Goal: Contribute content: Contribute content

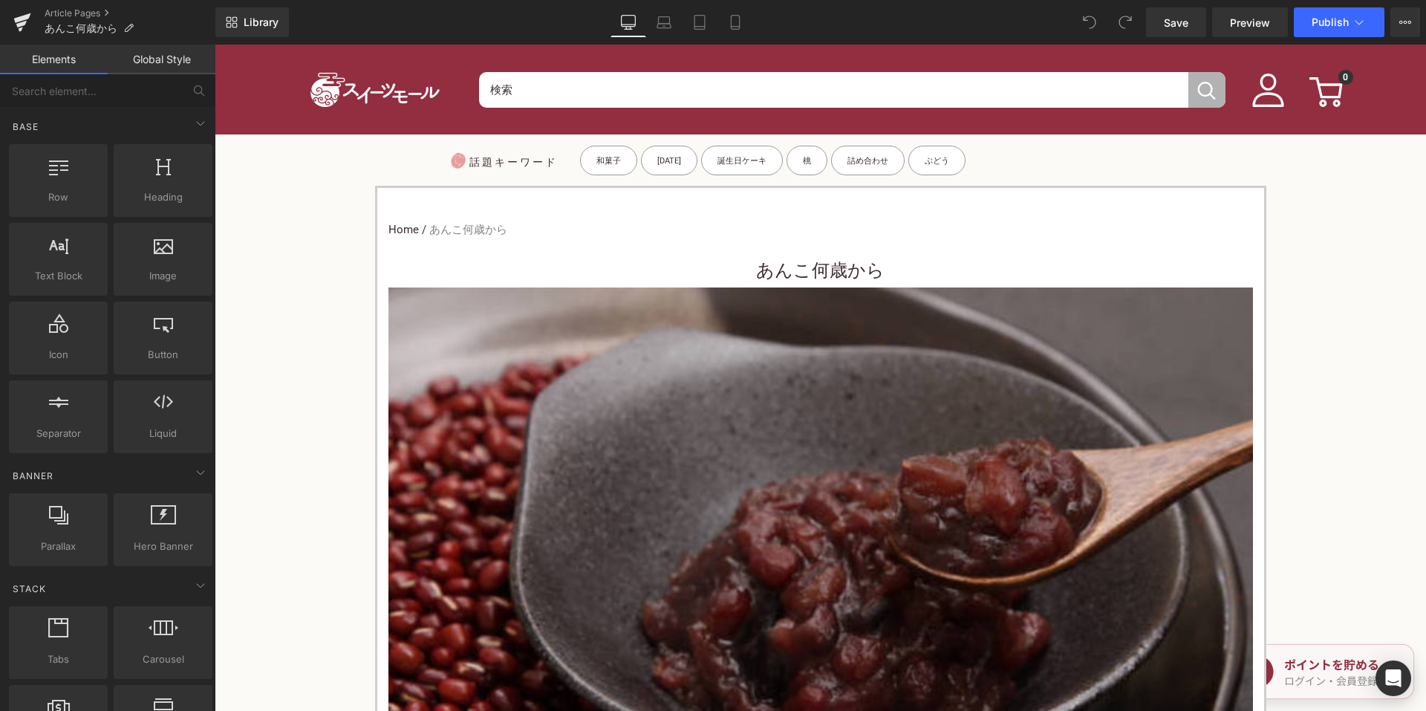
click at [785, 264] on div "あんこ何歳から Heading" at bounding box center [820, 268] width 864 height 37
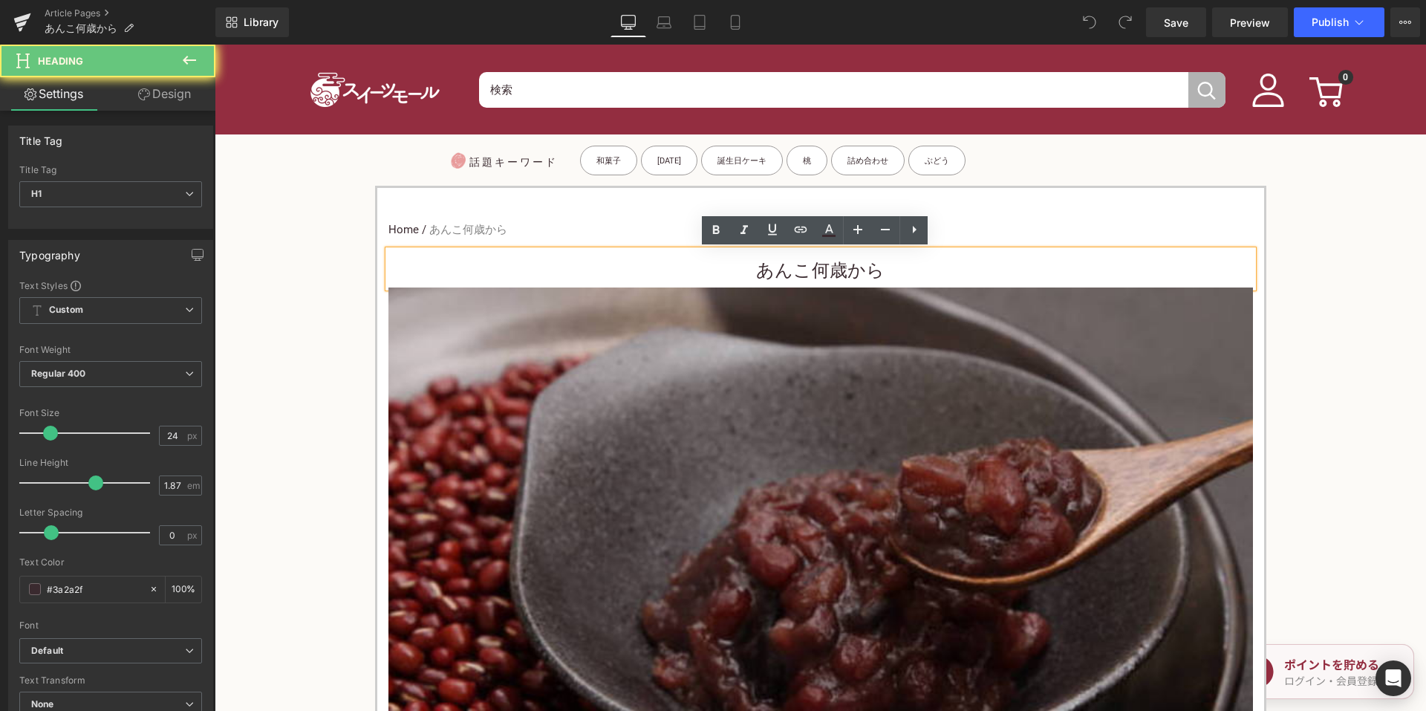
click at [742, 273] on h1 "あんこ何歳から" at bounding box center [820, 270] width 864 height 33
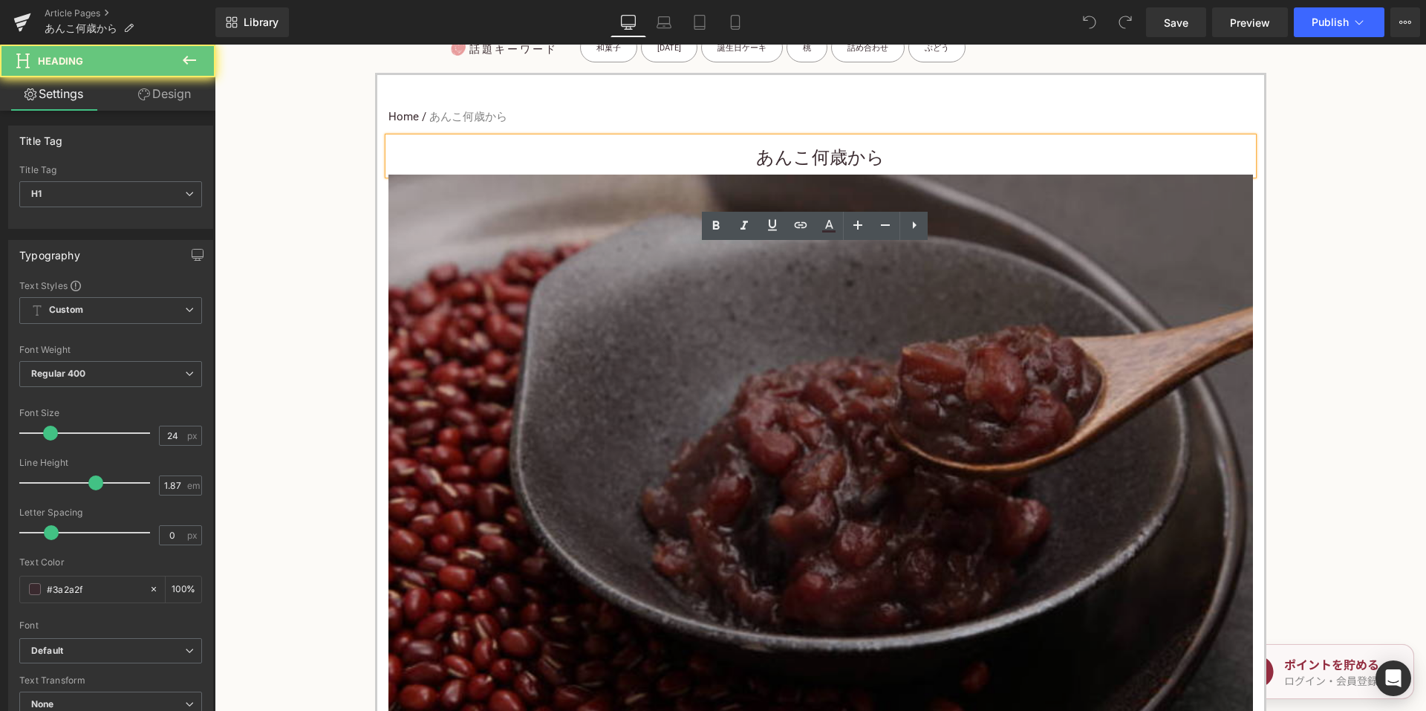
scroll to position [446, 0]
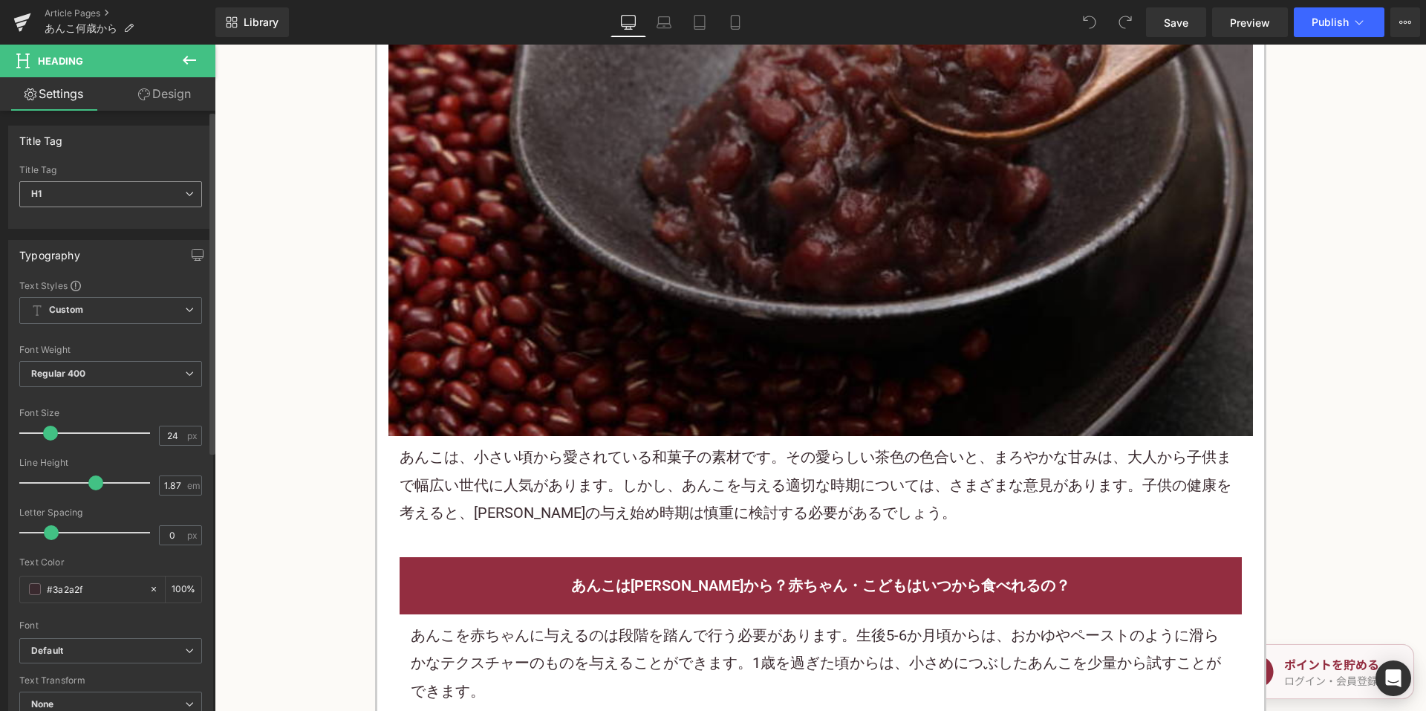
click at [88, 201] on span "H1" at bounding box center [110, 194] width 183 height 26
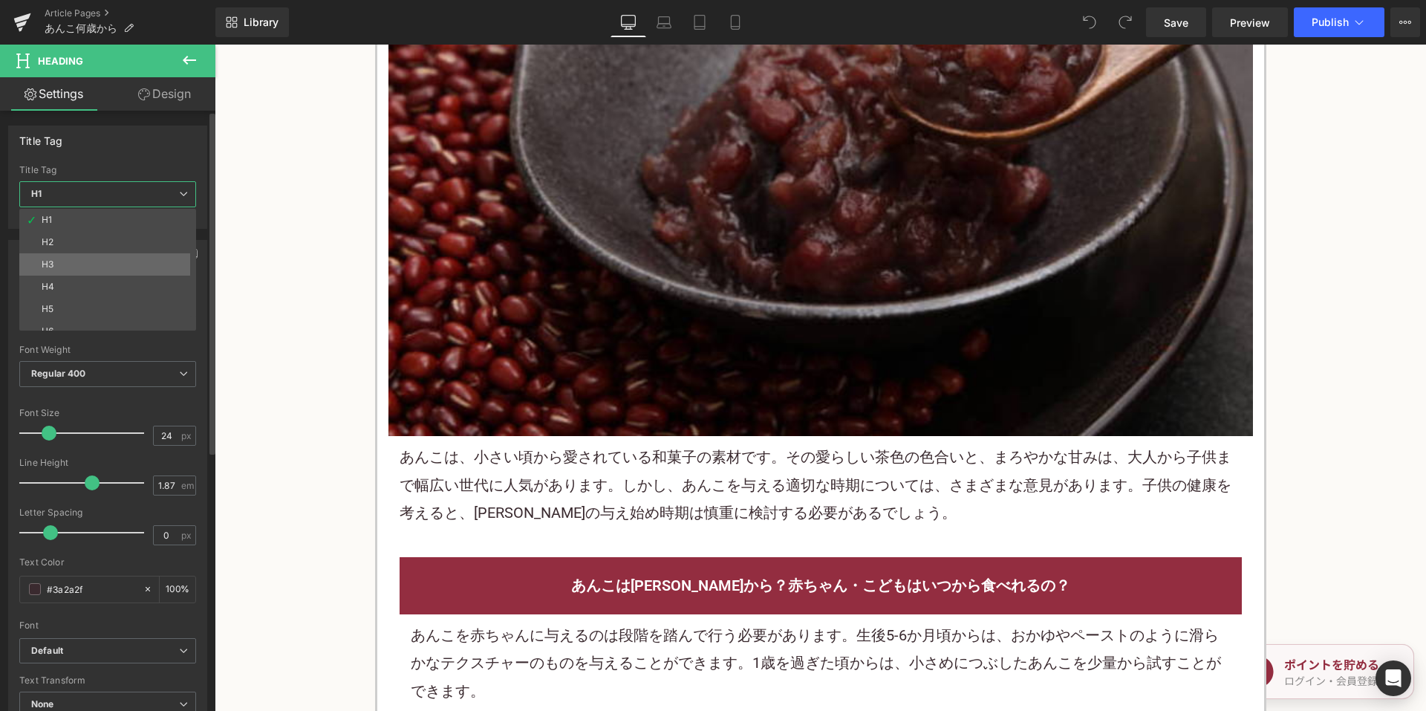
click at [88, 261] on li "H3" at bounding box center [110, 264] width 183 height 22
type input "15"
type input "100"
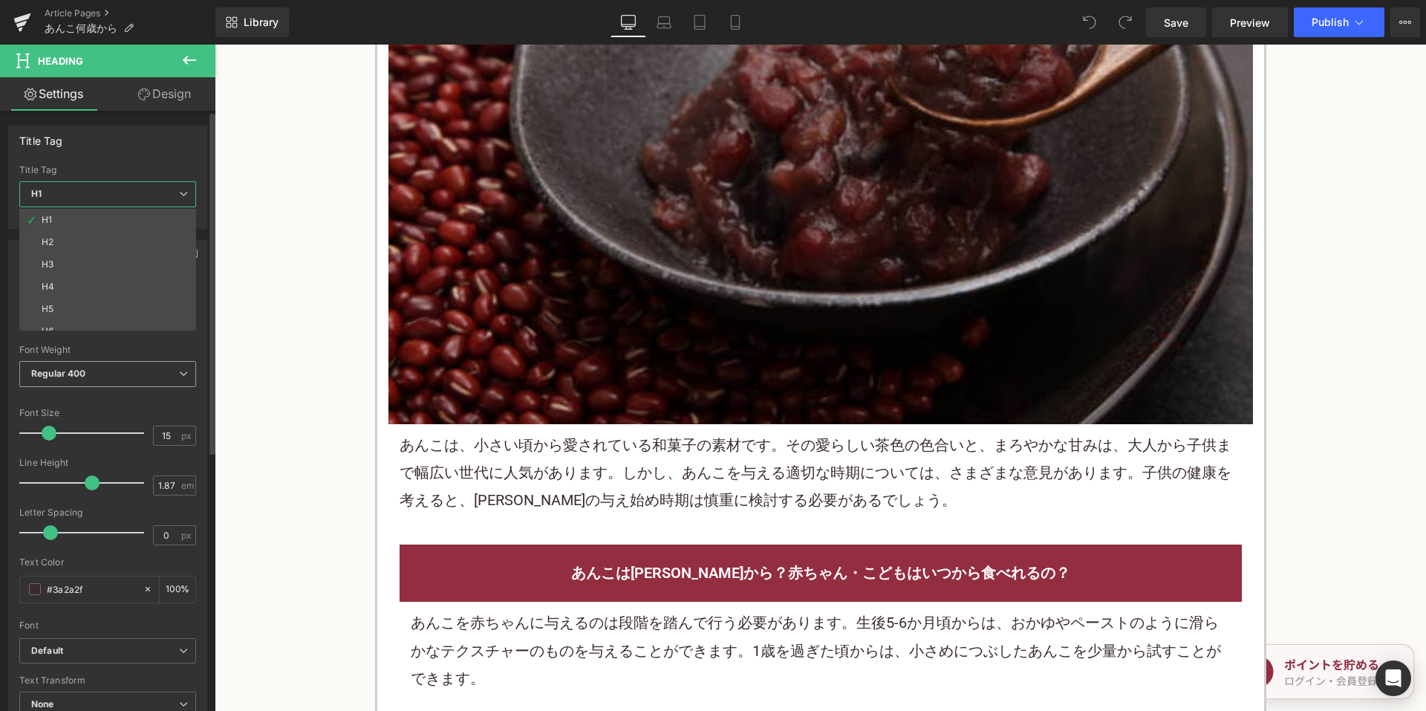
scroll to position [433, 0]
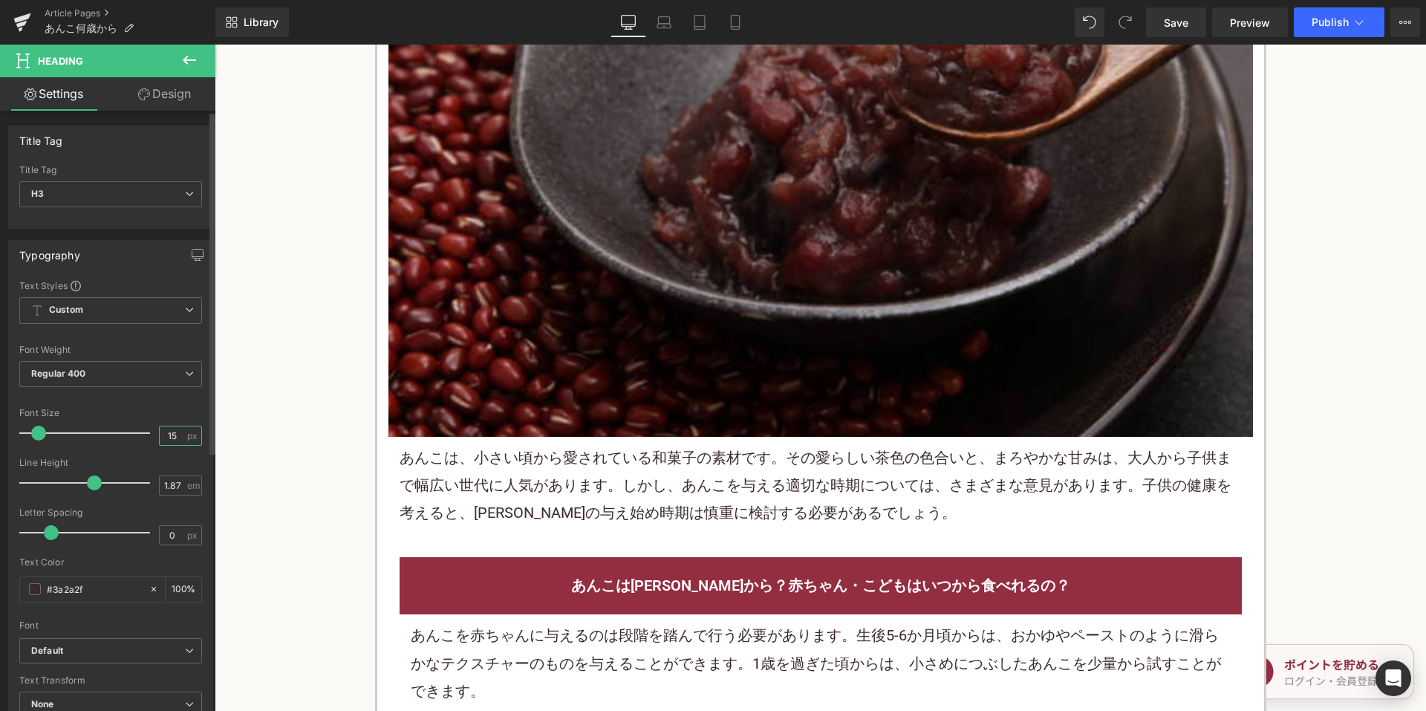
click at [160, 434] on input "15" at bounding box center [173, 435] width 26 height 19
type input "24"
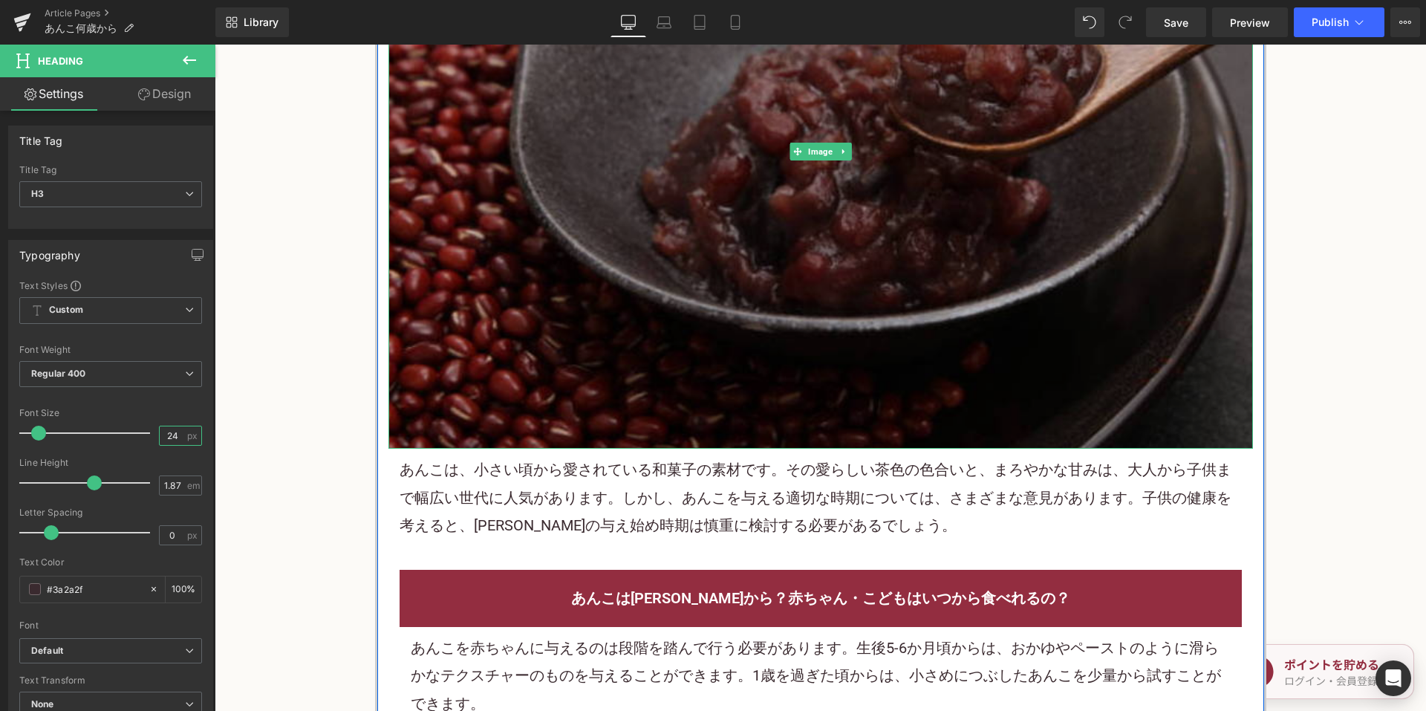
scroll to position [446, 0]
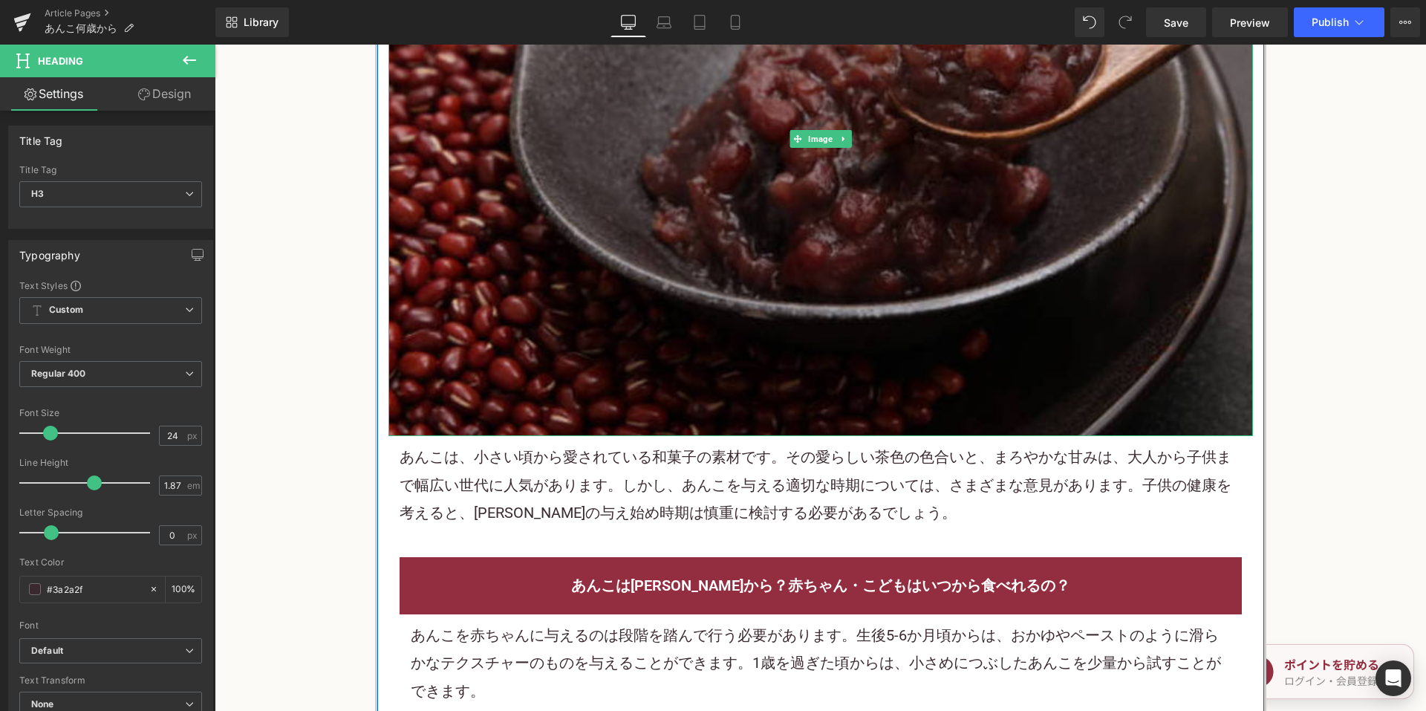
click at [584, 489] on p "あんこは、小さい頃から愛されている和菓子の素材です。その愛らしい茶色の色合いと、まろやかな甘みは、大人から子供まで幅広い世代に人気があります。しかし、あんこを…" at bounding box center [821, 484] width 842 height 83
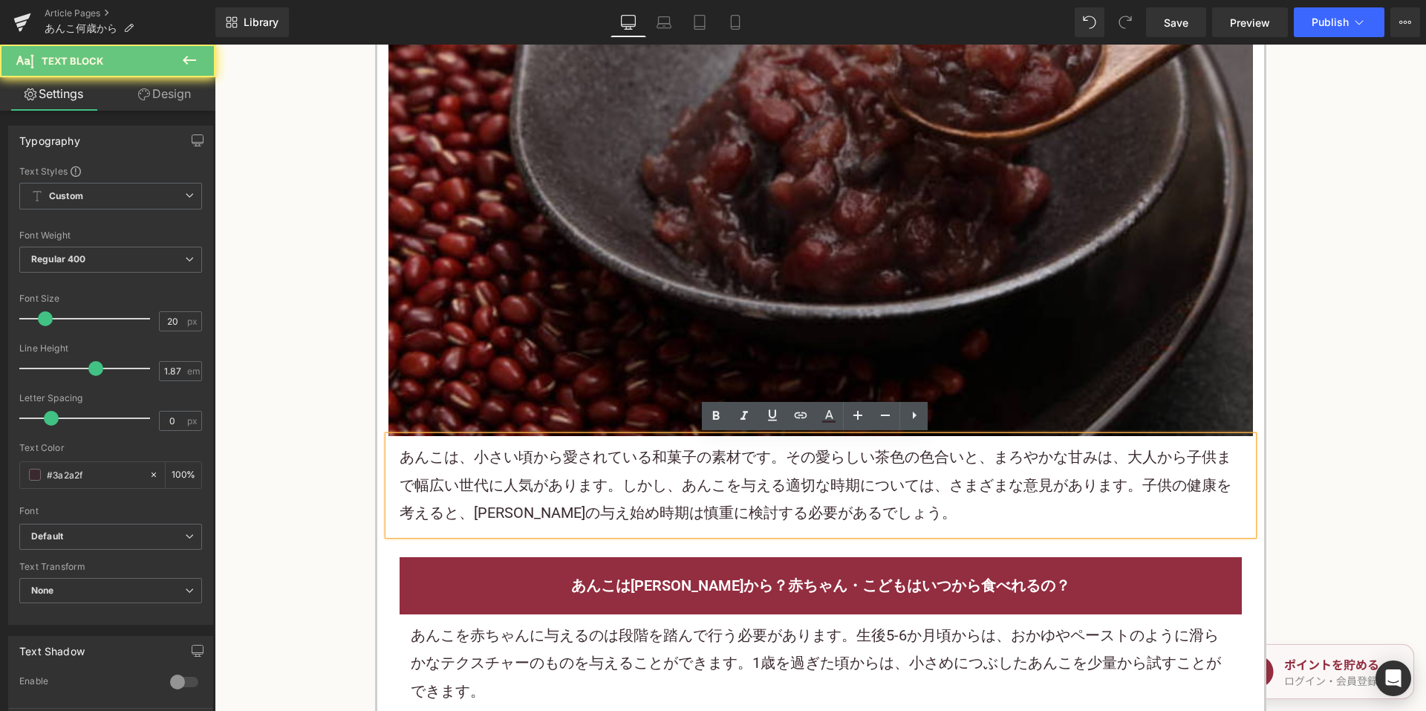
click at [585, 484] on p "あんこは、小さい頃から愛されている和菓子の素材です。その愛らしい茶色の色合いと、まろやかな甘みは、大人から子供まで幅広い世代に人気があります。しかし、あんこを…" at bounding box center [821, 484] width 842 height 83
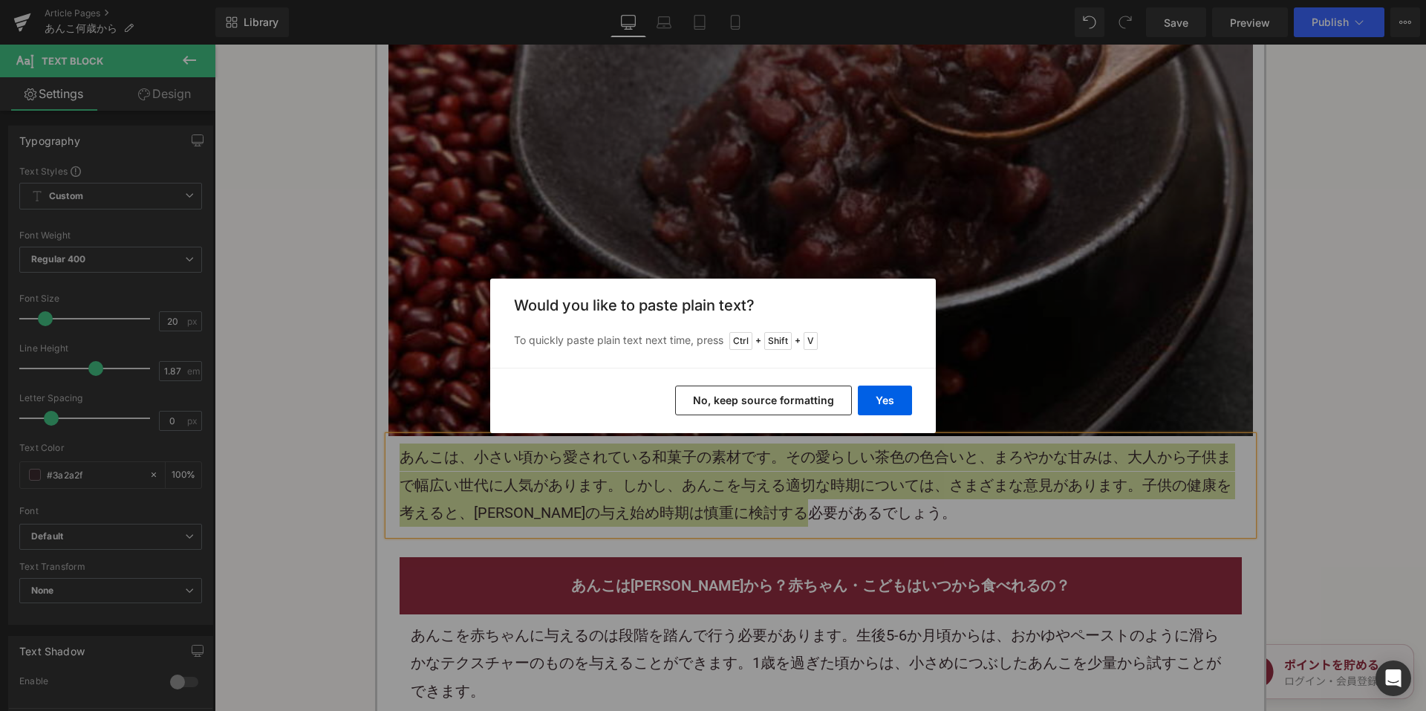
click at [751, 396] on button "No, keep source formatting" at bounding box center [763, 400] width 177 height 30
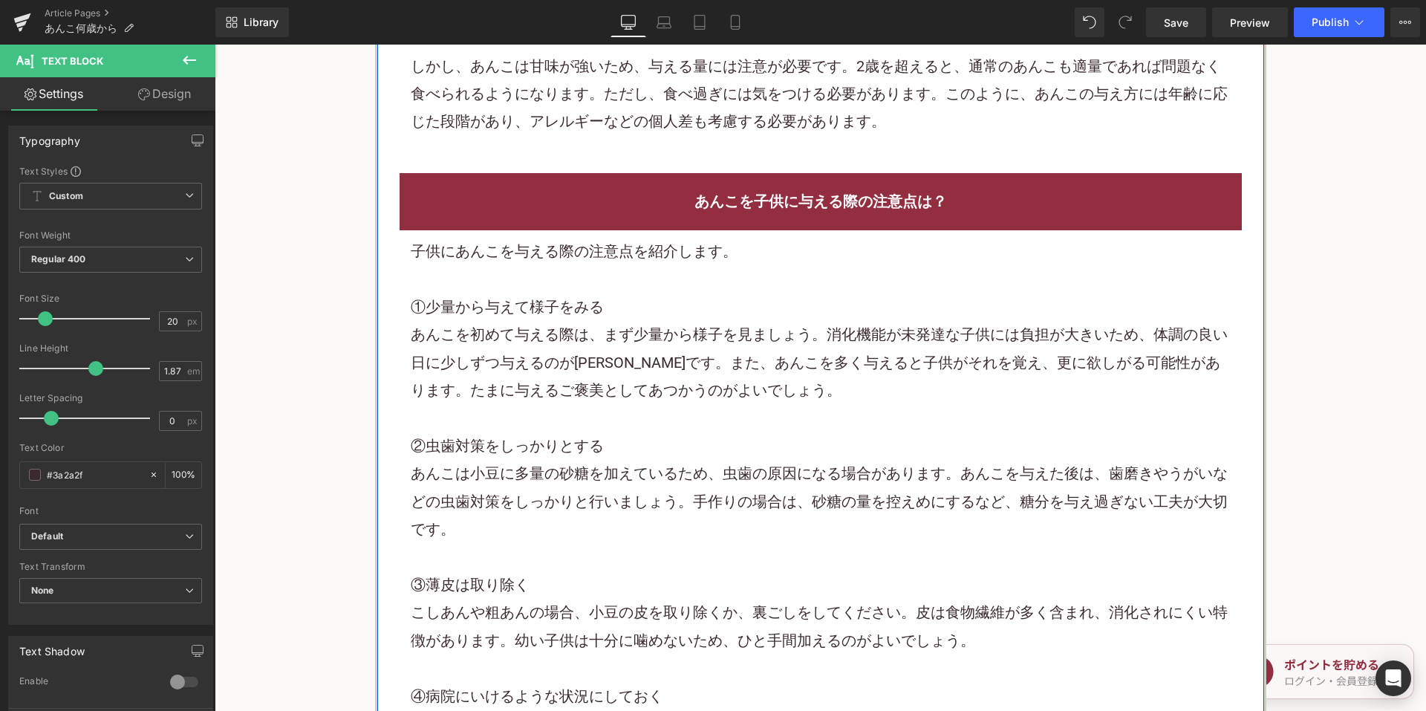
scroll to position [1188, 0]
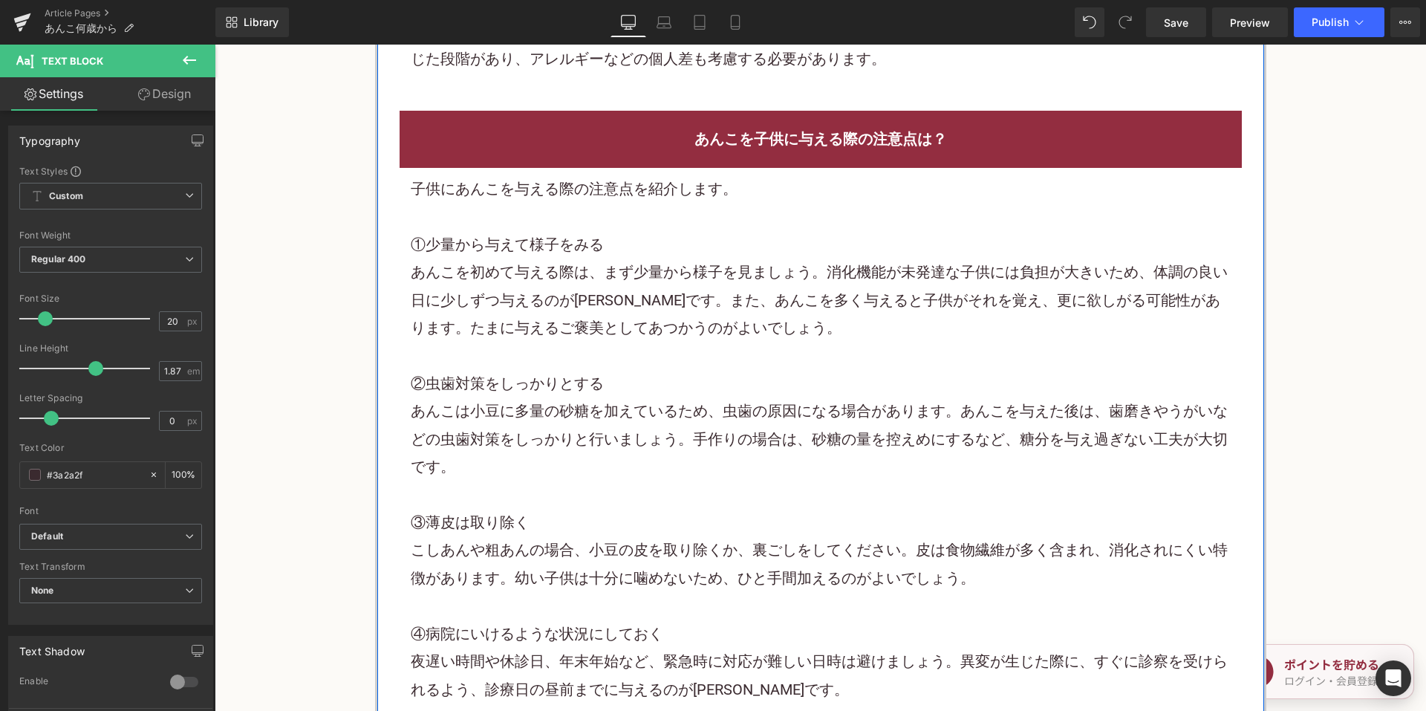
click at [661, 240] on div "①少量から与えて様子をみる" at bounding box center [821, 244] width 820 height 27
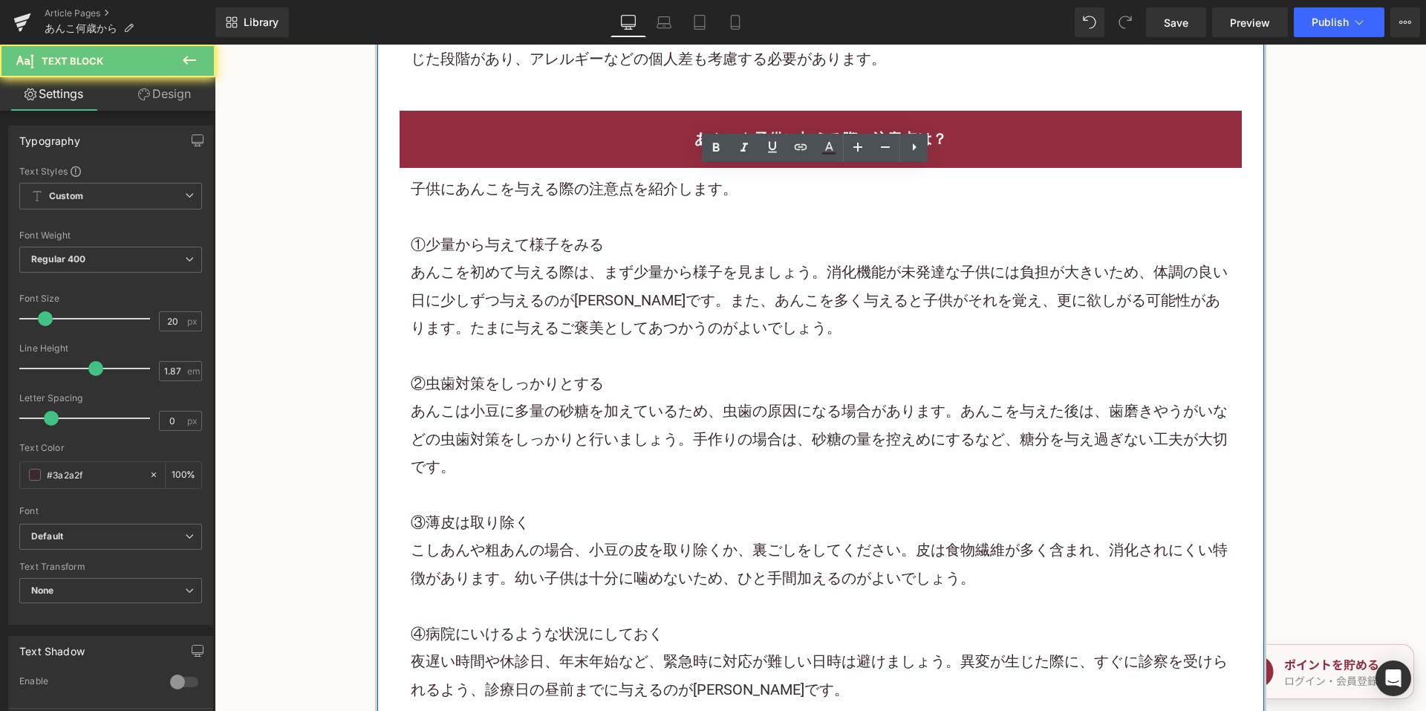
click at [661, 240] on div "①少量から与えて様子をみる" at bounding box center [821, 244] width 820 height 27
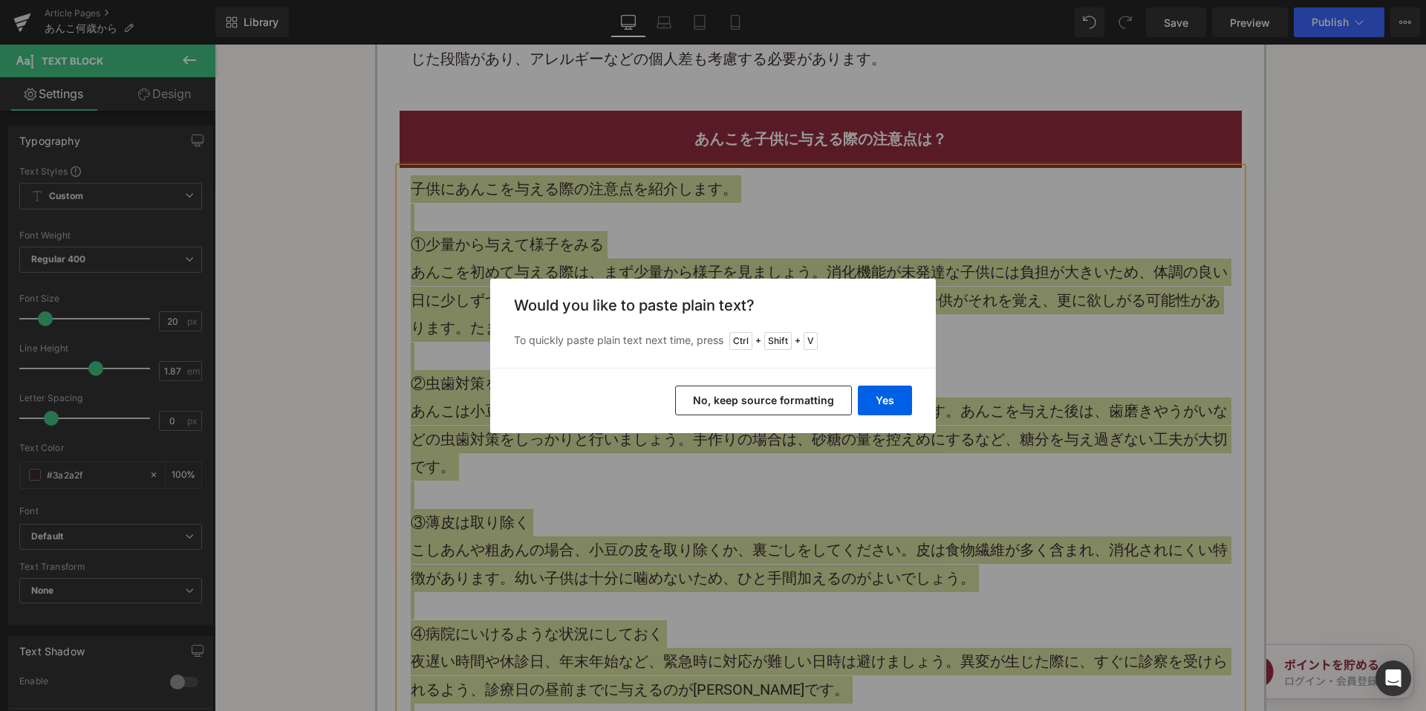
click at [749, 408] on button "No, keep source formatting" at bounding box center [763, 400] width 177 height 30
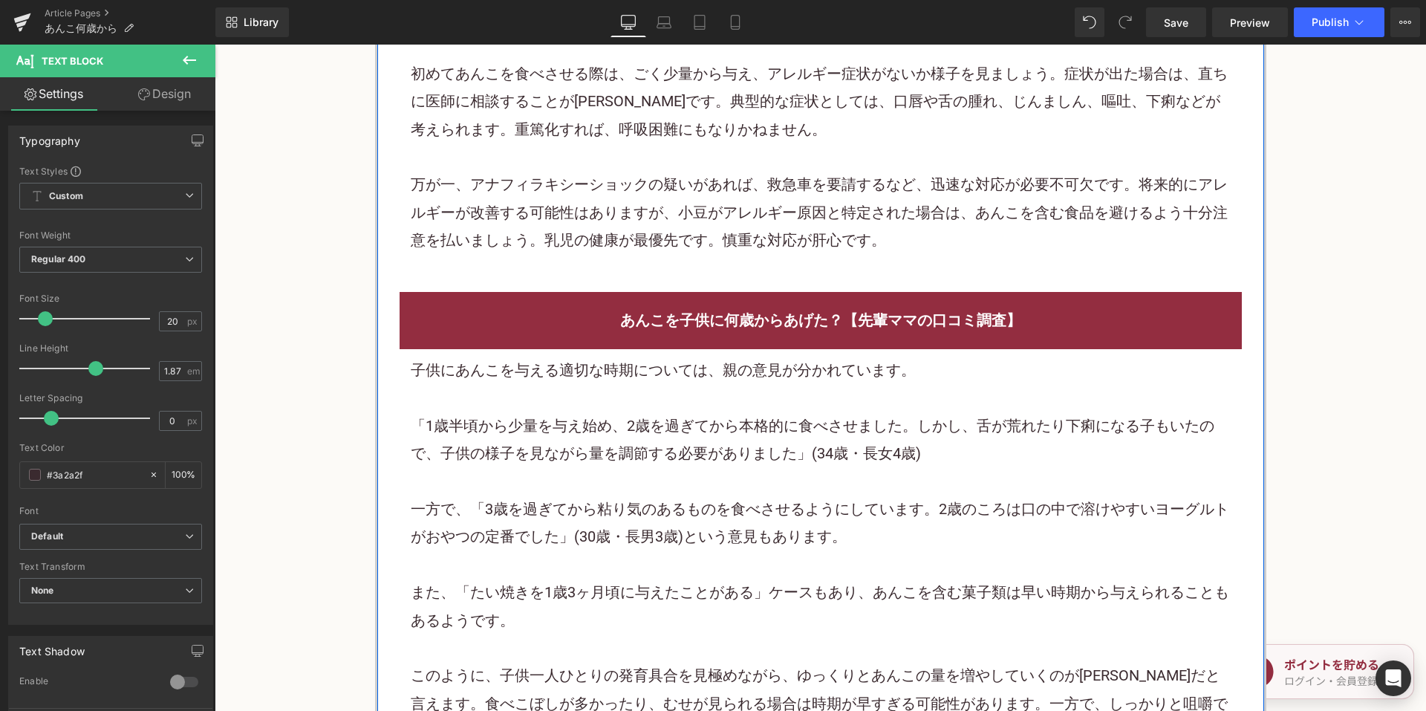
scroll to position [2525, 0]
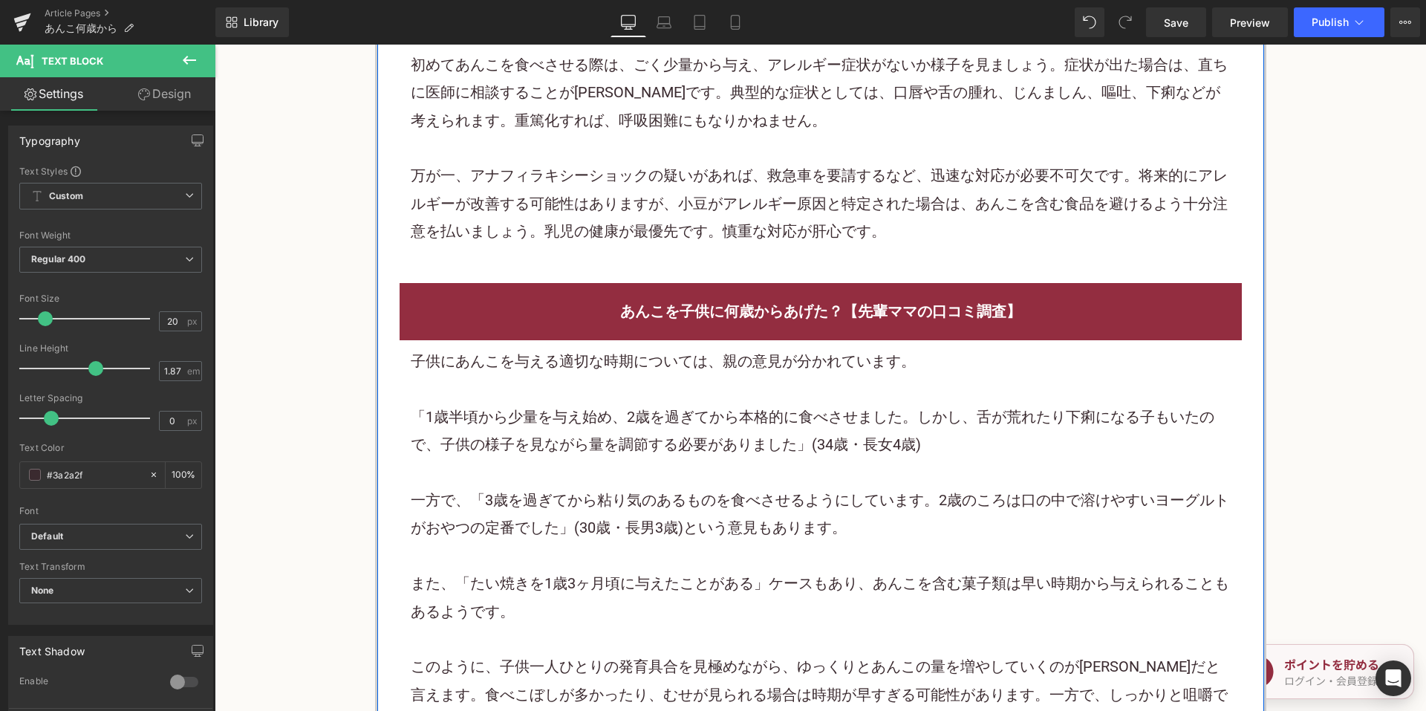
click at [659, 414] on div "「1歳半頃から少量を与え始め、2歳を過ぎてから本格的に食べさせました。しかし、舌が荒れたり下痢になる子もいたので、子供の様子を見ながら量を調節する必要がありま…" at bounding box center [821, 431] width 820 height 56
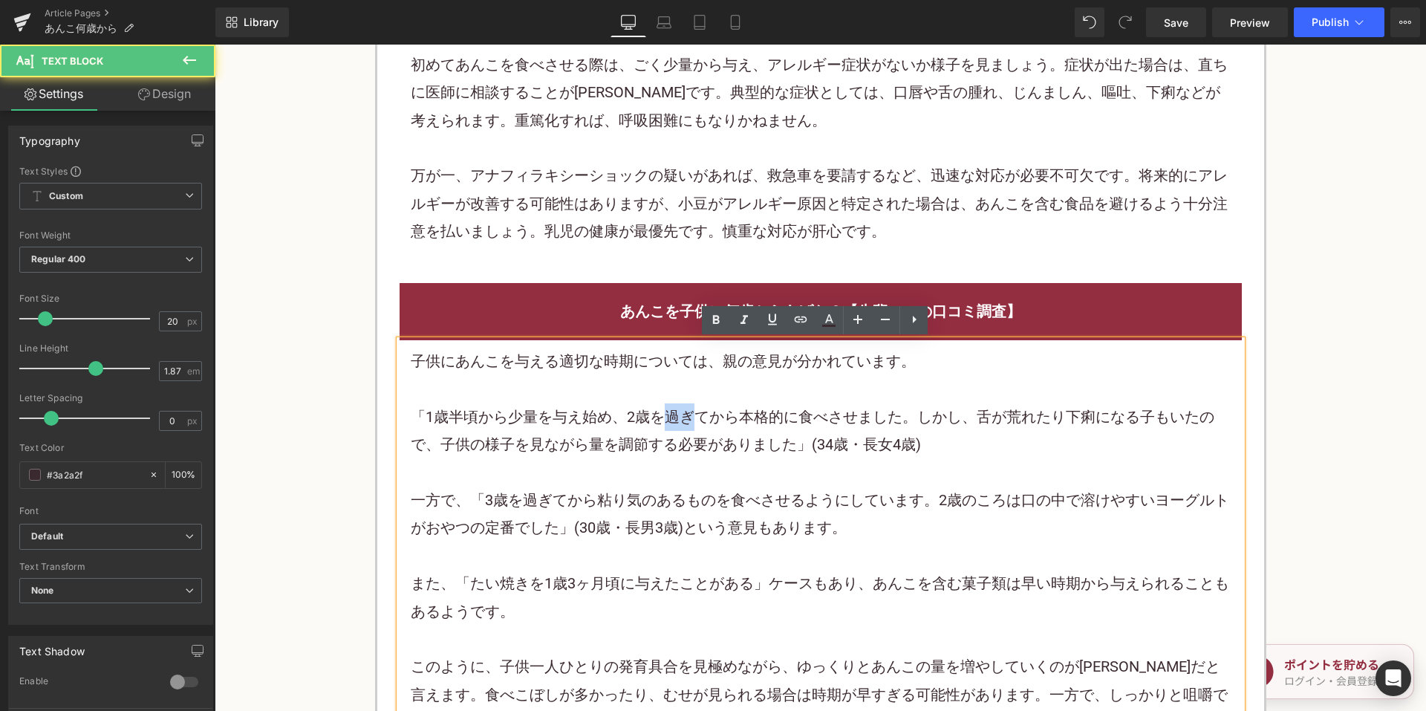
click at [659, 414] on div "「1歳半頃から少量を与え始め、2歳を過ぎてから本格的に食べさせました。しかし、舌が荒れたり下痢になる子もいたので、子供の様子を見ながら量を調節する必要がありま…" at bounding box center [821, 431] width 820 height 56
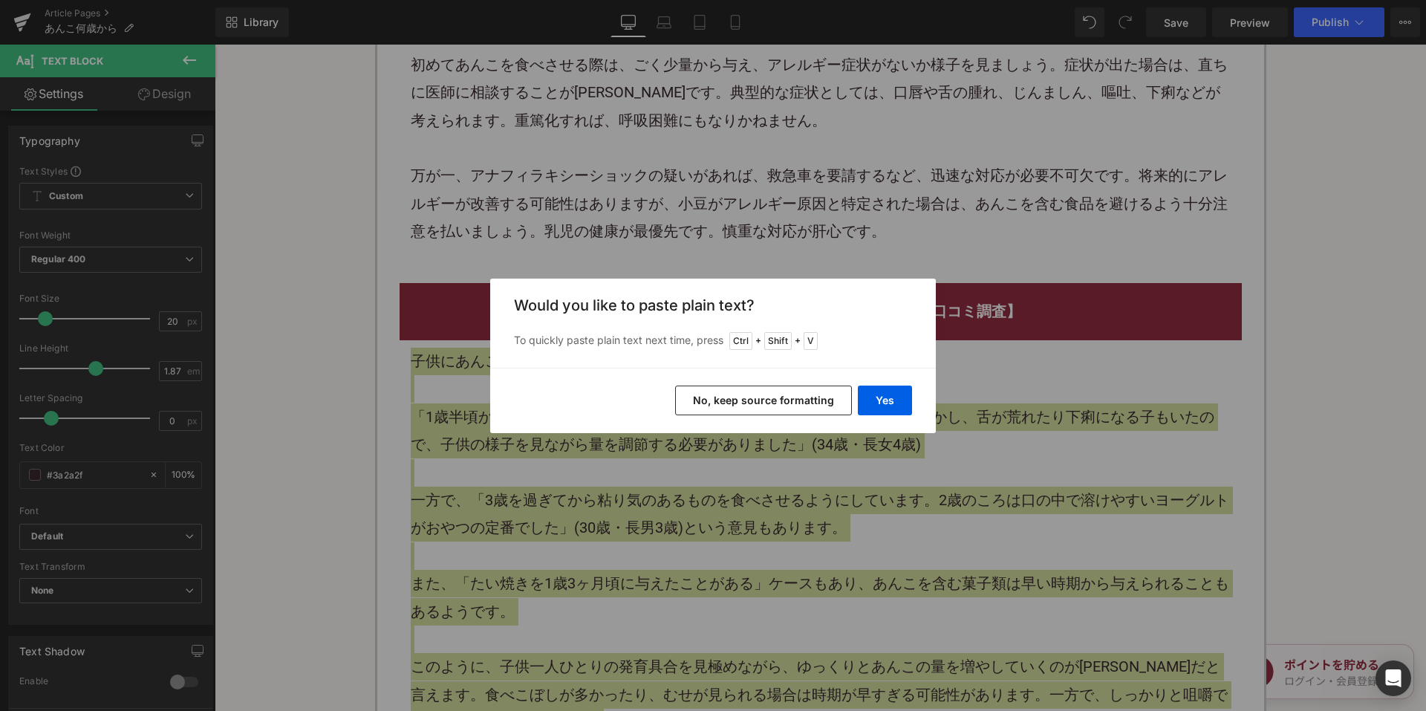
click at [752, 394] on button "No, keep source formatting" at bounding box center [763, 400] width 177 height 30
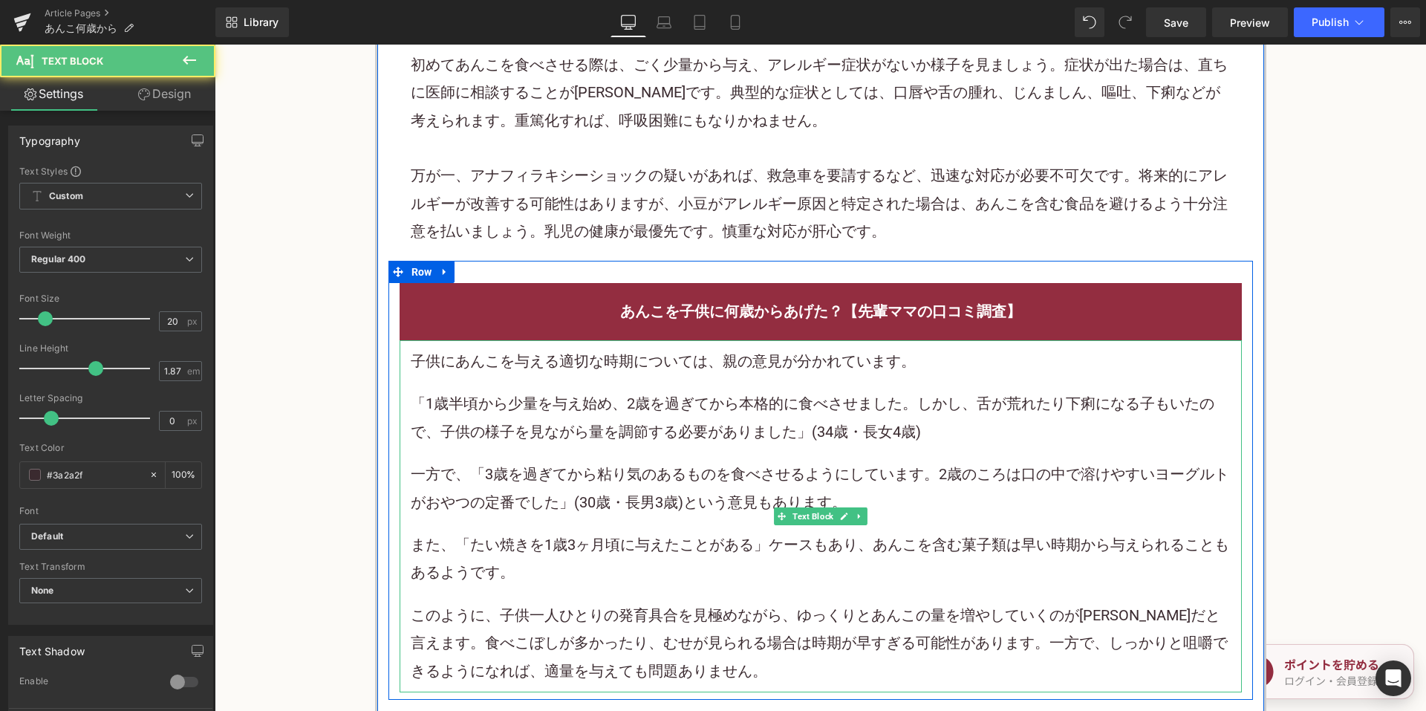
click at [702, 484] on p "一方で、「3歳を過ぎてから粘り気のあるものを食べさせるようにしています。2歳のころは口の中で溶けやすい ヨーグルト がおやつの定番でした」(30歳・長男3歳)…" at bounding box center [821, 488] width 820 height 56
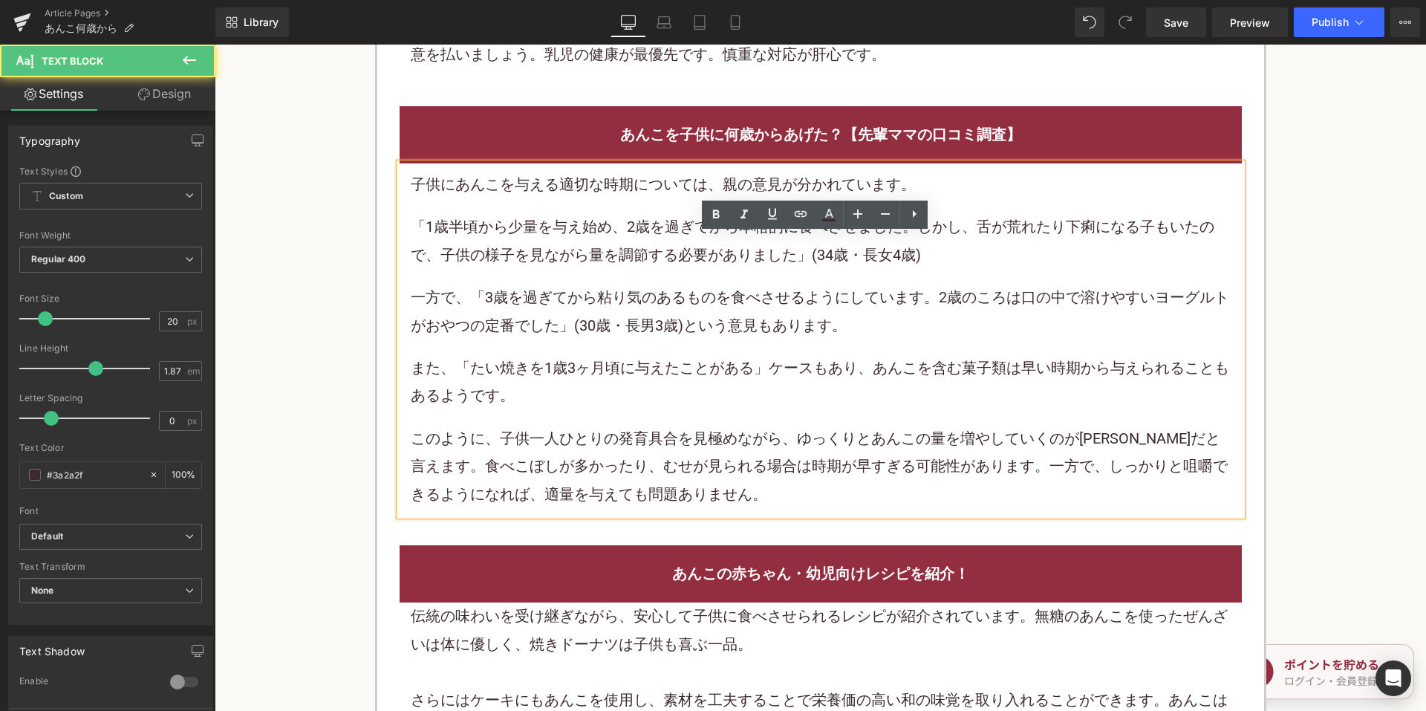
scroll to position [3045, 0]
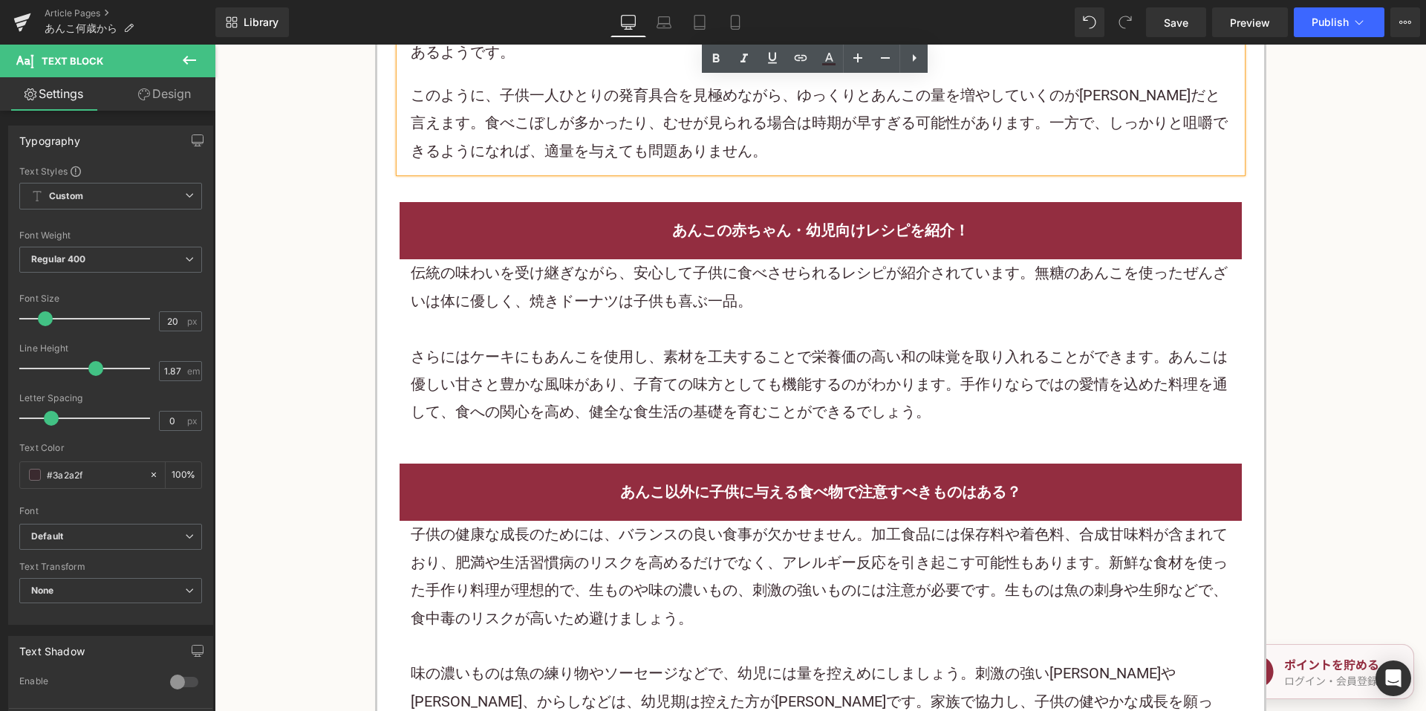
click at [659, 353] on p "さらにはケーキにもあんこを使用し、素材を工夫することで栄養価の高い和の味覚を取り入れることができます。あんこは優しい甘さと豊かな風味があり、子育ての味方として…" at bounding box center [821, 384] width 820 height 83
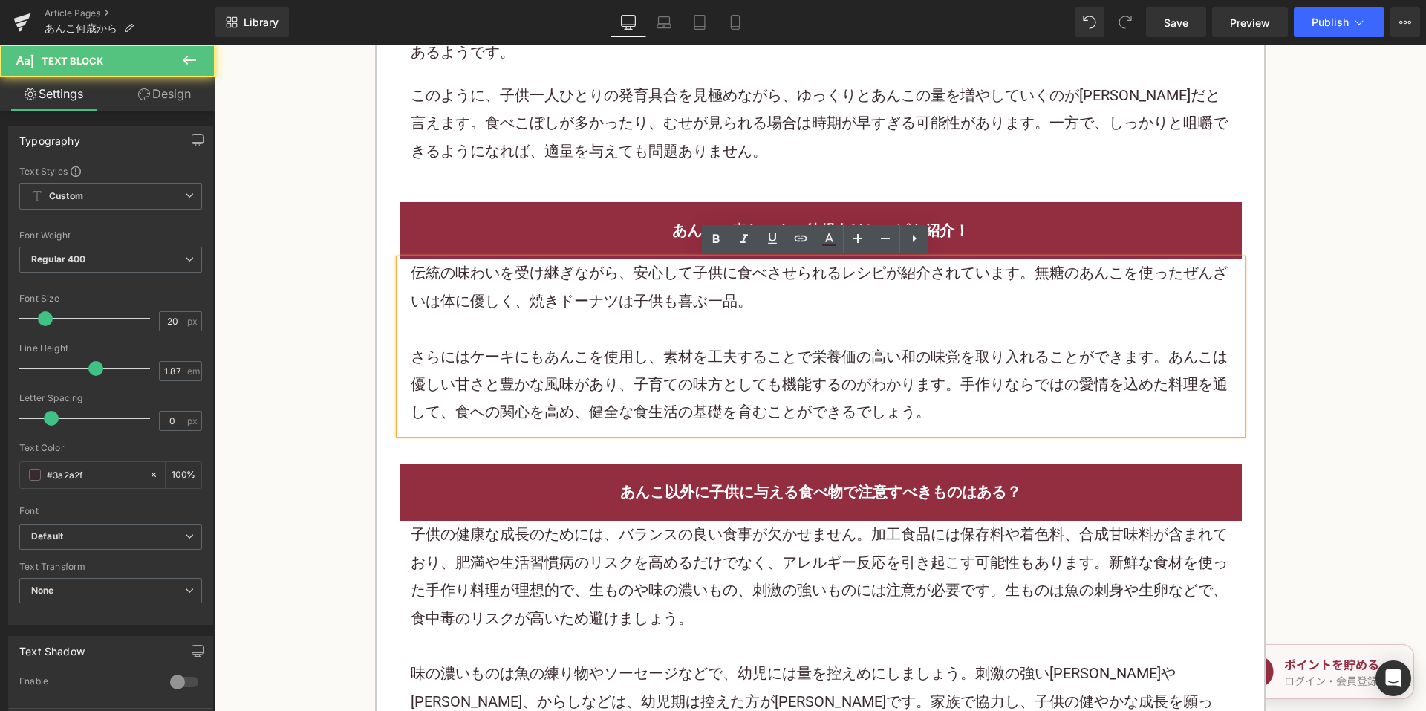
click at [659, 353] on p "さらにはケーキにもあんこを使用し、素材を工夫することで栄養価の高い和の味覚を取り入れることができます。あんこは優しい甘さと豊かな風味があり、子育ての味方として…" at bounding box center [821, 384] width 820 height 83
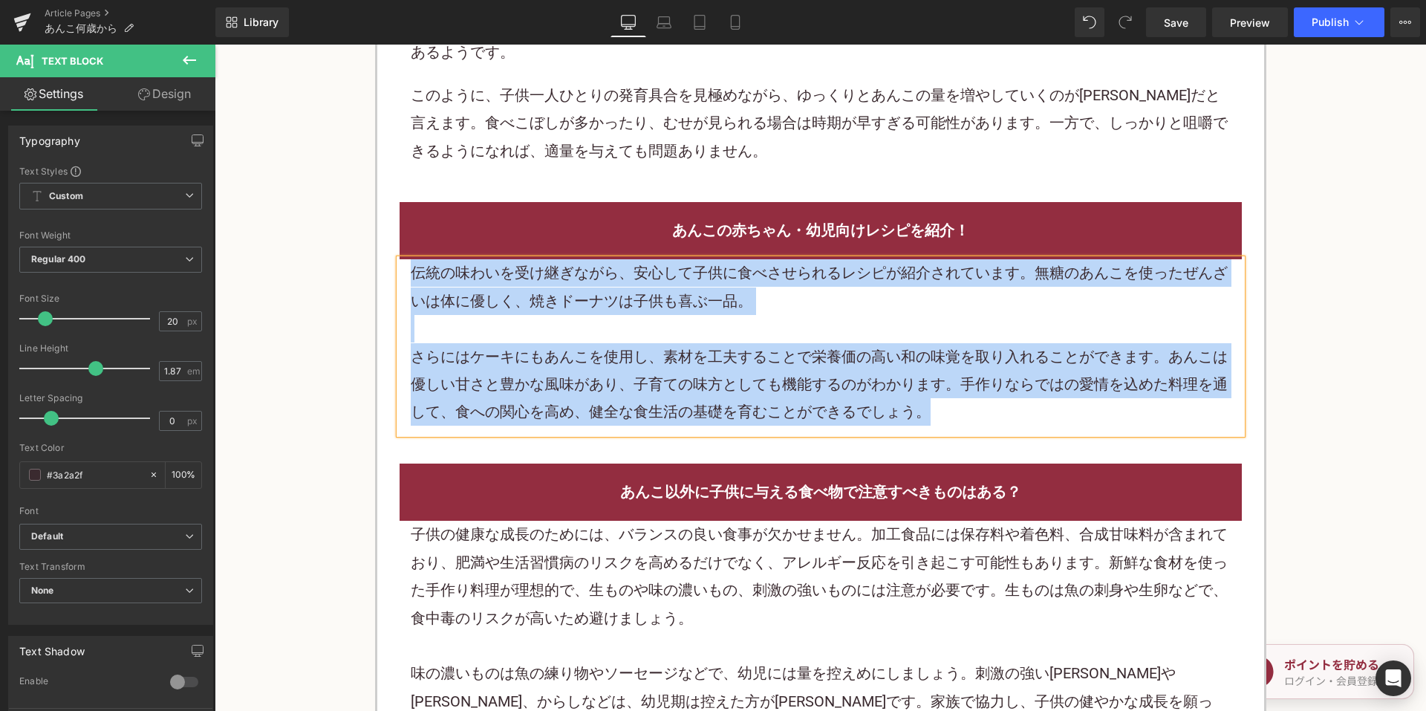
paste div
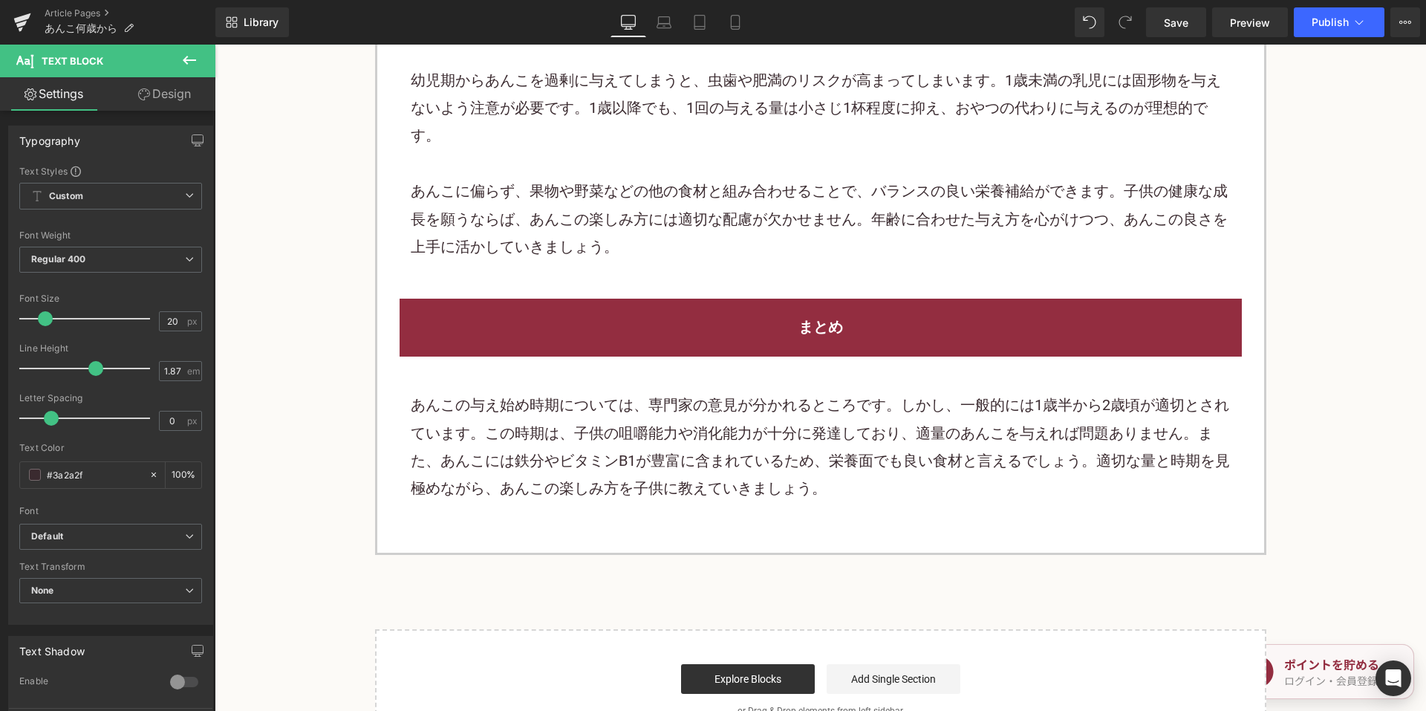
scroll to position [4678, 0]
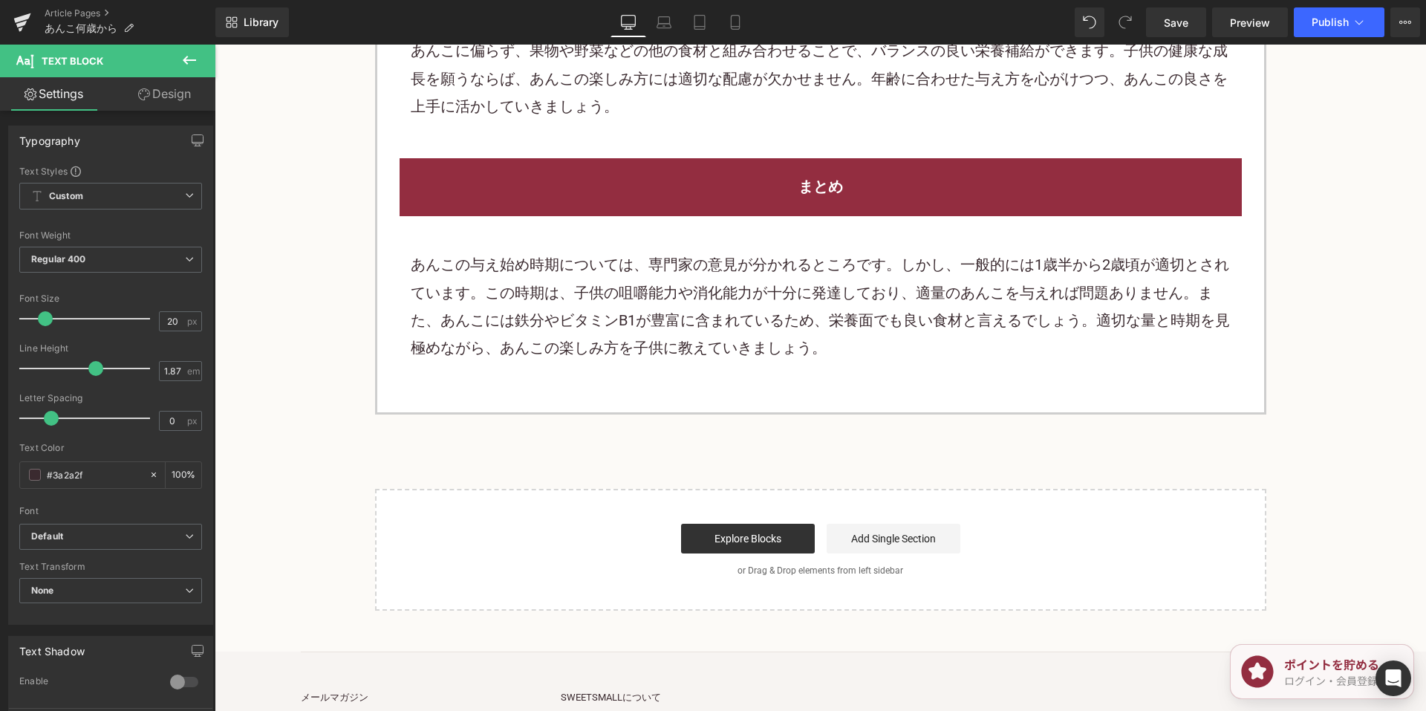
click at [681, 271] on p "あんこの与え始め時期については、専門家の意見が分かれるところです。しかし、一般的には1歳半から2歳頃が適切とされています。この時期は、子供の咀嚼能力や消化能力…" at bounding box center [821, 306] width 820 height 111
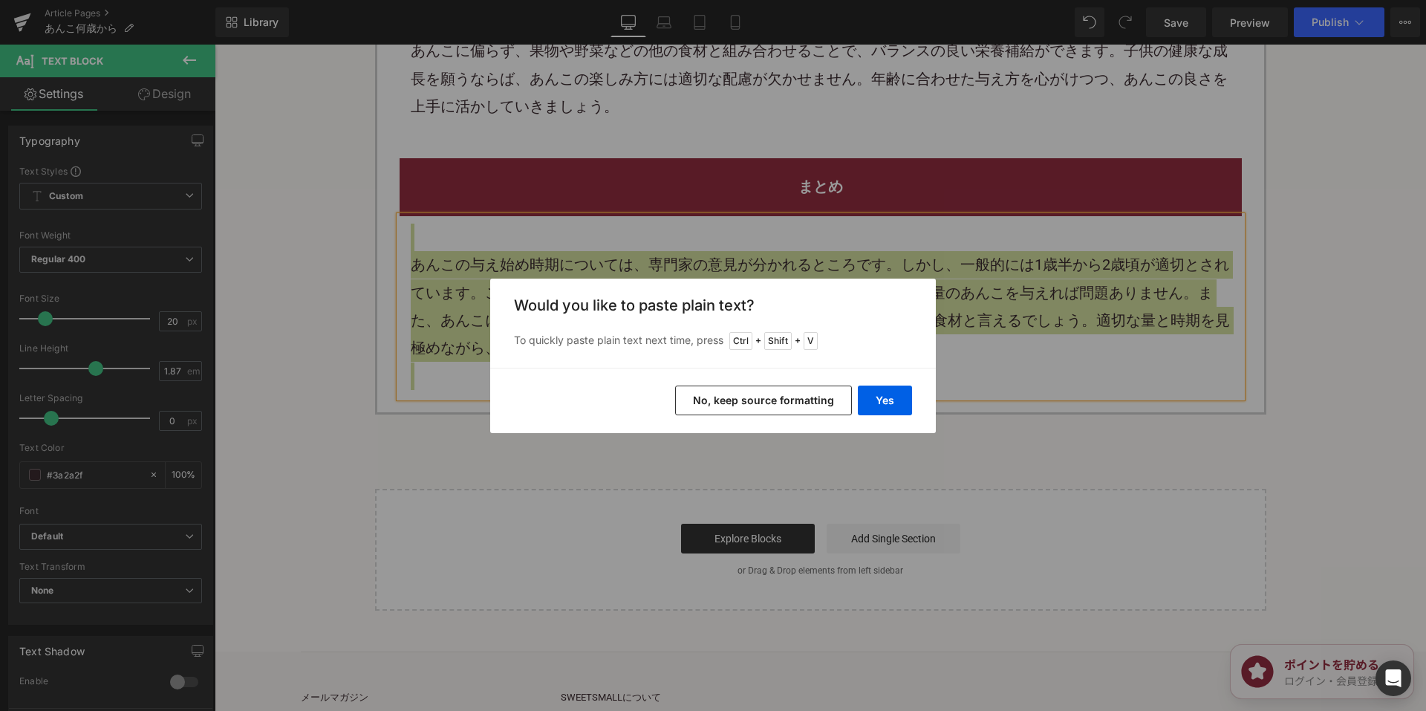
click at [774, 401] on button "No, keep source formatting" at bounding box center [763, 400] width 177 height 30
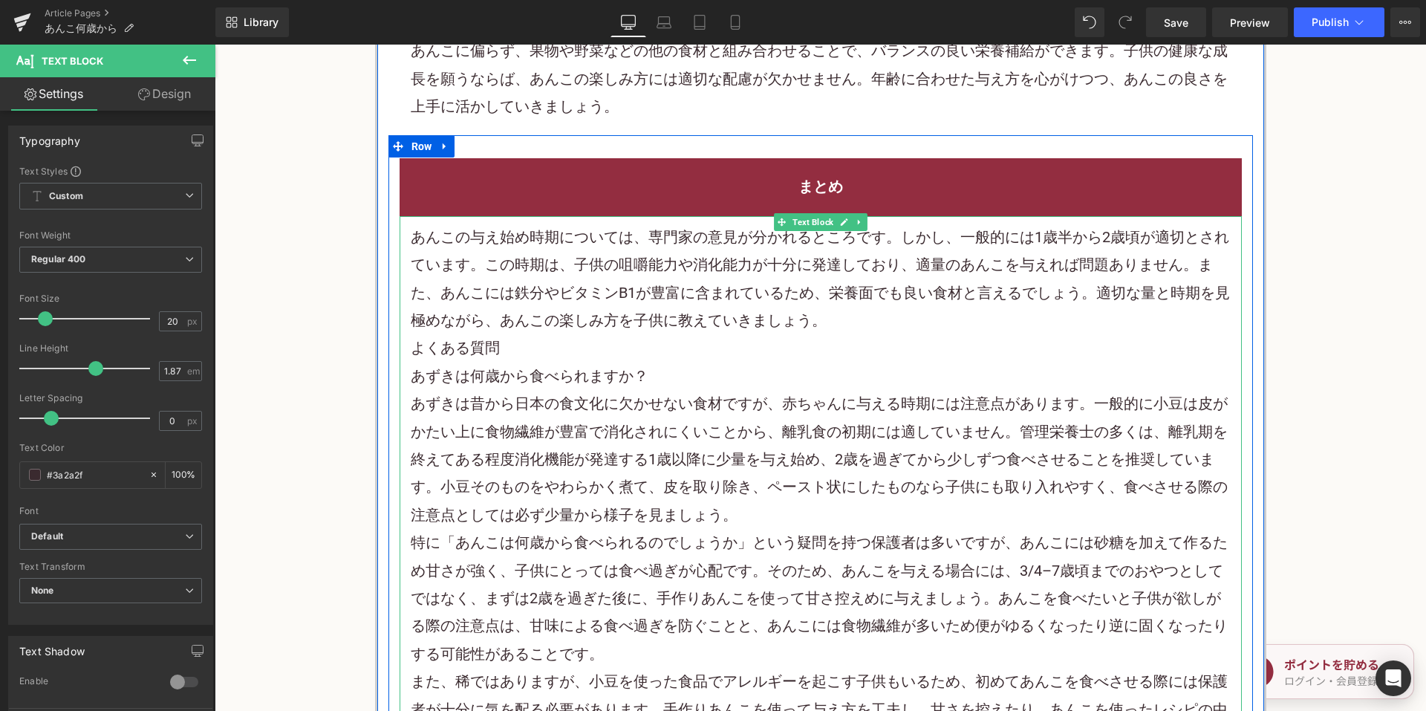
click at [864, 299] on p "あんこの与え始め時期については、専門家の意見が分かれるところです。しかし、一般的には1歳半から2歳頃が適切とされています。この時期は、子供の咀嚼能力や消化能力…" at bounding box center [821, 279] width 820 height 111
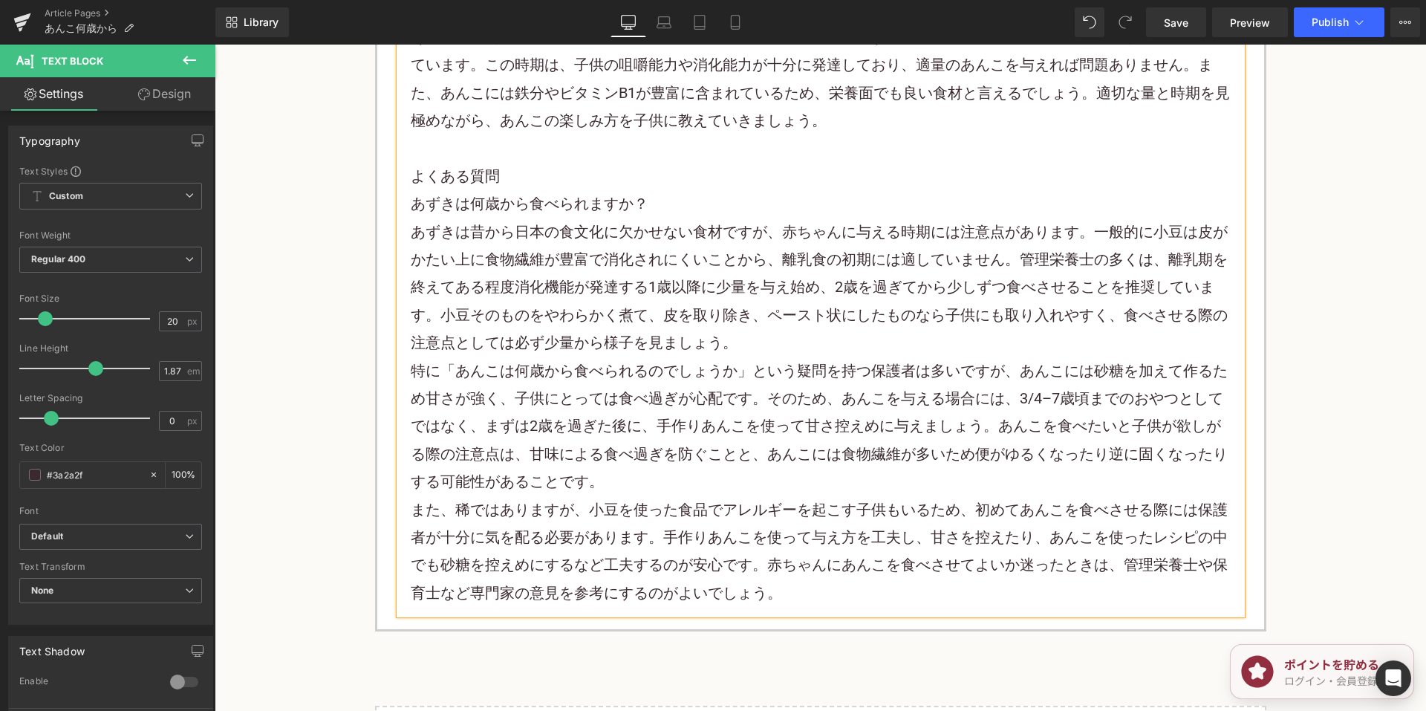
scroll to position [5198, 0]
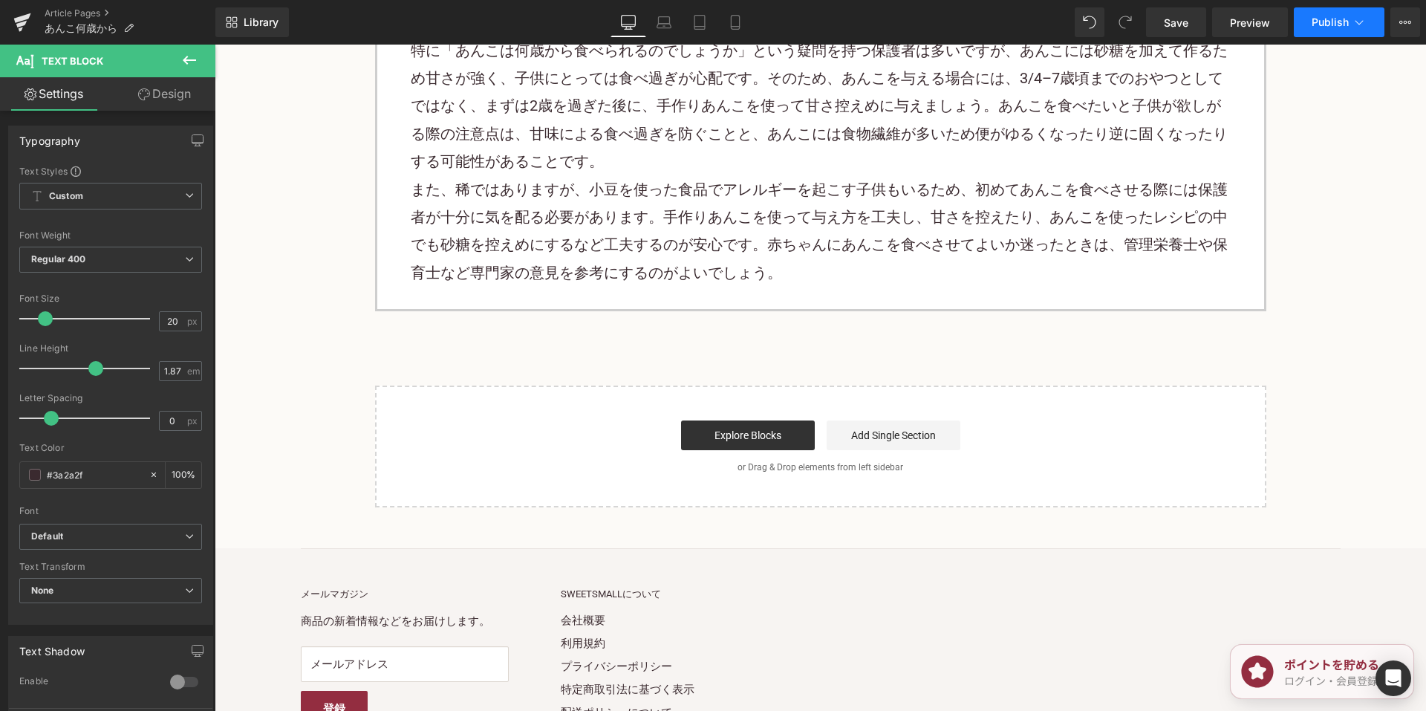
click at [1307, 26] on button "Publish" at bounding box center [1339, 22] width 91 height 30
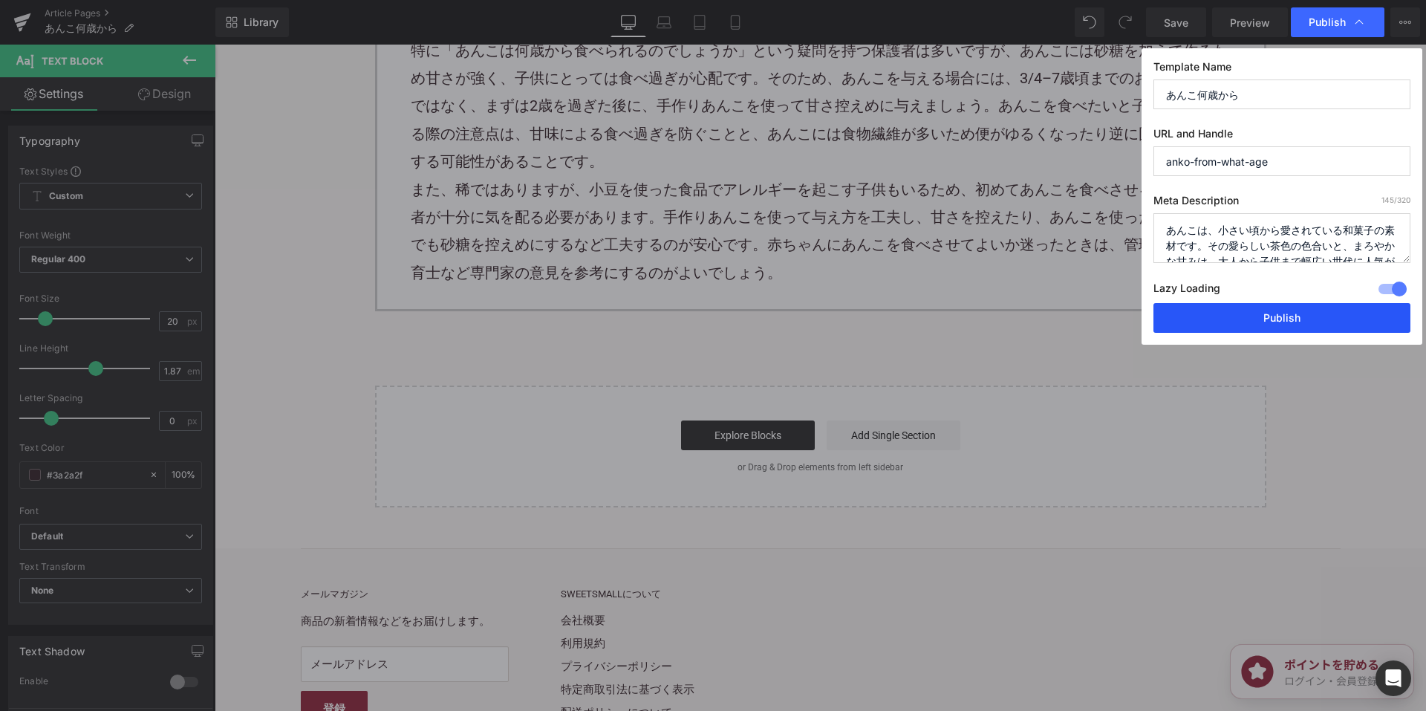
drag, startPoint x: 1202, startPoint y: 316, endPoint x: 939, endPoint y: 201, distance: 287.0
click at [1202, 316] on button "Publish" at bounding box center [1281, 318] width 257 height 30
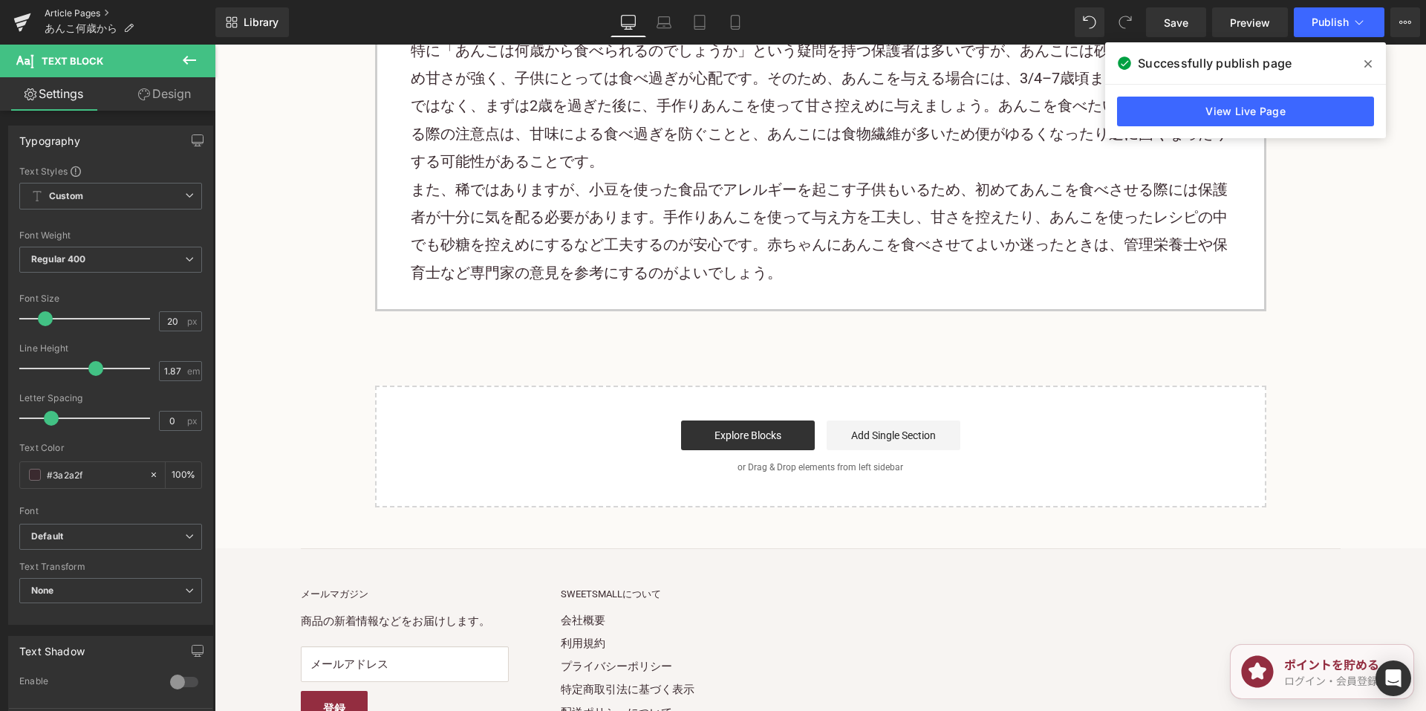
click at [71, 10] on link "Article Pages" at bounding box center [130, 13] width 171 height 12
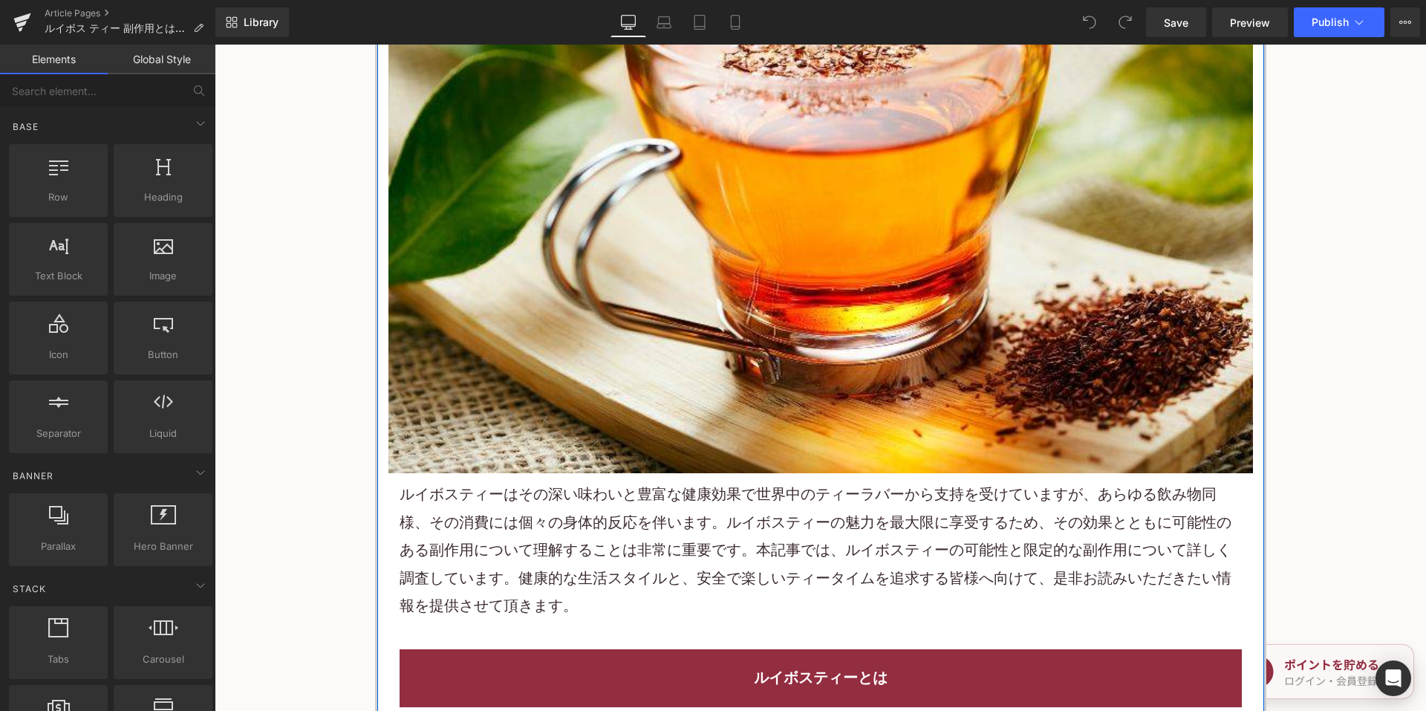
scroll to position [668, 0]
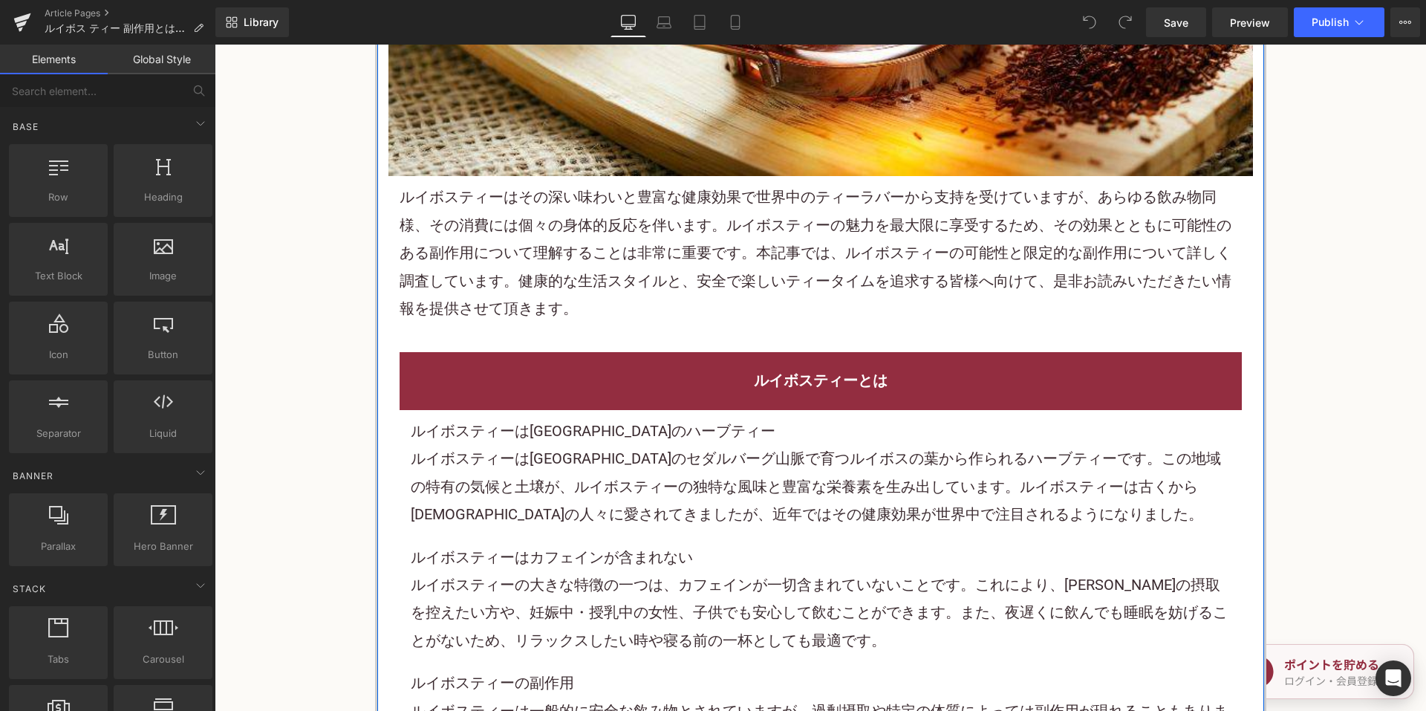
click at [614, 257] on p "ルイボスティー はその深い味わいと豊富な健康効果で世界中のティーラバーから支持を受けていますが、あらゆる飲み物同様、その消費には個々の身体的反応を伴います。ル…" at bounding box center [821, 252] width 842 height 139
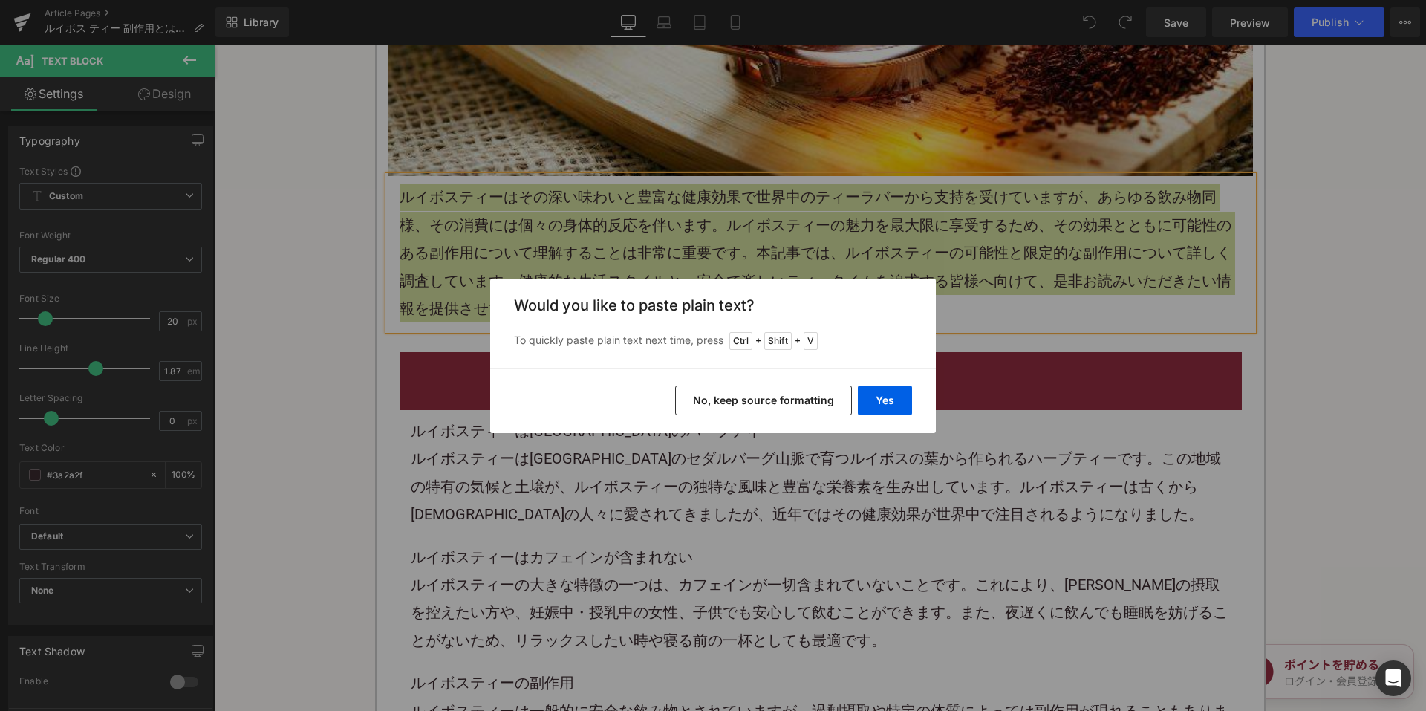
click at [731, 403] on button "No, keep source formatting" at bounding box center [763, 400] width 177 height 30
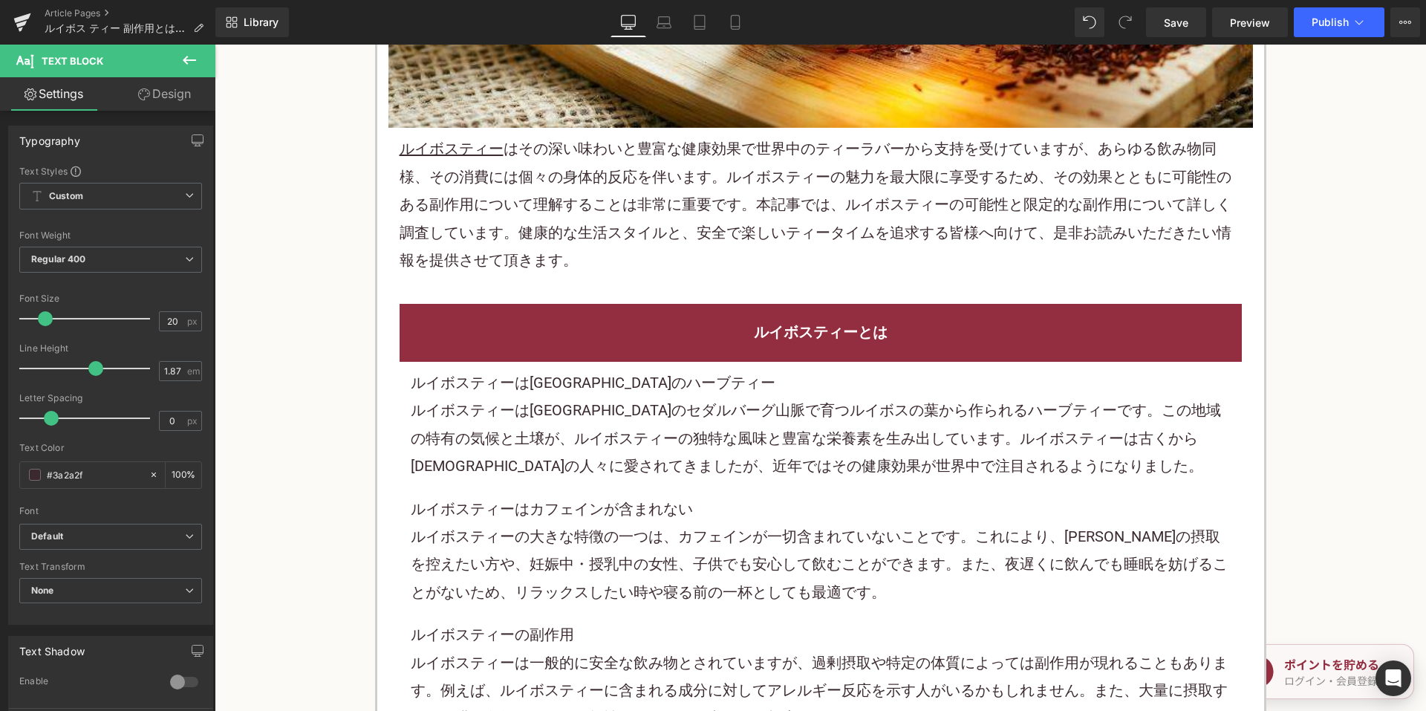
scroll to position [743, 0]
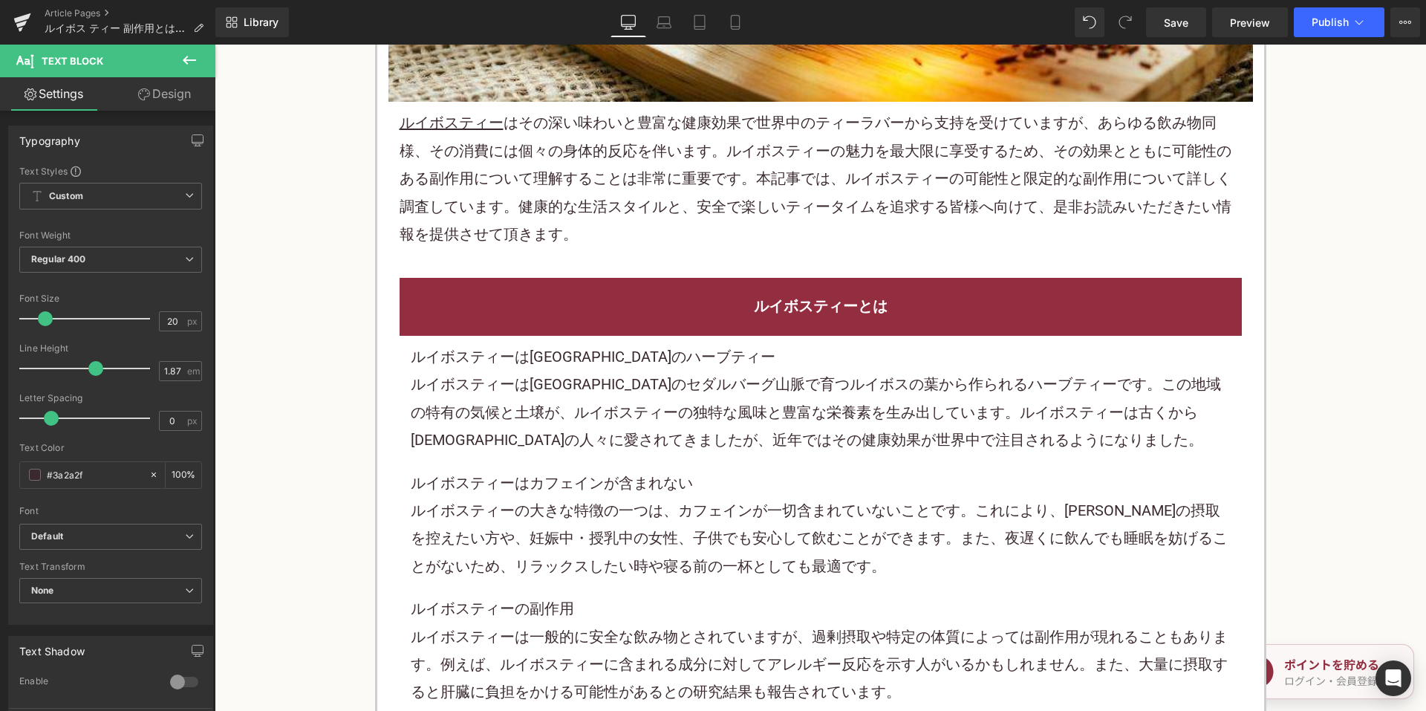
click at [662, 423] on p "ルイボスティーは南アフリカのセダルバーグ山脈で育つルイボスの葉から作られる ハーブティー です。この地域の特有の気候と土壌が、ルイボスティーの独特な風味と豊富…" at bounding box center [821, 412] width 820 height 83
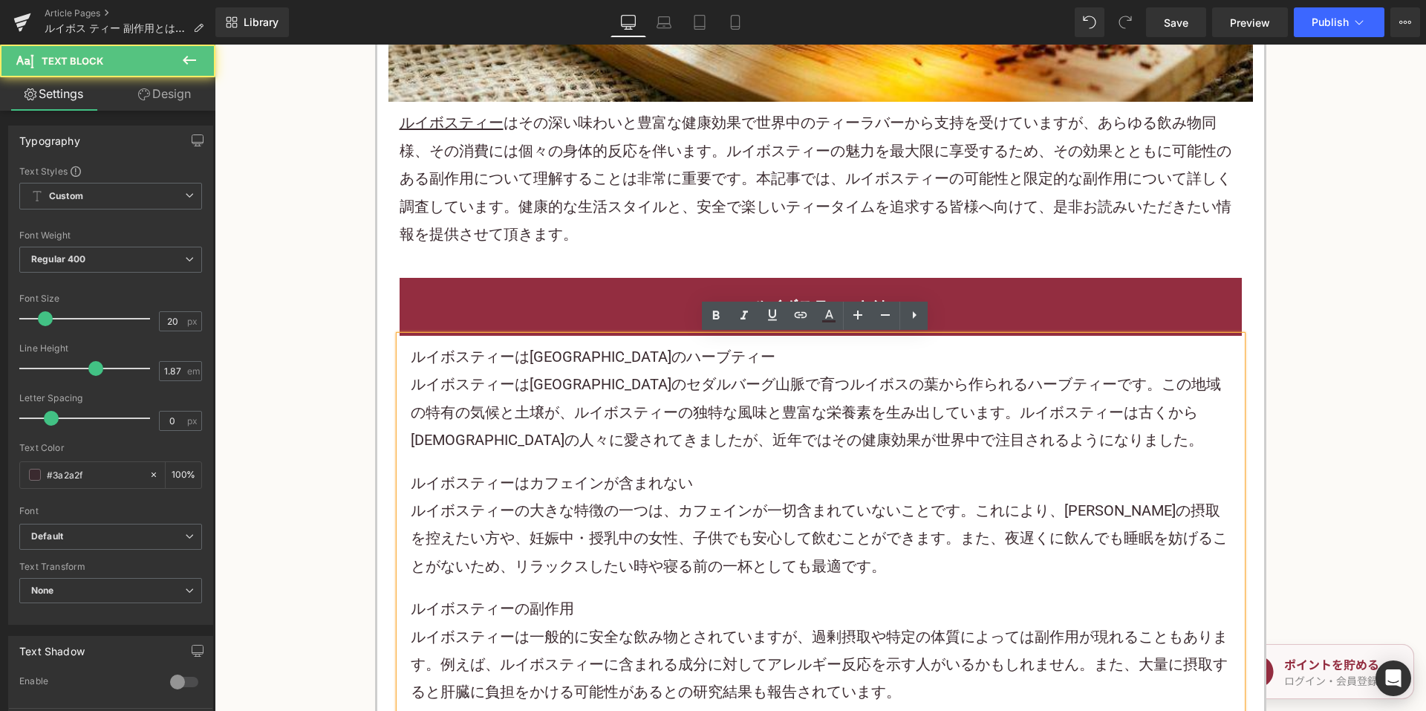
click at [604, 398] on p "ルイボスティーは南アフリカのセダルバーグ山脈で育つルイボスの葉から作られる ハーブティー です。この地域の特有の気候と土壌が、ルイボスティーの独特な風味と豊富…" at bounding box center [821, 412] width 820 height 83
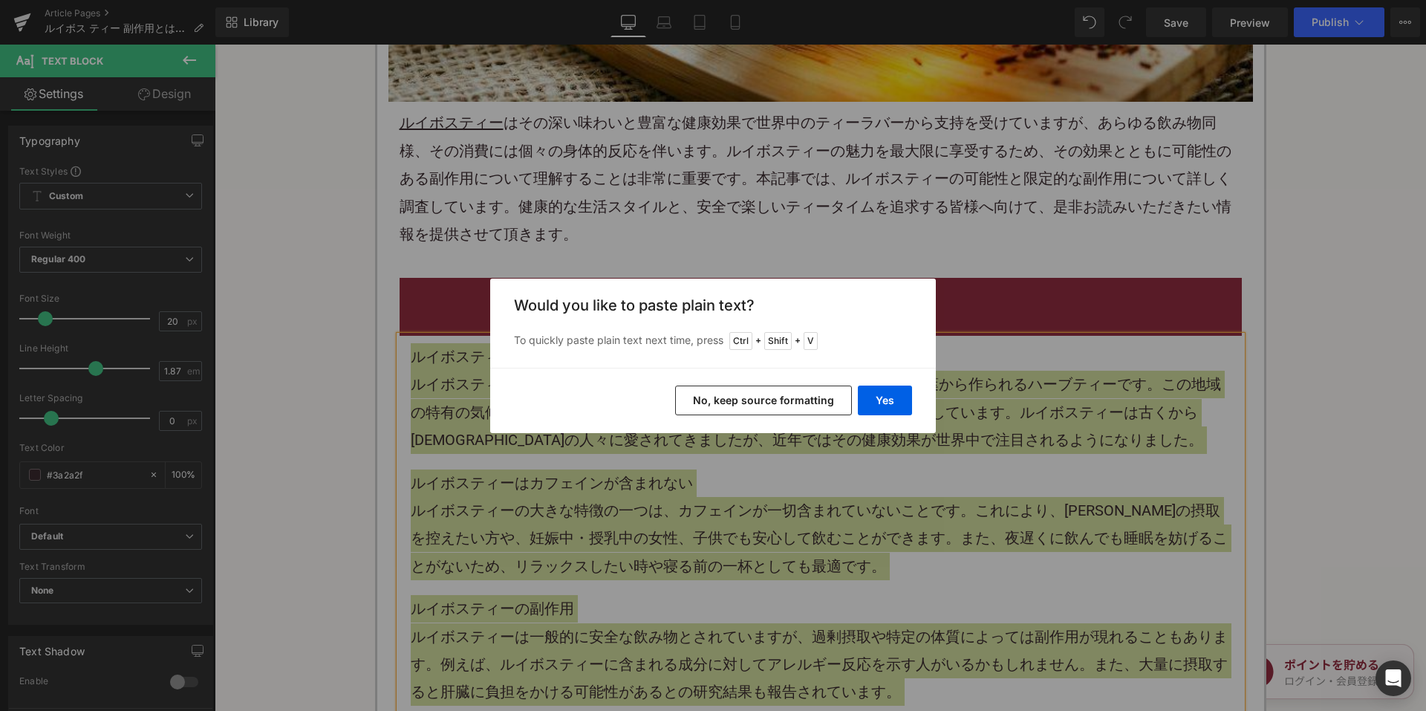
click at [755, 396] on button "No, keep source formatting" at bounding box center [763, 400] width 177 height 30
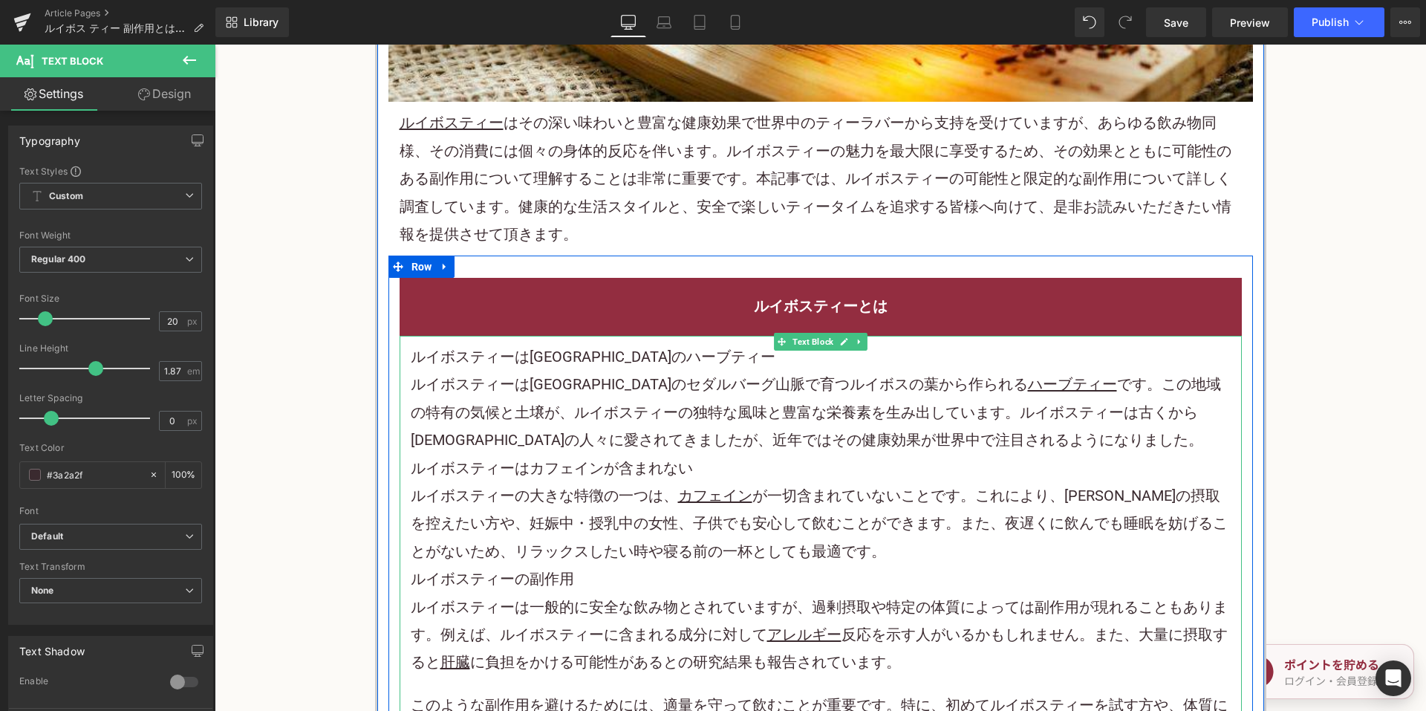
click at [685, 364] on h3 "ルイボスティーは南アフリカ原産のハーブティー" at bounding box center [821, 356] width 820 height 27
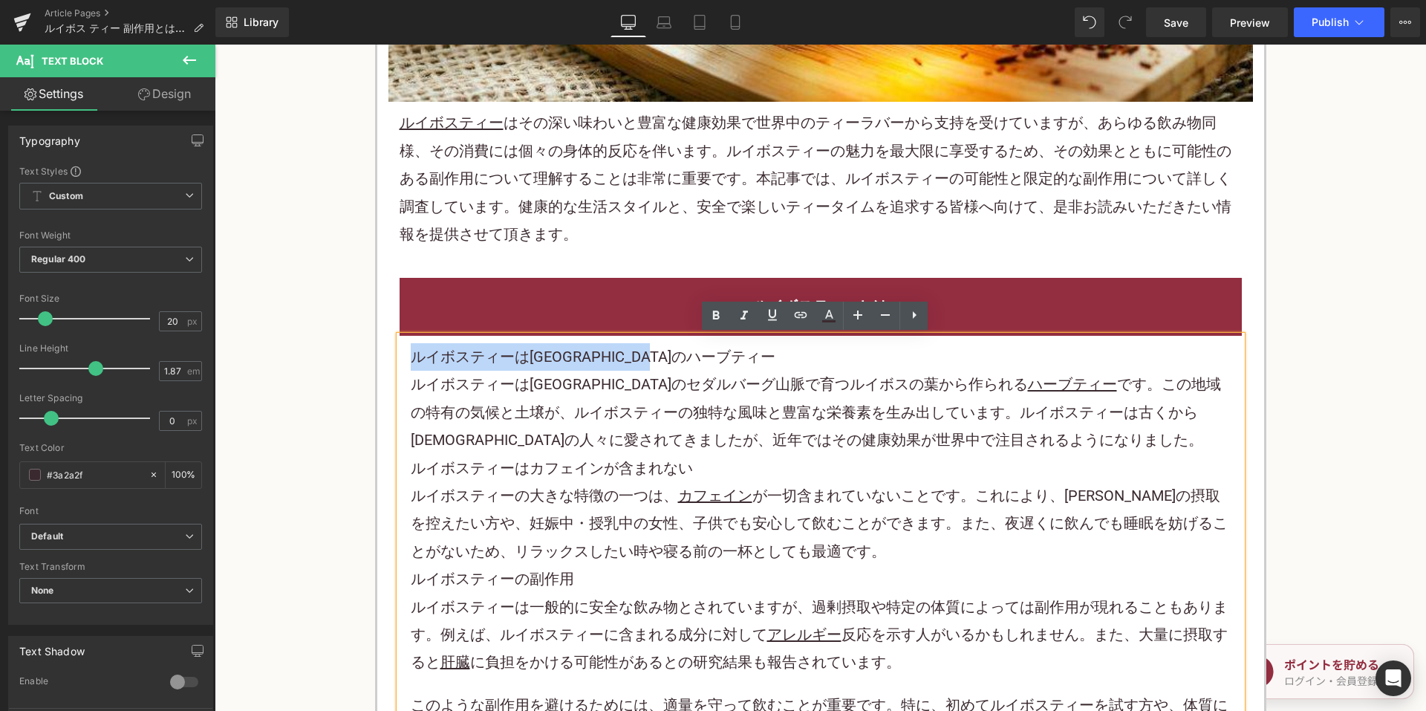
drag, startPoint x: 750, startPoint y: 356, endPoint x: 394, endPoint y: 348, distance: 356.5
click at [400, 348] on div "ルイボスティーは南アフリカ原産のハーブティー ルイボスティーは南アフリカのセダルバーグ山脈で育つルイボスの葉から作られる ハーブティー です。この地域の特有の…" at bounding box center [821, 559] width 842 height 446
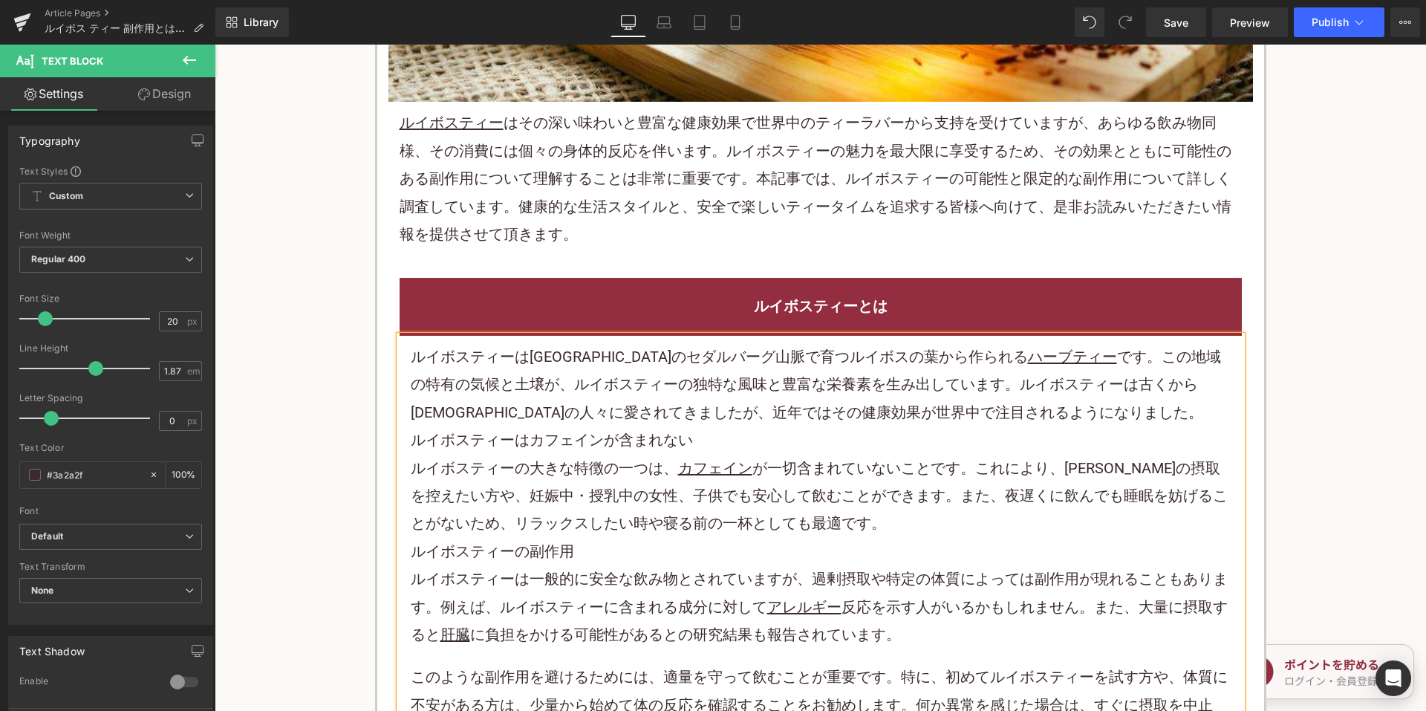
click at [1057, 419] on h3 "ルイボスティーは南アフリカのセダルバーグ山脈で育つルイボスの葉から作られる ハーブティー です。この地域の特有の気候と土壌が、ルイボスティーの独特な風味と豊富…" at bounding box center [821, 384] width 820 height 83
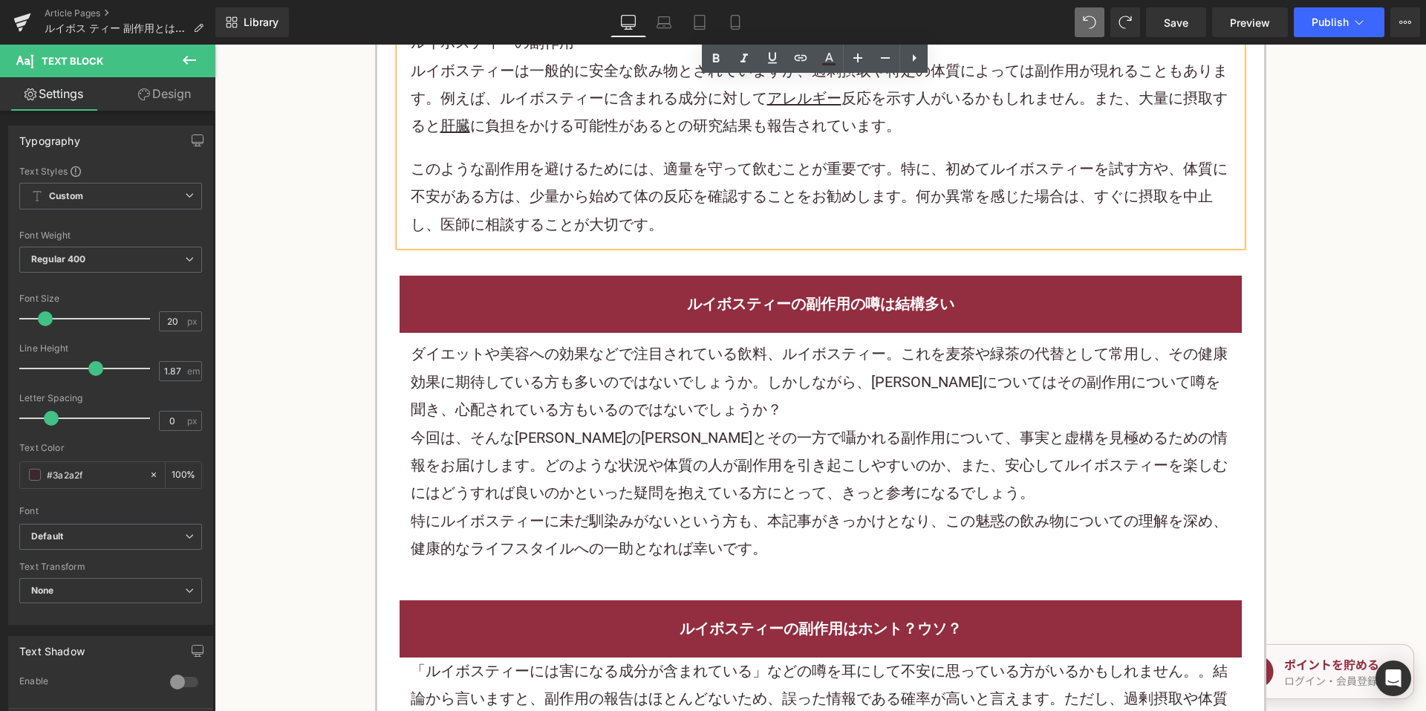
scroll to position [1337, 0]
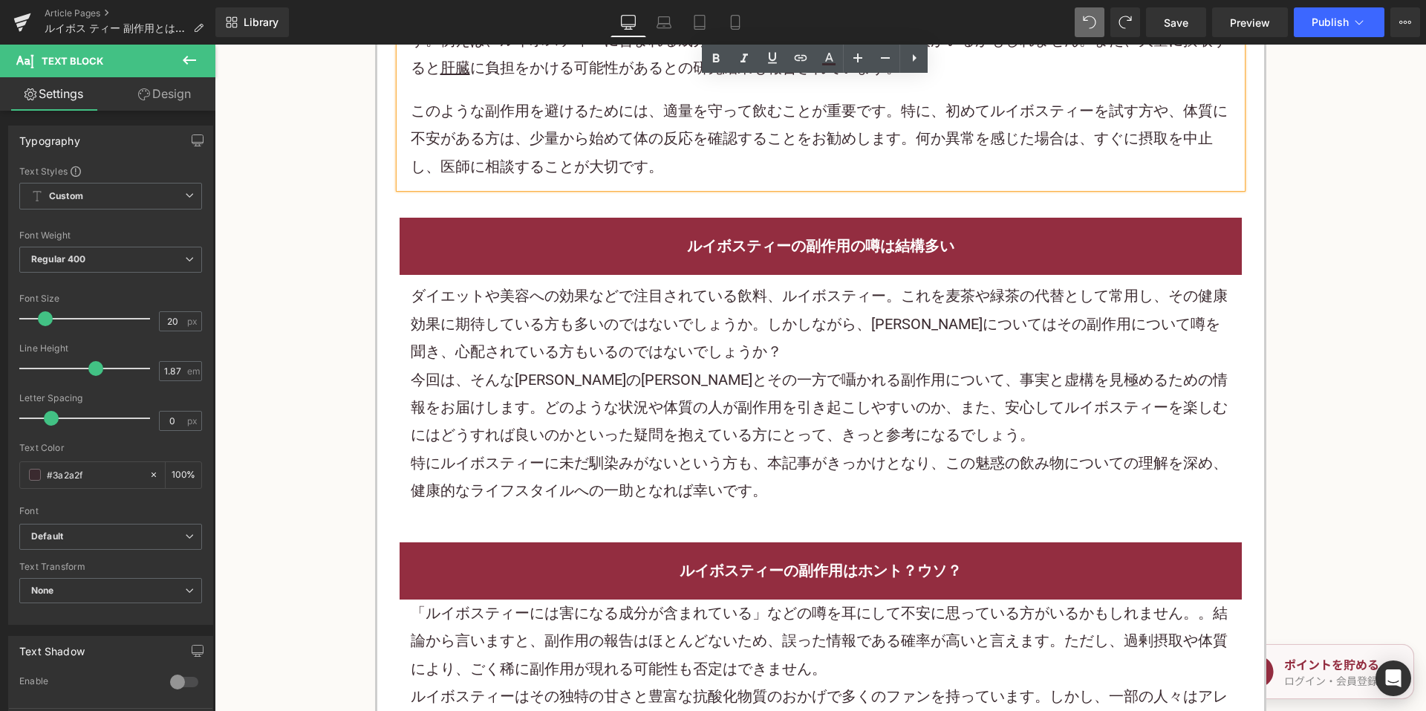
click at [656, 345] on div "ダイエットや美容への効果などで注目されている飲料、ルイボスティー。これを麦茶や緑茶の代替として常用し、その健康効果に期待している方も多いのではないでしょうか。…" at bounding box center [821, 323] width 820 height 83
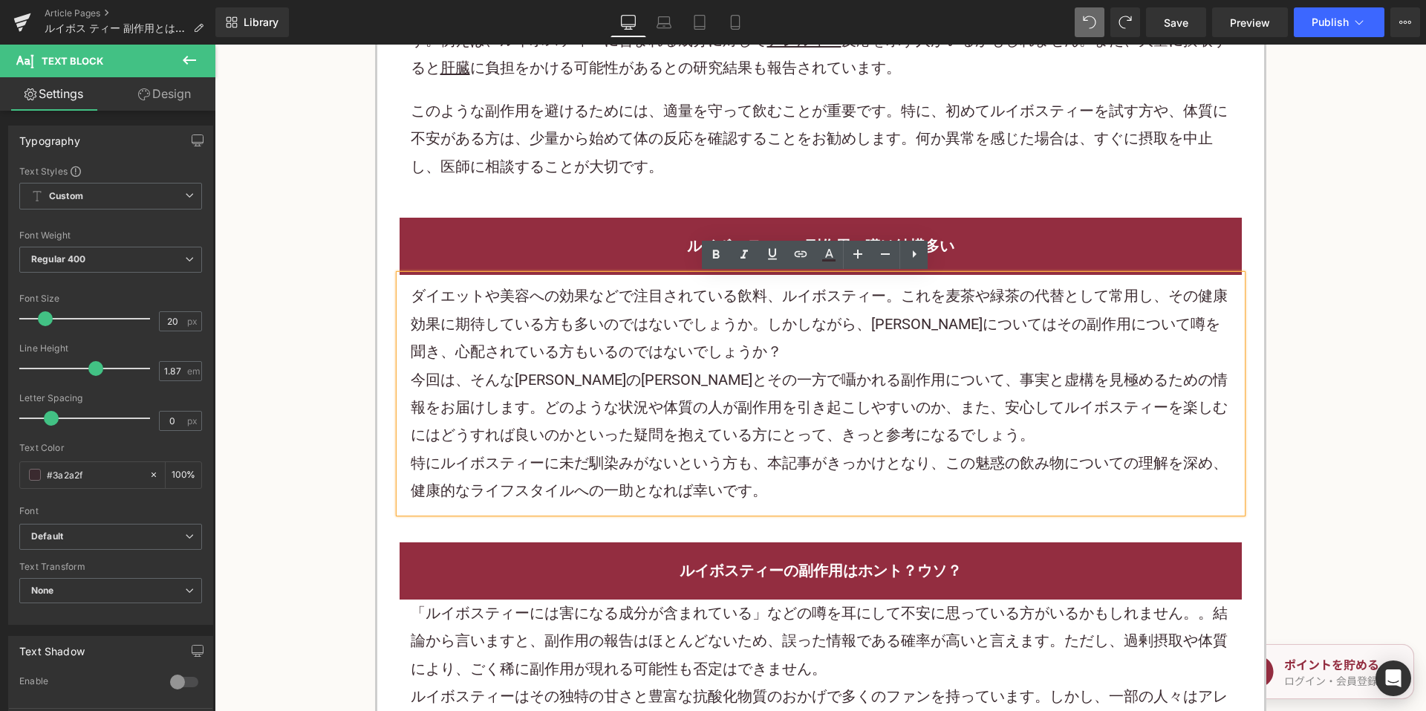
click at [641, 277] on div "ダイエットや美容への効果などで注目されている飲料、ルイボスティー。これを麦茶や緑茶の代替として常用し、その健康効果に期待している方も多いのではないでしょうか。…" at bounding box center [821, 393] width 842 height 237
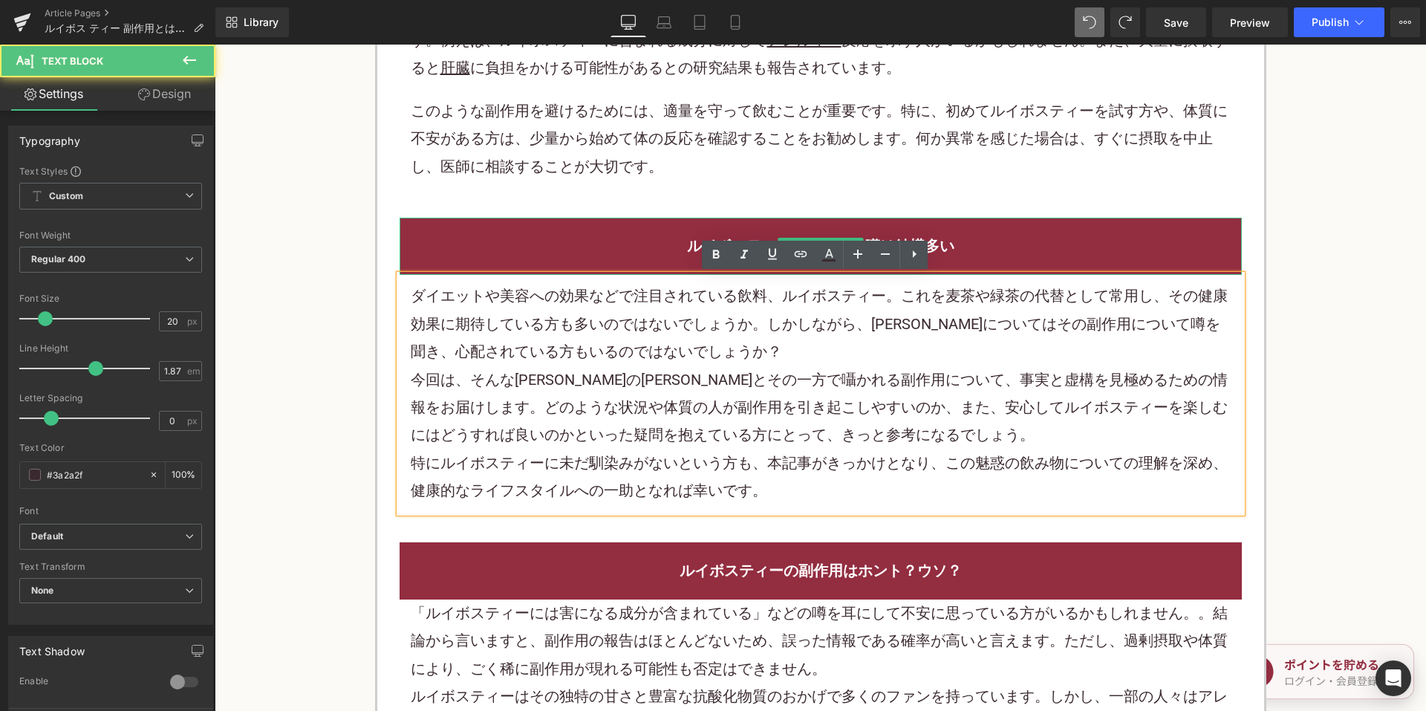
click at [660, 247] on h2 "ルイボスティーの副作用の噂は結構多い" at bounding box center [821, 245] width 820 height 27
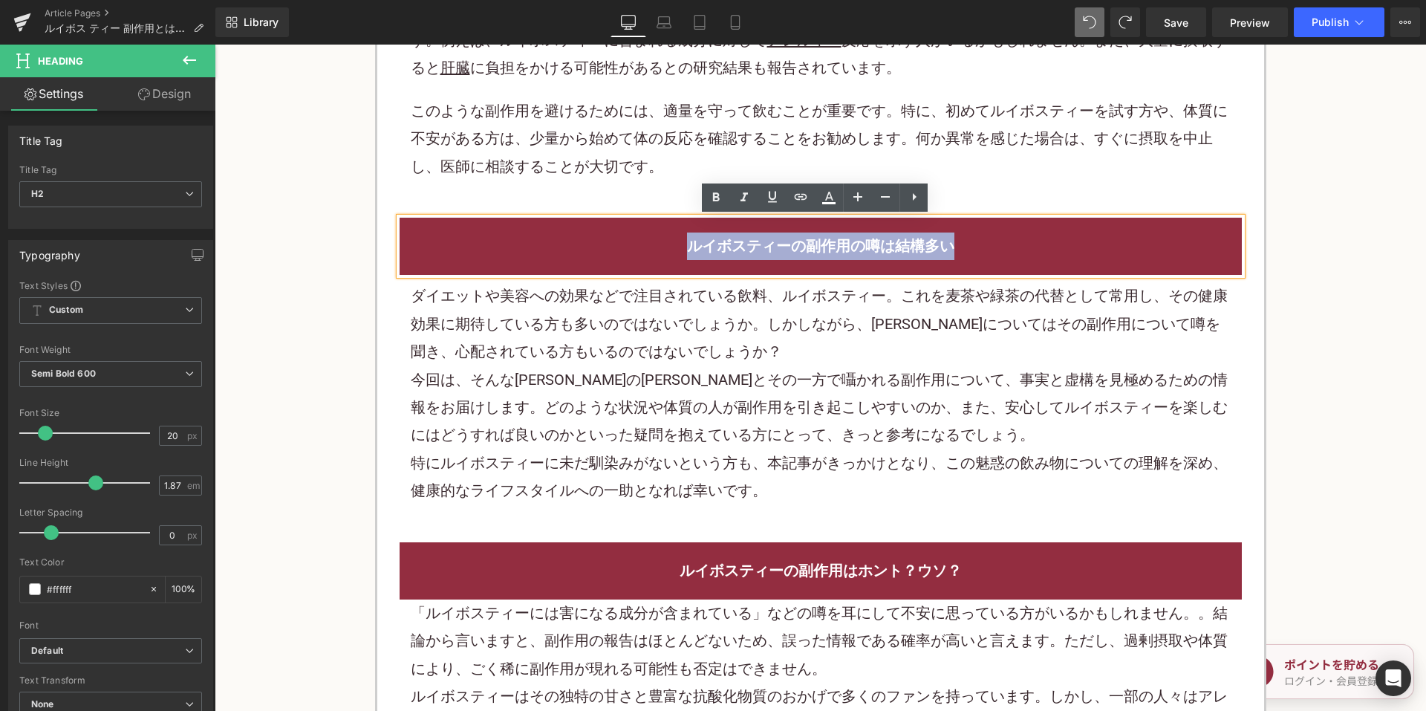
drag, startPoint x: 659, startPoint y: 241, endPoint x: 1014, endPoint y: 245, distance: 355.0
click at [1014, 249] on h2 "ルイボスティーの副作用の噂は結構多い" at bounding box center [821, 245] width 820 height 27
copy h2 "ルイボスティーの副作用の噂は結構多い"
click at [700, 368] on div "今回は、そんなルイボスティーの恩恵とその一方で囁かれる副作用について、事実と虚構を見極めるための情報をお届けします。どのような状況や体質の人が副作用を引き起こ…" at bounding box center [821, 407] width 820 height 83
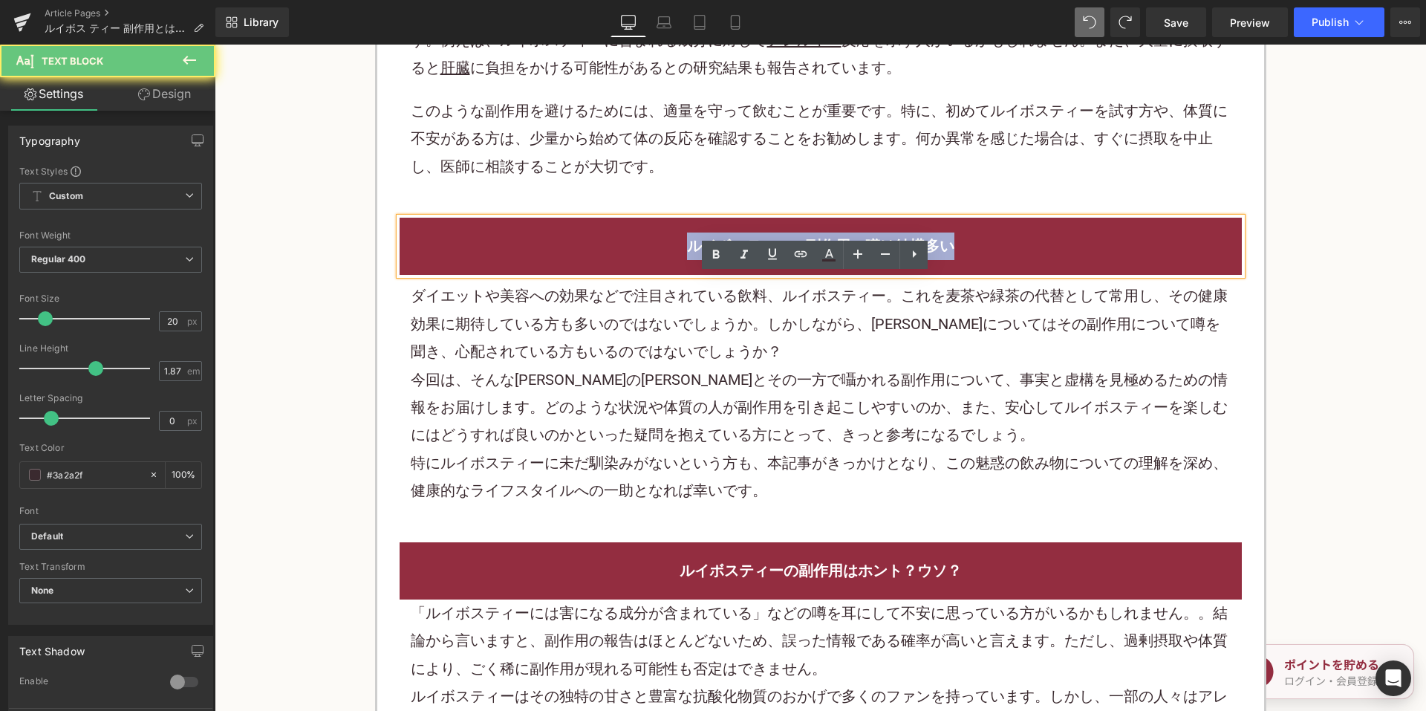
click at [700, 368] on div "今回は、そんなルイボスティーの恩恵とその一方で囁かれる副作用について、事実と虚構を見極めるための情報をお届けします。どのような状況や体質の人が副作用を引き起こ…" at bounding box center [821, 407] width 820 height 83
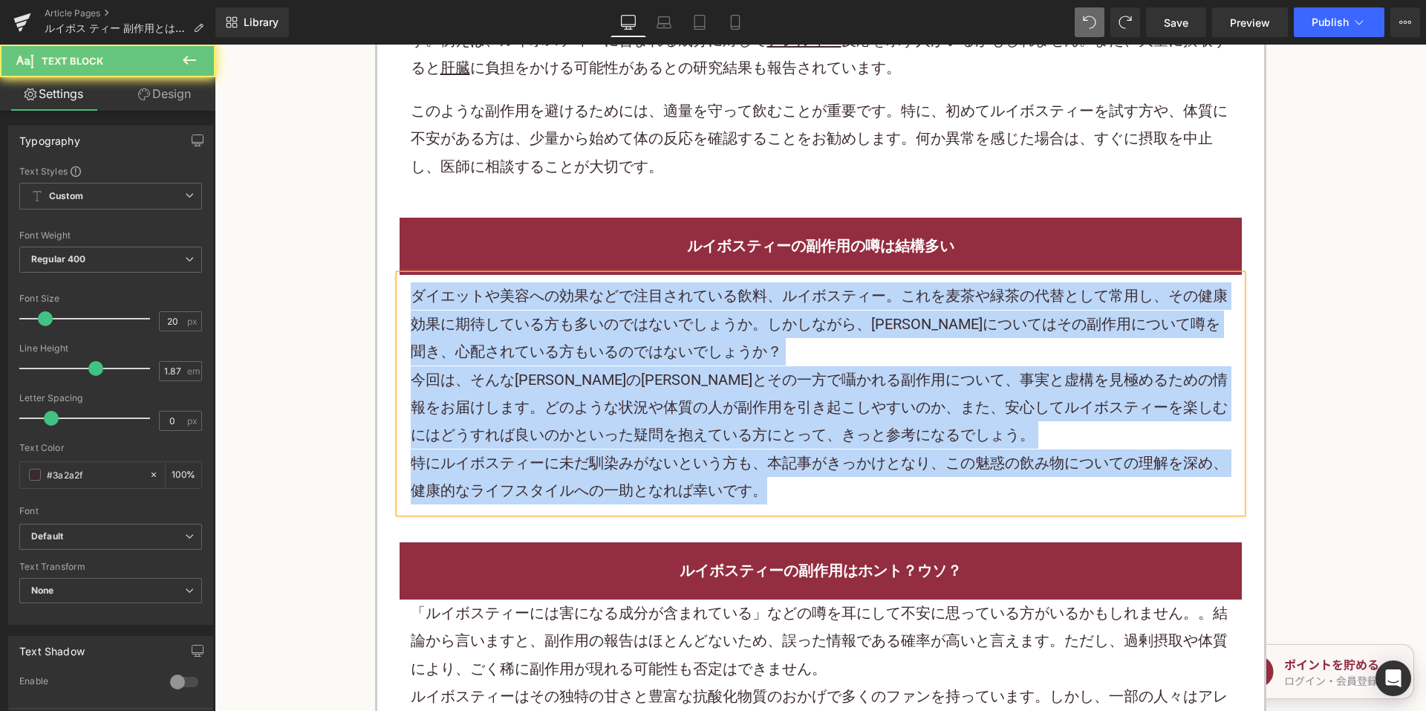
paste div
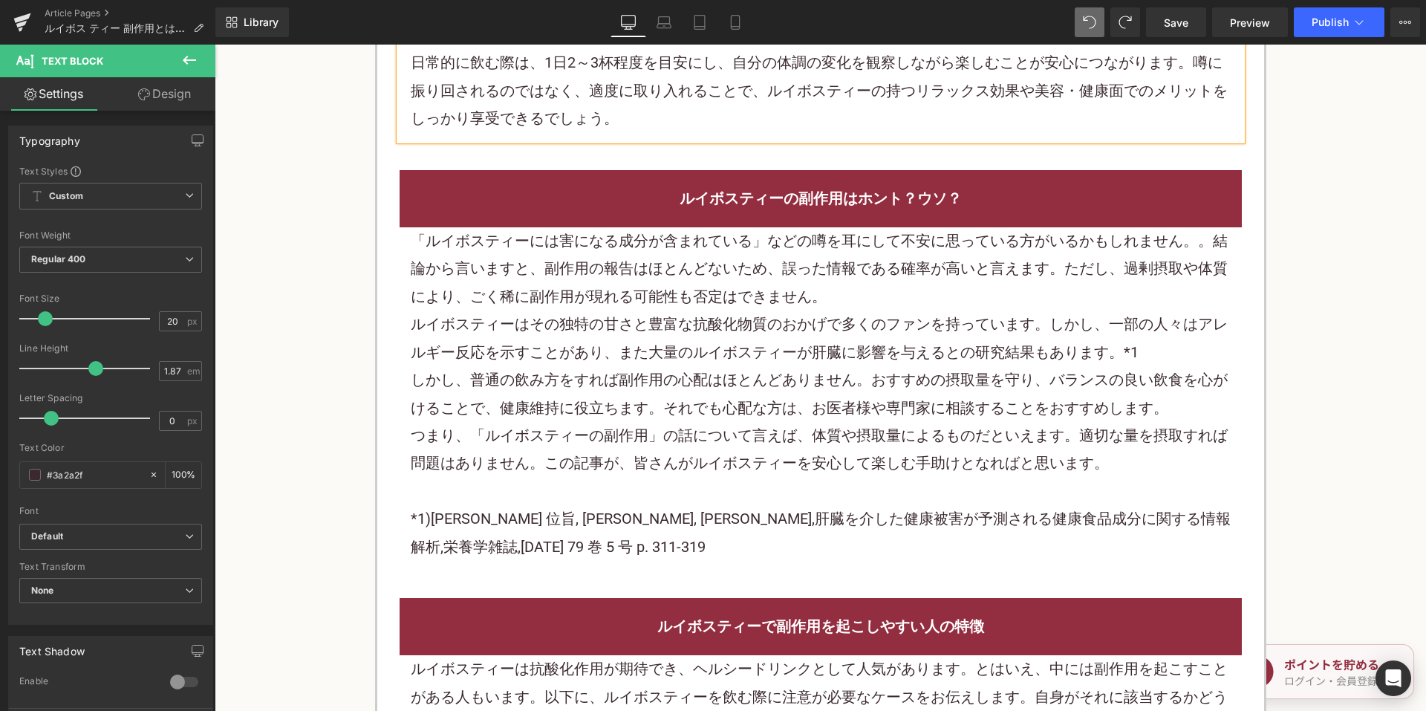
scroll to position [1856, 0]
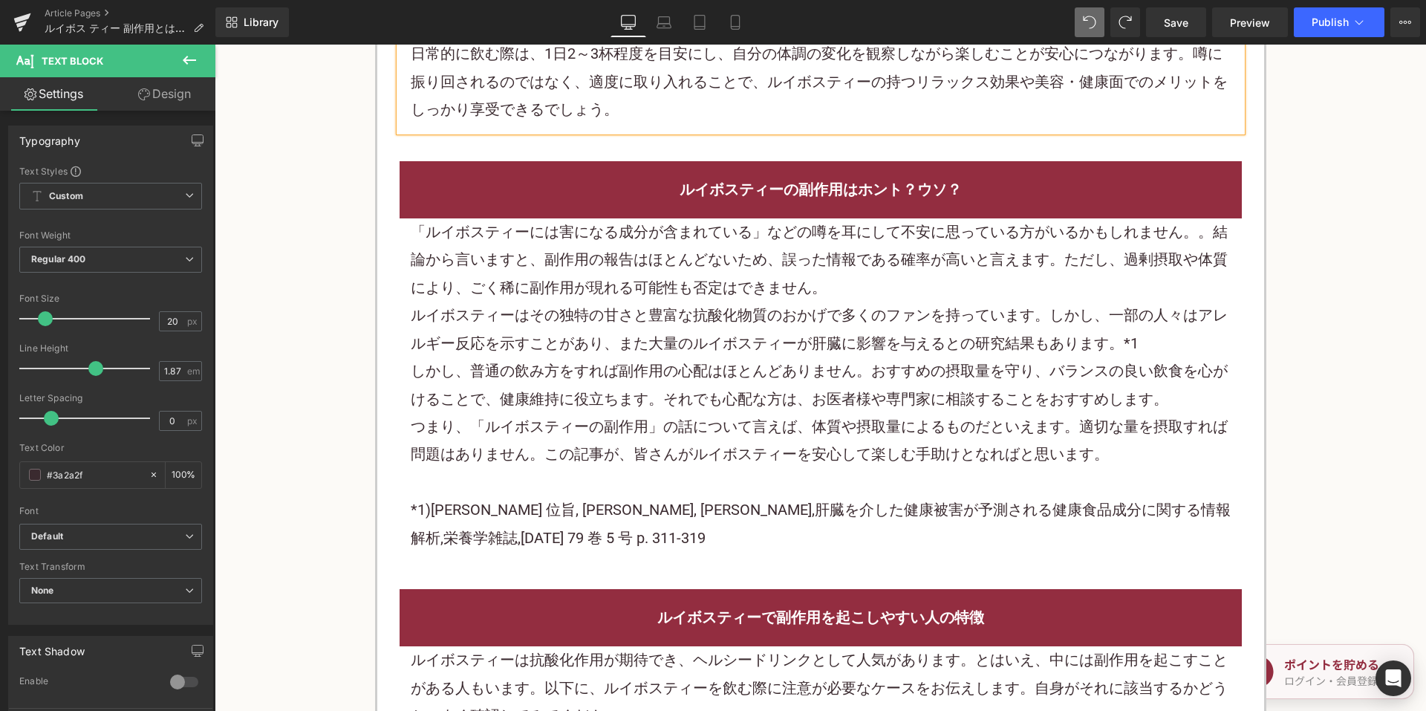
click at [661, 362] on div "しかし、普通の飲み方をすれば副作用の心配はほとんどありません。おすすめの摂取量を守り、バランスの良い飲食を心がけることで、健康維持に役立ちます。それでも心配な…" at bounding box center [821, 385] width 820 height 56
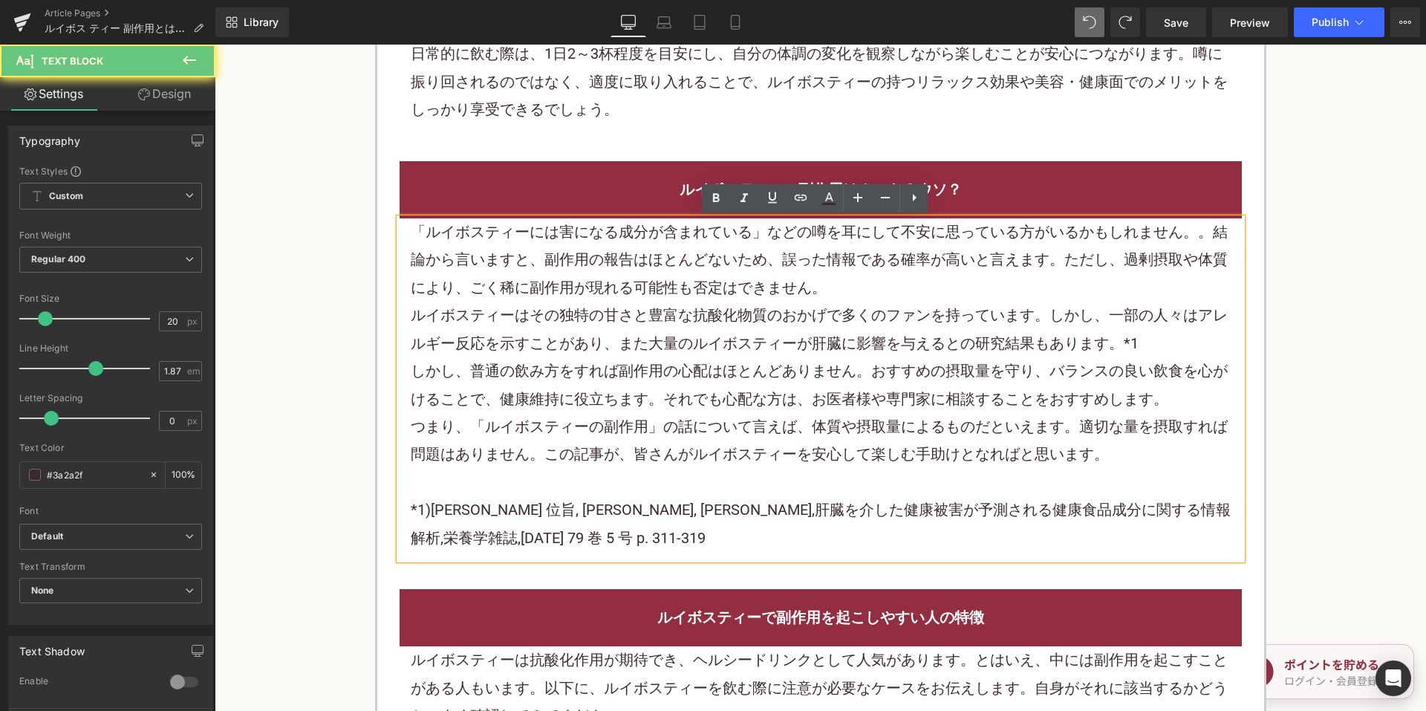
click at [659, 356] on div "ルイボスティーはその独特の甘さと豊富な抗酸化物質のおかげで多くのファンを持っています。しかし、一部の人々はアレルギー反応を示すことがあり、また大量のルイボステ…" at bounding box center [821, 329] width 820 height 56
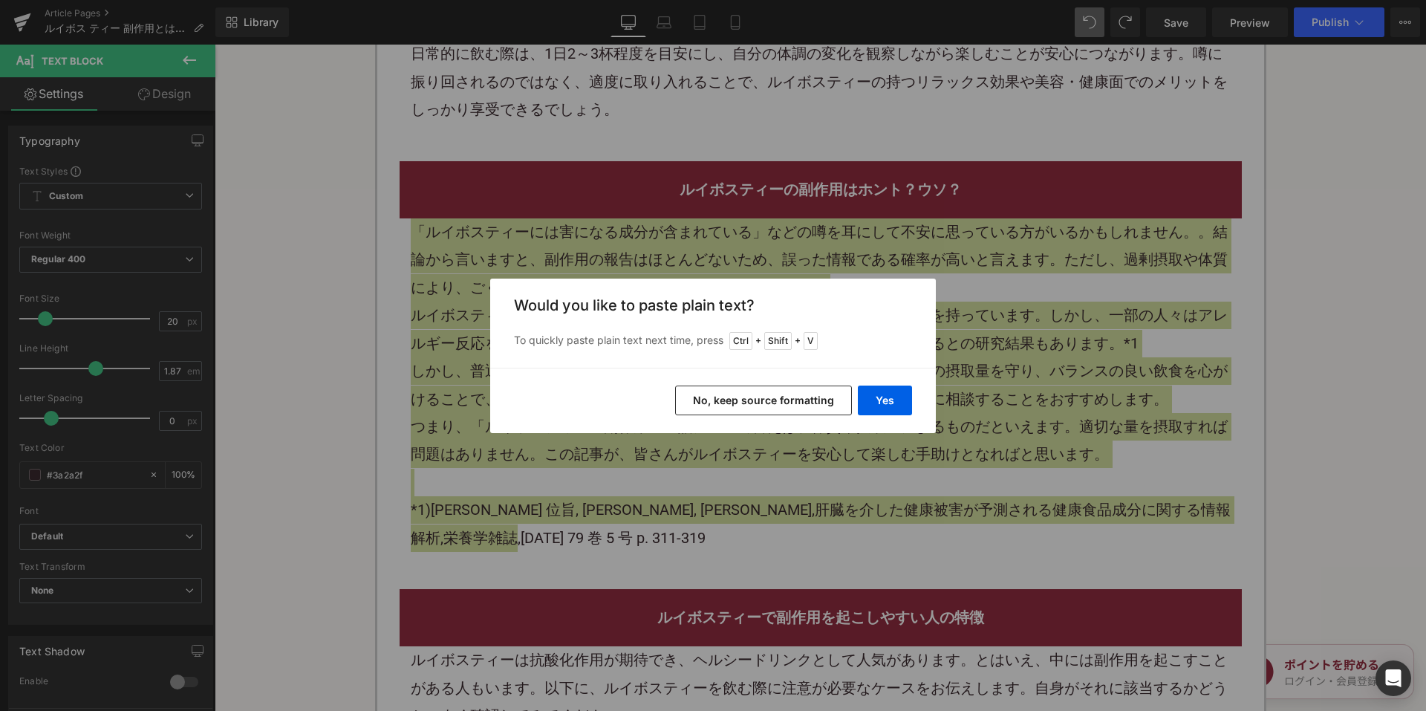
click at [734, 413] on button "No, keep source formatting" at bounding box center [763, 400] width 177 height 30
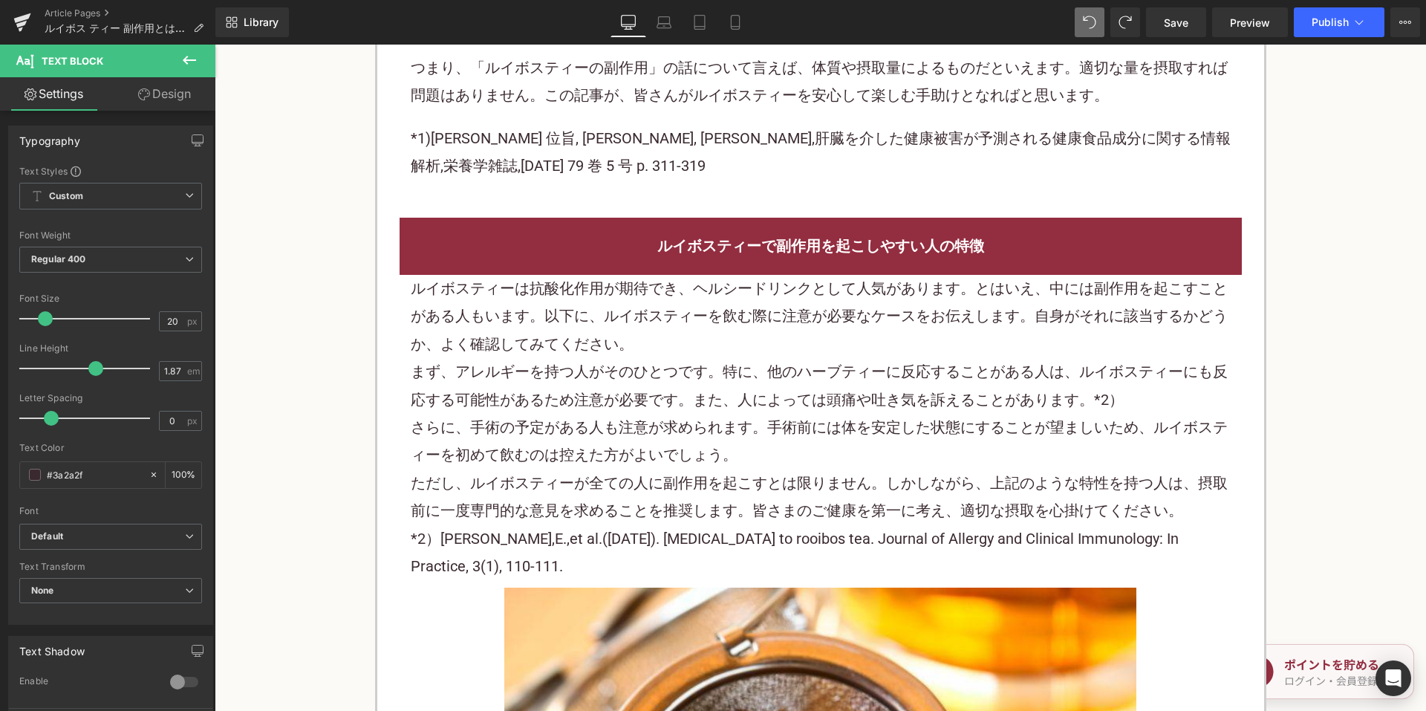
scroll to position [2302, 0]
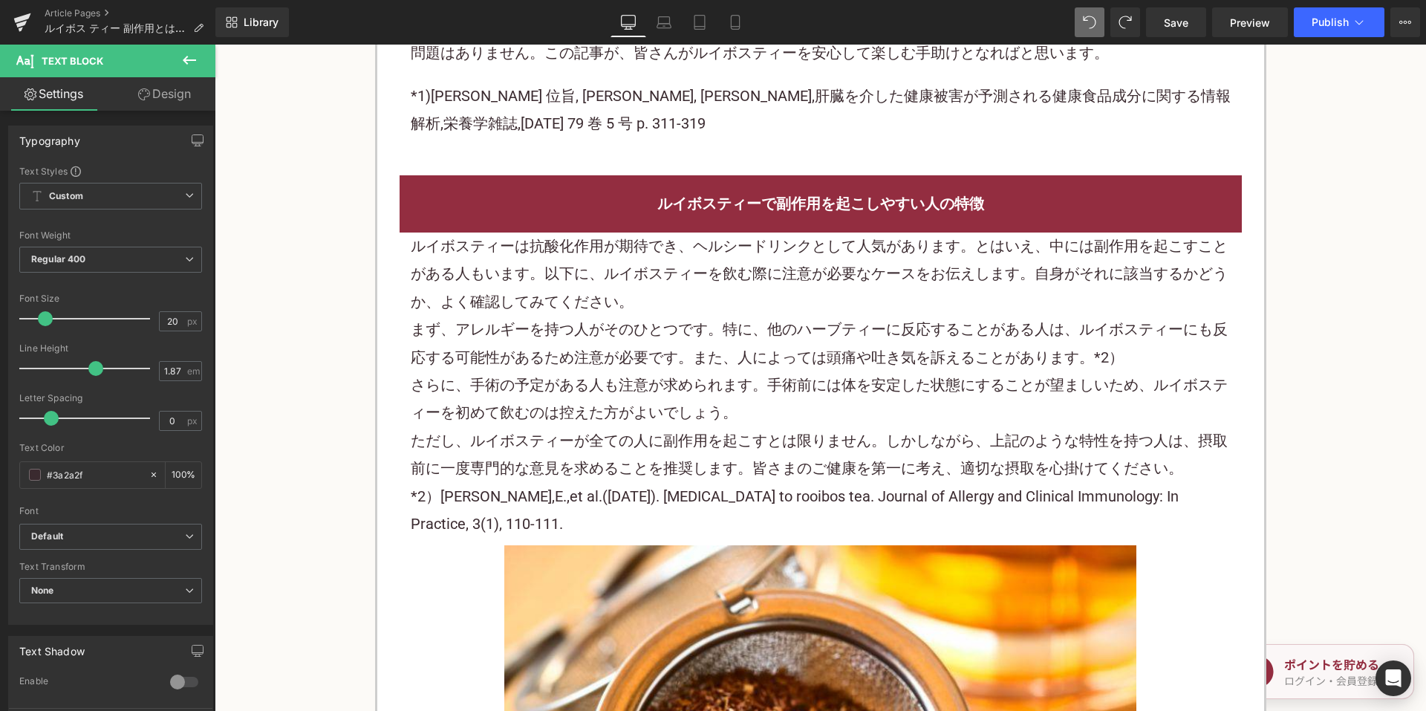
click at [754, 356] on p "まず、アレルギーを持つ人がそのひとつです。特に、他のハーブティーに反応することがある人は、ルイボスティーにも反応する可能性があるため注意が必要です。また、人に…" at bounding box center [821, 344] width 820 height 56
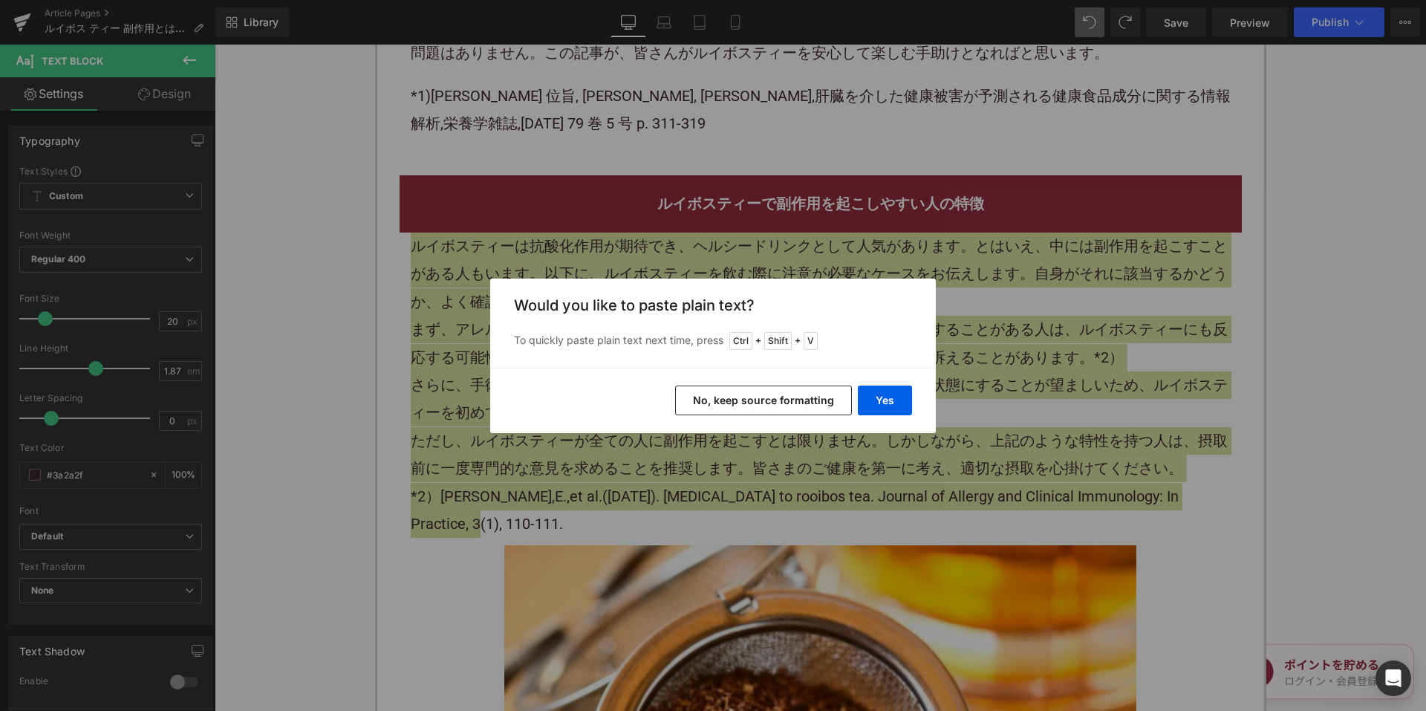
click at [798, 402] on button "No, keep source formatting" at bounding box center [763, 400] width 177 height 30
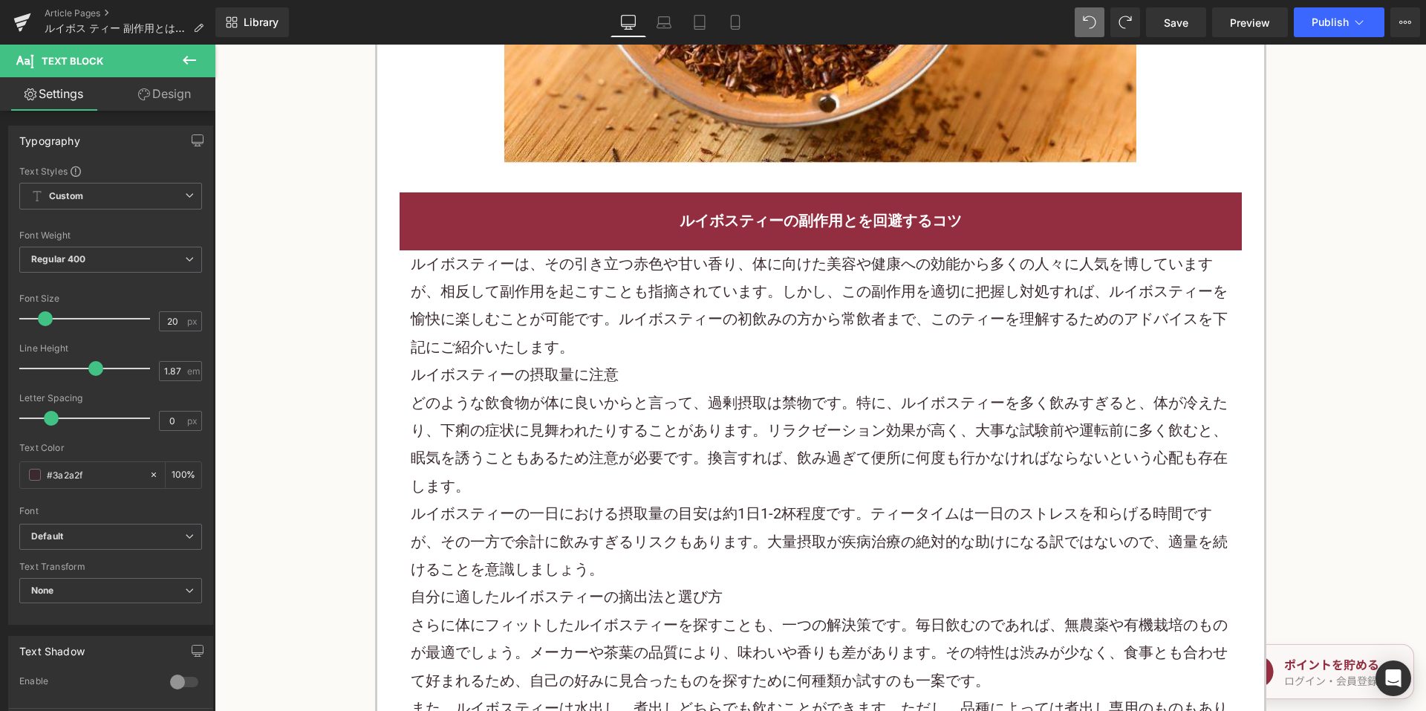
click at [669, 304] on p "ルイボスティーは、その引き立つ赤色や甘い香り、体に向けた美容や健康への効能から多くの人々に人気を博していますが、相反して副作用を起こすことも指摘されています。…" at bounding box center [821, 305] width 820 height 111
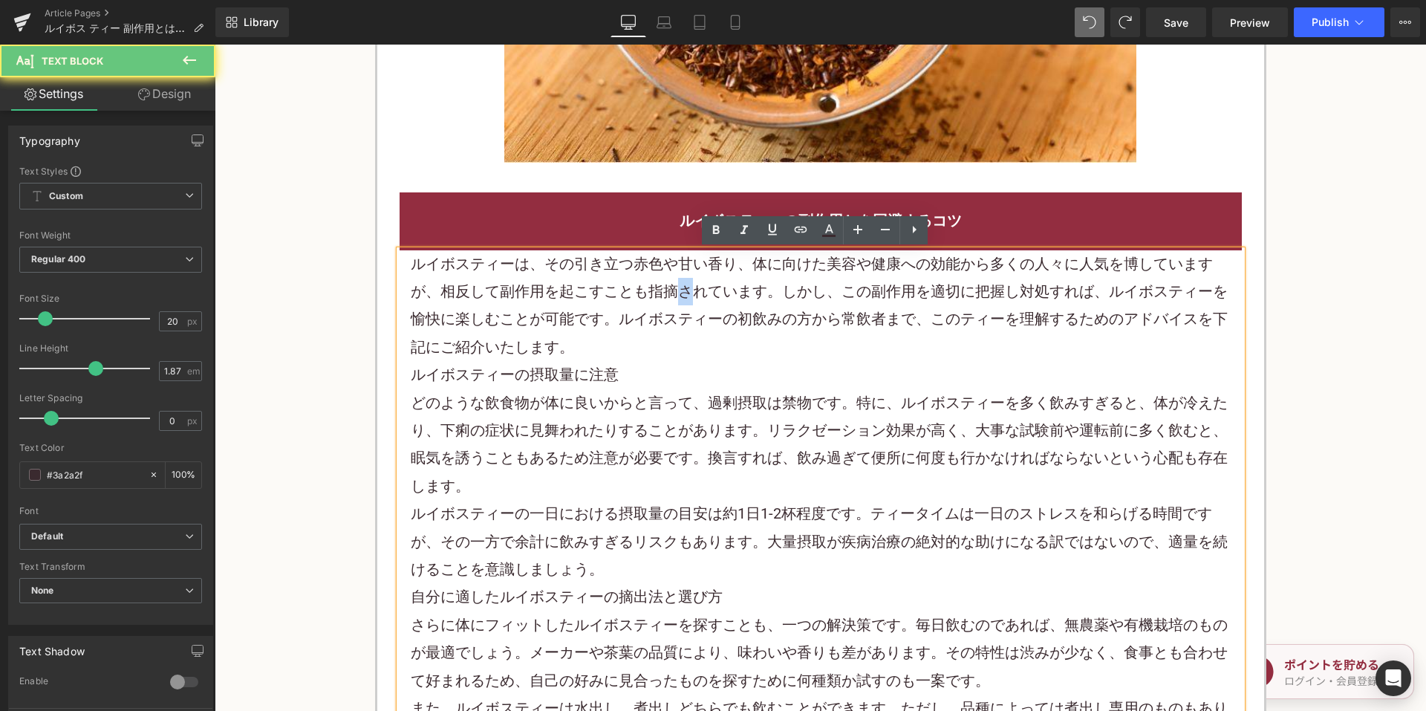
click at [669, 304] on p "ルイボスティーは、その引き立つ赤色や甘い香り、体に向けた美容や健康への効能から多くの人々に人気を博していますが、相反して副作用を起こすことも指摘されています。…" at bounding box center [821, 305] width 820 height 111
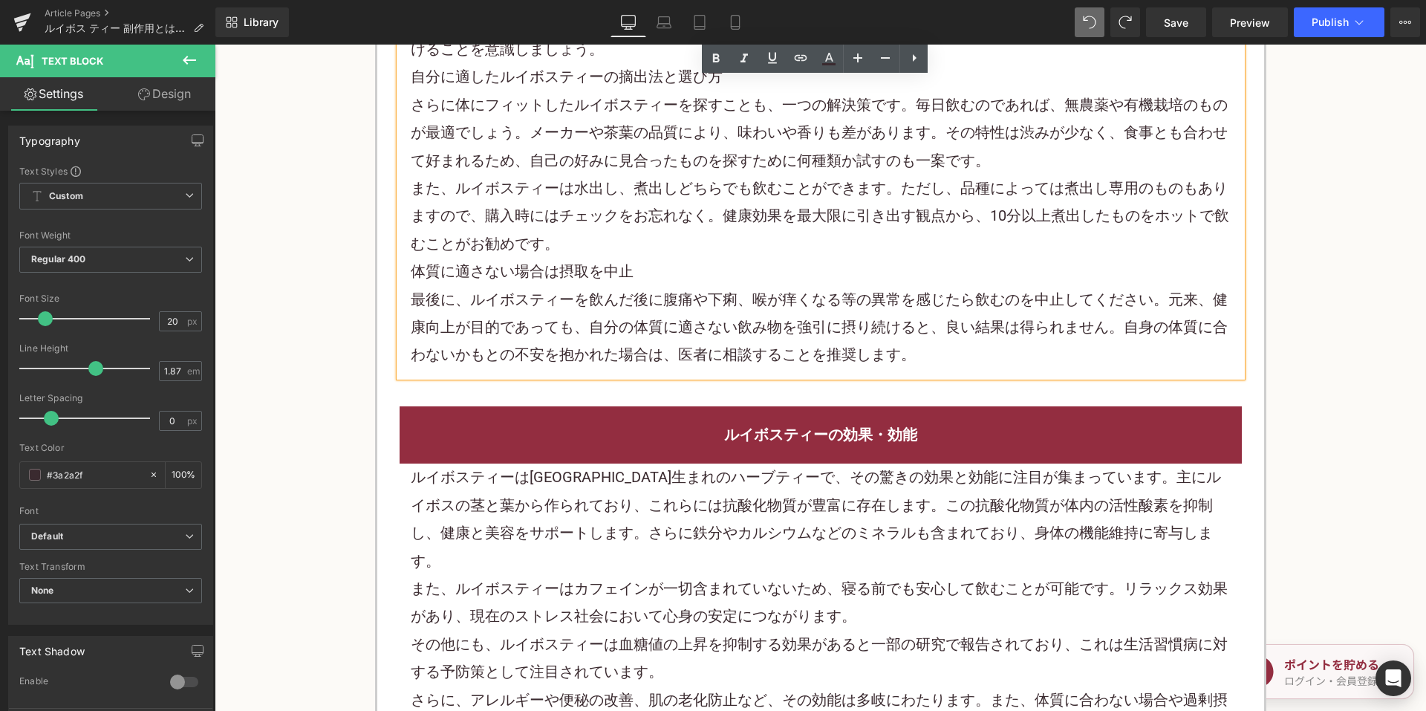
scroll to position [3936, 0]
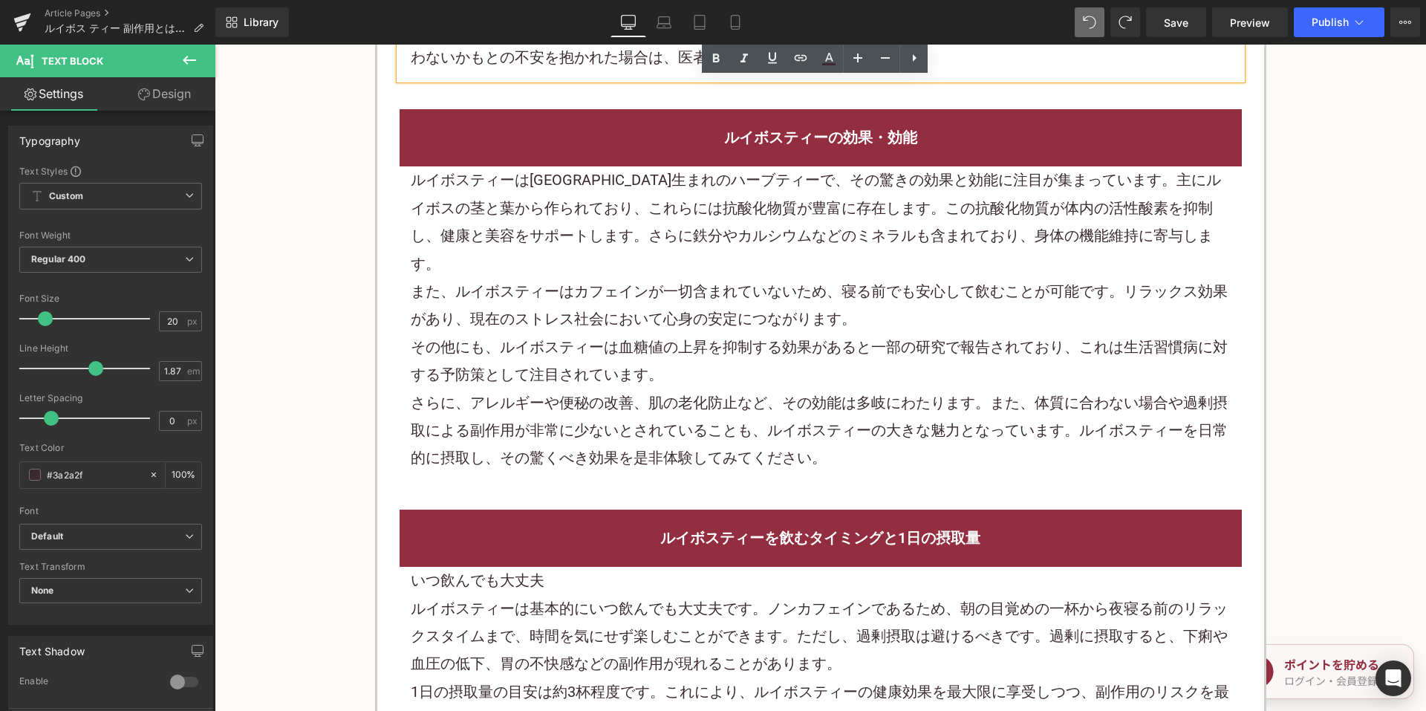
click at [663, 301] on p "また、ルイボスティーはカフェインが一切含まれていないため、寝る前でも安心して飲むことが可能です。リラックス効果があり、現在のストレス社会において心身の安定につ…" at bounding box center [821, 306] width 820 height 56
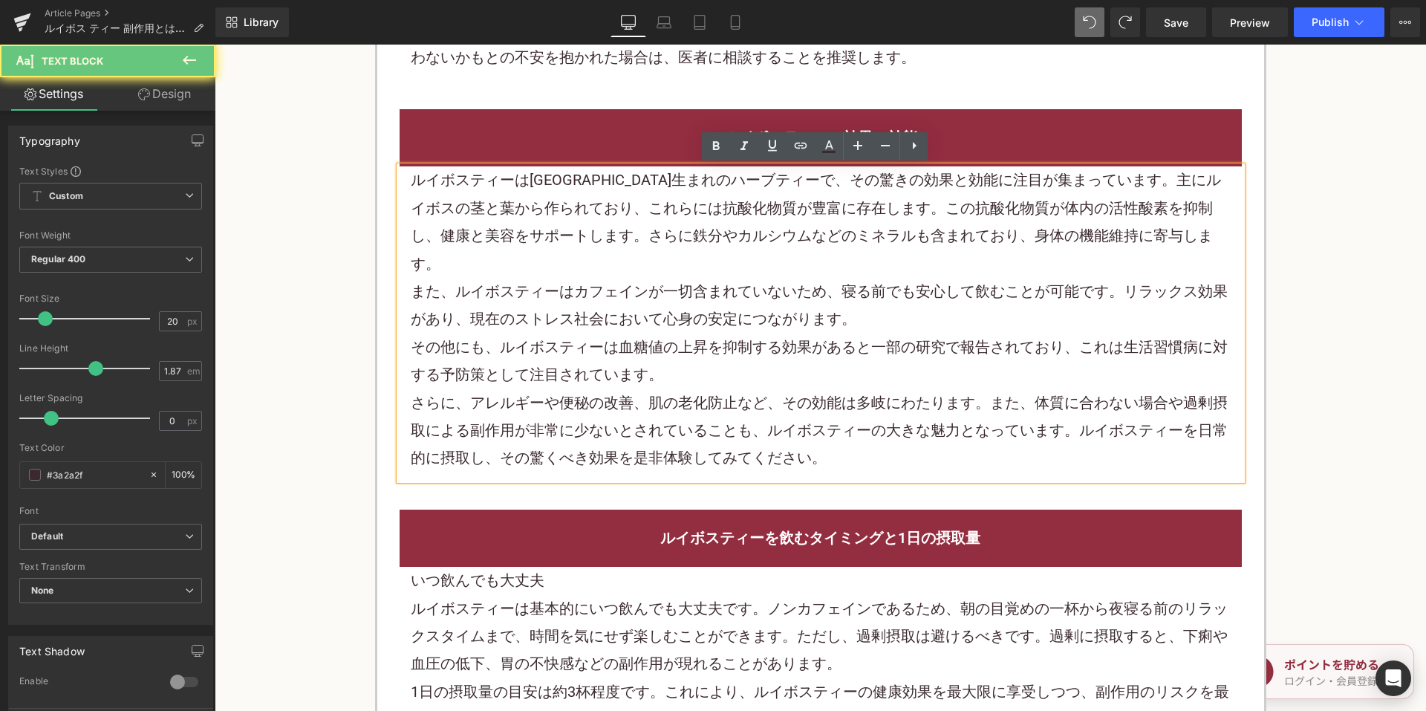
click at [663, 301] on p "また、ルイボスティーはカフェインが一切含まれていないため、寝る前でも安心して飲むことが可能です。リラックス効果があり、現在のストレス社会において心身の安定につ…" at bounding box center [821, 306] width 820 height 56
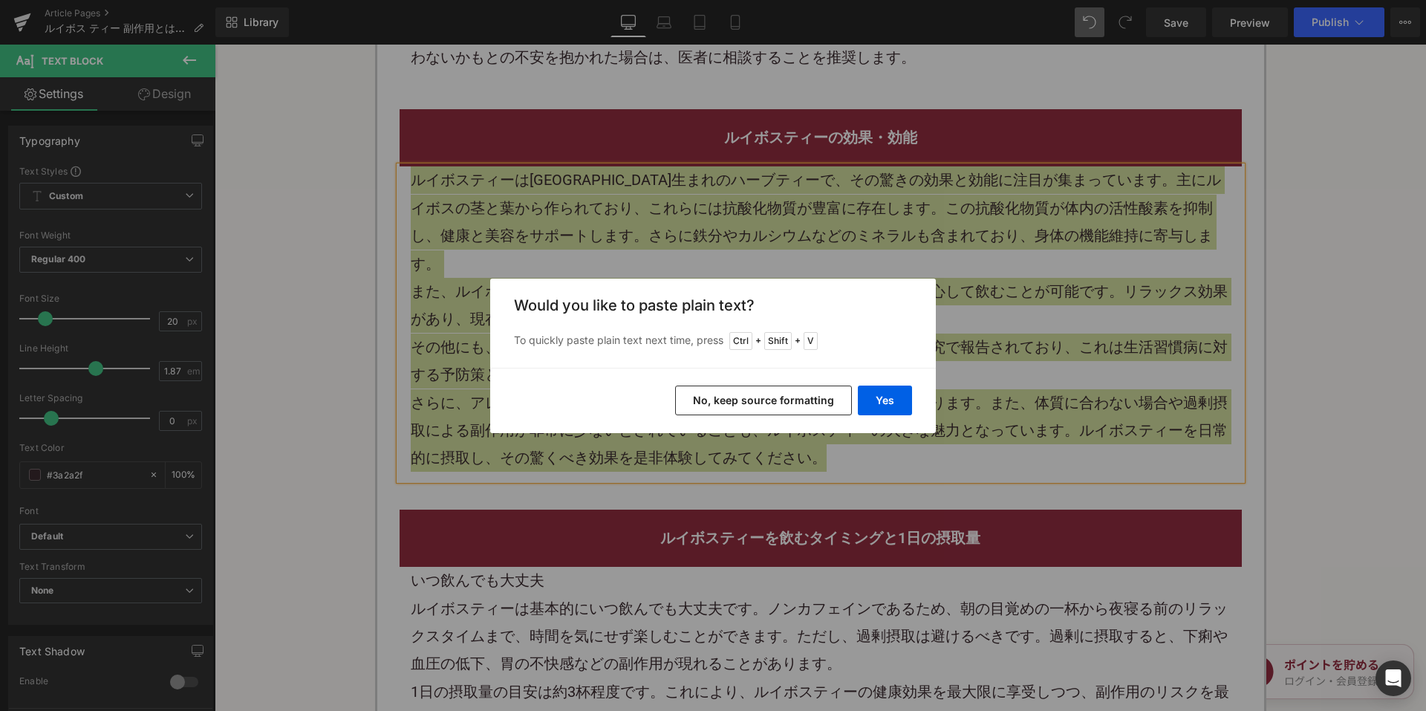
click at [716, 399] on button "No, keep source formatting" at bounding box center [763, 400] width 177 height 30
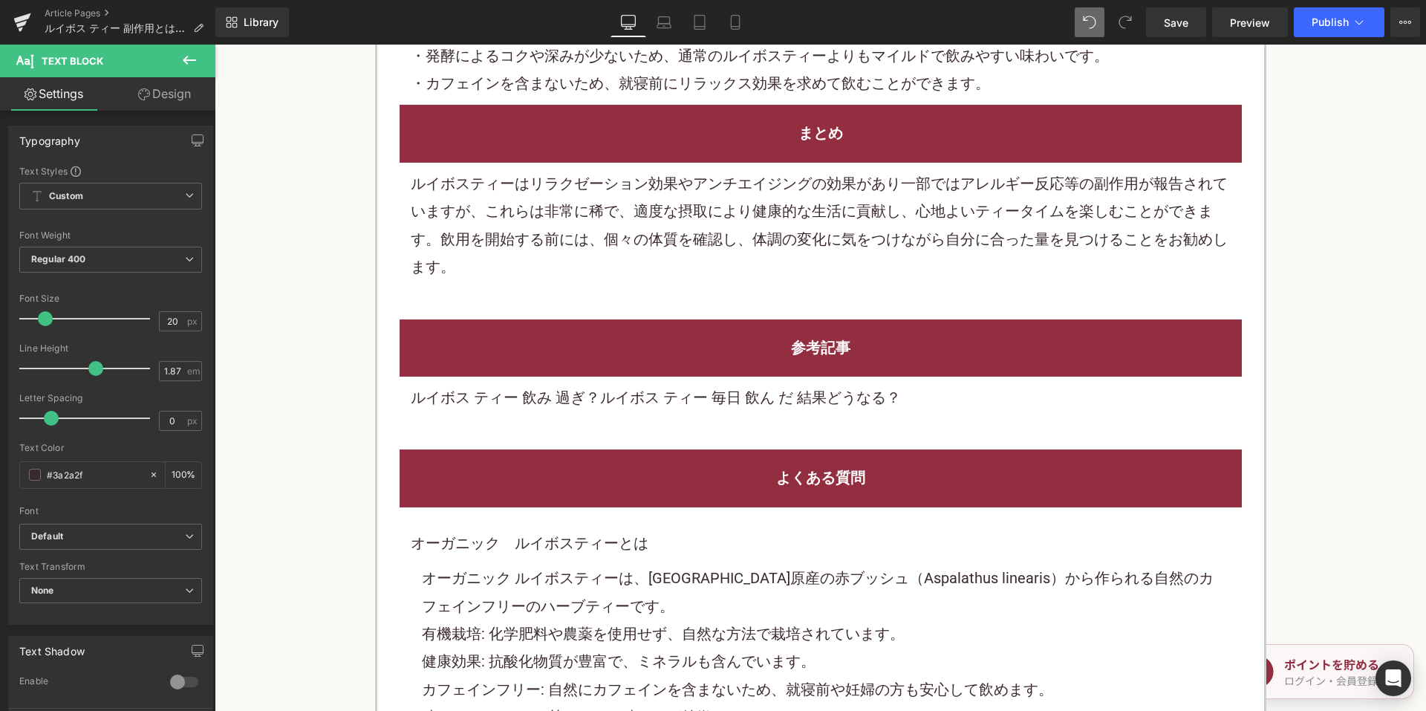
scroll to position [5718, 0]
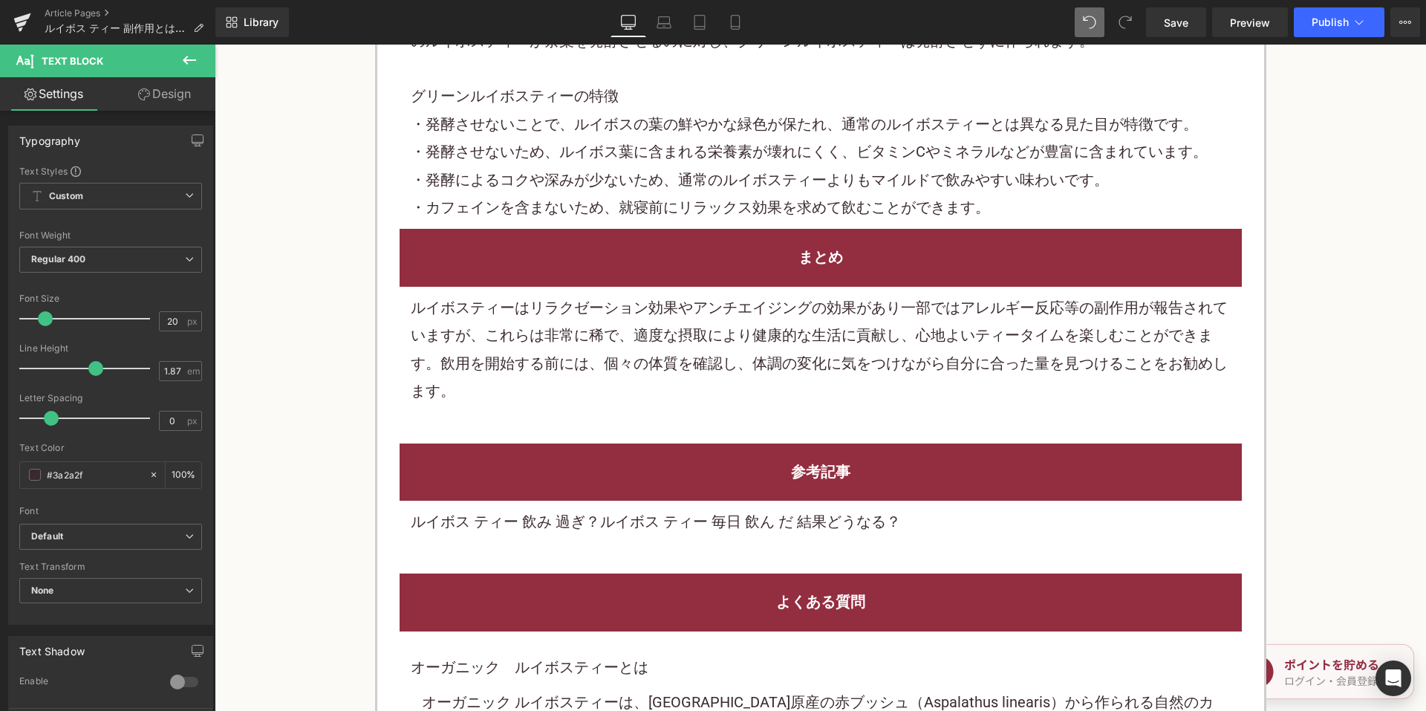
click at [600, 294] on p "ルイボスティーはリラクゼーション効果やアンチエイジングの効果があり一部ではアレルギー反応等の副作用が報告されていますが、これらは非常に稀で、適度な摂取により健…" at bounding box center [821, 349] width 820 height 111
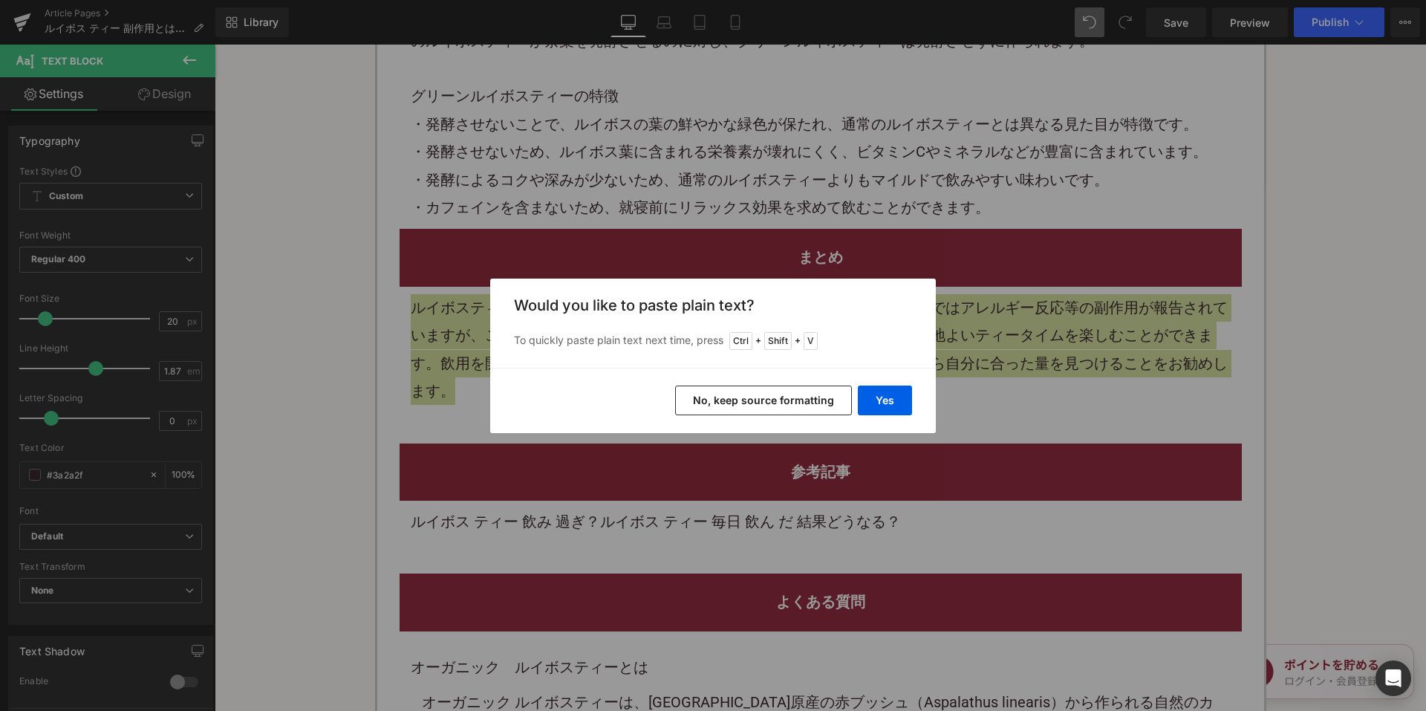
click at [725, 411] on button "No, keep source formatting" at bounding box center [763, 400] width 177 height 30
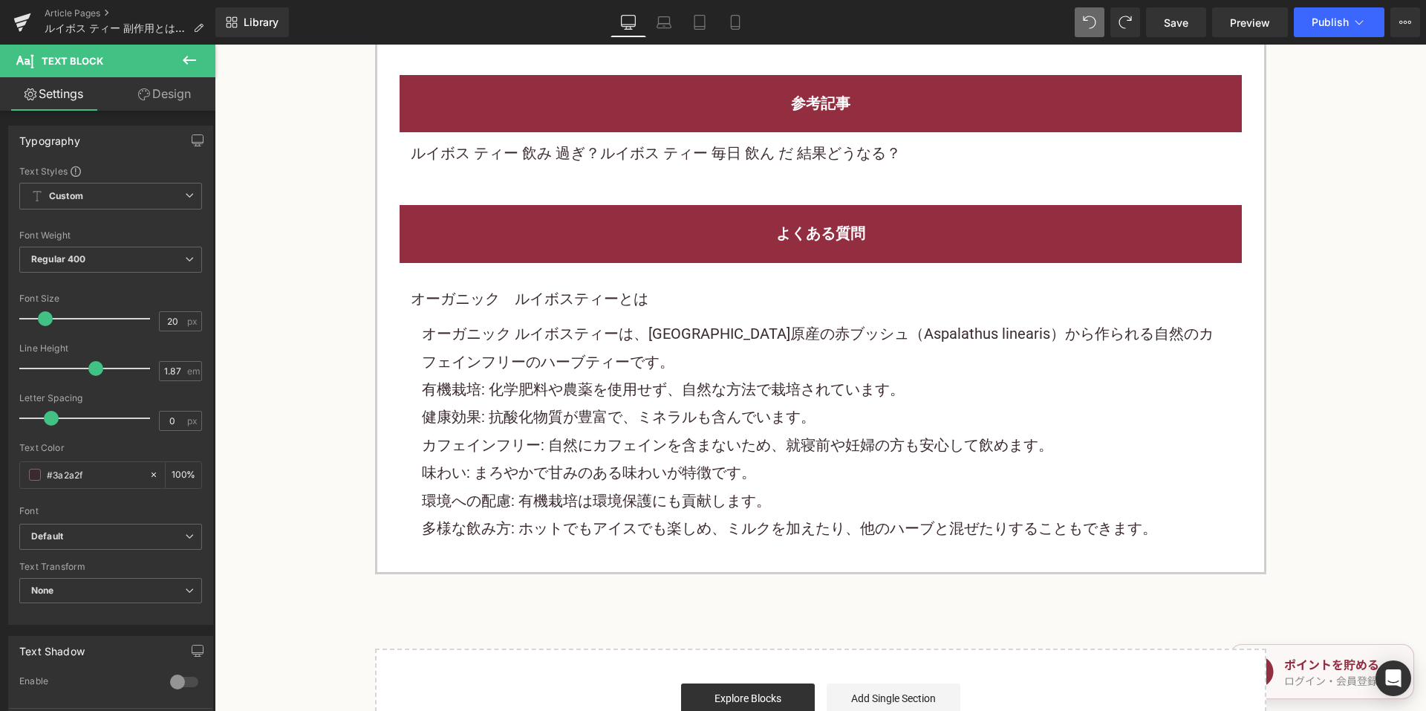
scroll to position [6089, 0]
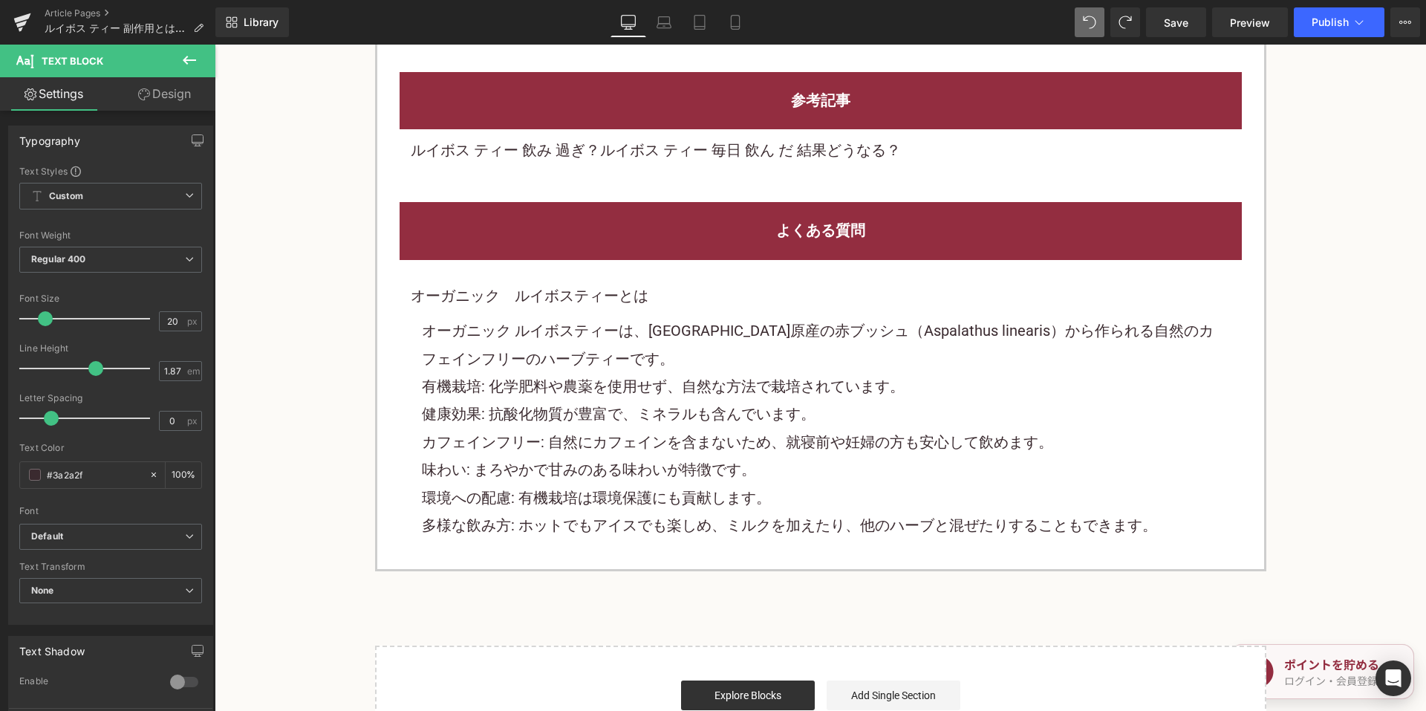
click at [596, 317] on p "オーガニック ルイボスティーは、南アフリカ原産の赤ブッシュ（Aspalathus linearis）から作られる自然のカフェインフリーのハーブティーです。" at bounding box center [821, 345] width 798 height 56
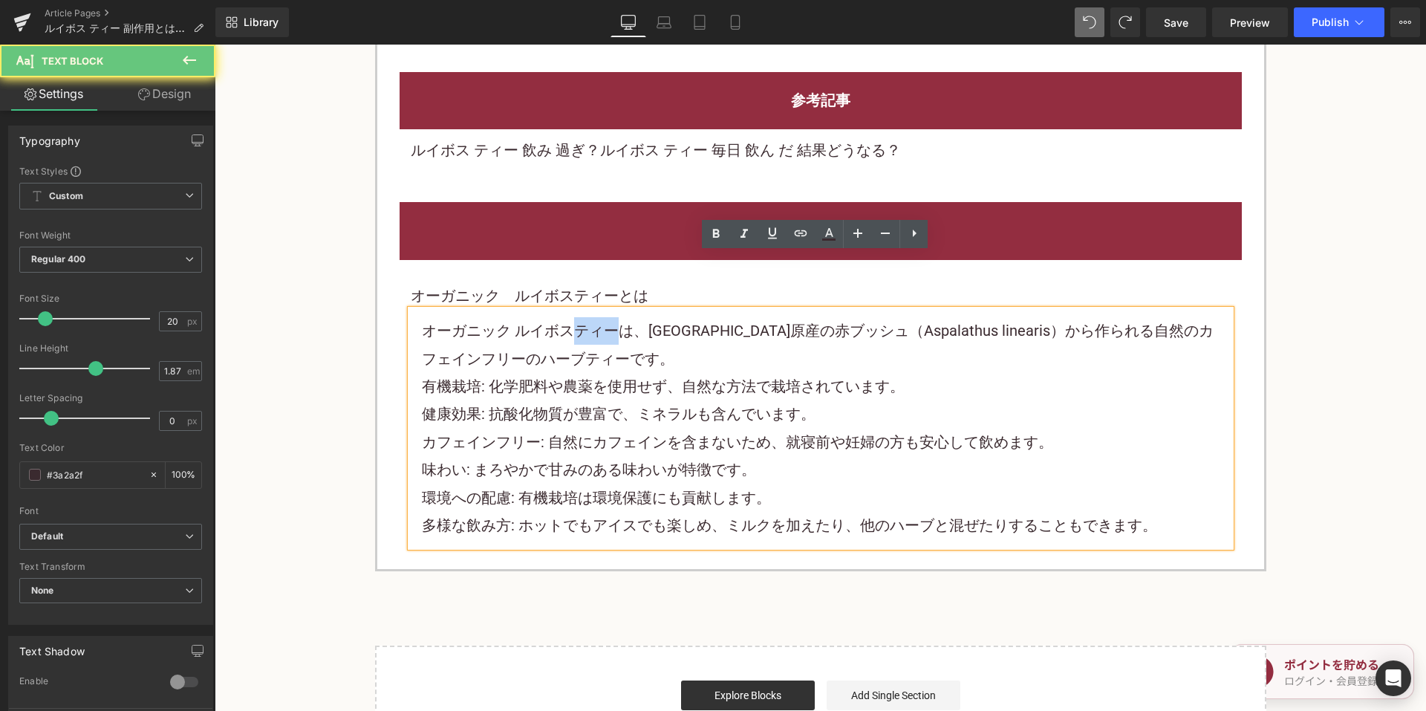
click at [596, 317] on p "オーガニック ルイボスティーは、南アフリカ原産の赤ブッシュ（Aspalathus linearis）から作られる自然のカフェインフリーのハーブティーです。" at bounding box center [821, 345] width 798 height 56
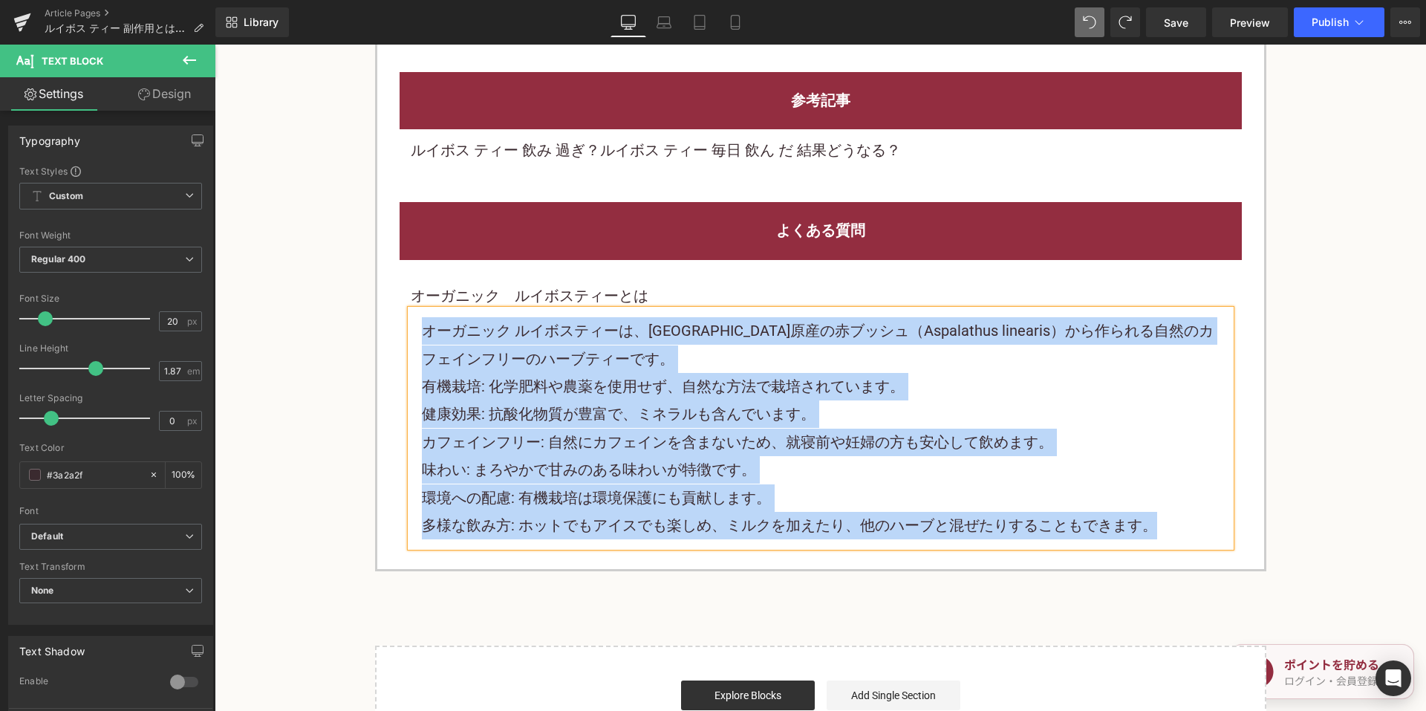
click at [702, 217] on h2 "よくある質問" at bounding box center [821, 230] width 820 height 27
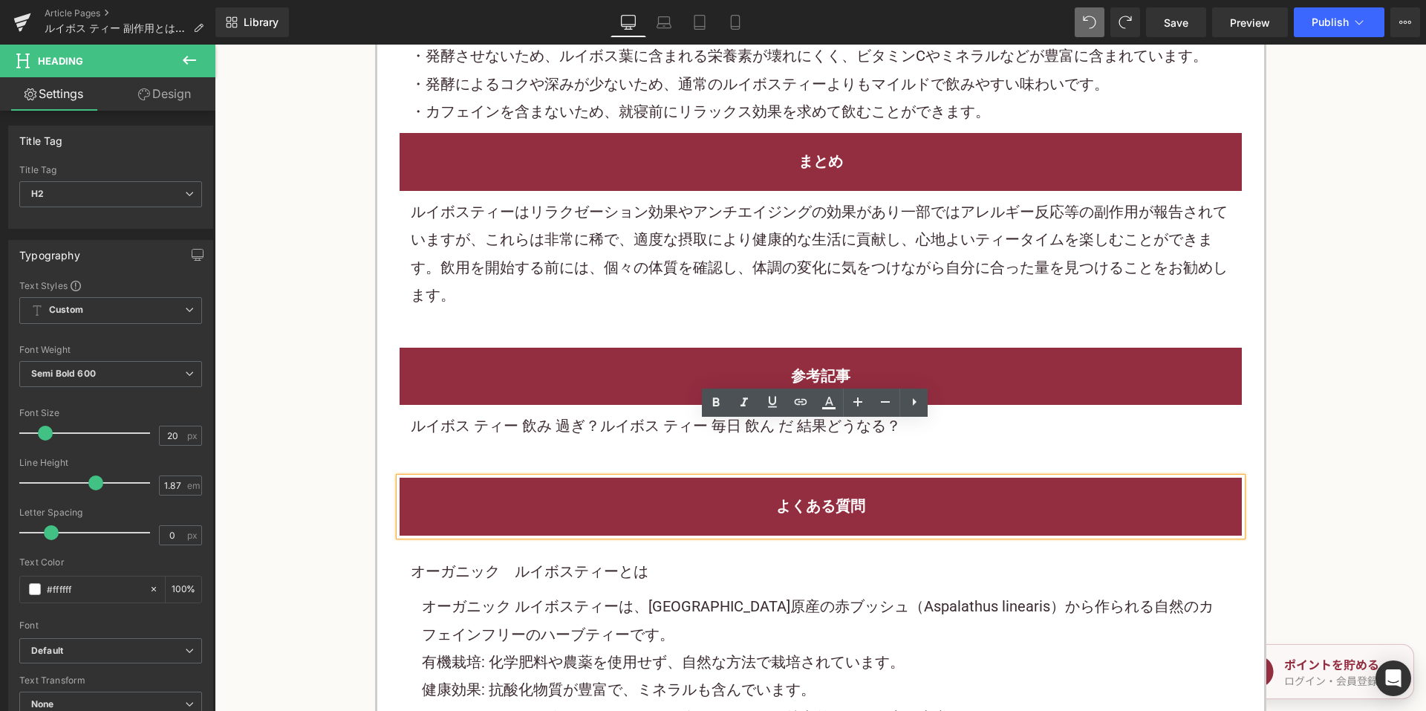
scroll to position [5792, 0]
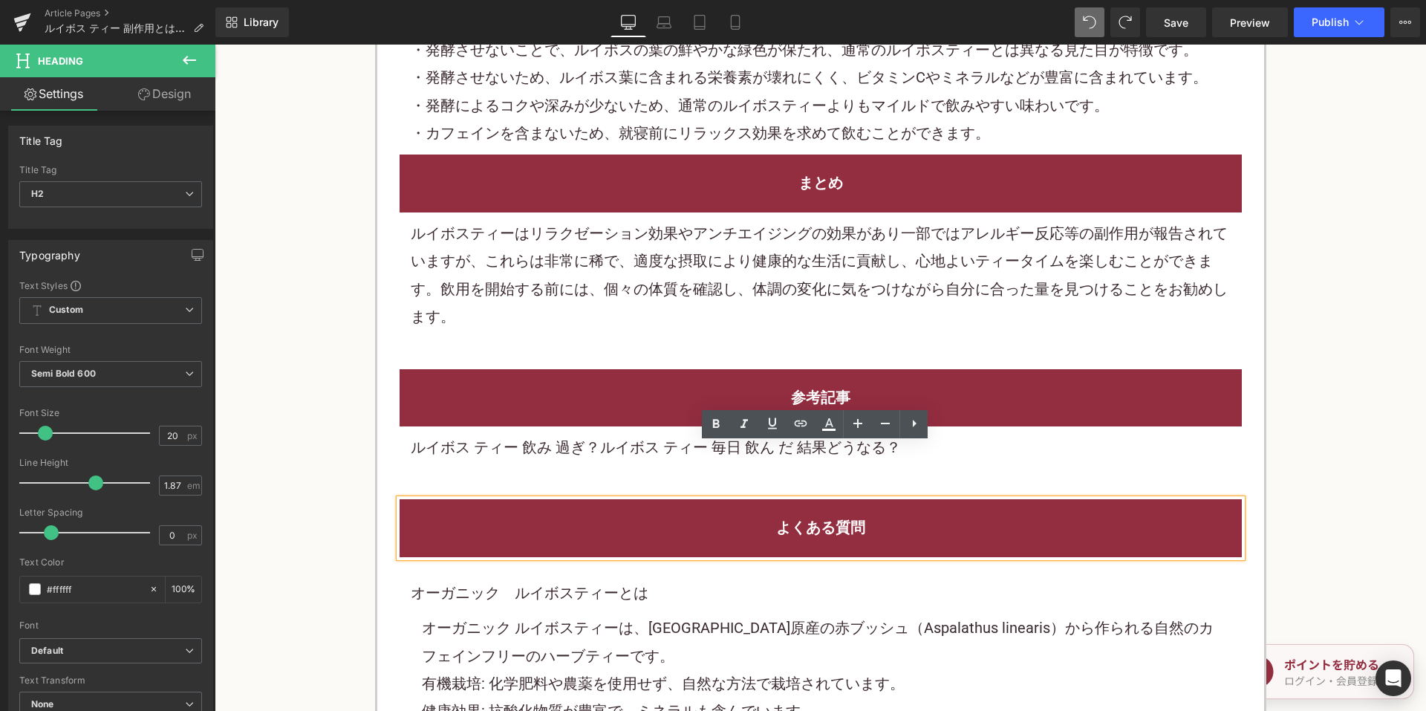
click at [615, 273] on p "ルイボスティーはリラクゼーション効果やアンチエイジングの効果があり一部ではアレルギー反応等の副作用が報告されていますが、これらは非常に稀で、適度な摂取により健…" at bounding box center [821, 275] width 820 height 111
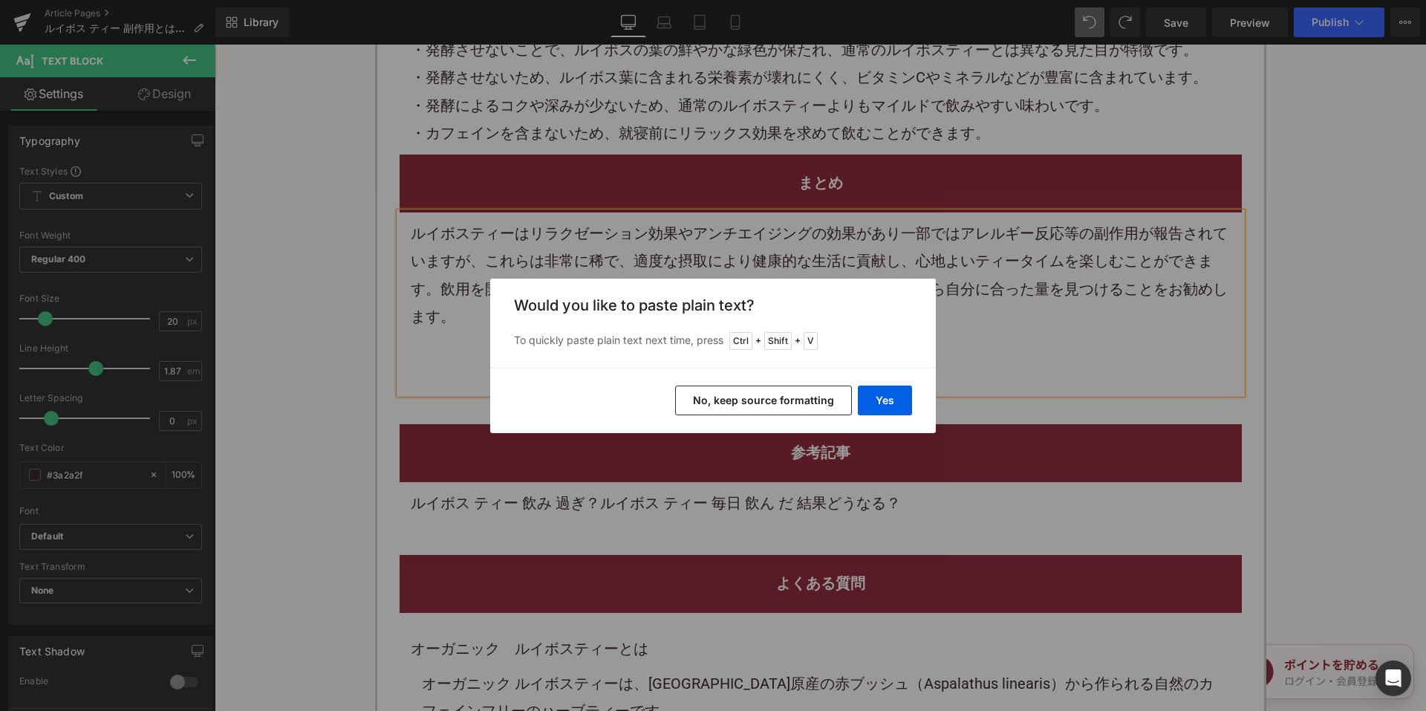
click at [706, 398] on button "No, keep source formatting" at bounding box center [763, 400] width 177 height 30
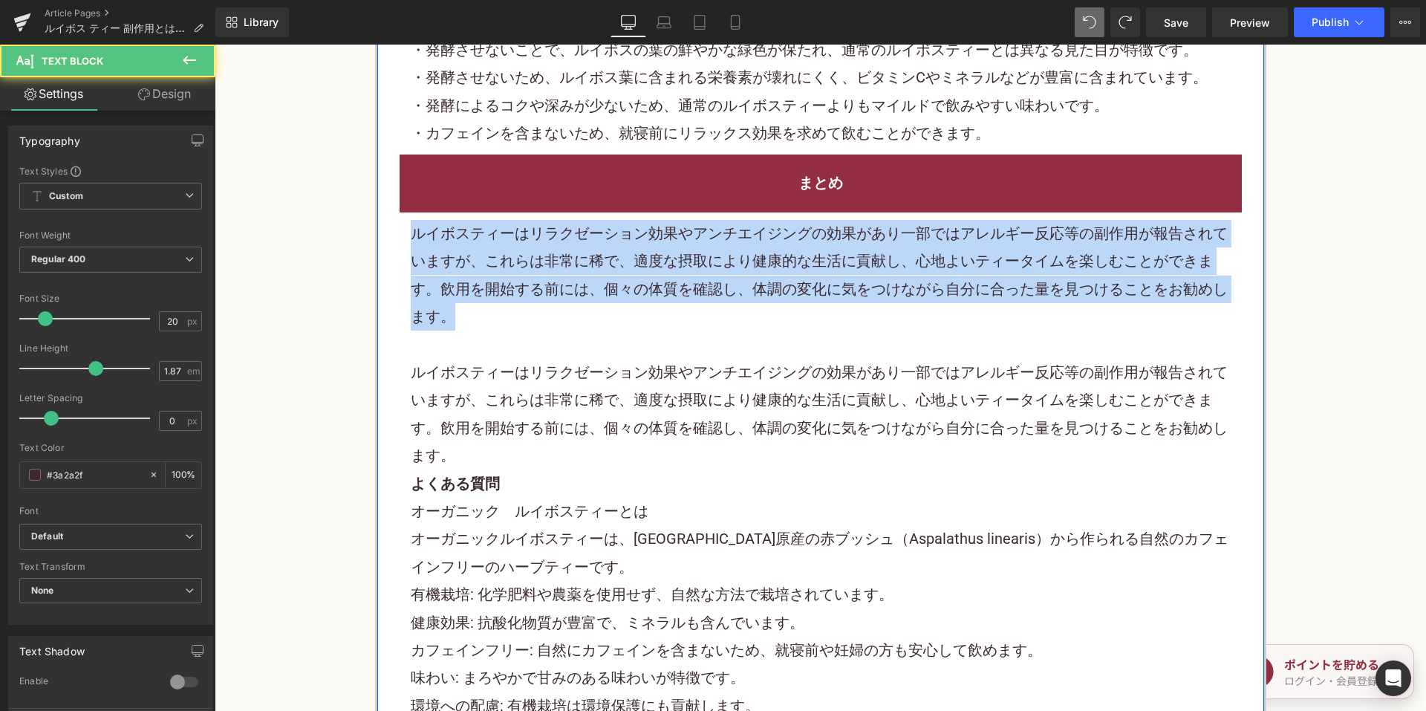
drag, startPoint x: 508, startPoint y: 272, endPoint x: 374, endPoint y: 169, distance: 168.9
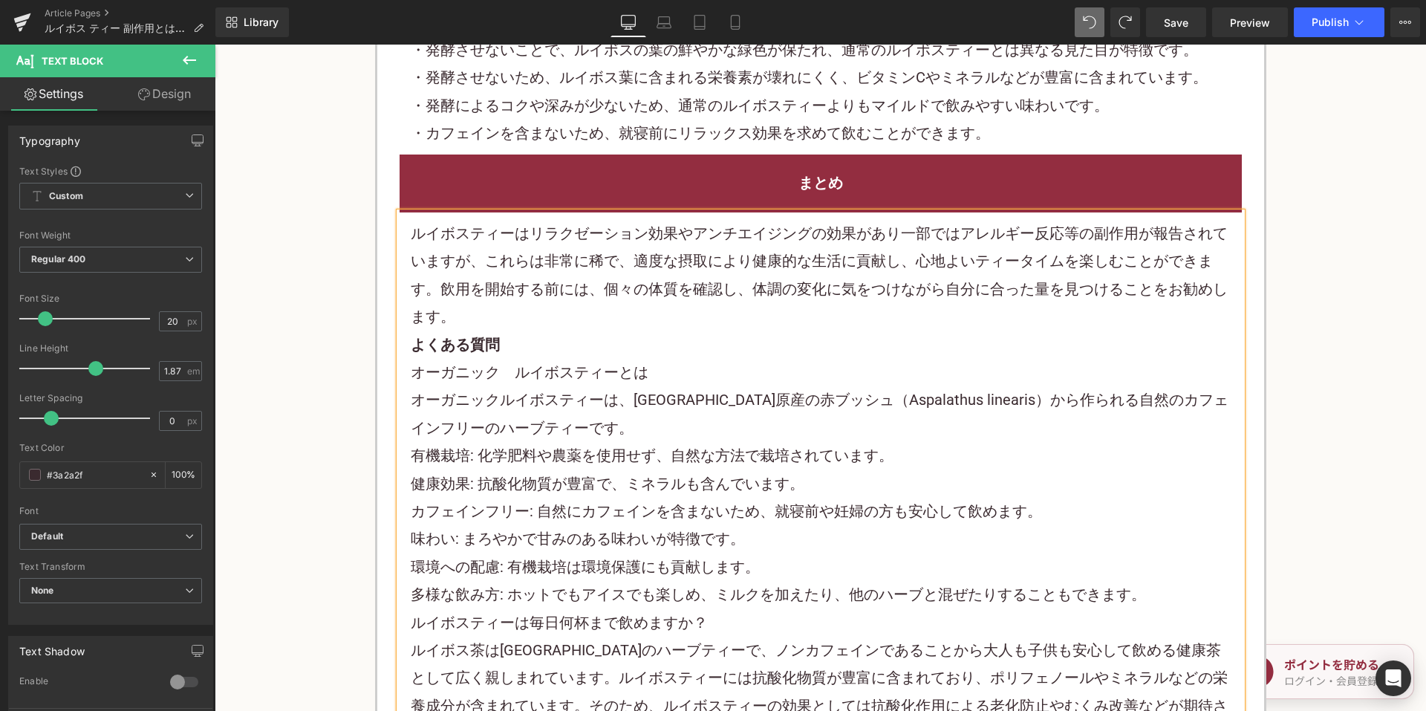
click at [486, 264] on p "ルイボスティーはリラクゼーション効果やアンチエイジングの効果があり一部ではアレルギー反応等の副作用が報告されていますが、これらは非常に稀で、適度な摂取により健…" at bounding box center [821, 275] width 820 height 111
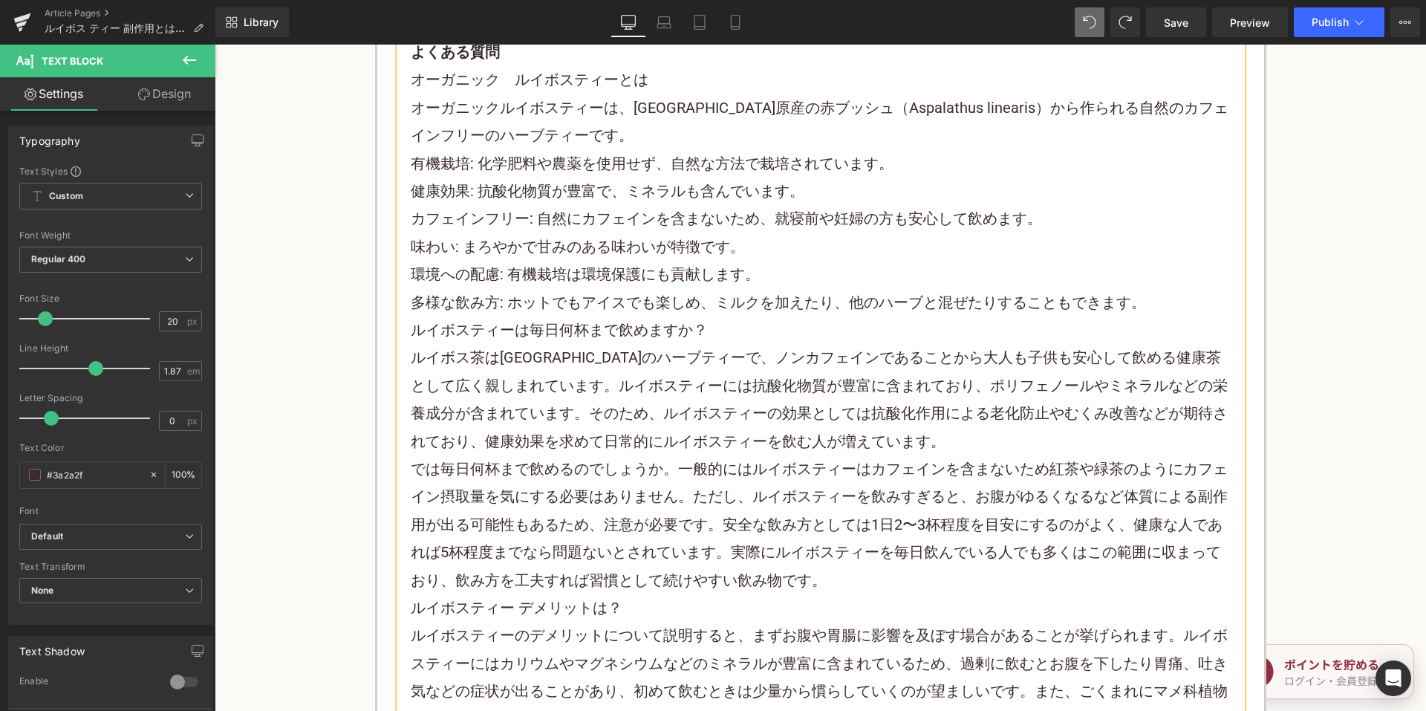
scroll to position [6089, 0]
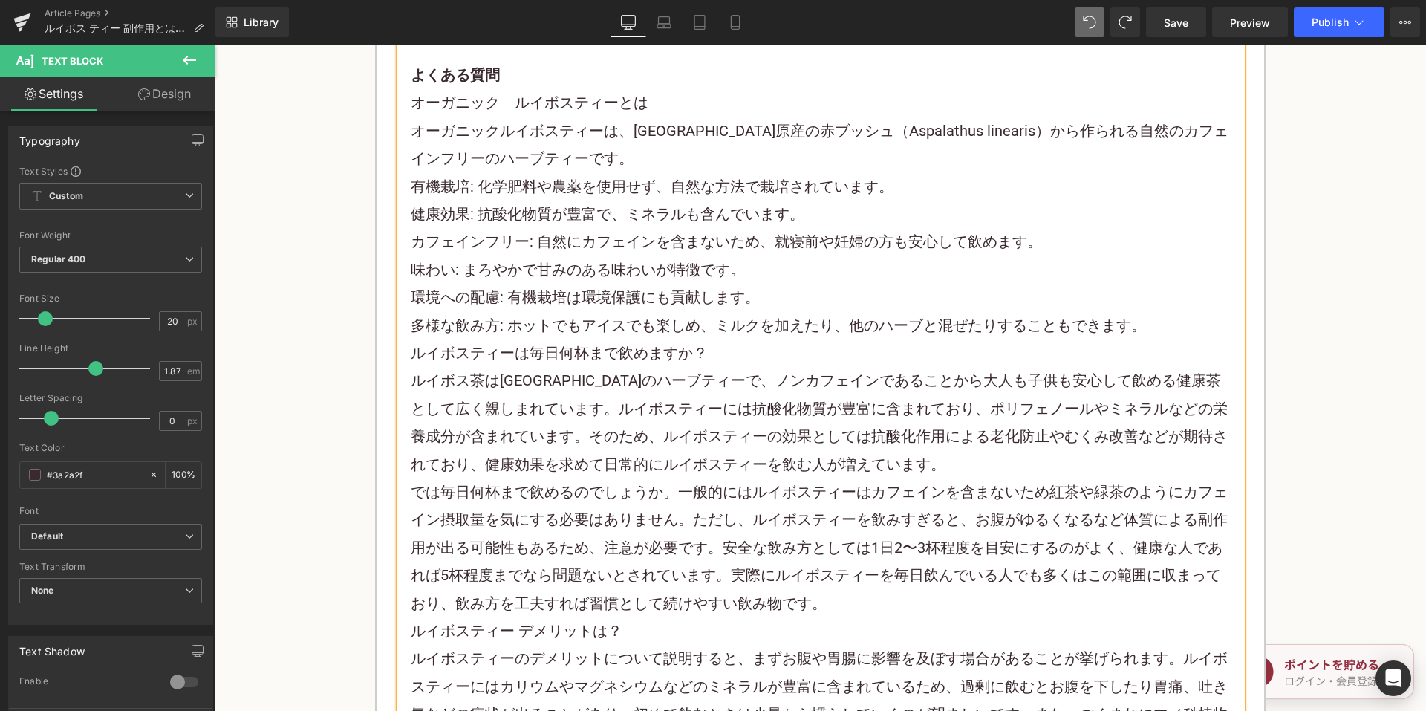
click at [1156, 312] on p "多様な飲み方: ホットでも アイス でも楽しめ、ミルクを加えたり、他のハーブと混ぜたりすることもできます。" at bounding box center [821, 325] width 820 height 27
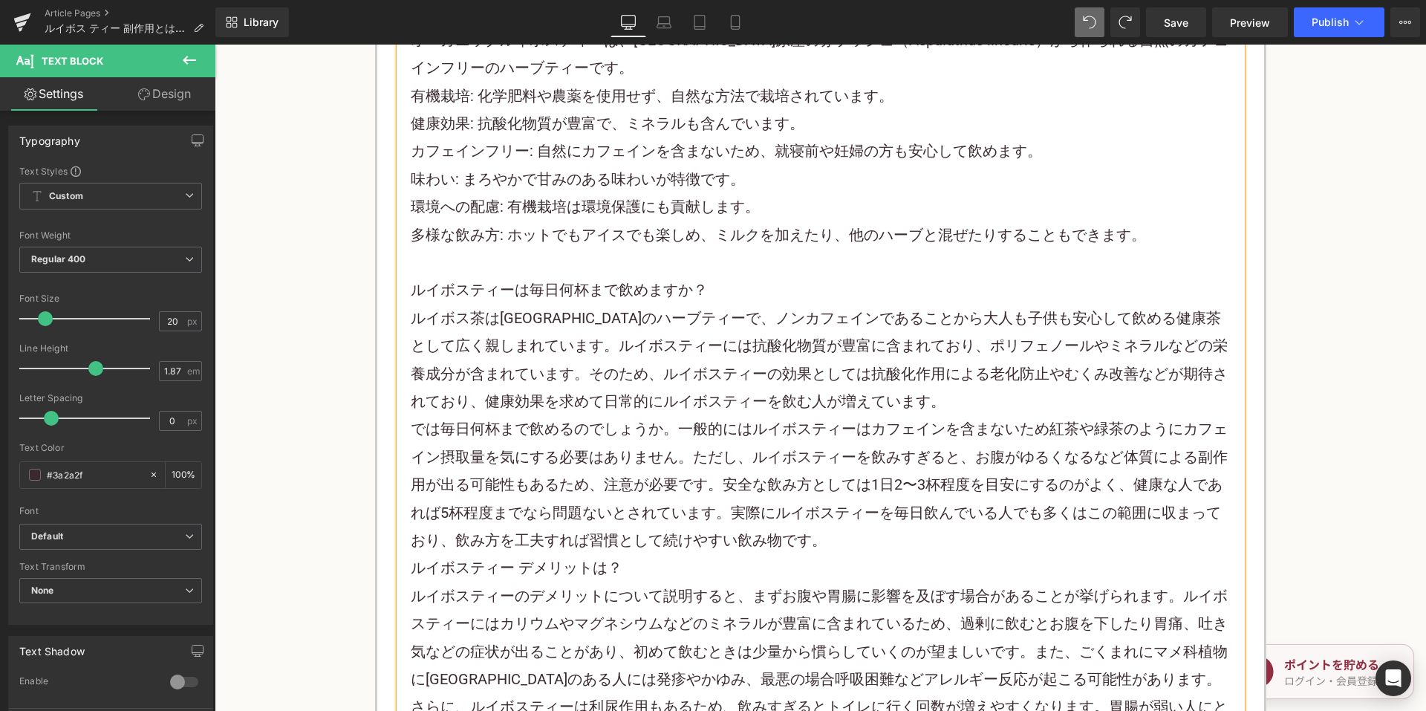
scroll to position [6312, 0]
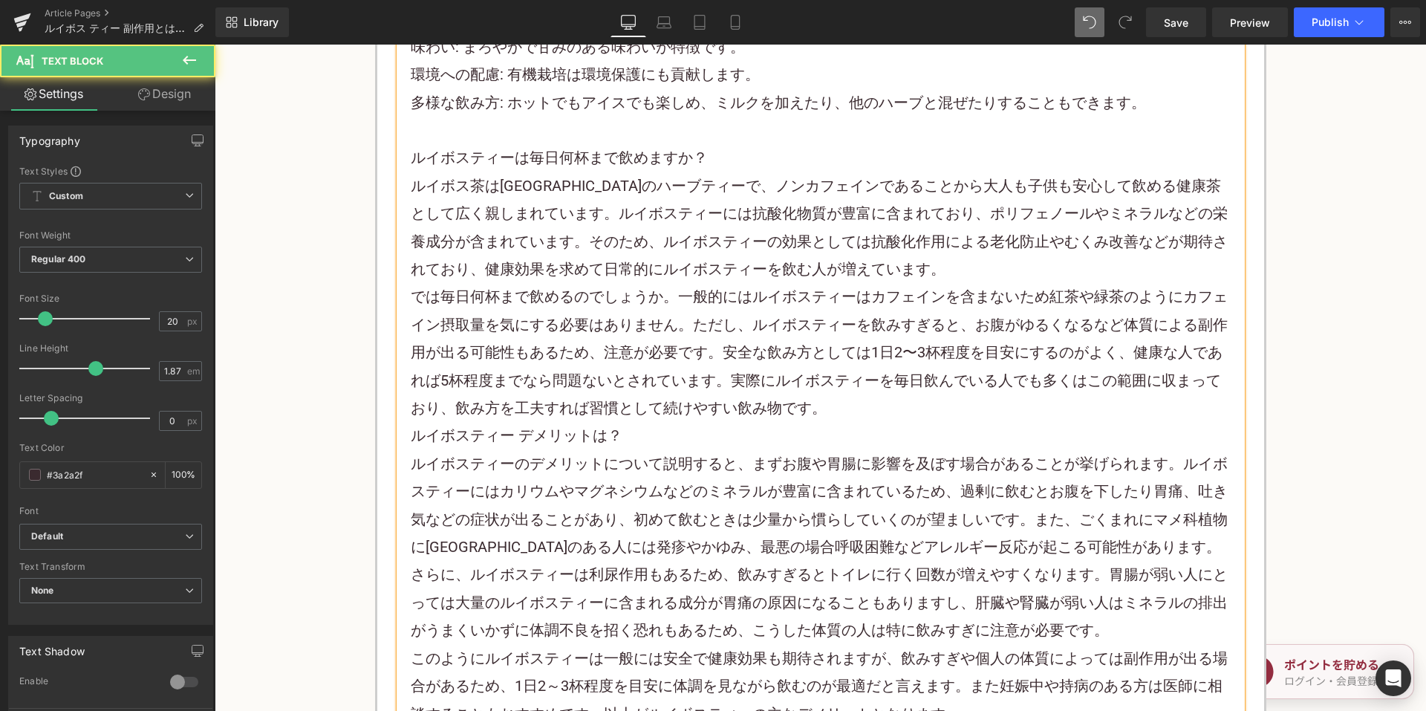
click at [826, 344] on p "では毎日何杯まで飲めるのでしょうか。一般的にはルイボスティーはカフェインを含まないため 紅茶 や緑茶のようにカフェイン摂取量を気にする必要はありません。ただし…" at bounding box center [821, 352] width 820 height 139
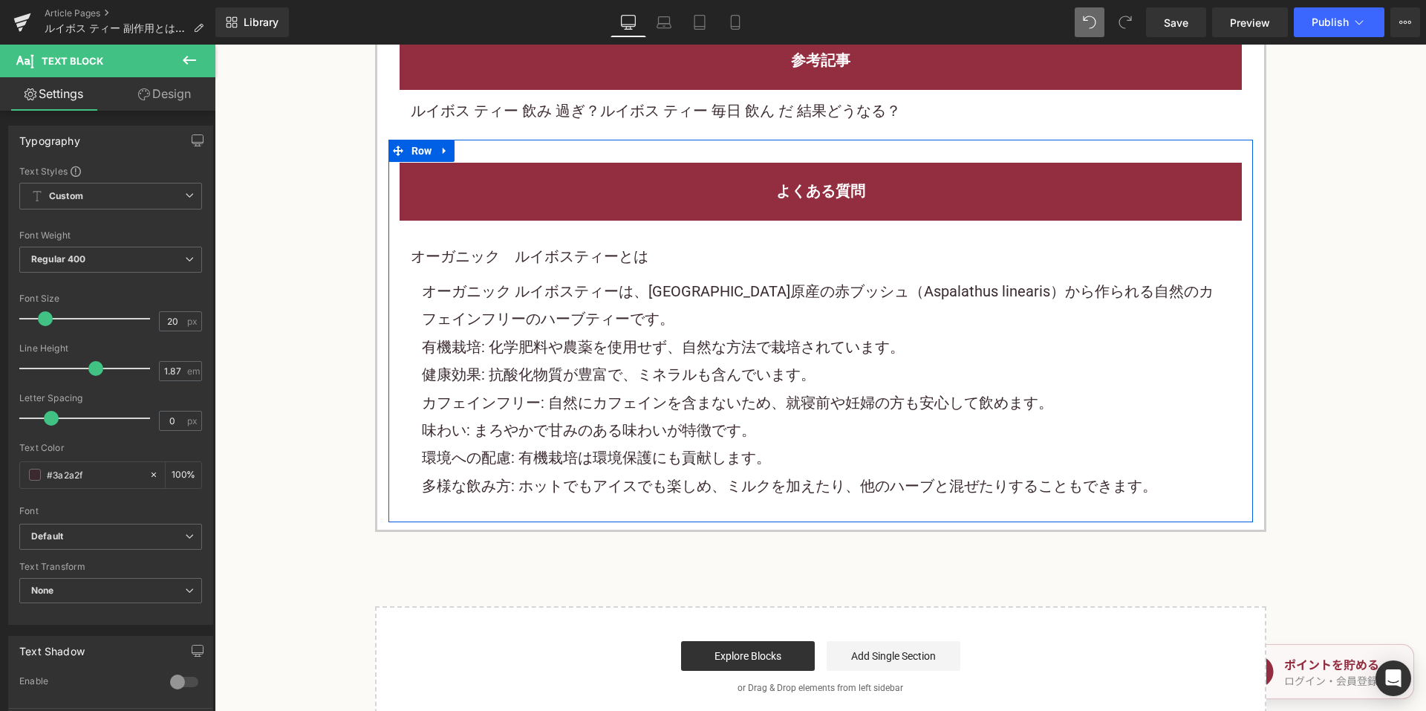
scroll to position [6980, 0]
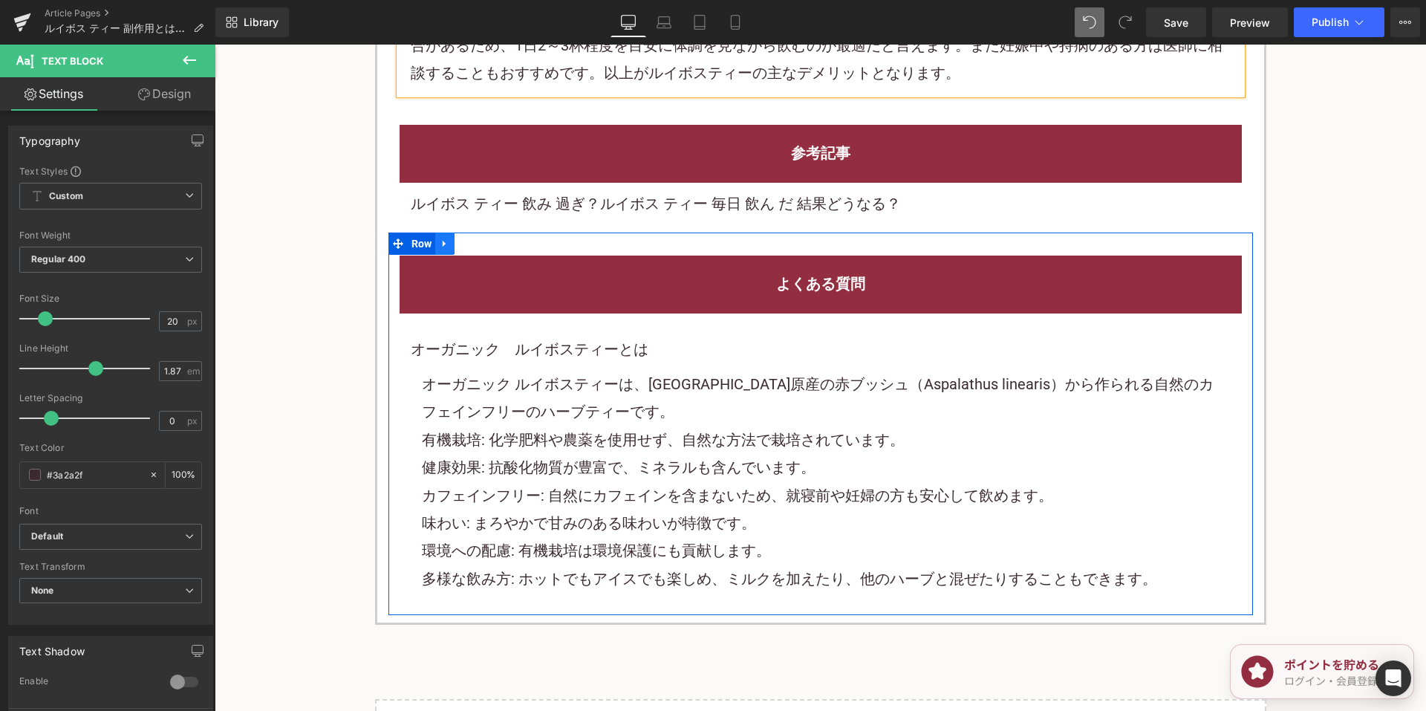
click at [445, 238] on icon at bounding box center [445, 243] width 10 height 11
click at [478, 238] on icon at bounding box center [483, 243] width 10 height 10
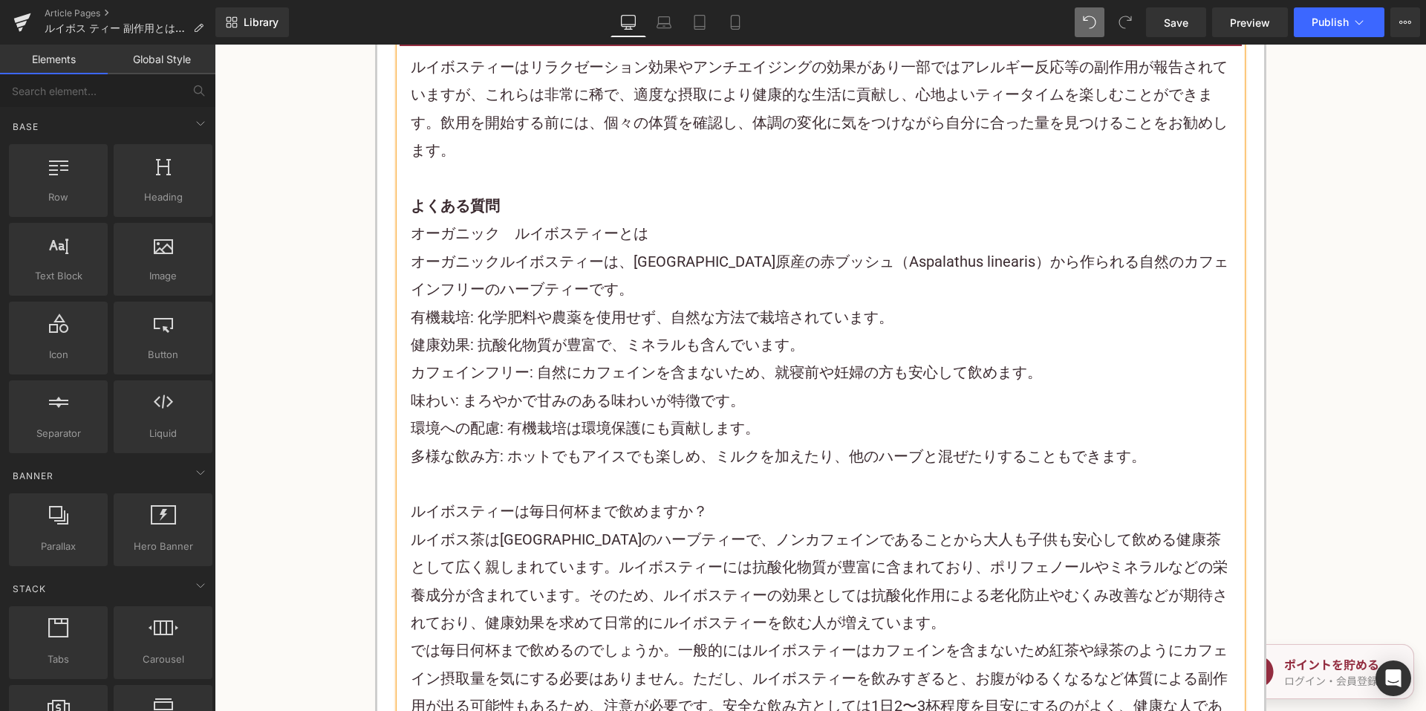
scroll to position [5718, 0]
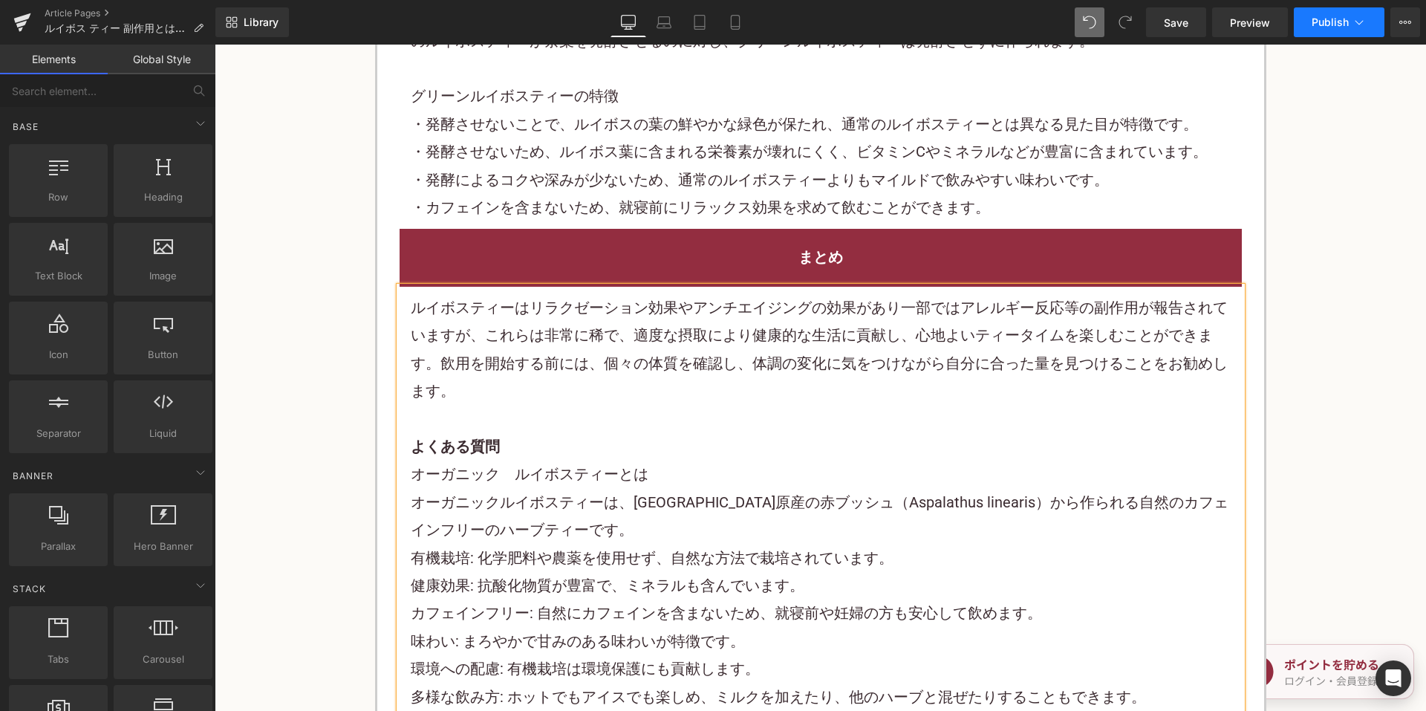
click at [1339, 19] on span "Publish" at bounding box center [1329, 22] width 37 height 12
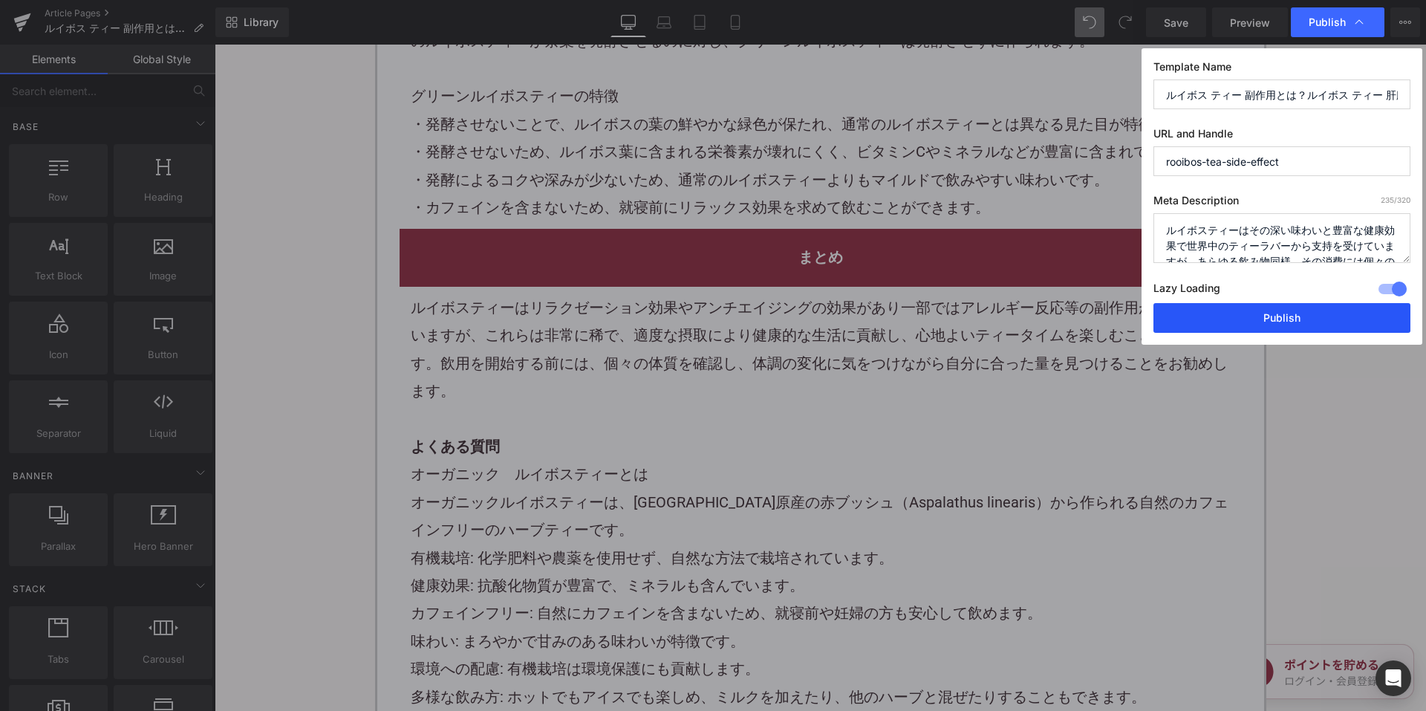
click at [1218, 305] on button "Publish" at bounding box center [1281, 318] width 257 height 30
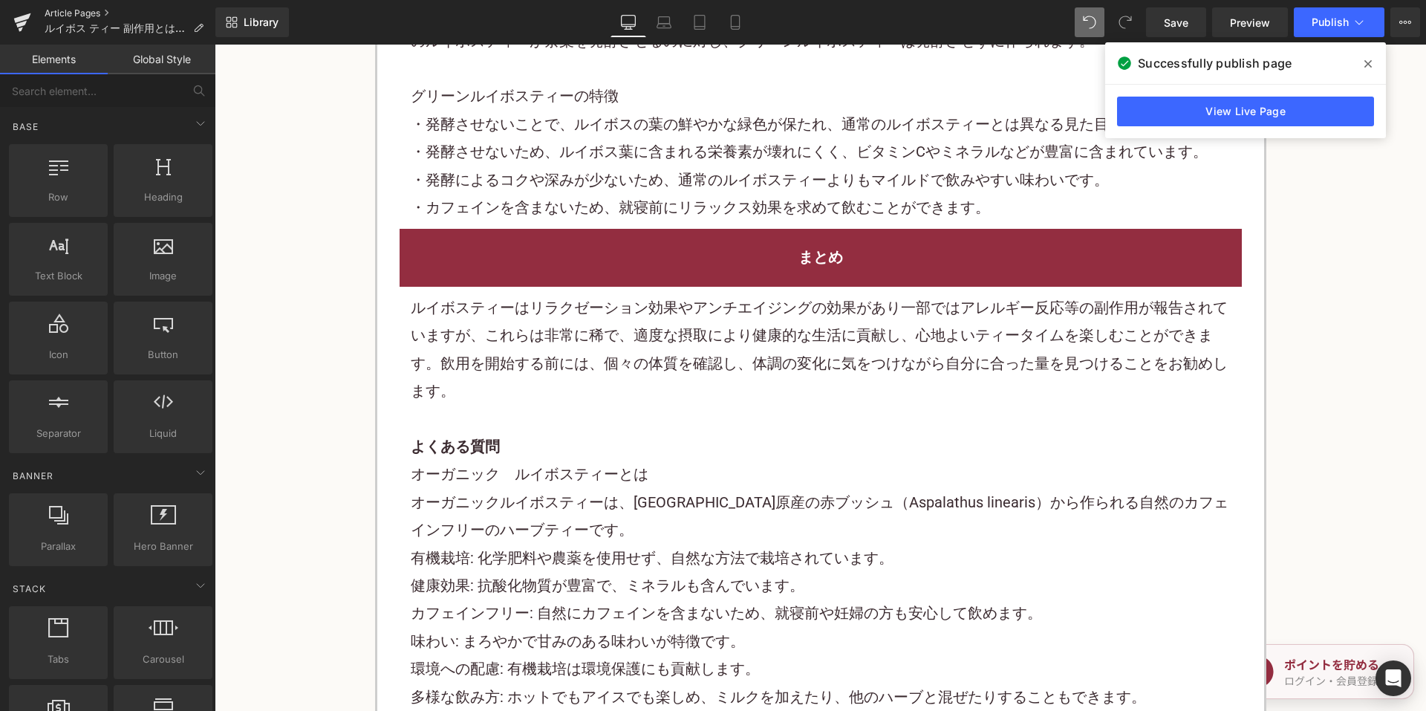
click at [86, 10] on link "Article Pages" at bounding box center [130, 13] width 171 height 12
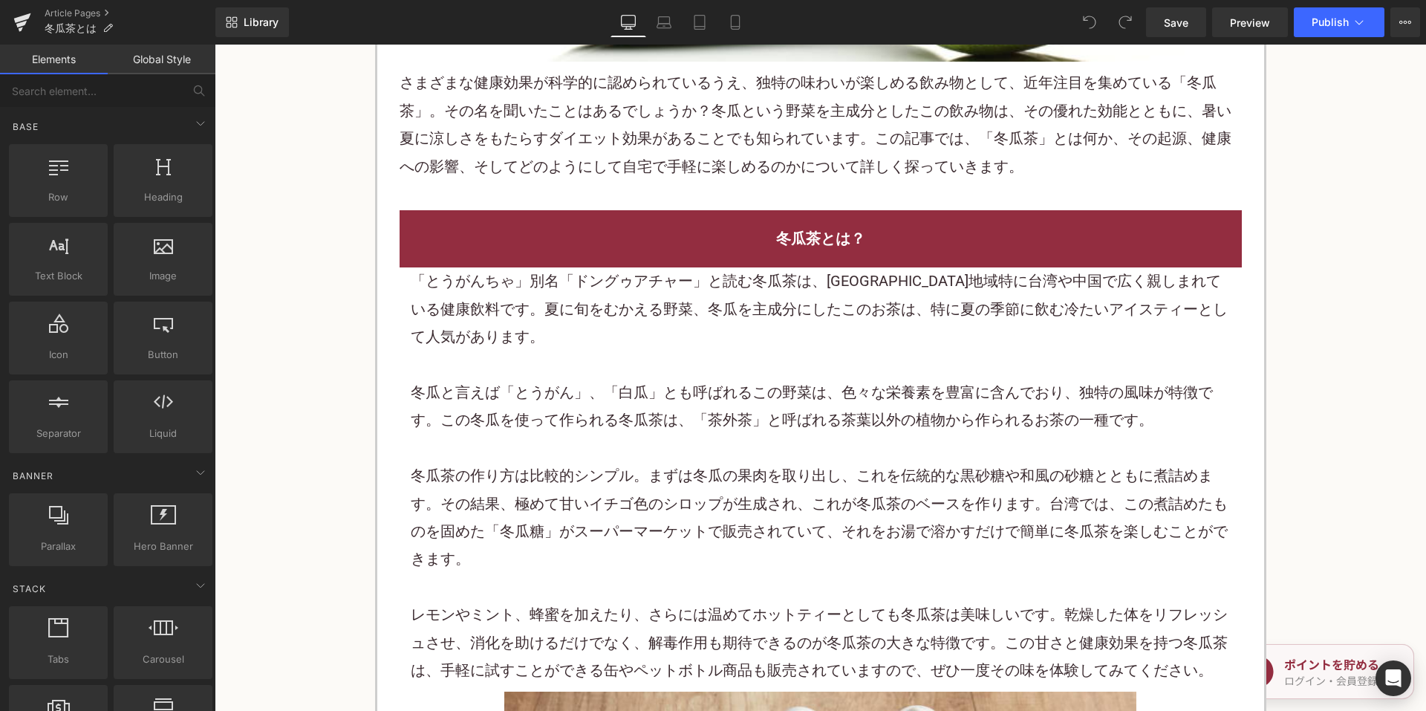
scroll to position [891, 0]
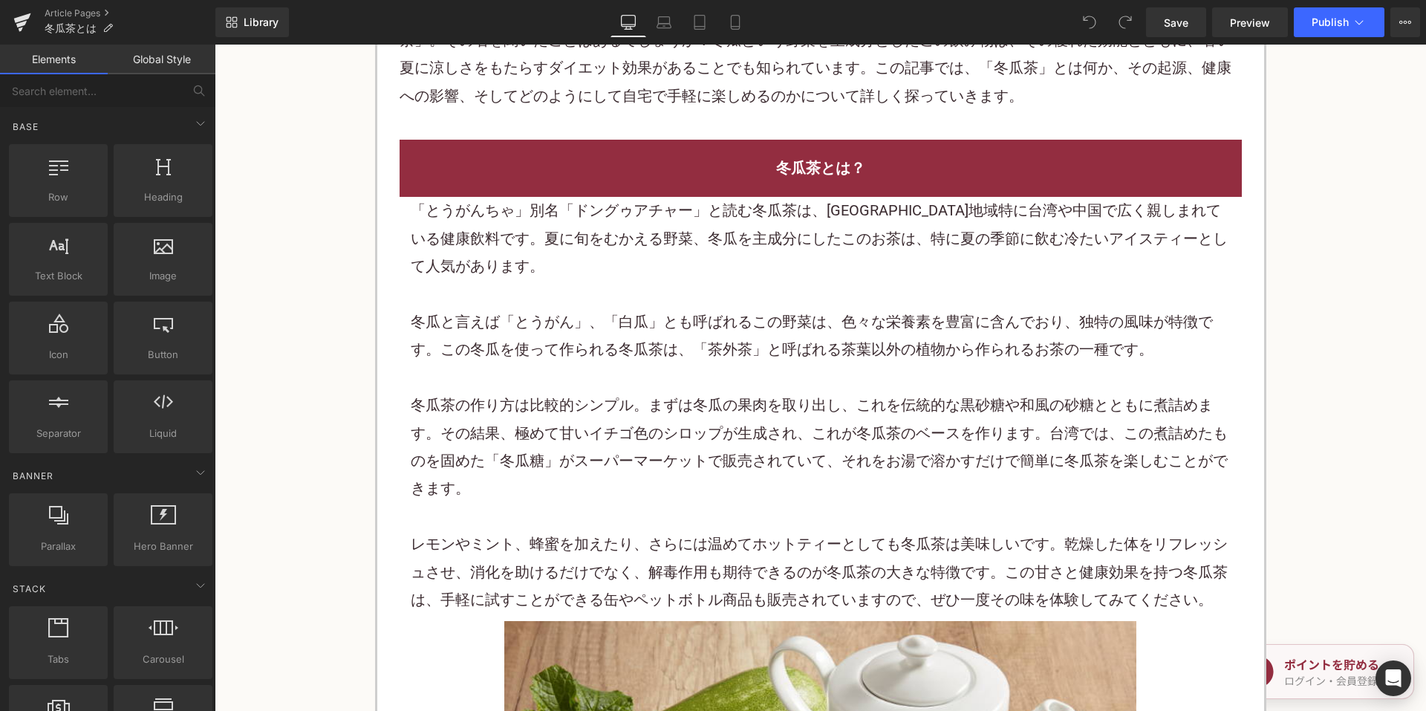
click at [627, 365] on div at bounding box center [821, 377] width 820 height 27
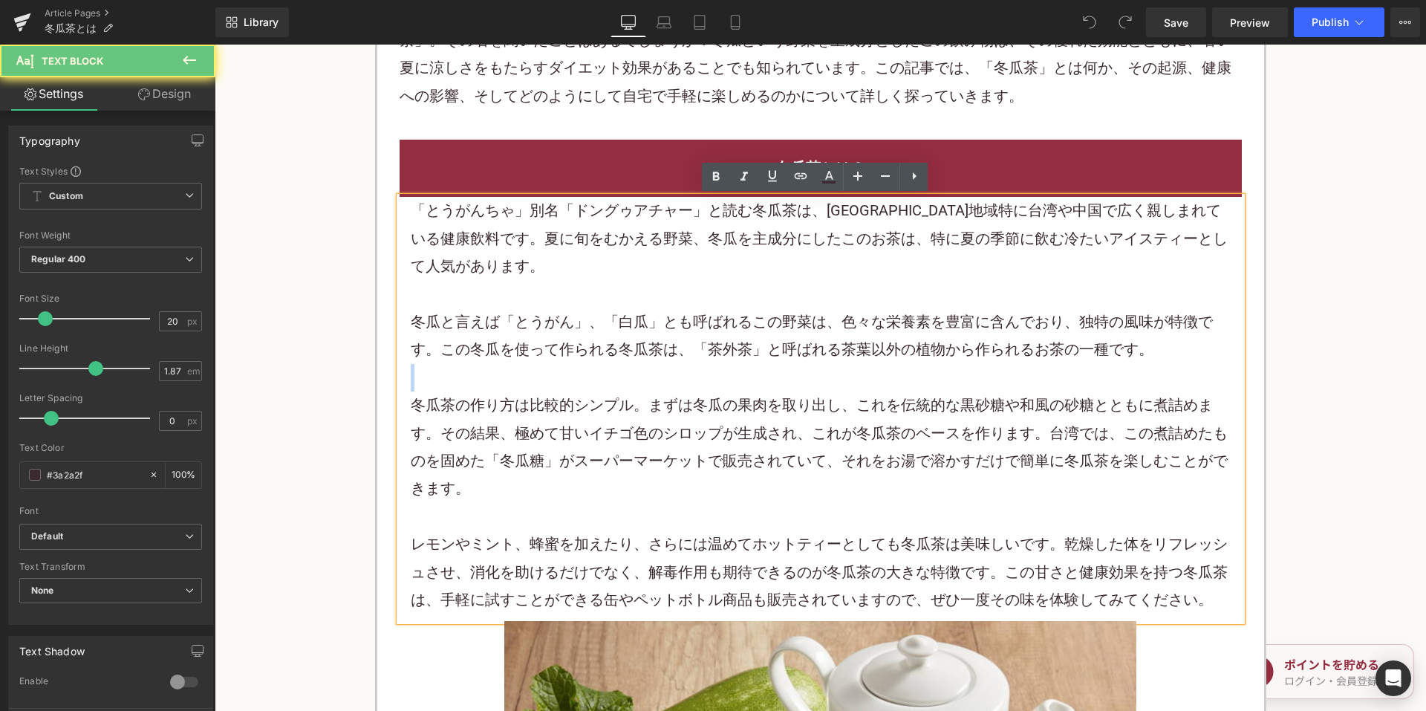
click at [627, 364] on div at bounding box center [821, 377] width 820 height 27
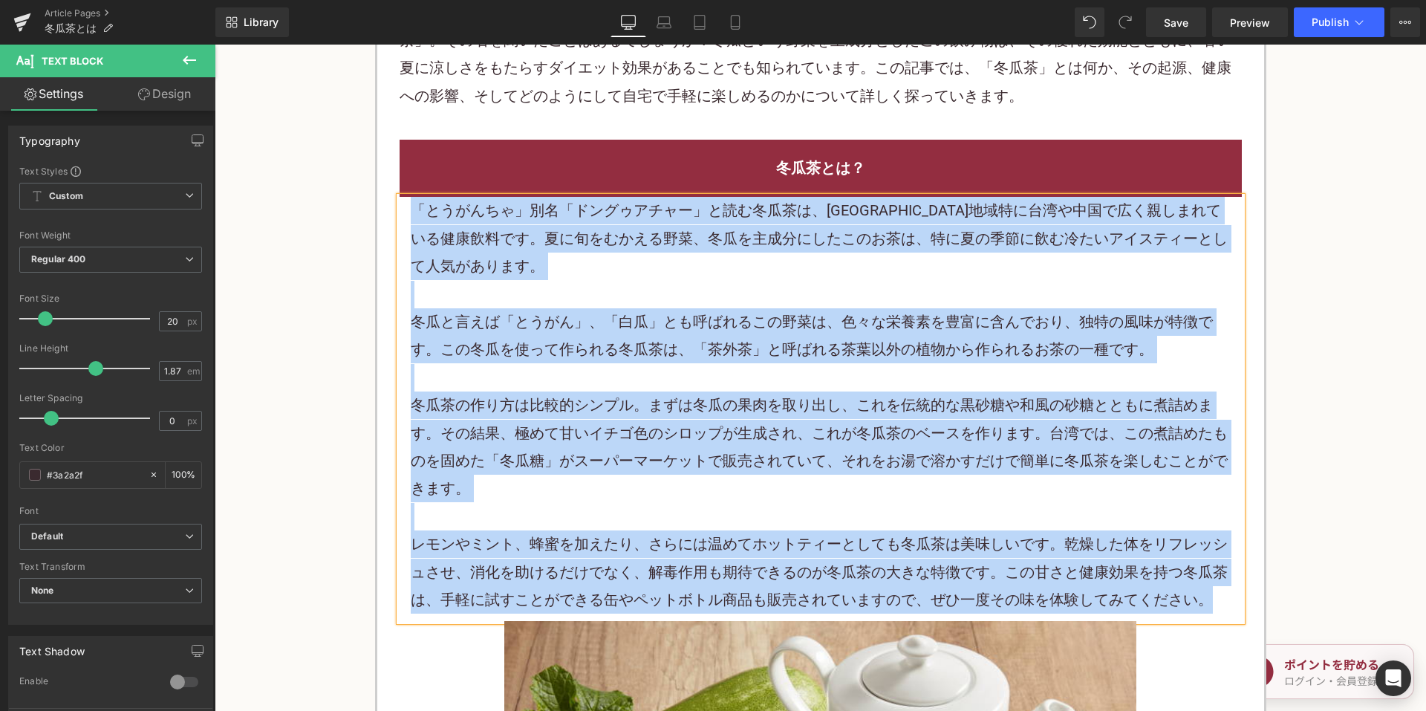
paste div
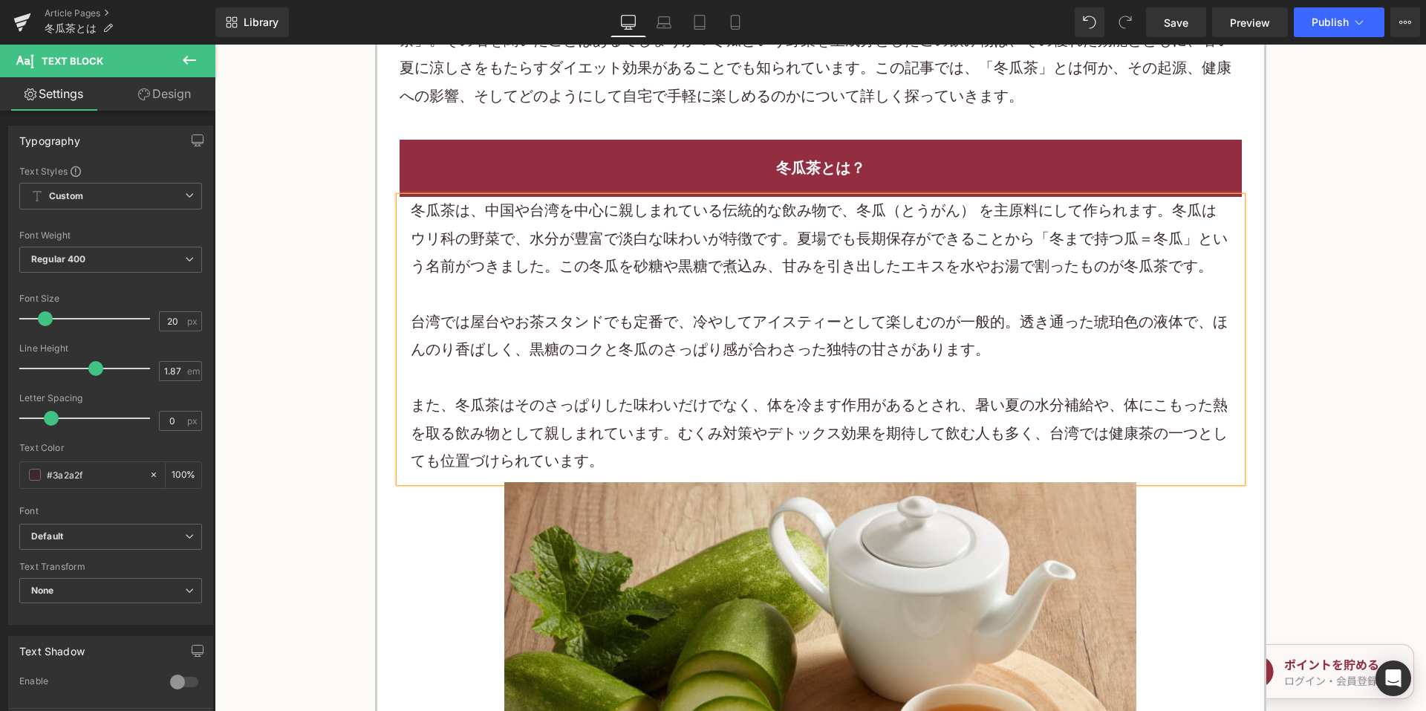
click at [757, 183] on div "冬瓜茶とは？" at bounding box center [821, 168] width 842 height 57
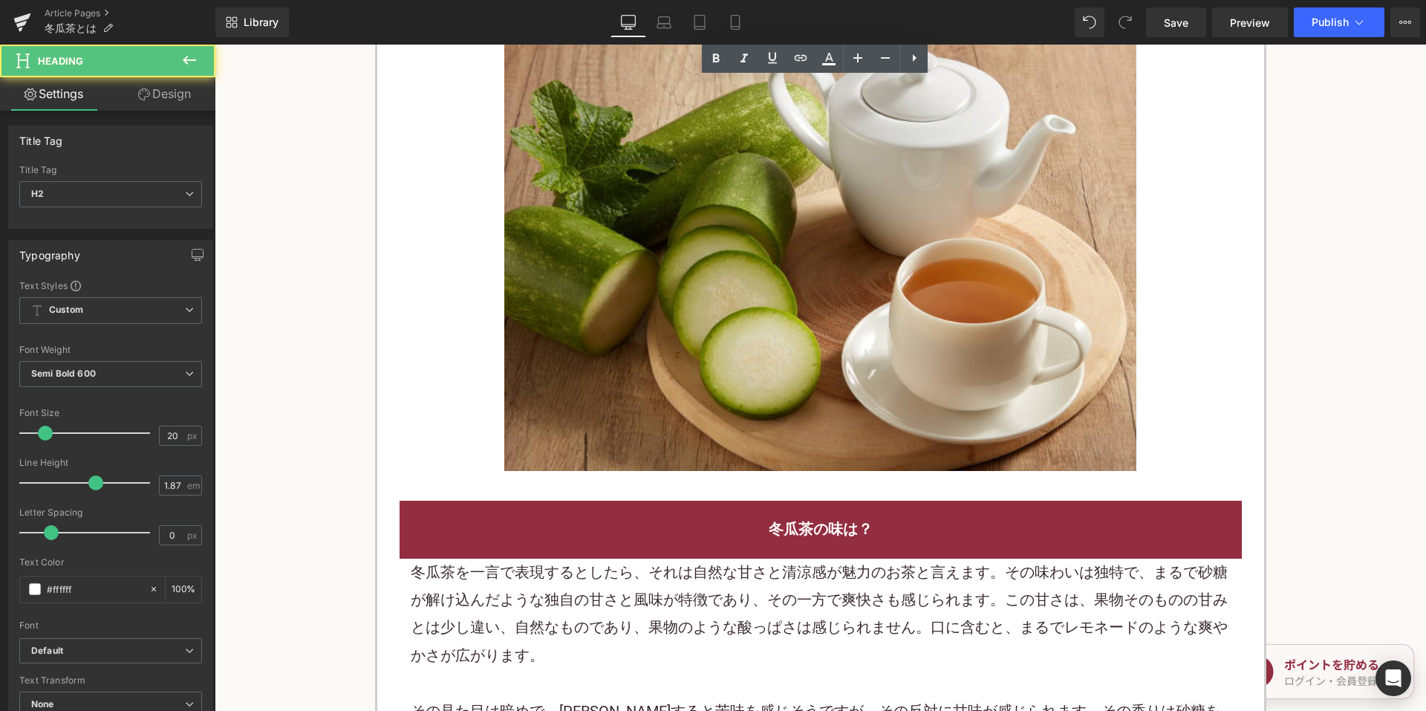
scroll to position [1485, 0]
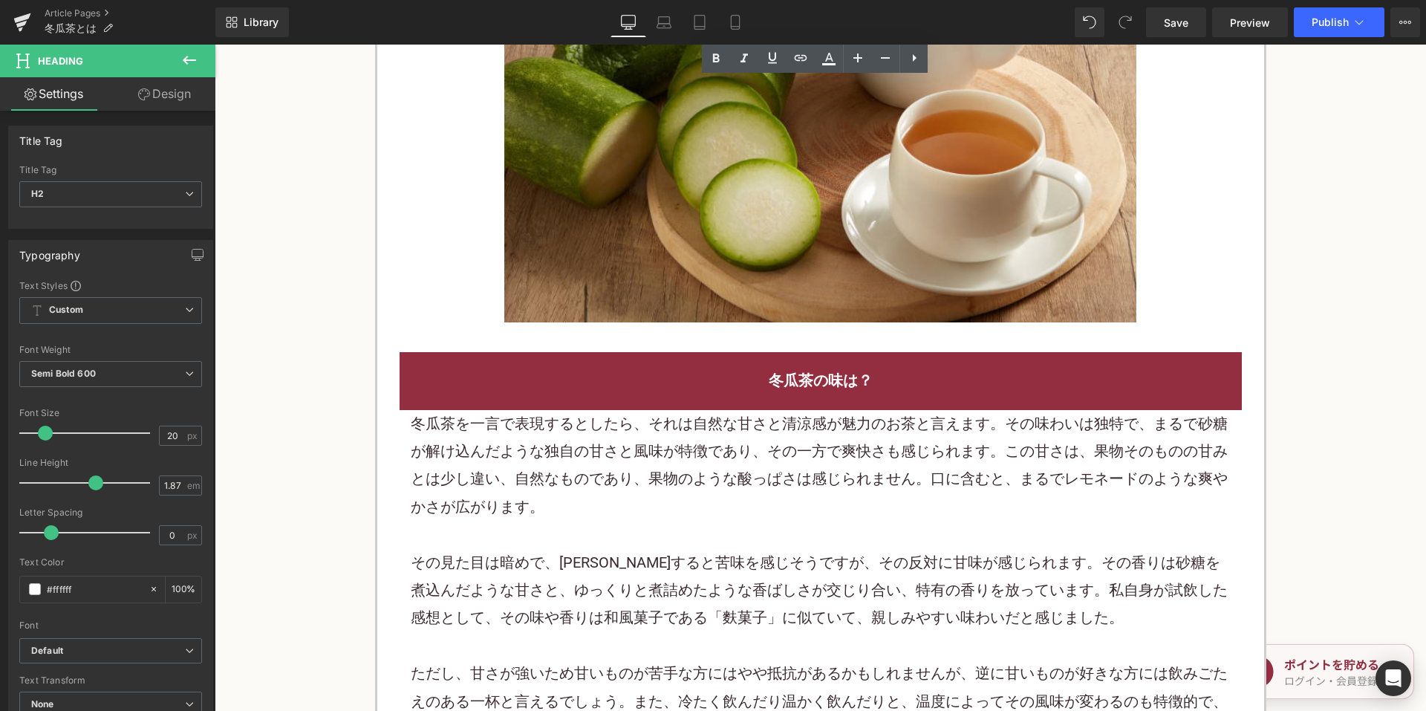
click at [734, 378] on h2 "冬瓜茶の味は？" at bounding box center [821, 380] width 820 height 27
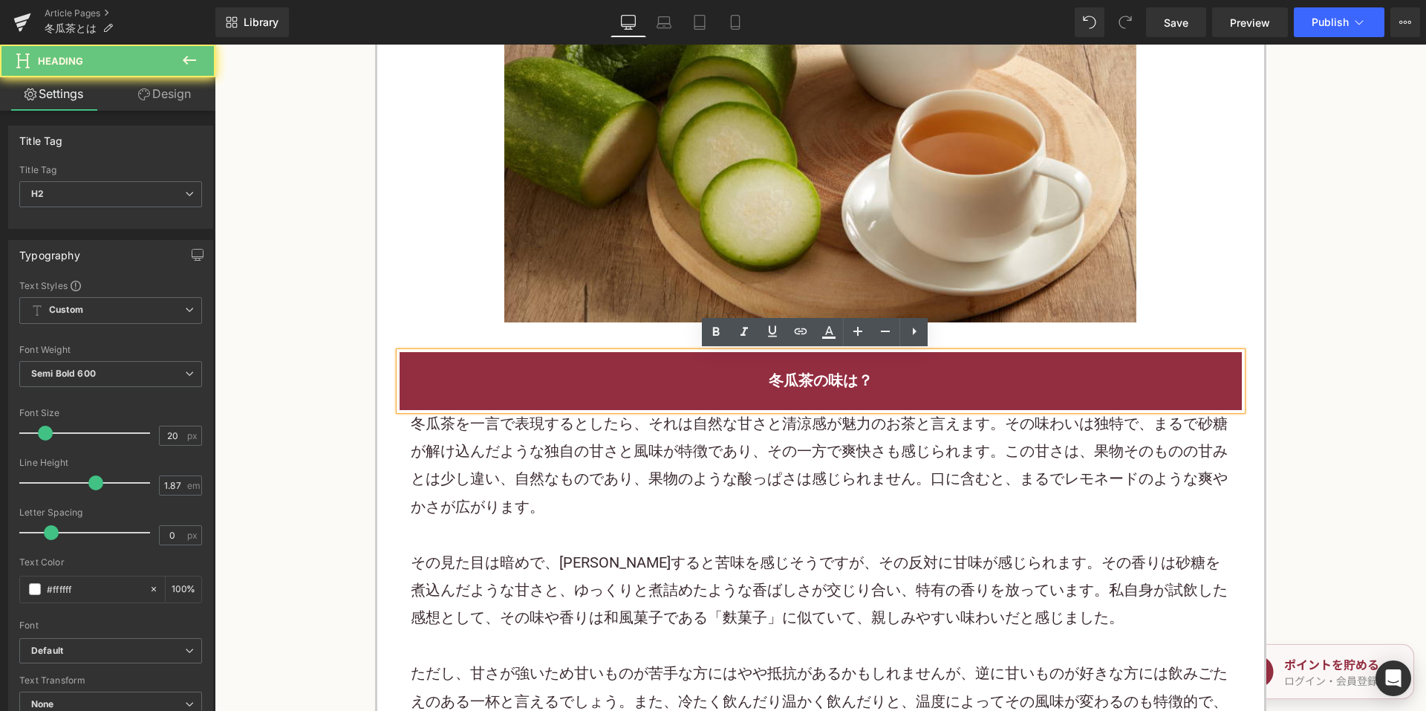
click at [737, 376] on h2 "冬瓜茶の味は？" at bounding box center [821, 380] width 820 height 27
drag, startPoint x: 754, startPoint y: 372, endPoint x: 909, endPoint y: 379, distance: 155.3
click at [907, 379] on h2 "冬瓜茶の味は？" at bounding box center [821, 380] width 820 height 27
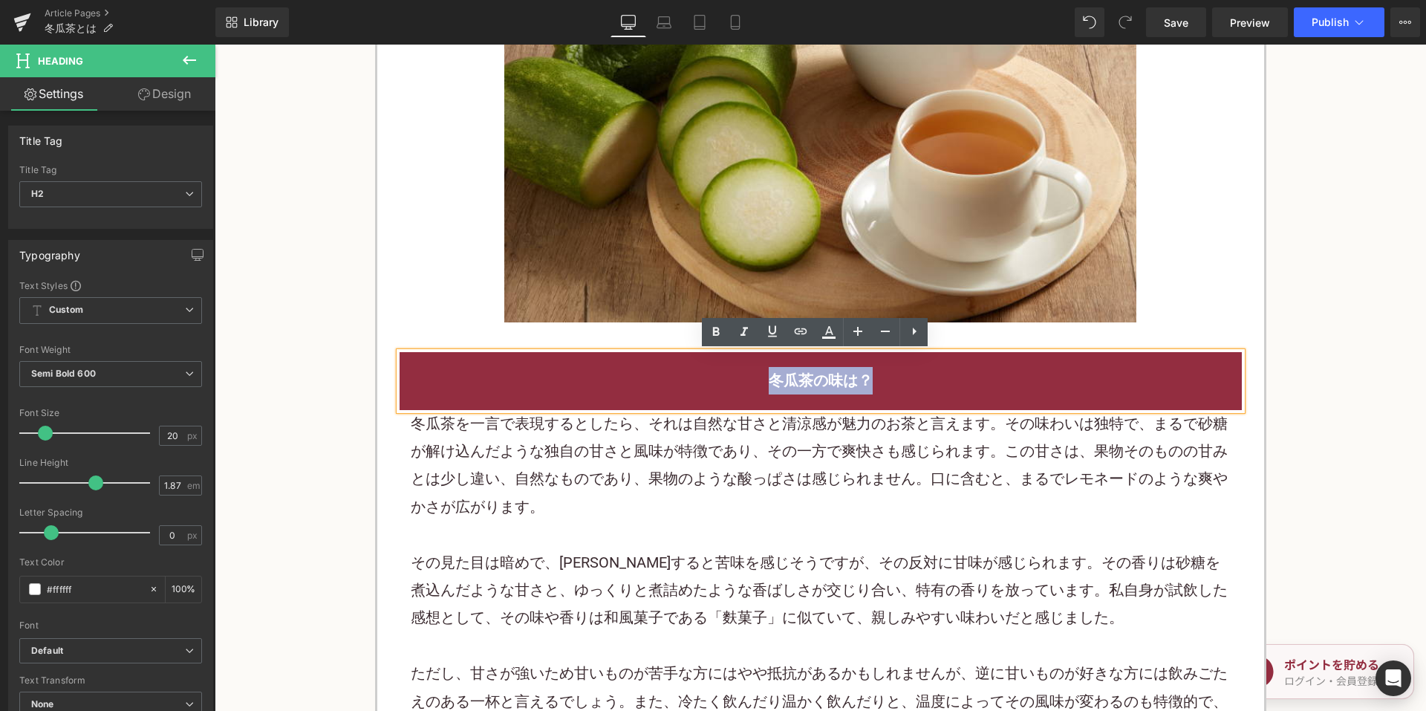
copy h2 "冬瓜茶の味は？"
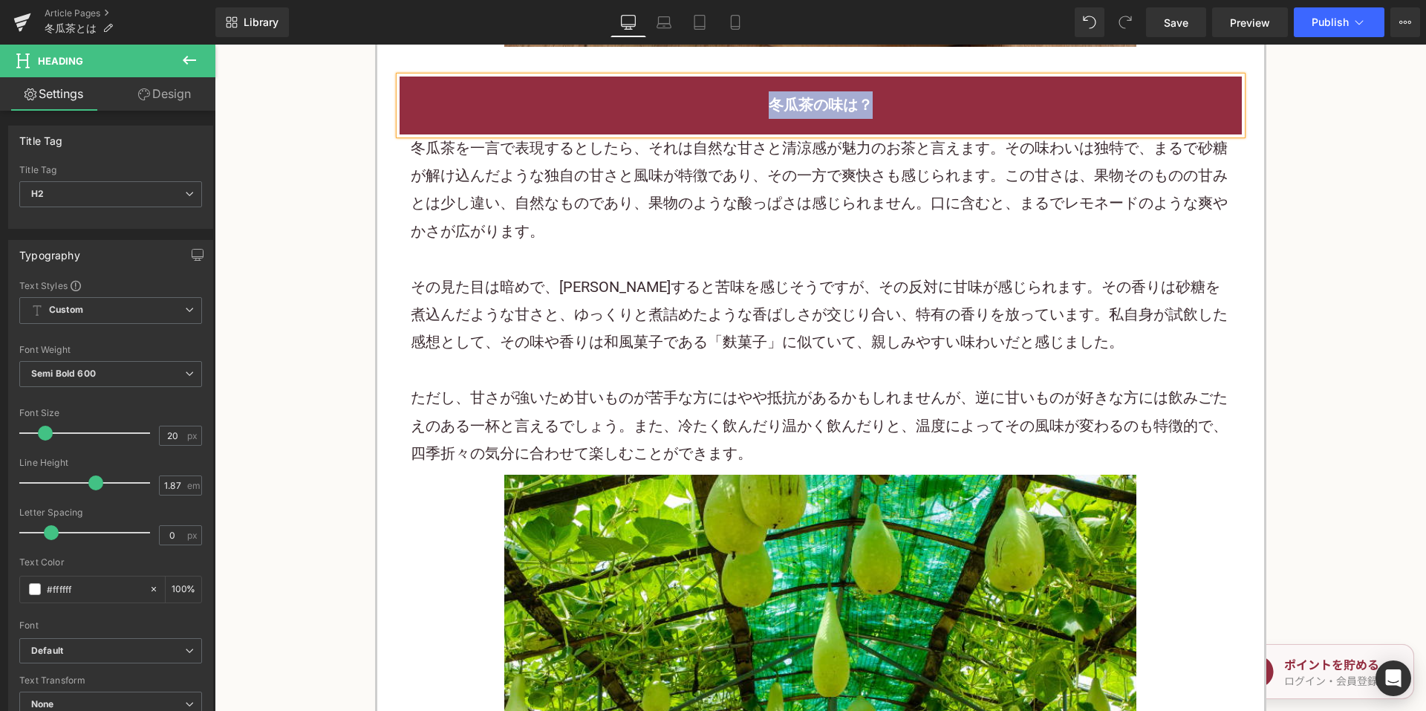
scroll to position [1782, 0]
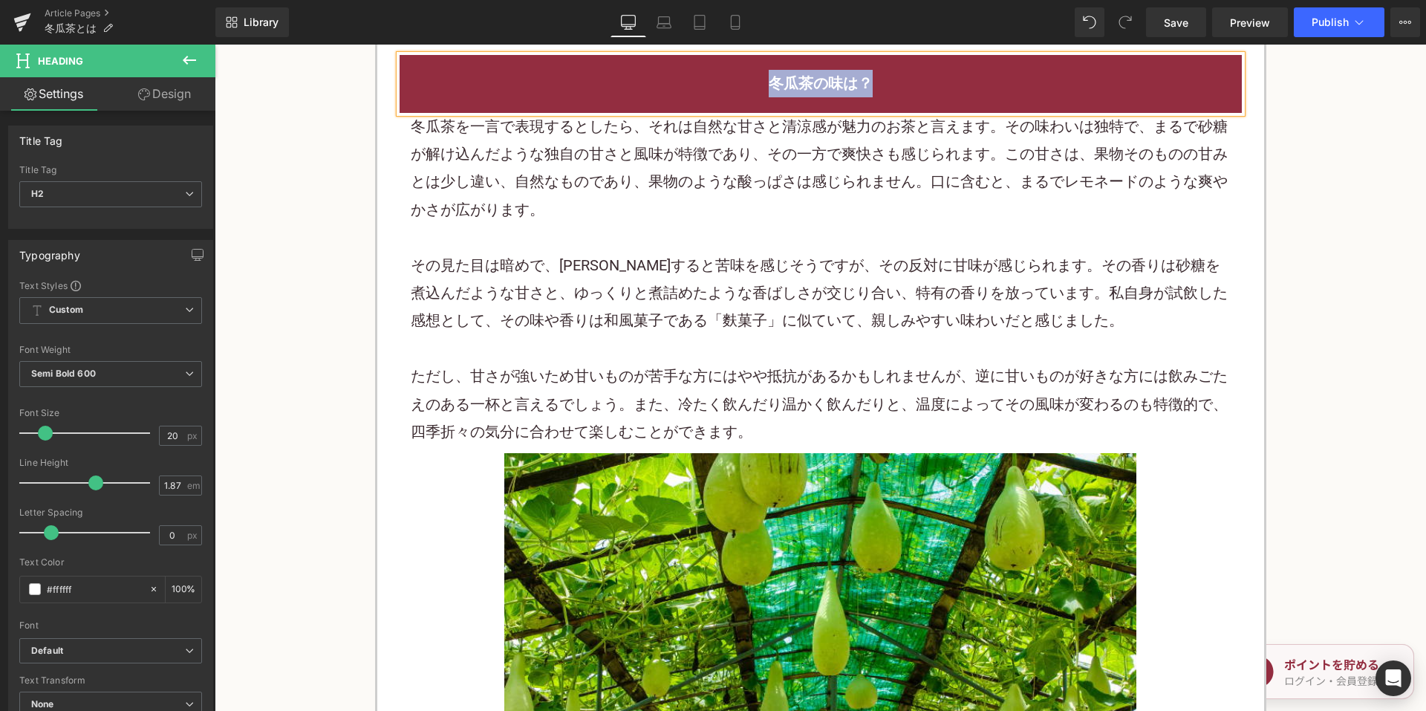
click at [662, 305] on div "その見た目は暗めで、一見すると苦味を感じそうですが、その反対に甘味が感じられます。その香りは砂糖を煮込んだような甘さと、ゆっくりと煮詰めたような香ばしさが交じ…" at bounding box center [821, 293] width 820 height 83
click at [662, 304] on div "その見た目は暗めで、一見すると苦味を感じそうですが、その反対に甘味が感じられます。その香りは砂糖を煮込んだような甘さと、ゆっくりと煮詰めたような香ばしさが交じ…" at bounding box center [821, 293] width 820 height 83
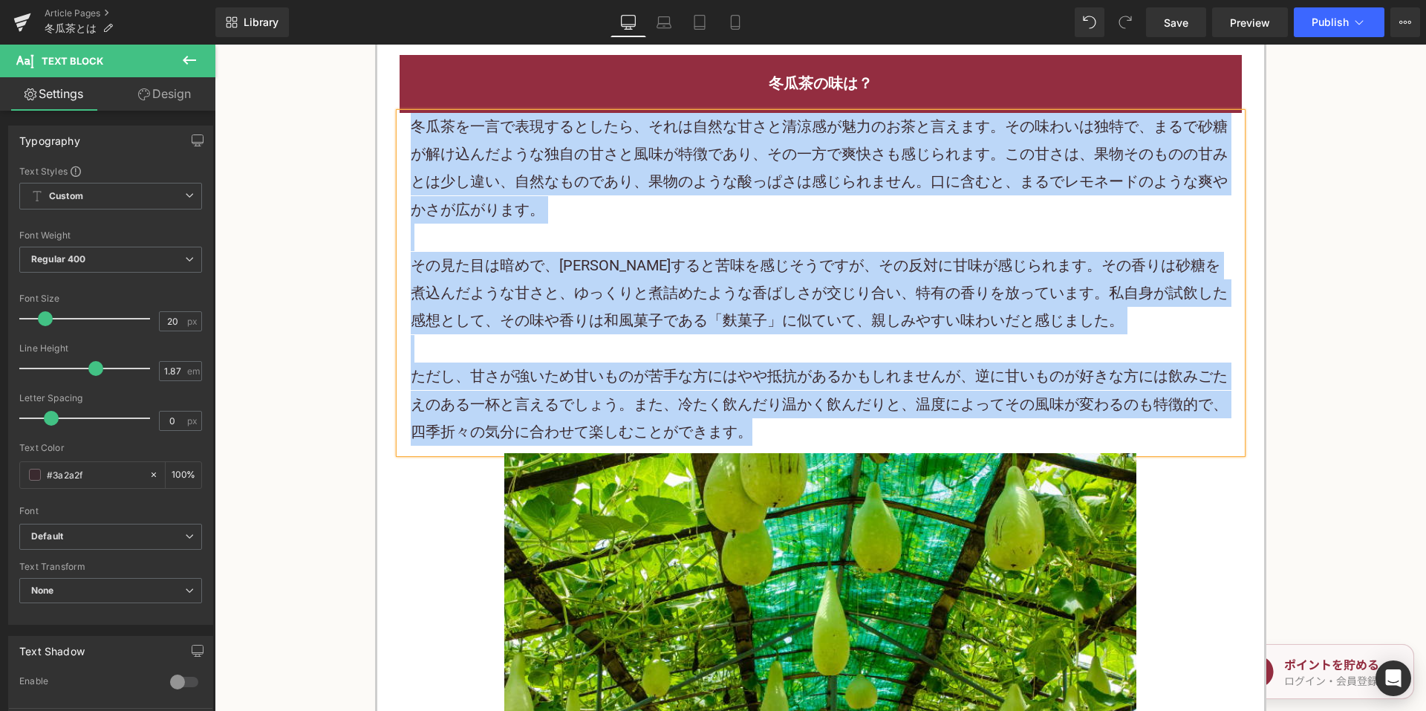
paste div
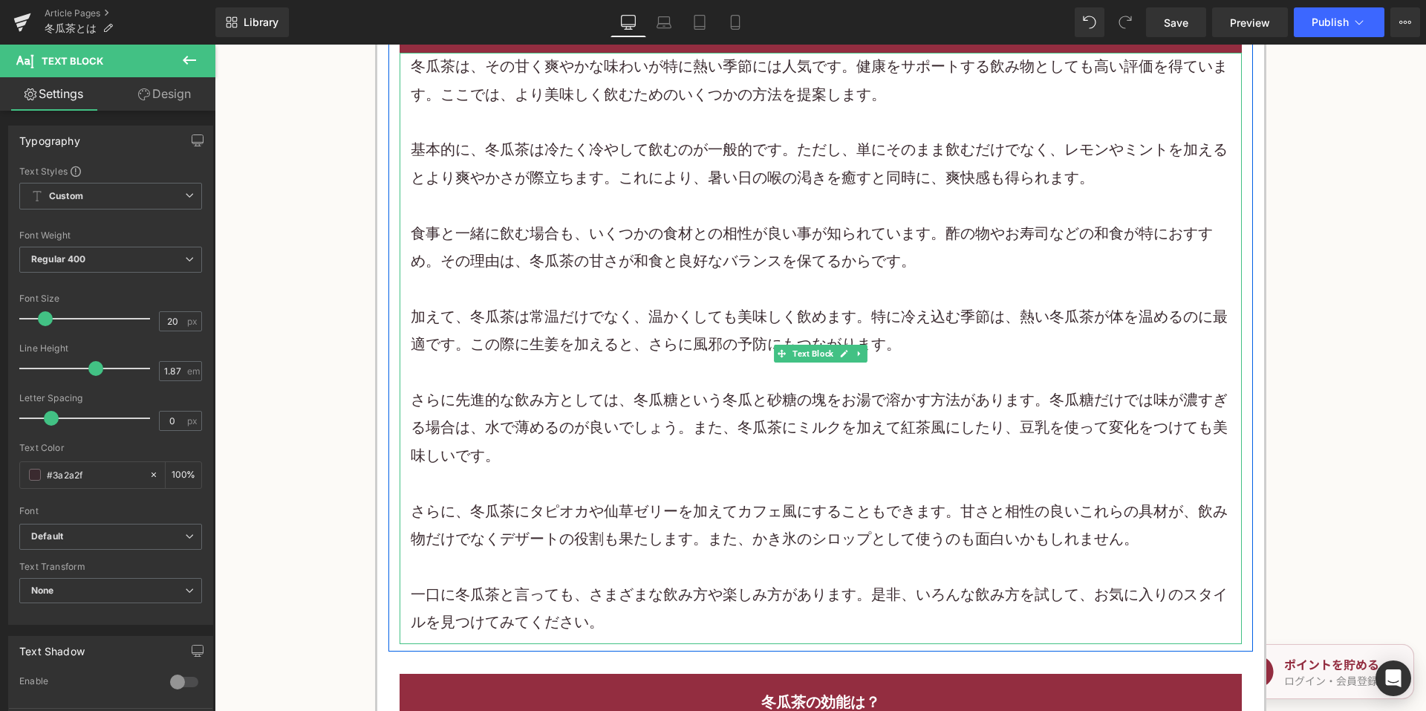
scroll to position [2673, 0]
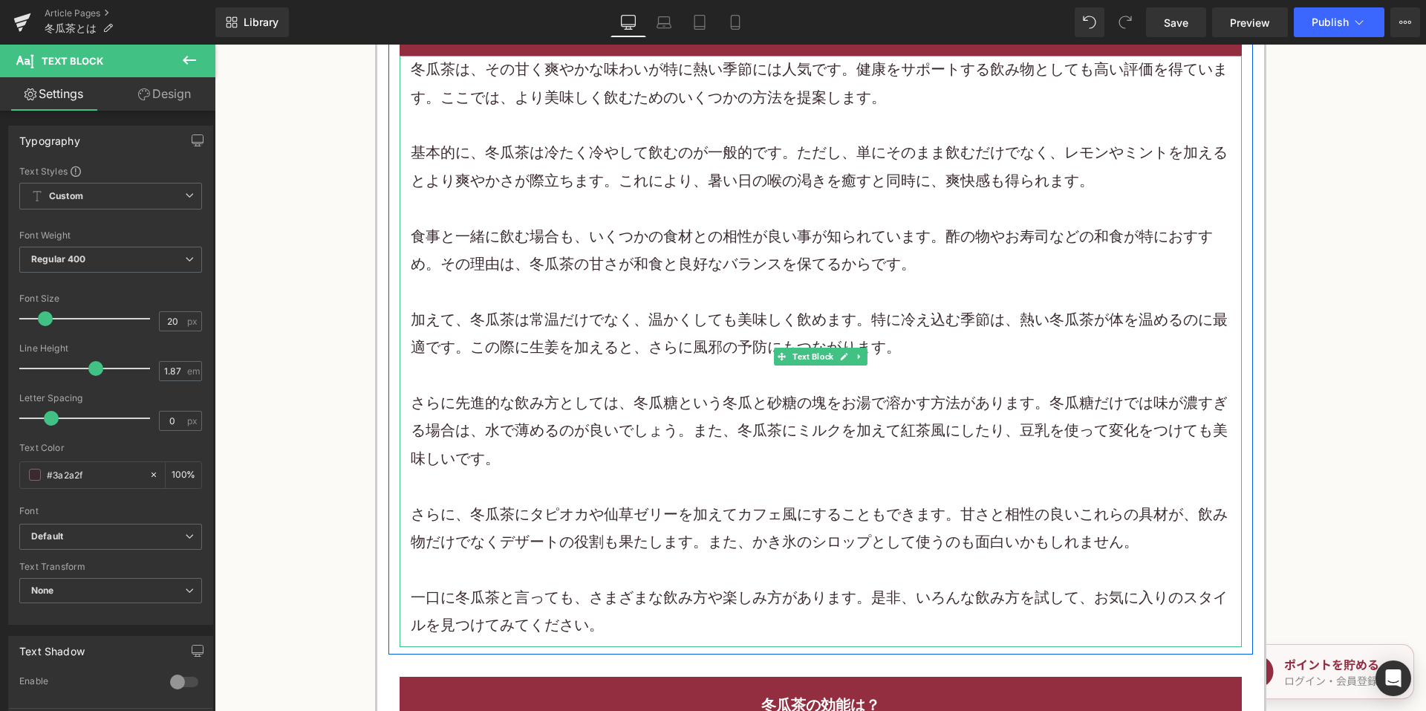
click at [658, 252] on div "食事と一緒に飲む場合も、いくつかの食材との相性が良い事が知られています。酢の物やお寿司などの和食が特におすすめ。その理由は、冬瓜茶の甘さが和食と良好なバランス…" at bounding box center [821, 251] width 820 height 56
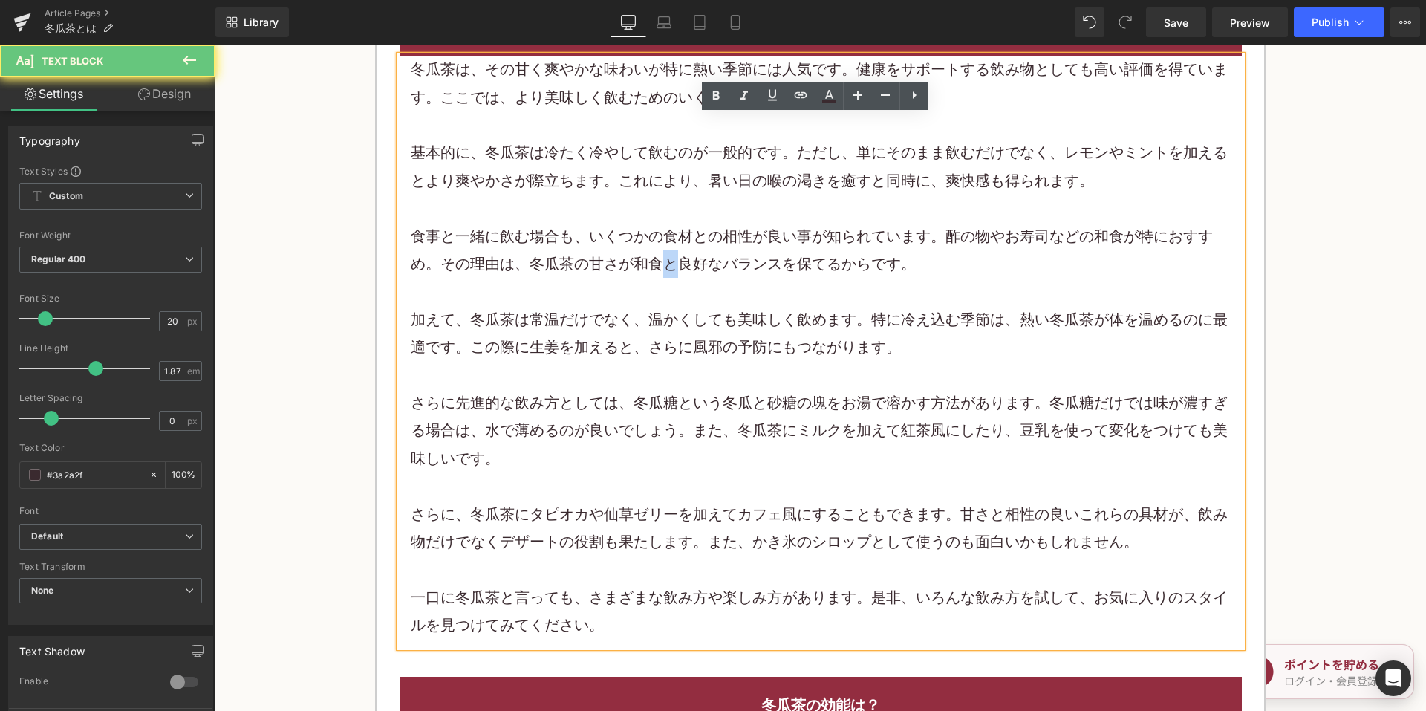
click at [658, 251] on div "食事と一緒に飲む場合も、いくつかの食材との相性が良い事が知られています。酢の物やお寿司などの和食が特におすすめ。その理由は、冬瓜茶の甘さが和食と良好なバランス…" at bounding box center [821, 251] width 820 height 56
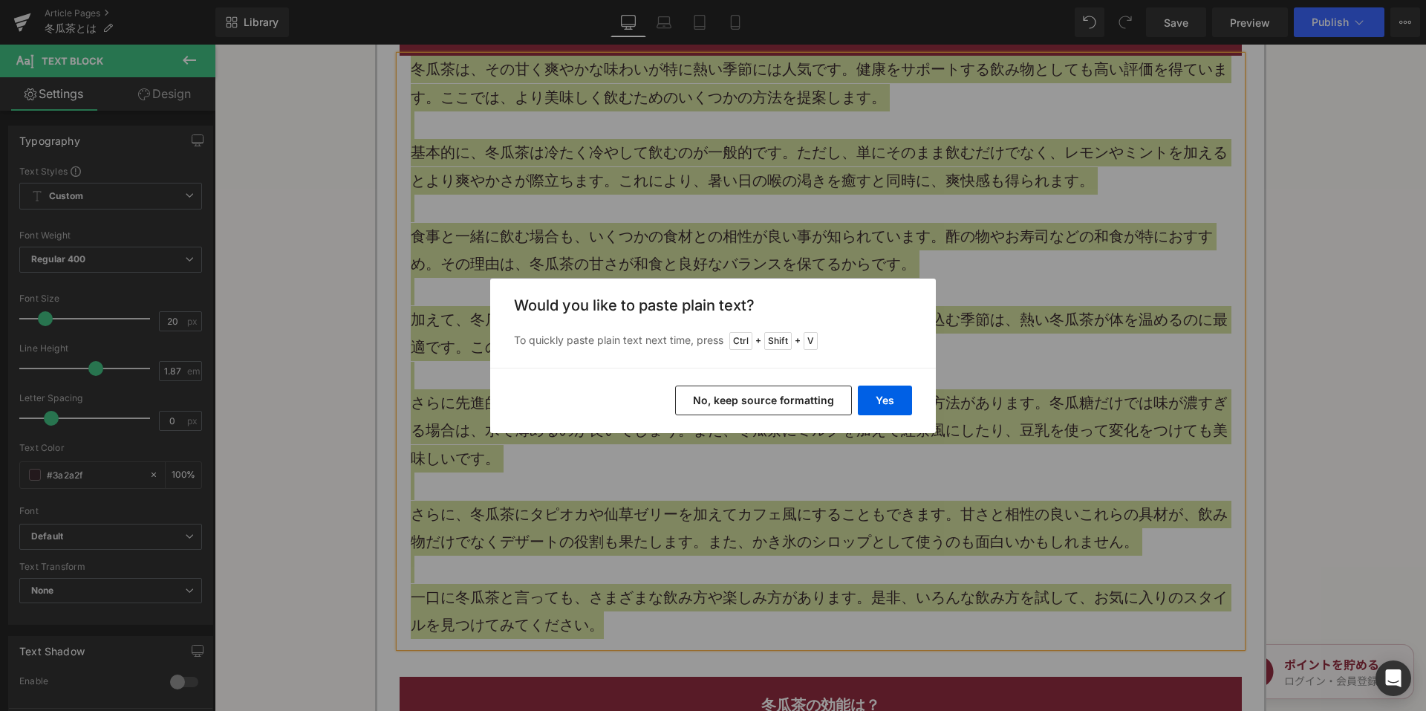
click at [723, 411] on button "No, keep source formatting" at bounding box center [763, 400] width 177 height 30
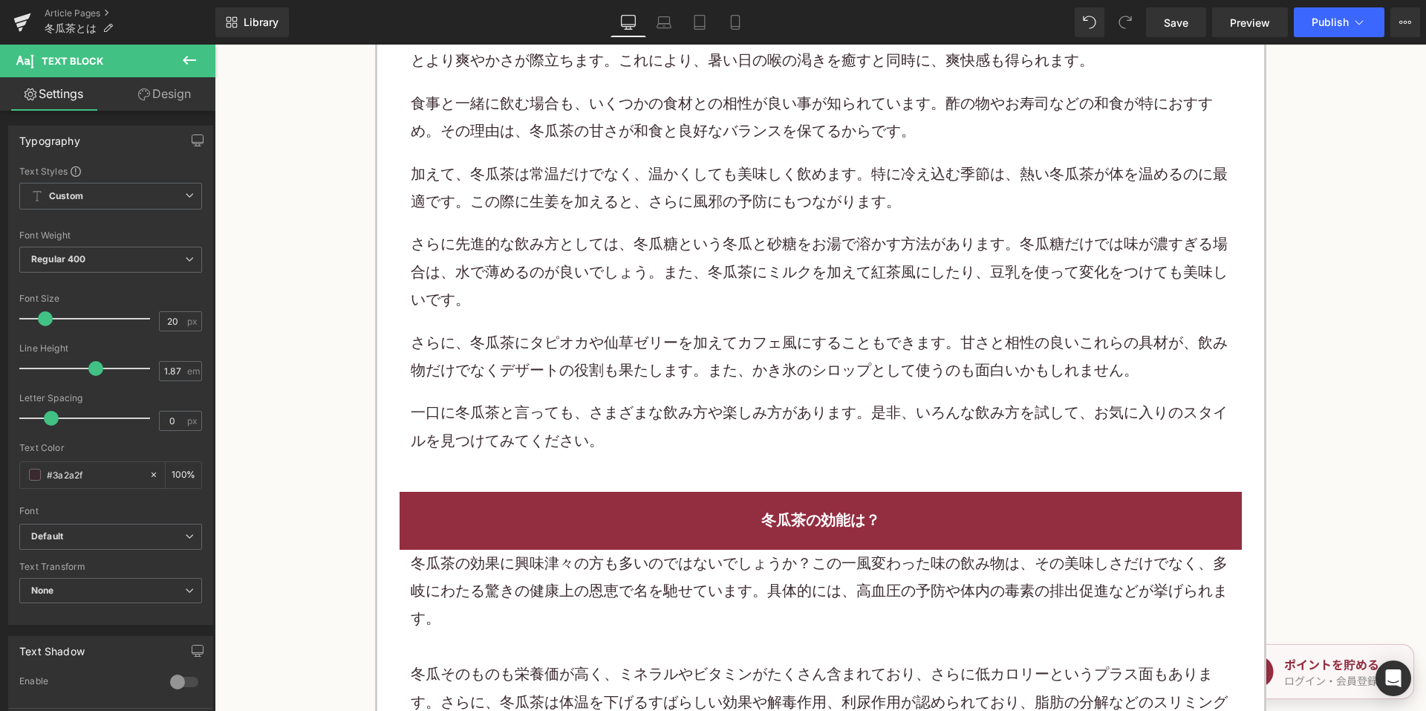
scroll to position [3045, 0]
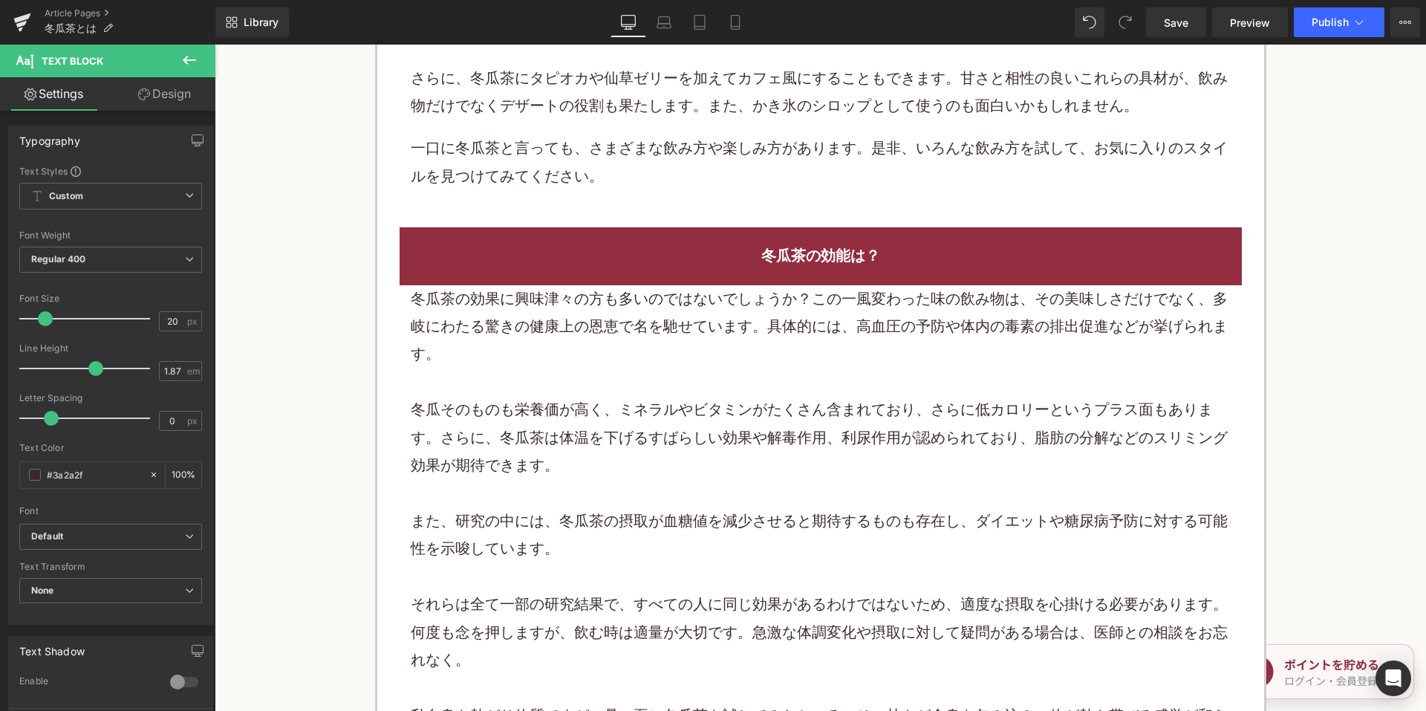
click at [630, 367] on div "冬瓜茶の効果に興味津々の方も多いのではないでしょうか？この一風変わった味の飲み物は、その美味しさだけでなく、多岐にわたる驚きの健康上の恩恵で名を馳せています。…" at bounding box center [821, 326] width 820 height 83
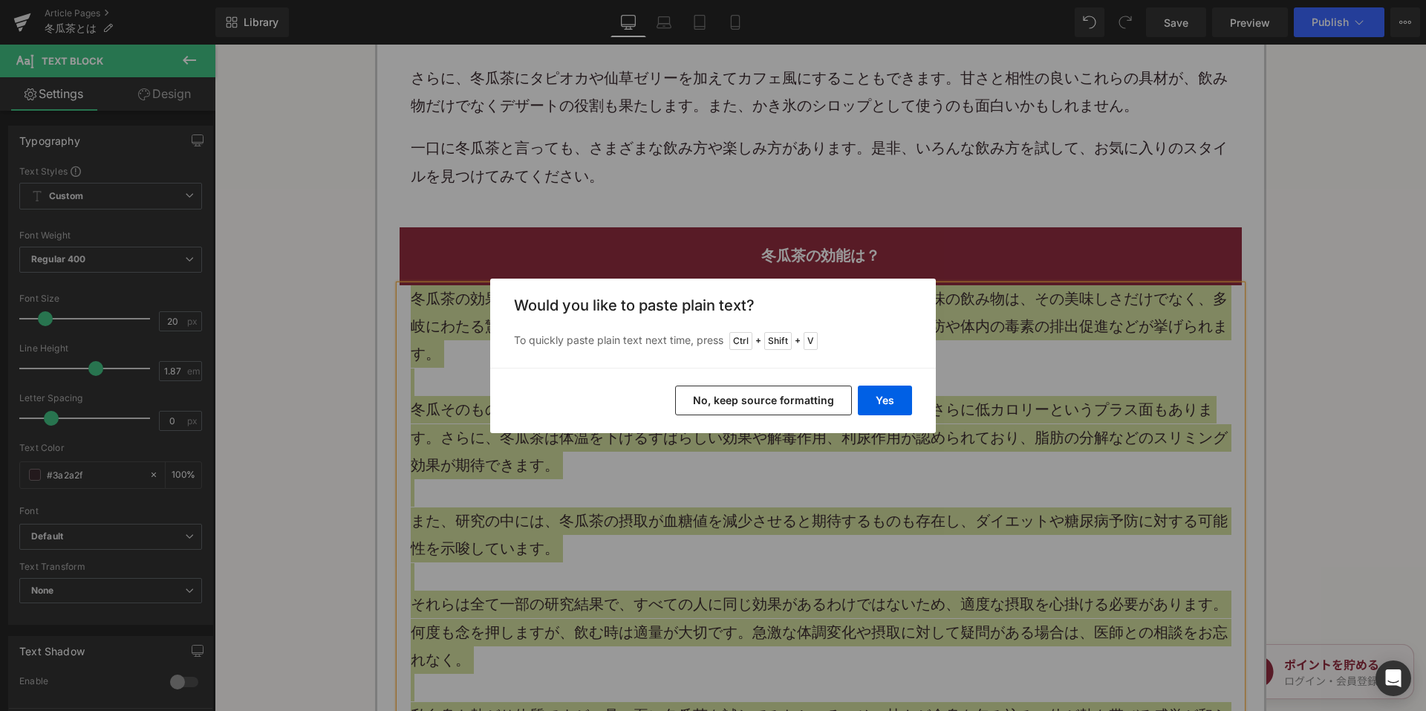
click at [728, 393] on button "No, keep source formatting" at bounding box center [763, 400] width 177 height 30
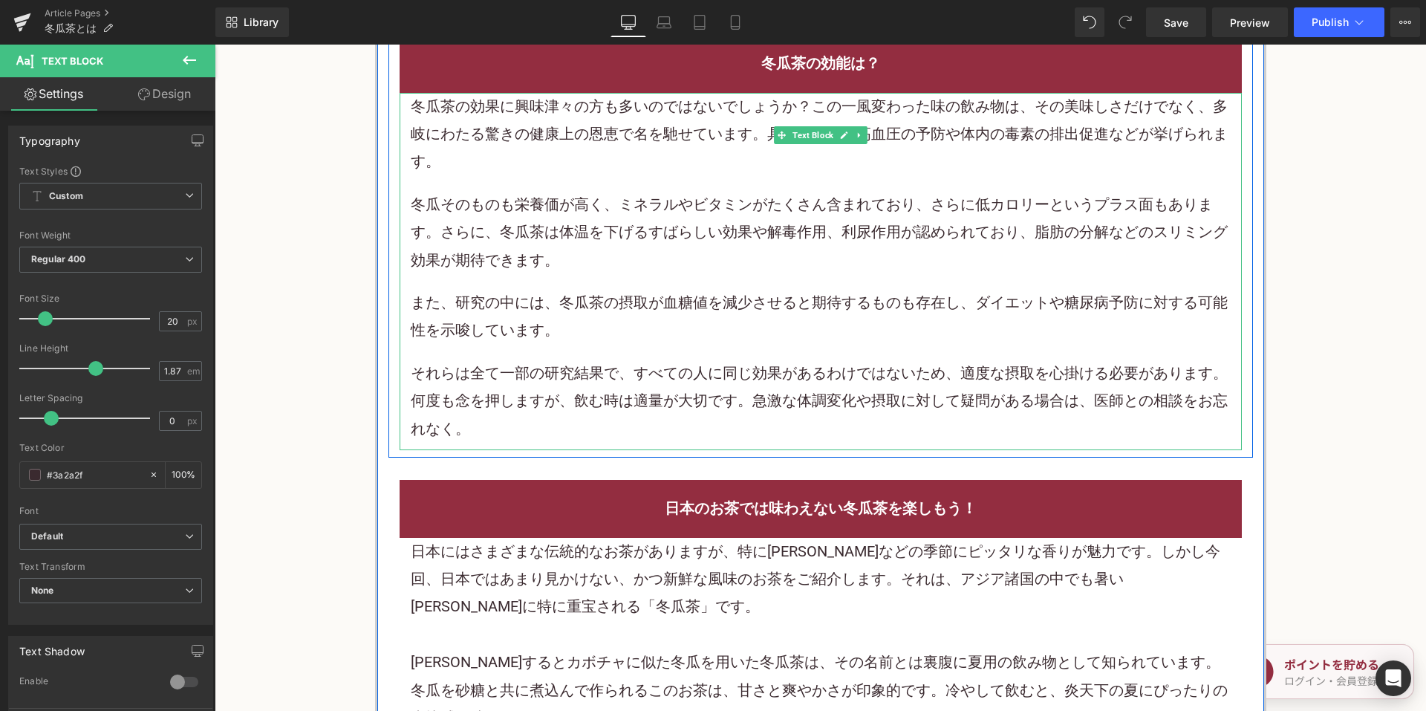
scroll to position [3416, 0]
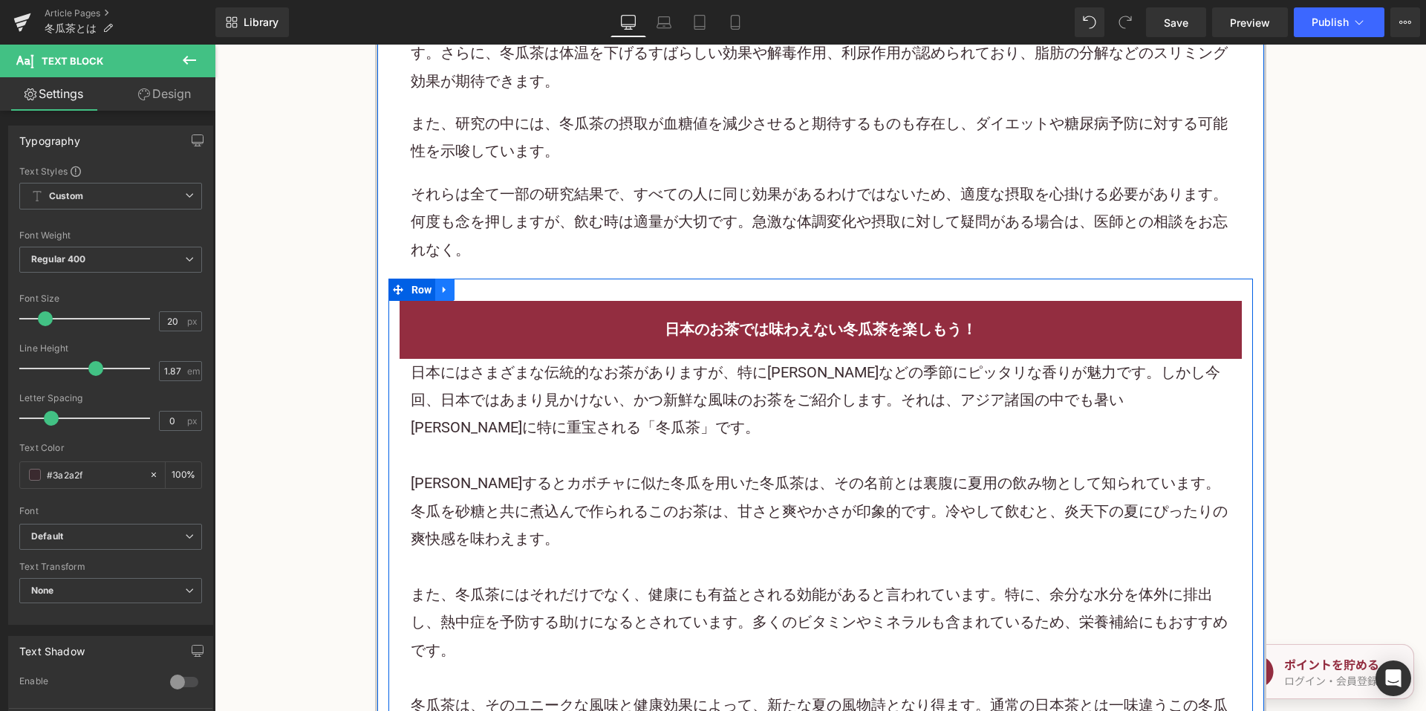
click at [441, 295] on icon at bounding box center [445, 289] width 10 height 11
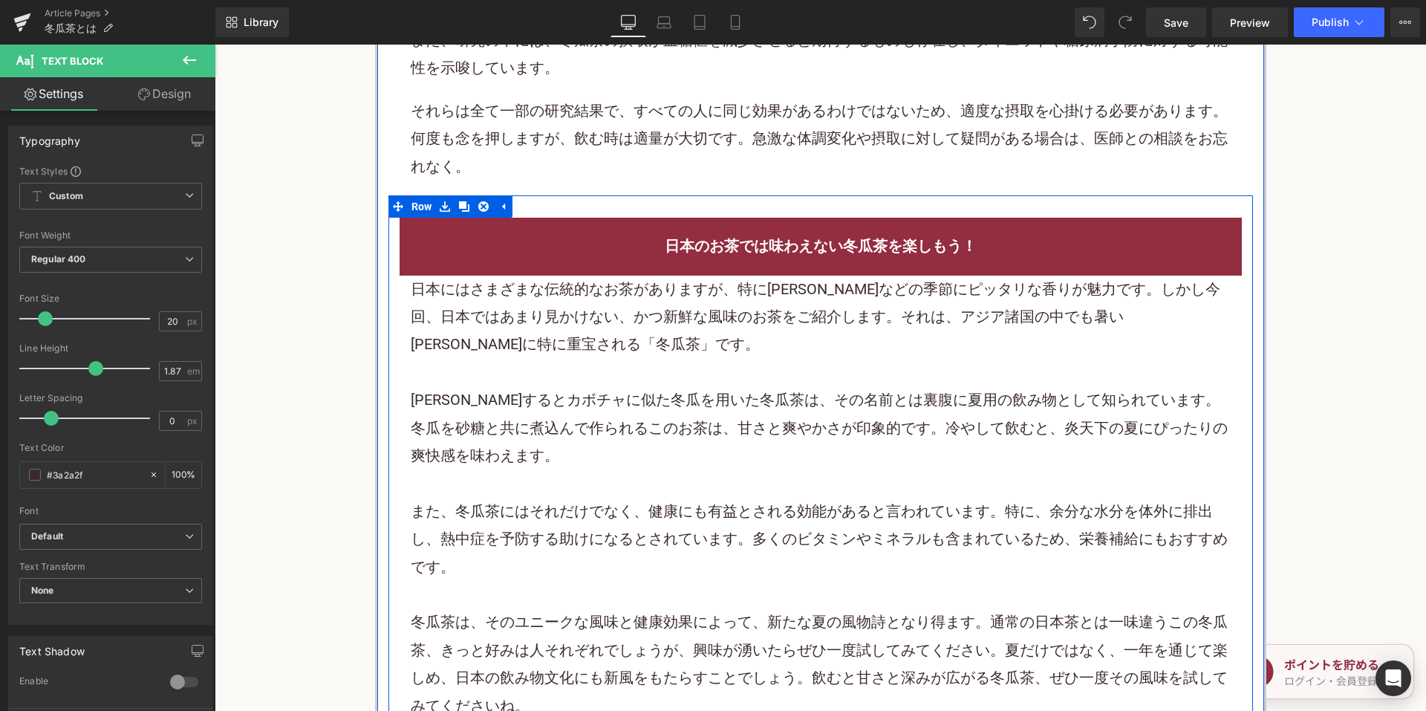
scroll to position [3639, 0]
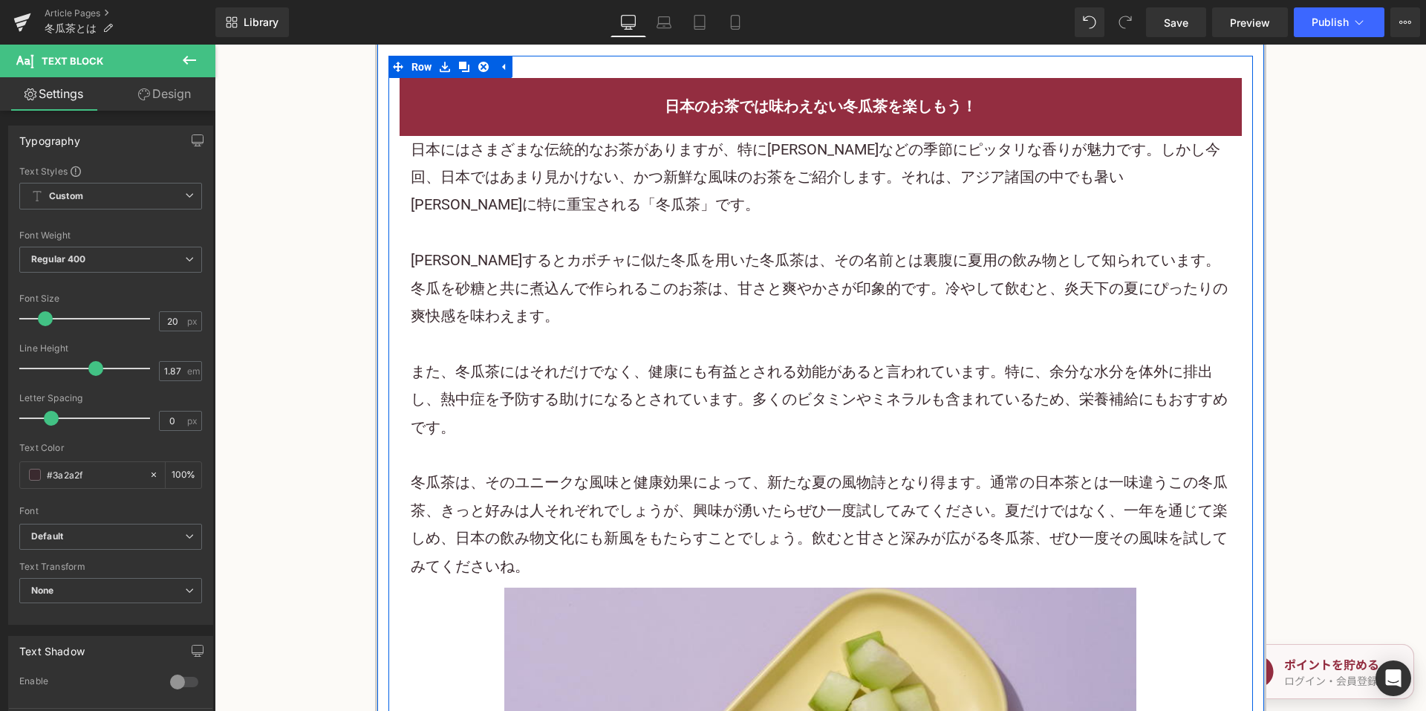
click at [215, 45] on div at bounding box center [215, 45] width 0 height 0
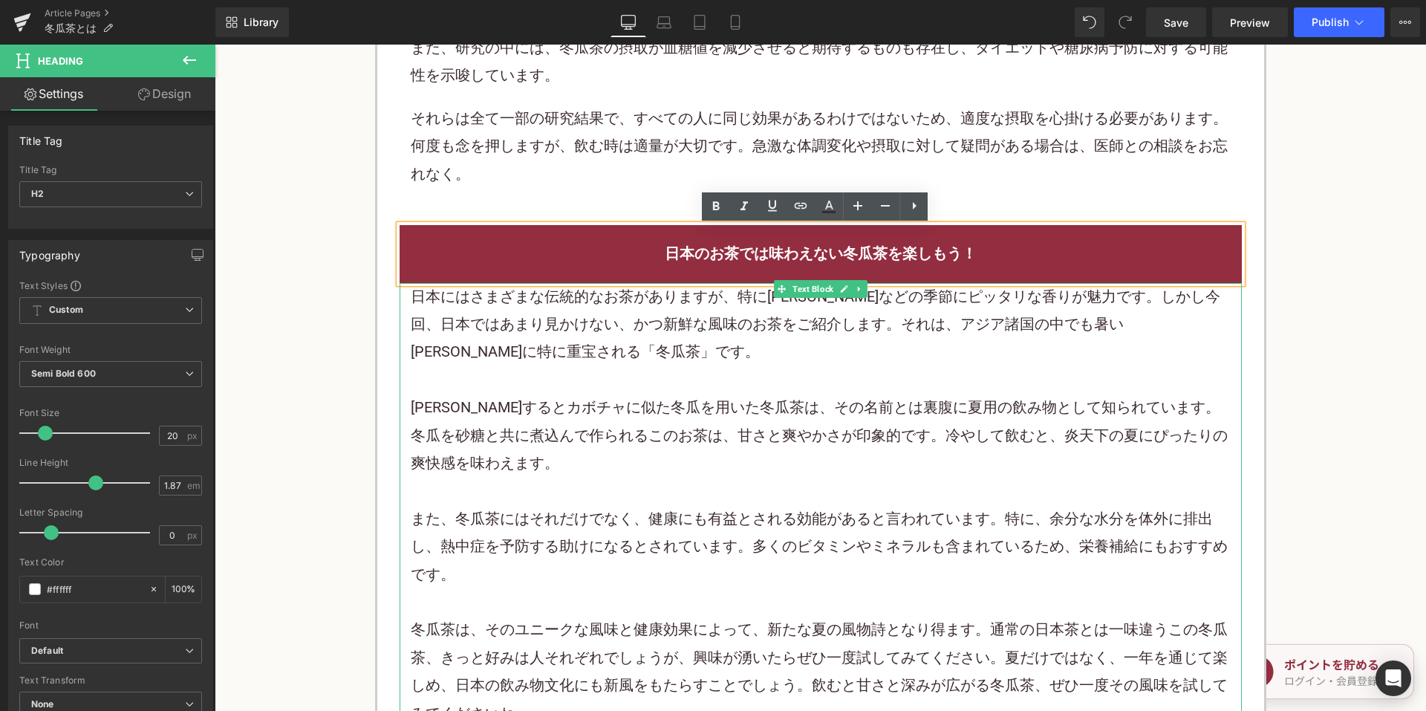
scroll to position [3490, 0]
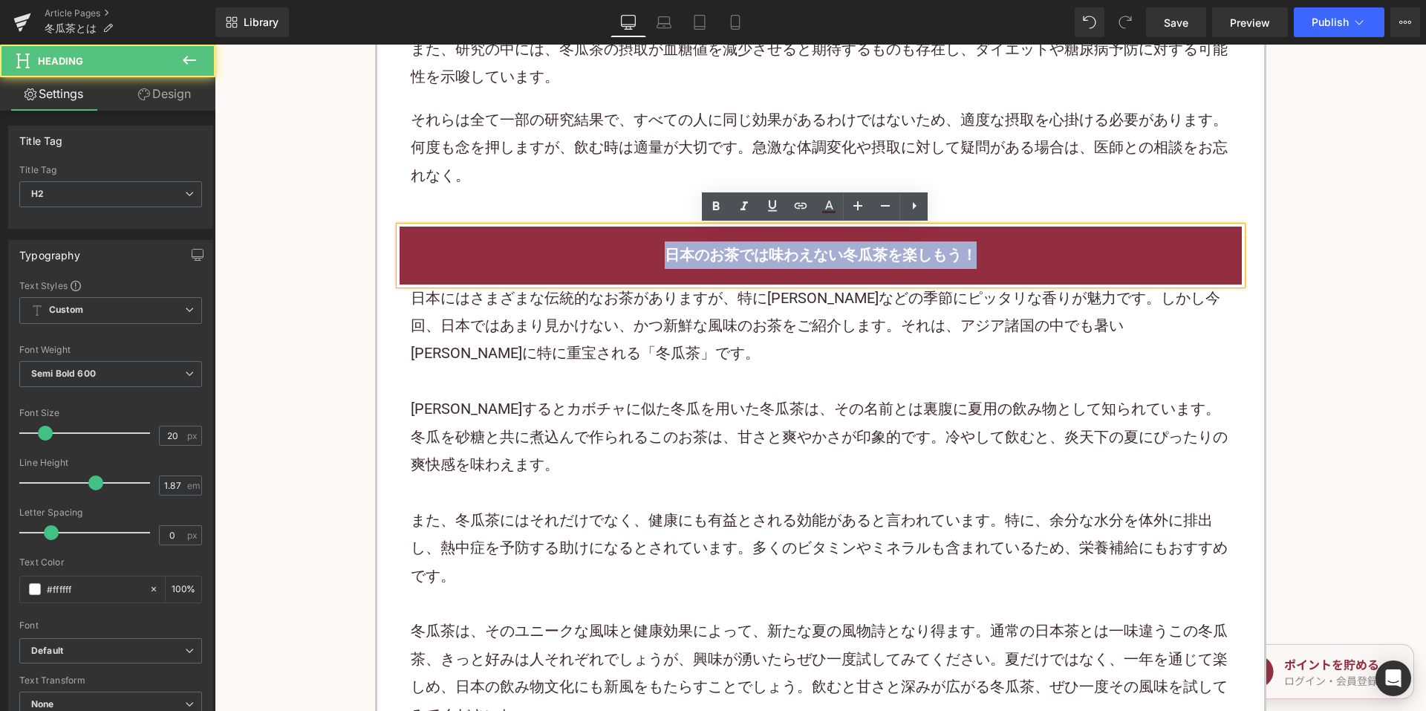
drag, startPoint x: 659, startPoint y: 243, endPoint x: 1051, endPoint y: 150, distance: 402.9
click at [1046, 255] on h2 "日本のお茶では味わえない冬瓜茶を楽しもう！" at bounding box center [821, 254] width 820 height 27
copy h2 "日本のお茶では味わえない冬瓜茶を楽しもう！"
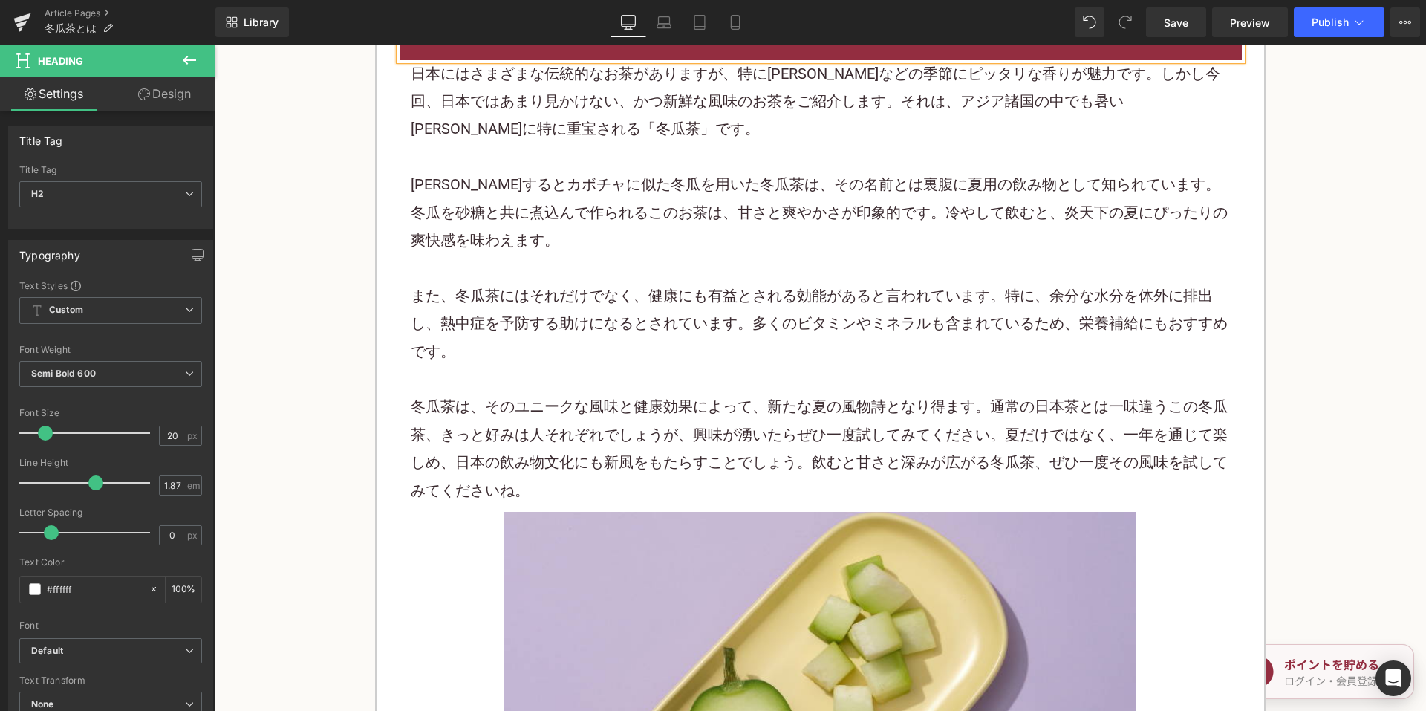
scroll to position [3713, 0]
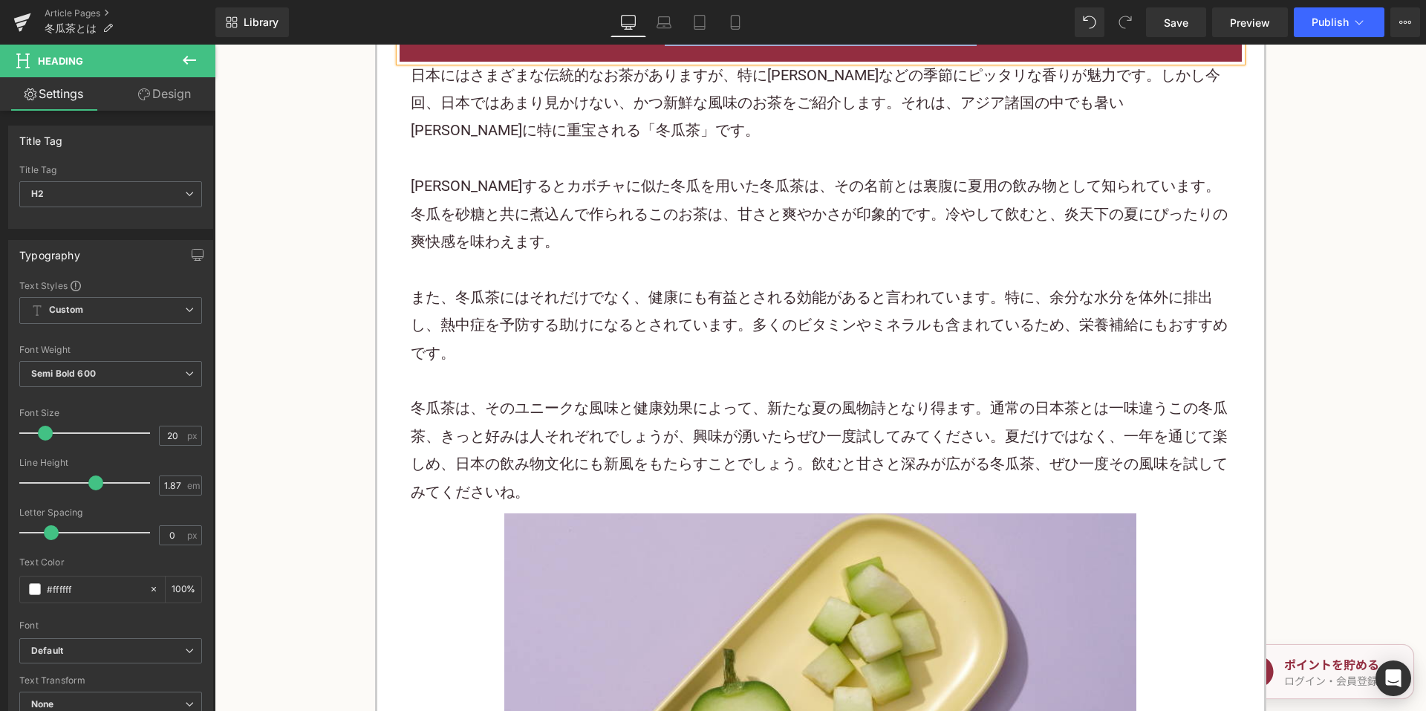
click at [687, 264] on div at bounding box center [821, 268] width 820 height 27
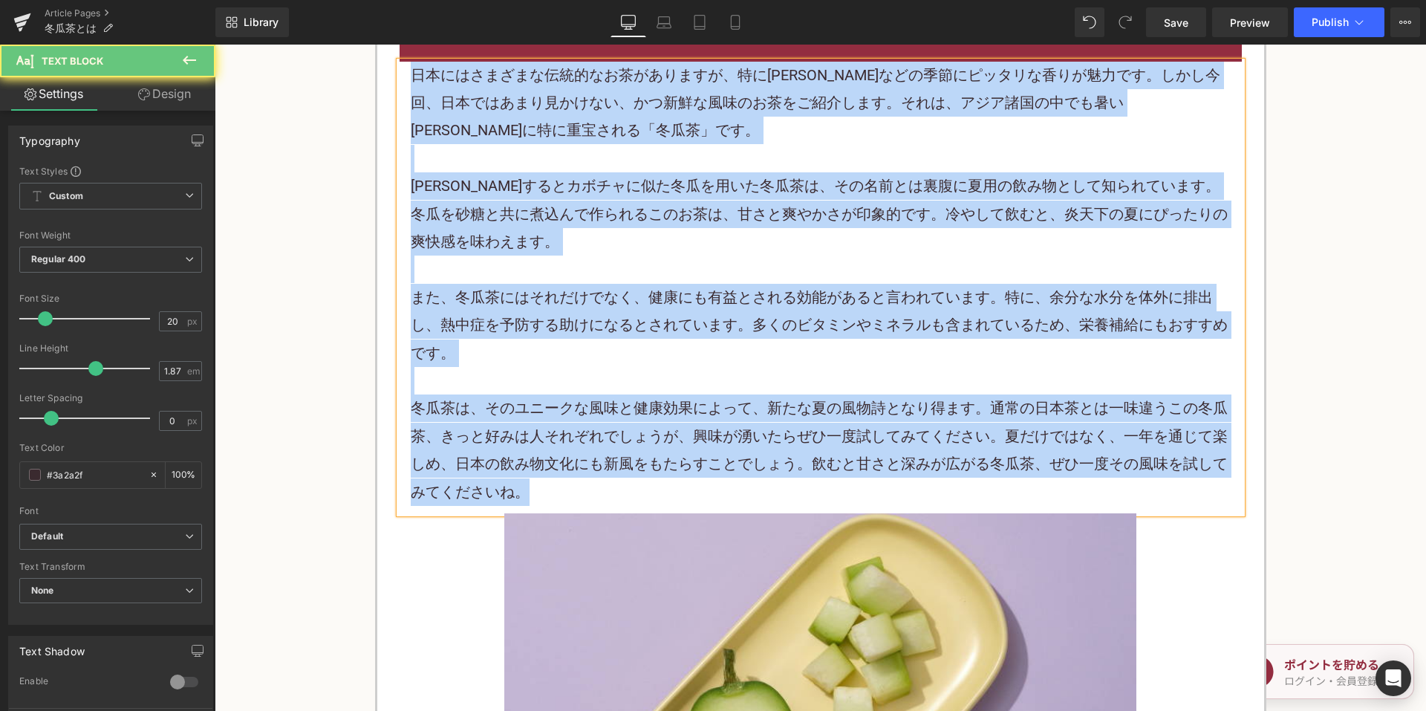
paste div
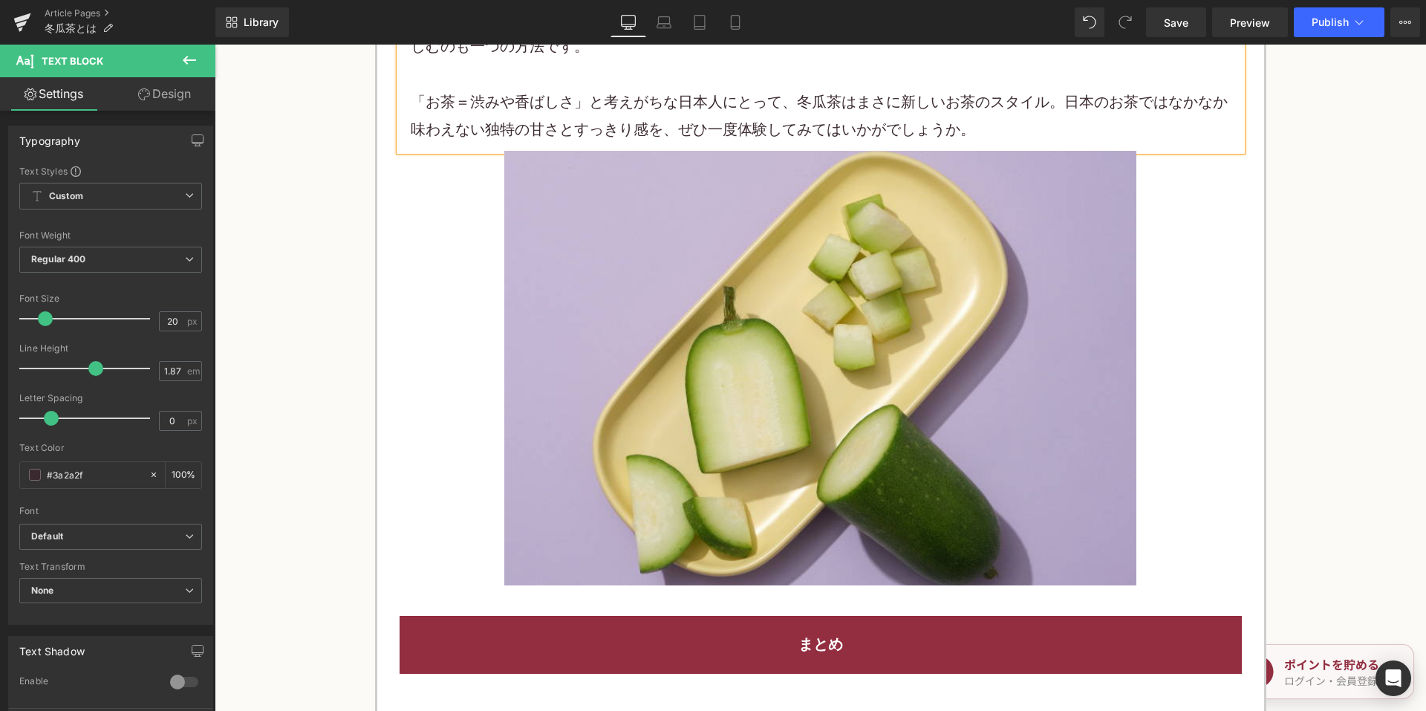
scroll to position [4307, 0]
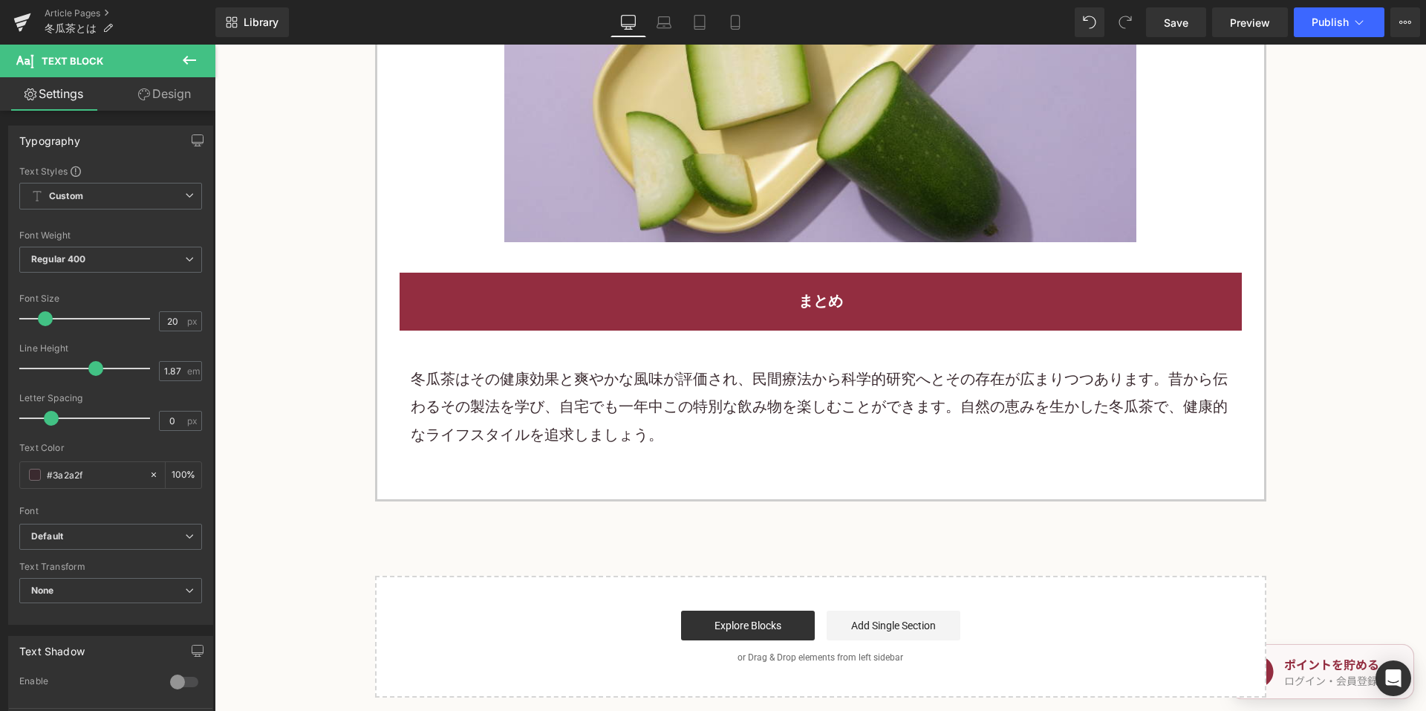
click at [698, 356] on p at bounding box center [821, 351] width 820 height 27
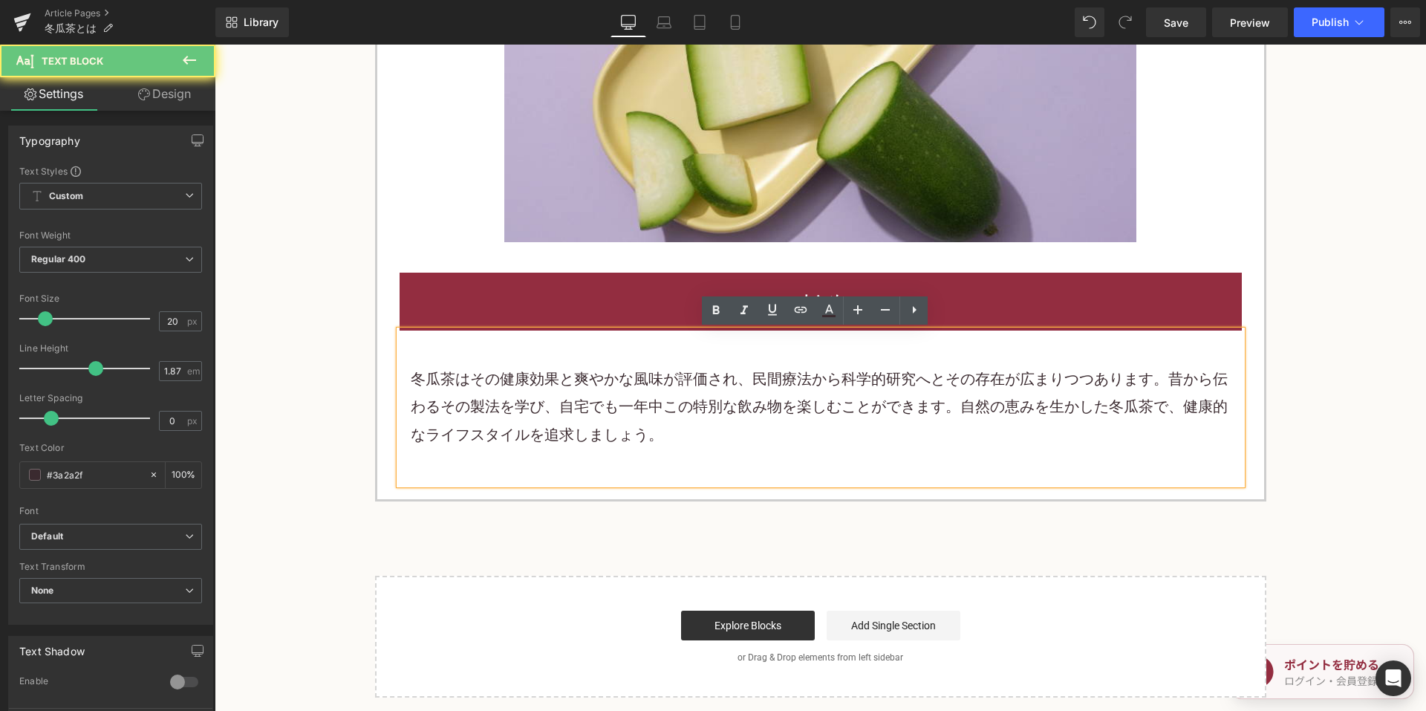
click at [697, 359] on p at bounding box center [821, 351] width 820 height 27
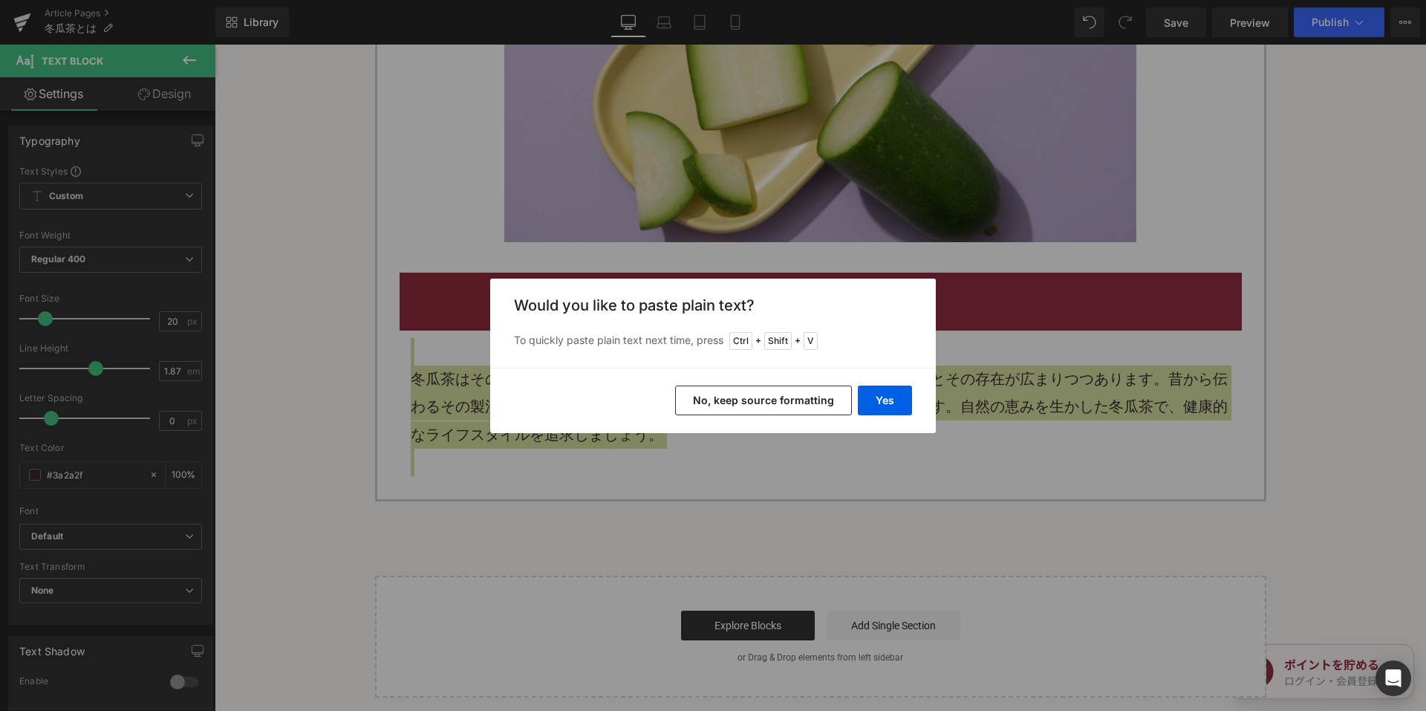
click at [752, 405] on button "No, keep source formatting" at bounding box center [763, 400] width 177 height 30
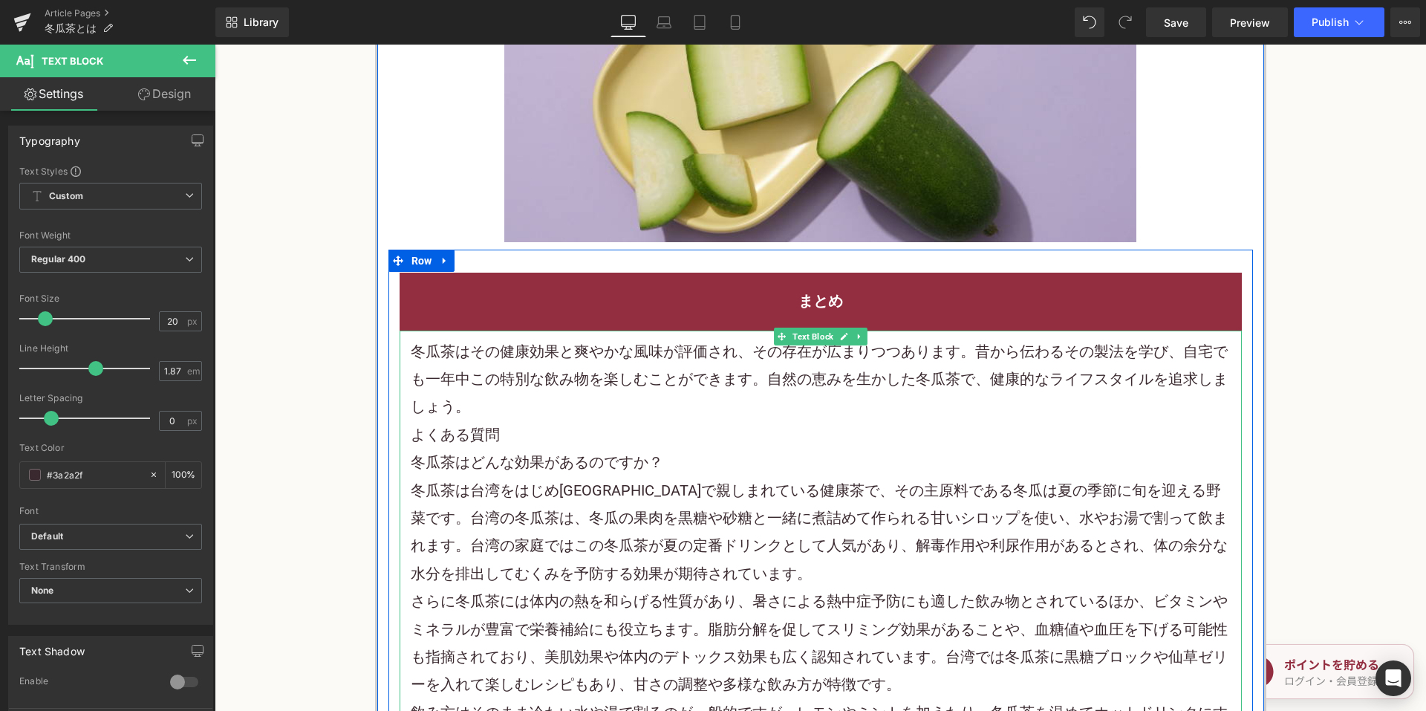
click at [642, 412] on p "冬瓜茶はその健康効果と爽やかな風味が評価され、その存在が広まりつつあります。昔から伝わるその製法を学び、自宅でも一年中この特別な飲み物を楽しむことができます。…" at bounding box center [821, 379] width 820 height 83
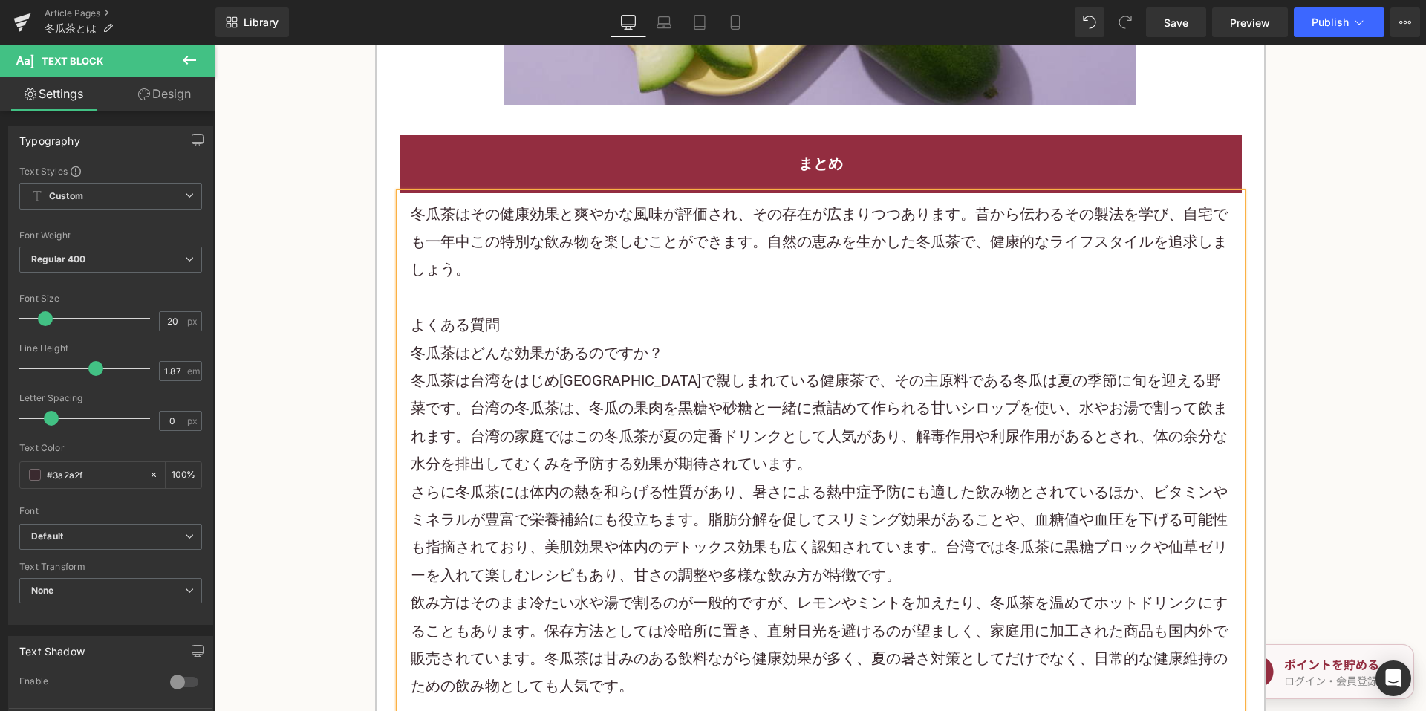
scroll to position [4604, 0]
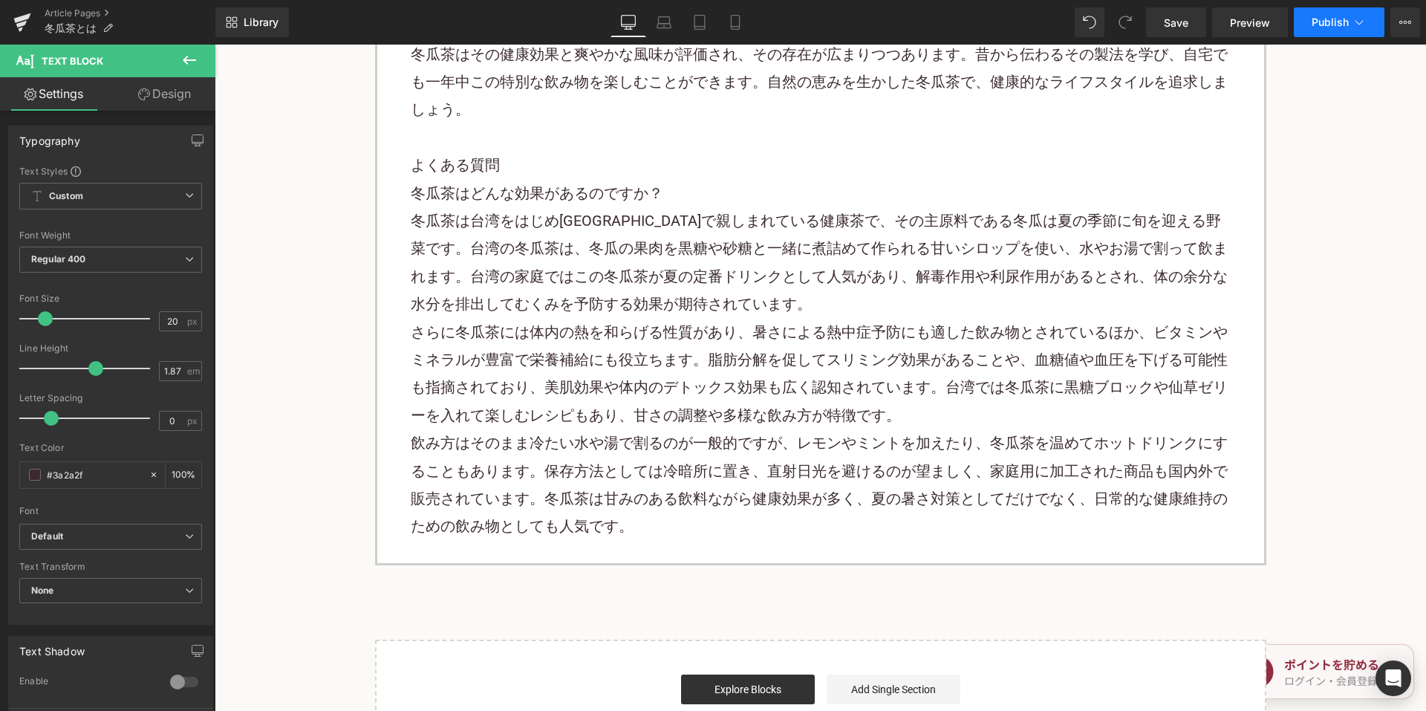
click at [1335, 16] on span "Publish" at bounding box center [1329, 22] width 37 height 12
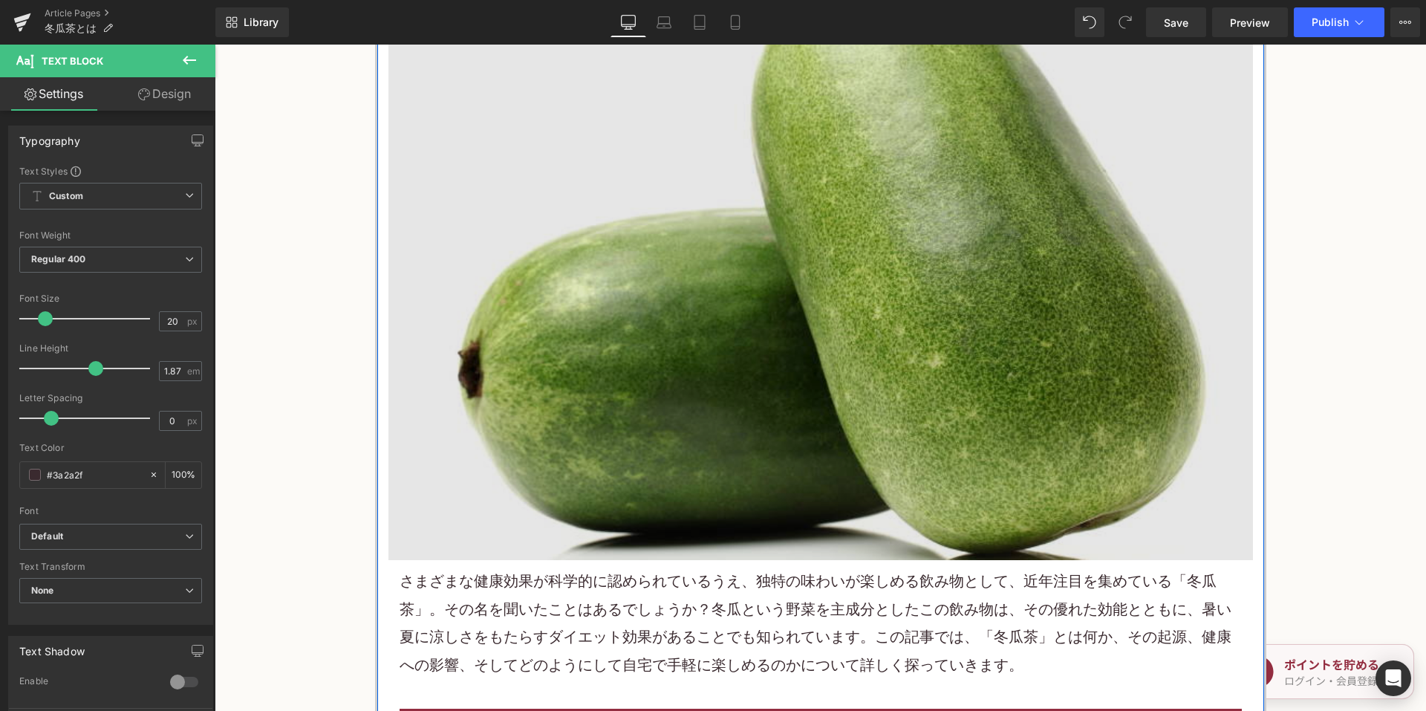
scroll to position [520, 0]
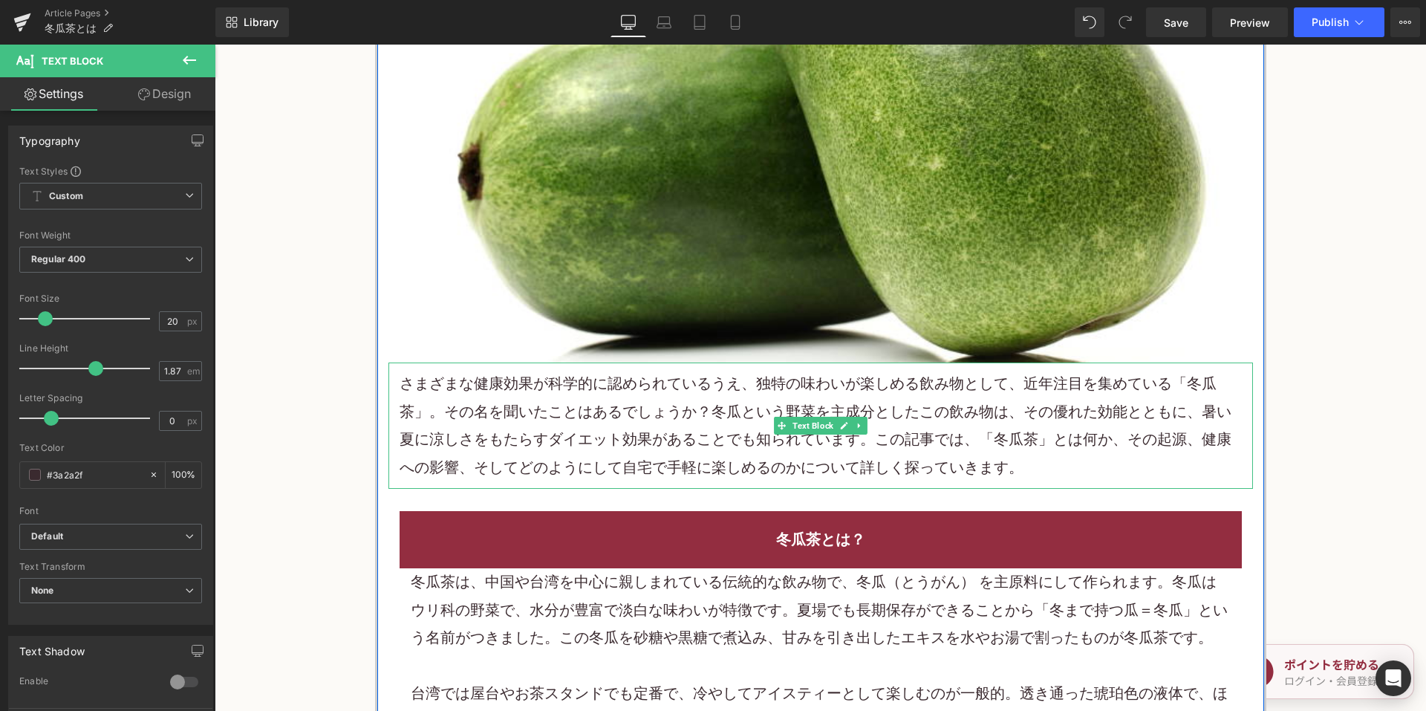
click at [640, 392] on p "さまざまな健康効果が科学的に認められているうえ、独特の味わいが楽しめる飲み物として、近年注目を集めている「冬瓜茶」。その名を聞いたことはあるでしょうか？冬瓜と…" at bounding box center [821, 425] width 842 height 111
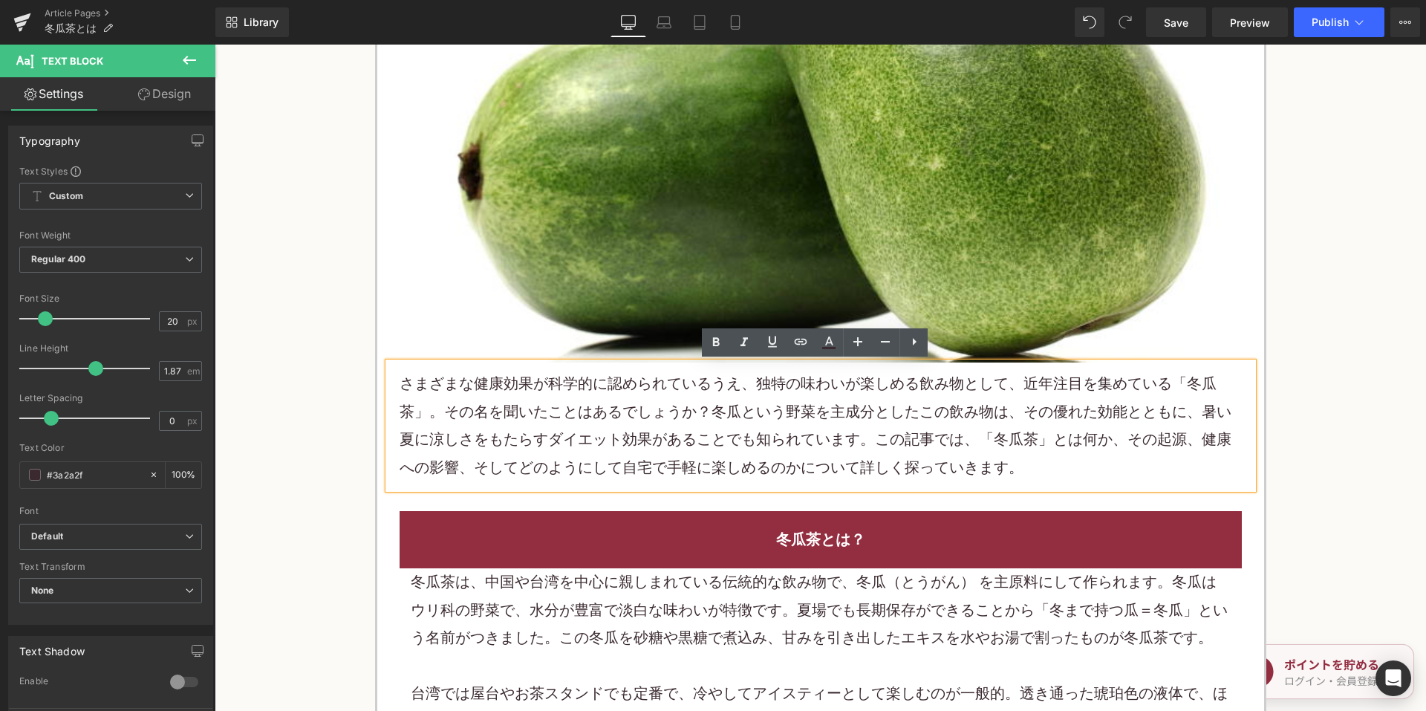
click at [526, 443] on p "さまざまな健康効果が科学的に認められているうえ、独特の味わいが楽しめる飲み物として、近年注目を集めている「冬瓜茶」。その名を聞いたことはあるでしょうか？冬瓜と…" at bounding box center [821, 425] width 842 height 111
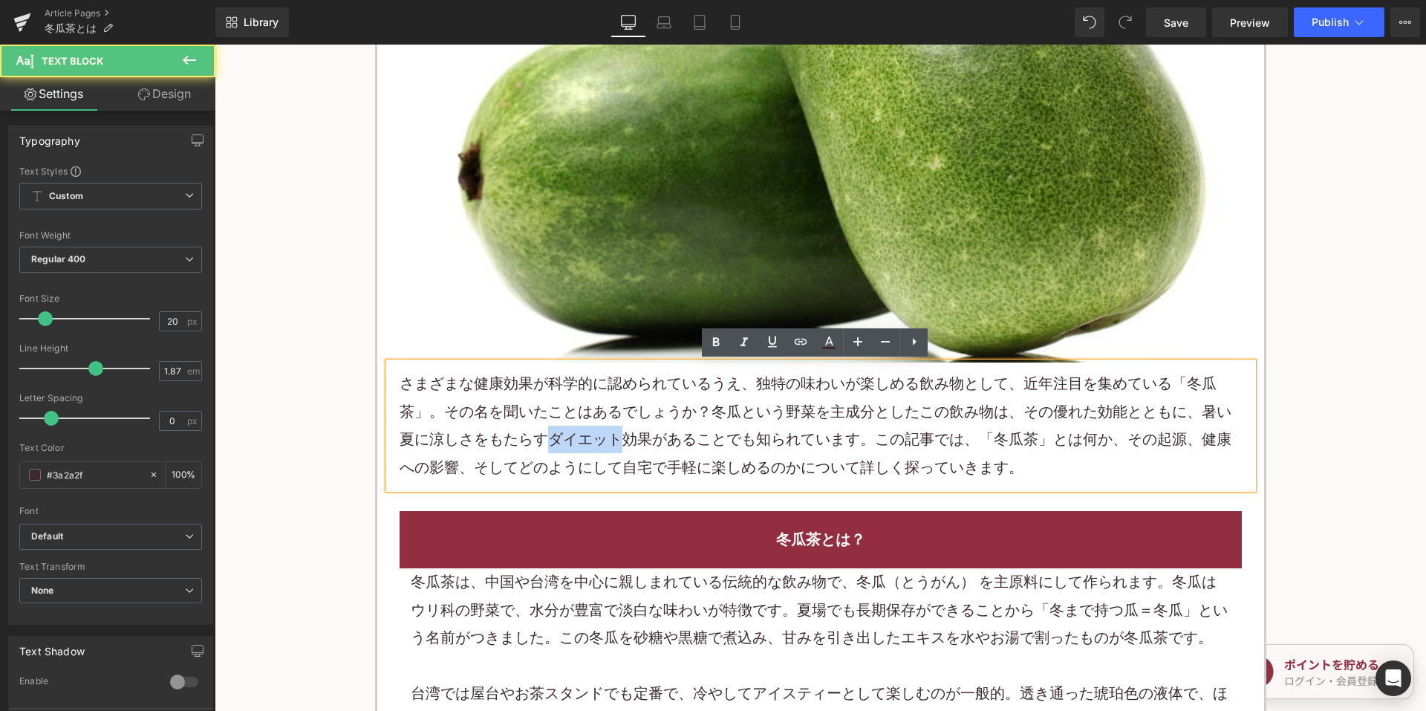
drag, startPoint x: 526, startPoint y: 434, endPoint x: 602, endPoint y: 434, distance: 75.0
click at [598, 434] on p "さまざまな健康効果が科学的に認められているうえ、独特の味わいが楽しめる飲み物として、近年注目を集めている「冬瓜茶」。その名を聞いたことはあるでしょうか？冬瓜と…" at bounding box center [821, 425] width 842 height 111
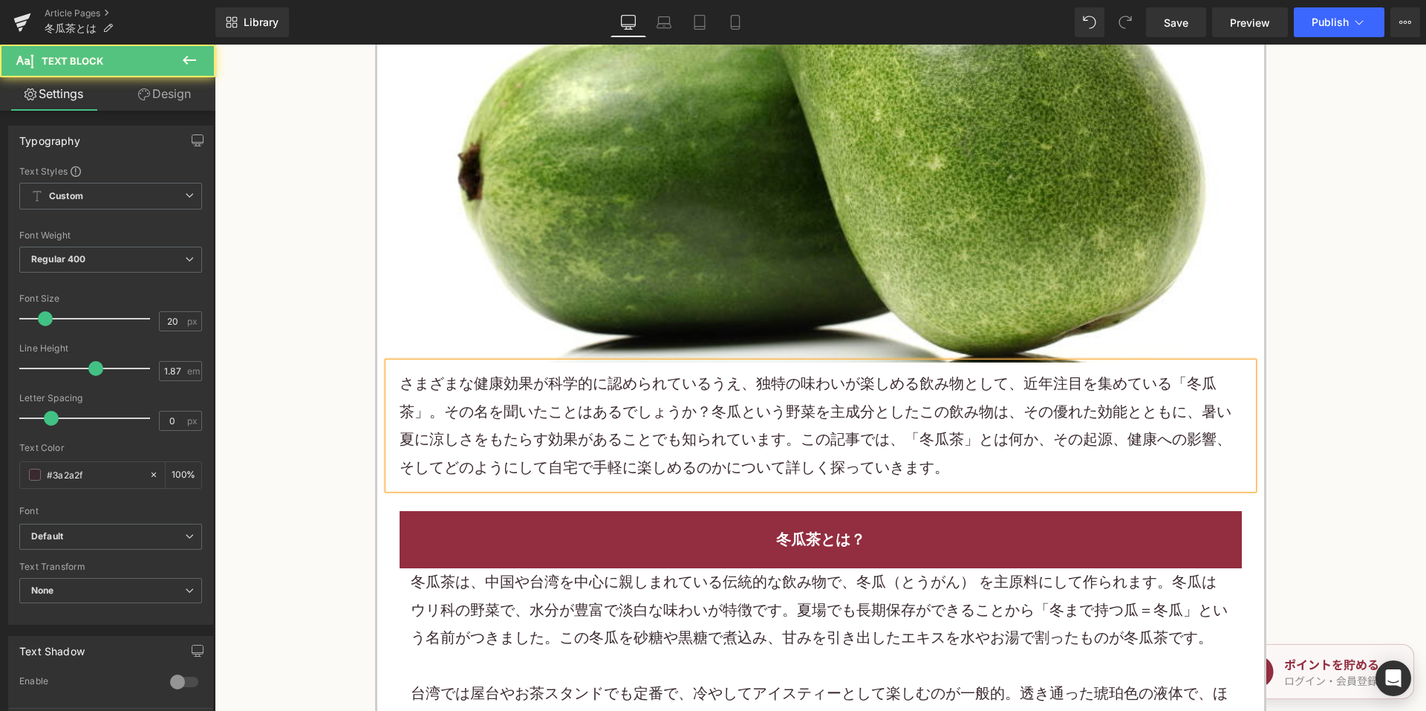
drag, startPoint x: 608, startPoint y: 446, endPoint x: 636, endPoint y: 446, distance: 28.2
click at [609, 446] on p "さまざまな健康効果が科学的に認められているうえ、独特の味わいが楽しめる飲み物として、近年注目を集めている「冬瓜茶」。その名を聞いたことはあるでしょうか？冬瓜と…" at bounding box center [821, 425] width 842 height 111
click at [742, 444] on p "さまざまな健康効果が科学的に認められているうえ、独特の味わいが楽しめる飲み物として、近年注目を集めている「冬瓜茶」。その名を聞いたことはあるでしょうか？冬瓜と…" at bounding box center [821, 425] width 842 height 111
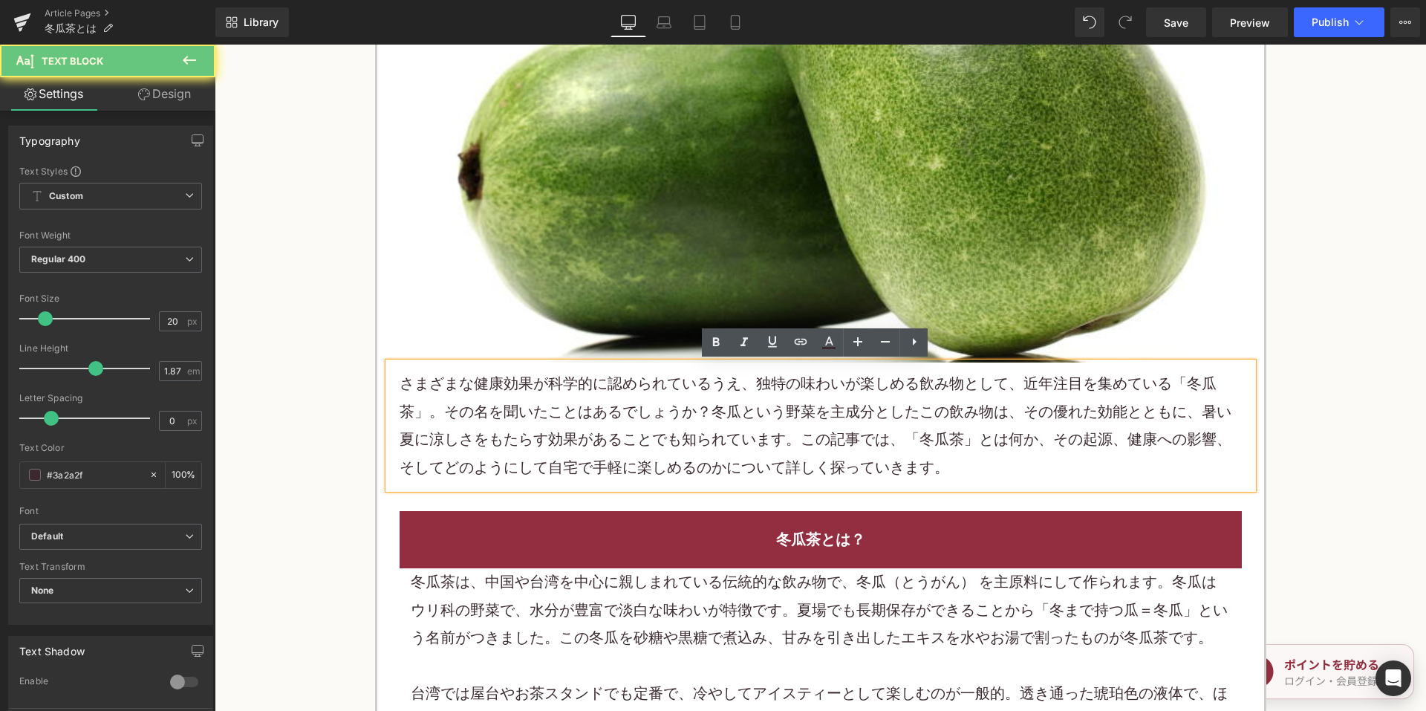
click at [789, 442] on p "さまざまな健康効果が科学的に認められているうえ、独特の味わいが楽しめる飲み物として、近年注目を集めている「冬瓜茶」。その名を聞いたことはあるでしょうか？冬瓜と…" at bounding box center [821, 425] width 842 height 111
click at [941, 448] on p "さまざまな健康効果が科学的に認められているうえ、独特の味わいが楽しめる飲み物として、近年注目を集めている「冬瓜茶」。その名を聞いたことはあるでしょうか？冬瓜と…" at bounding box center [821, 425] width 842 height 111
click at [810, 402] on p "さまざまな健康効果が科学的に認められているうえ、独特の味わいが楽しめる飲み物として、近年注目を集めている「冬瓜茶」。その名を聞いたことはあるでしょうか？冬瓜と…" at bounding box center [821, 425] width 842 height 111
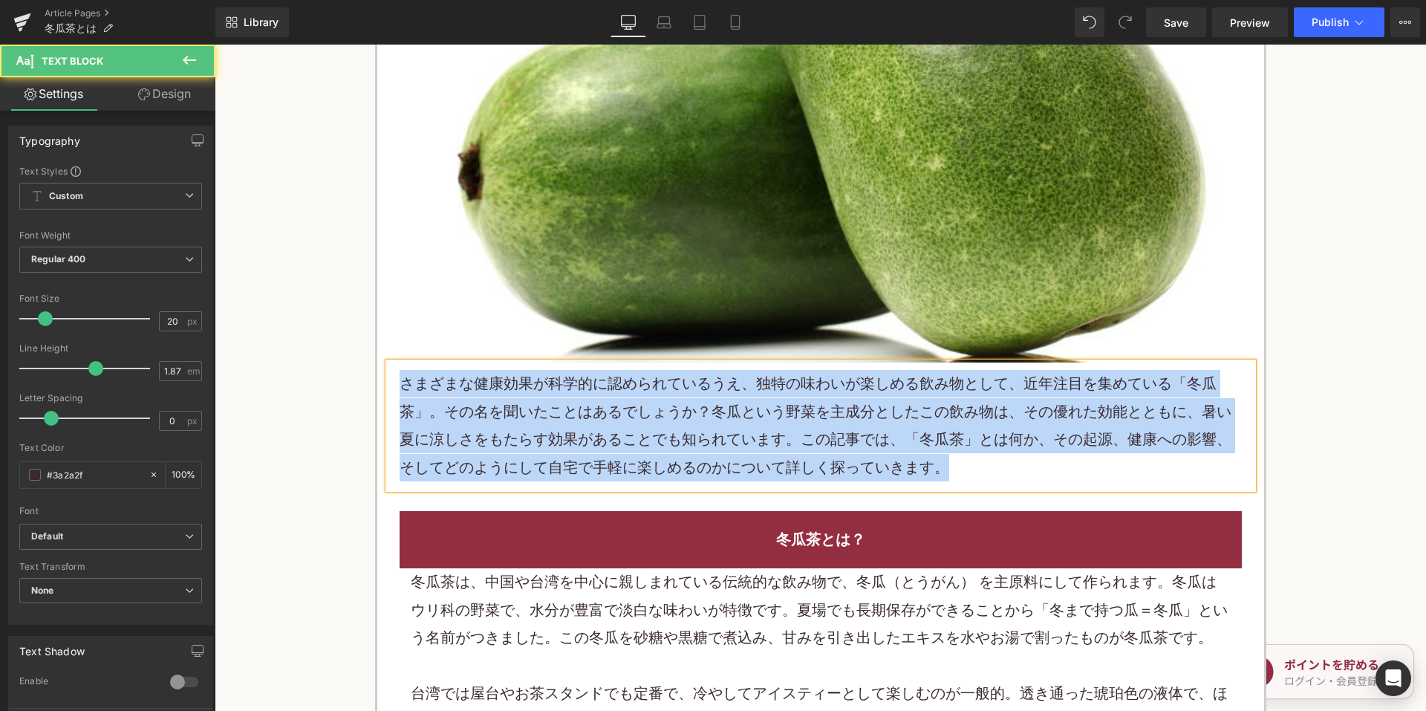
copy p "さまざまな健康効果が科学的に認められているうえ、独特の味わいが楽しめる飲み物として、近年注目を集めている「冬瓜茶」。その名を聞いたことはあるでしょうか？冬瓜と…"
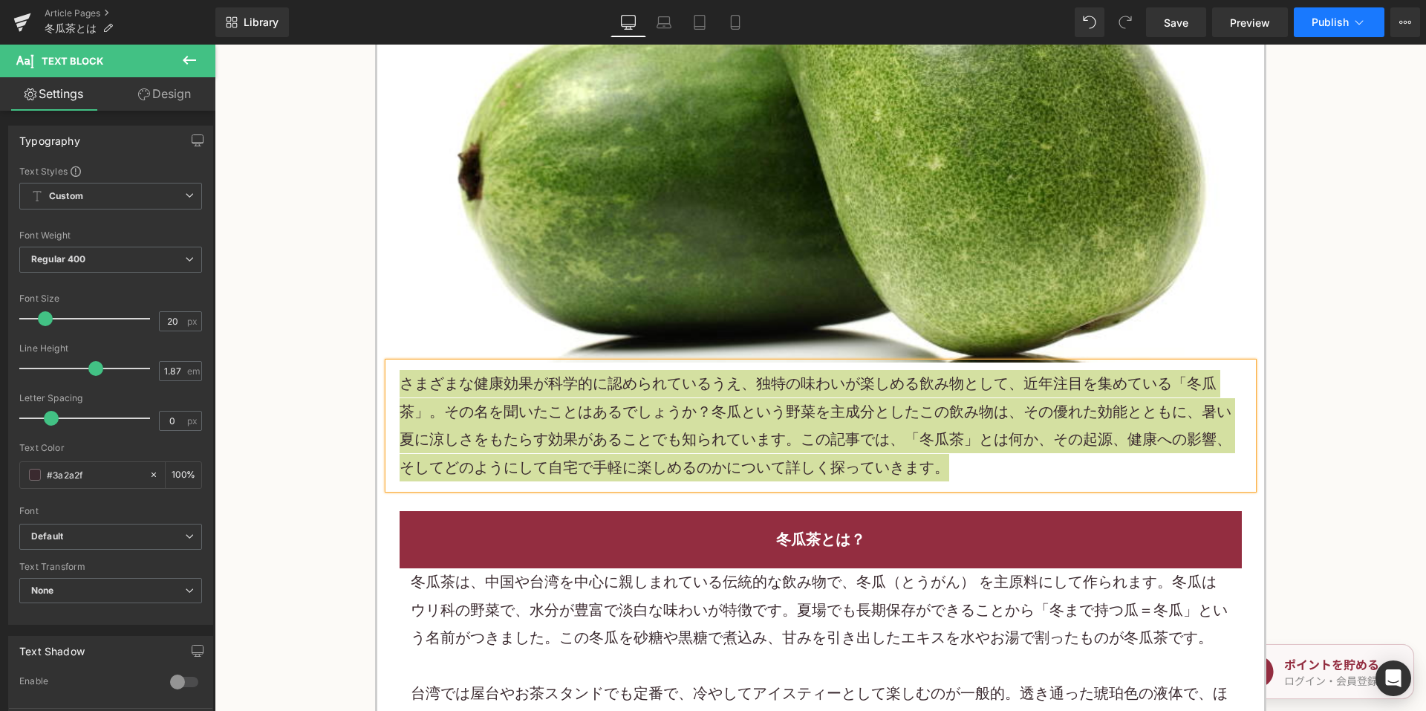
click at [1334, 30] on button "Publish" at bounding box center [1339, 22] width 91 height 30
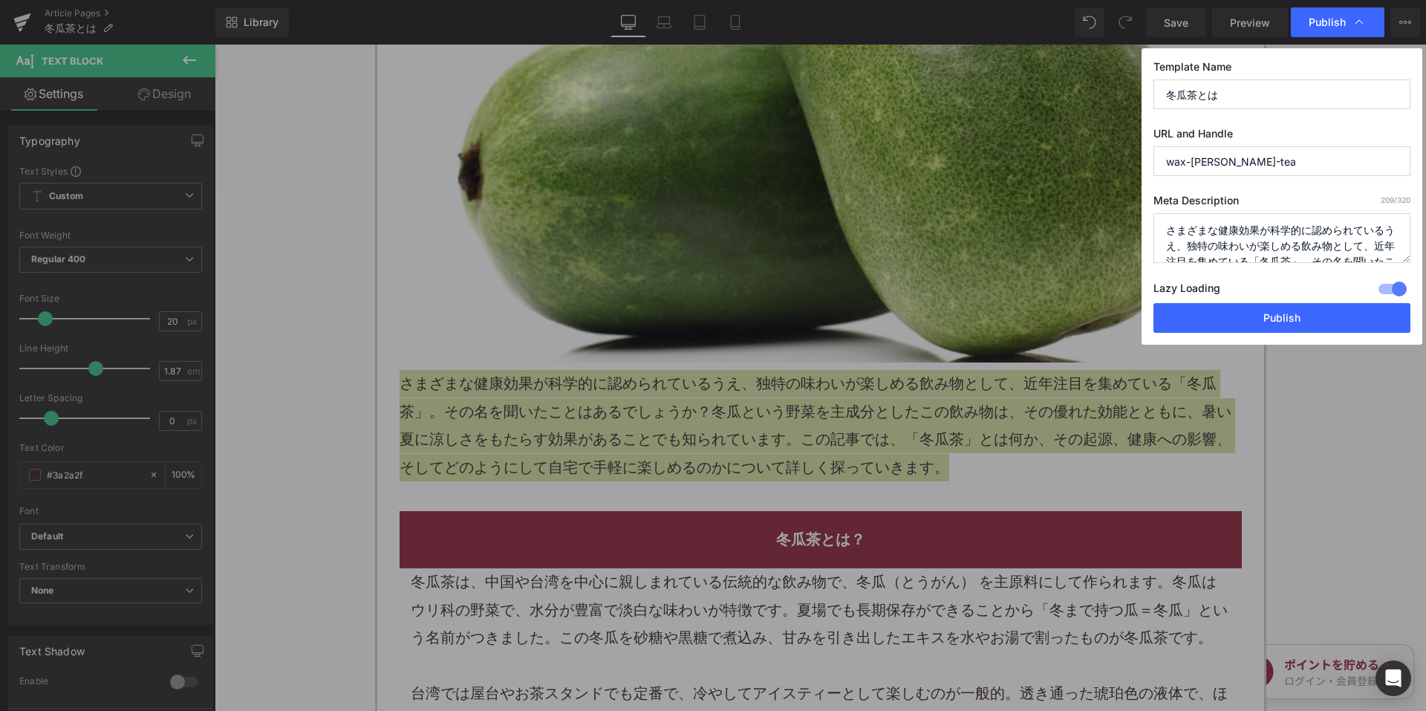
click at [1251, 244] on textarea "さまざまな健康効果が科学的に認められているうえ、独特の味わいが楽しめる飲み物として、近年注目を集めている「冬瓜茶」。その名を聞いたことはあるでしょうか？冬瓜と…" at bounding box center [1281, 238] width 257 height 50
paste textarea
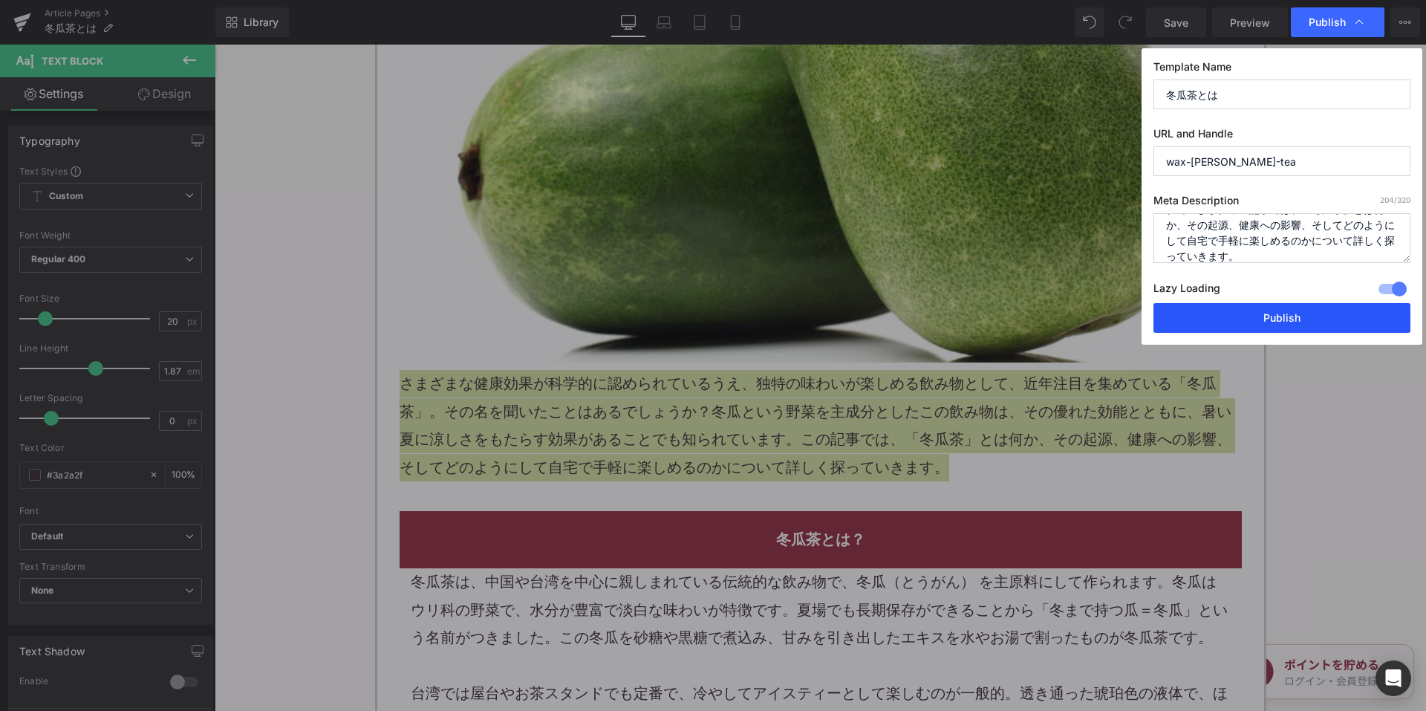
type textarea "さまざまな健康効果が科学的に認められているうえ、独特の味わいが楽しめる飲み物として、近年注目を集めている「冬瓜茶」。その名を聞いたことはあるでしょうか？冬瓜と…"
click at [1240, 307] on button "Publish" at bounding box center [1281, 318] width 257 height 30
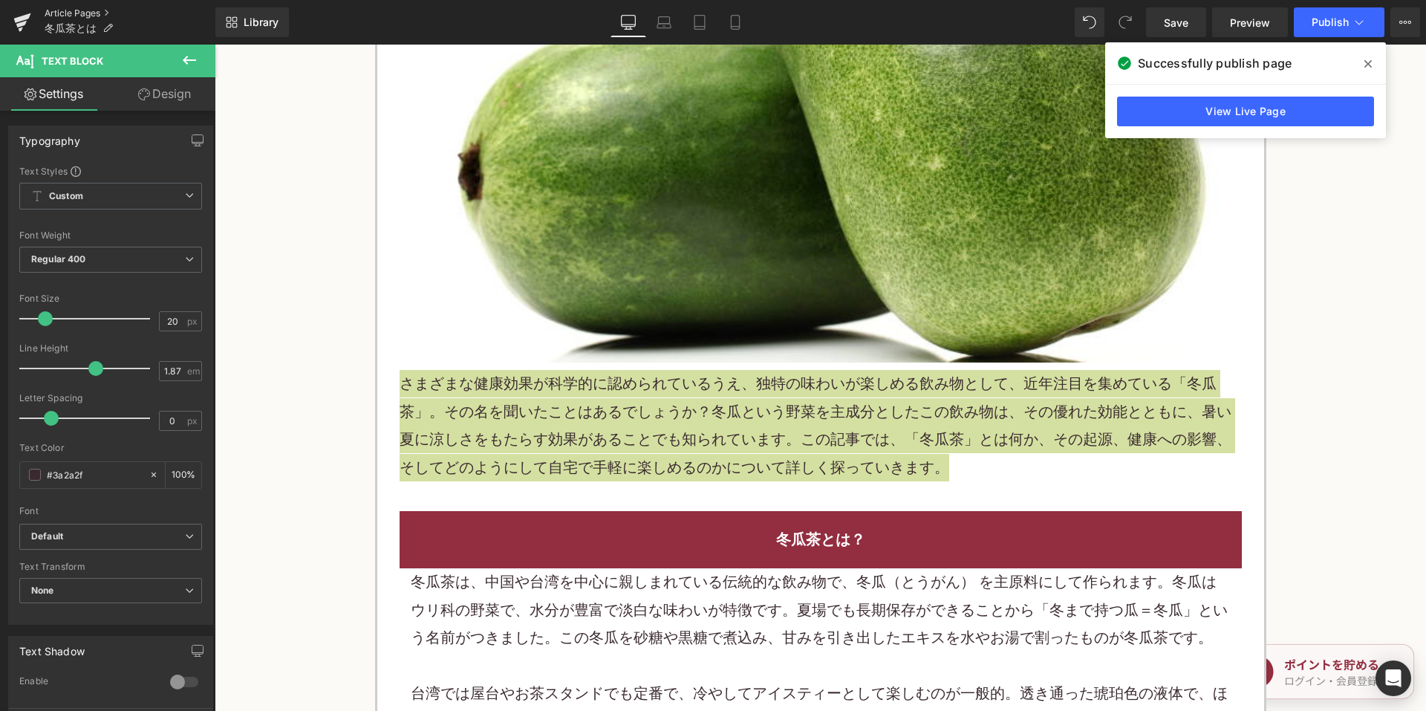
click at [58, 16] on link "Article Pages" at bounding box center [130, 13] width 171 height 12
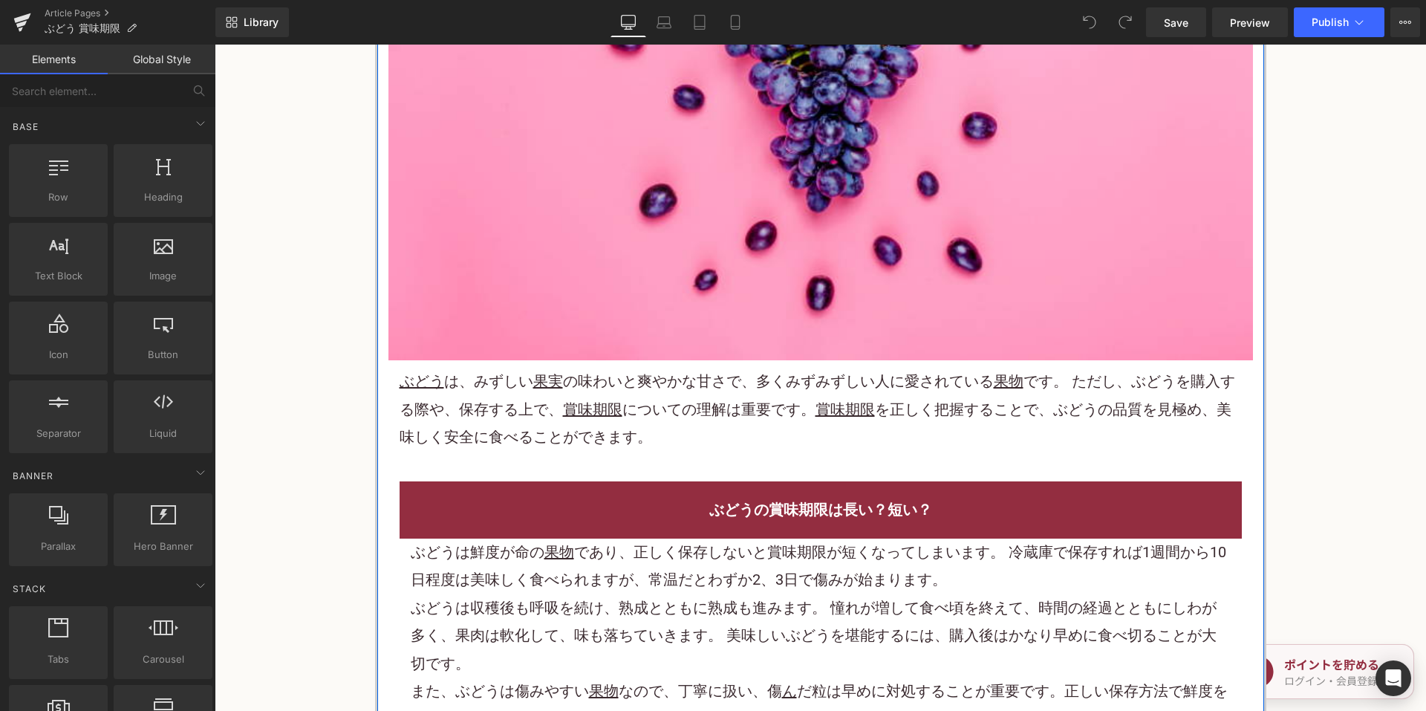
click at [682, 426] on p "ぶどう は、みずしい 果実 の味わいと爽やかな甘さで、多くみずみずしい人に愛されている 果物 です。 ただし、 ぶどう を購入する際や、保存する上で、 賞味期…" at bounding box center [821, 409] width 842 height 83
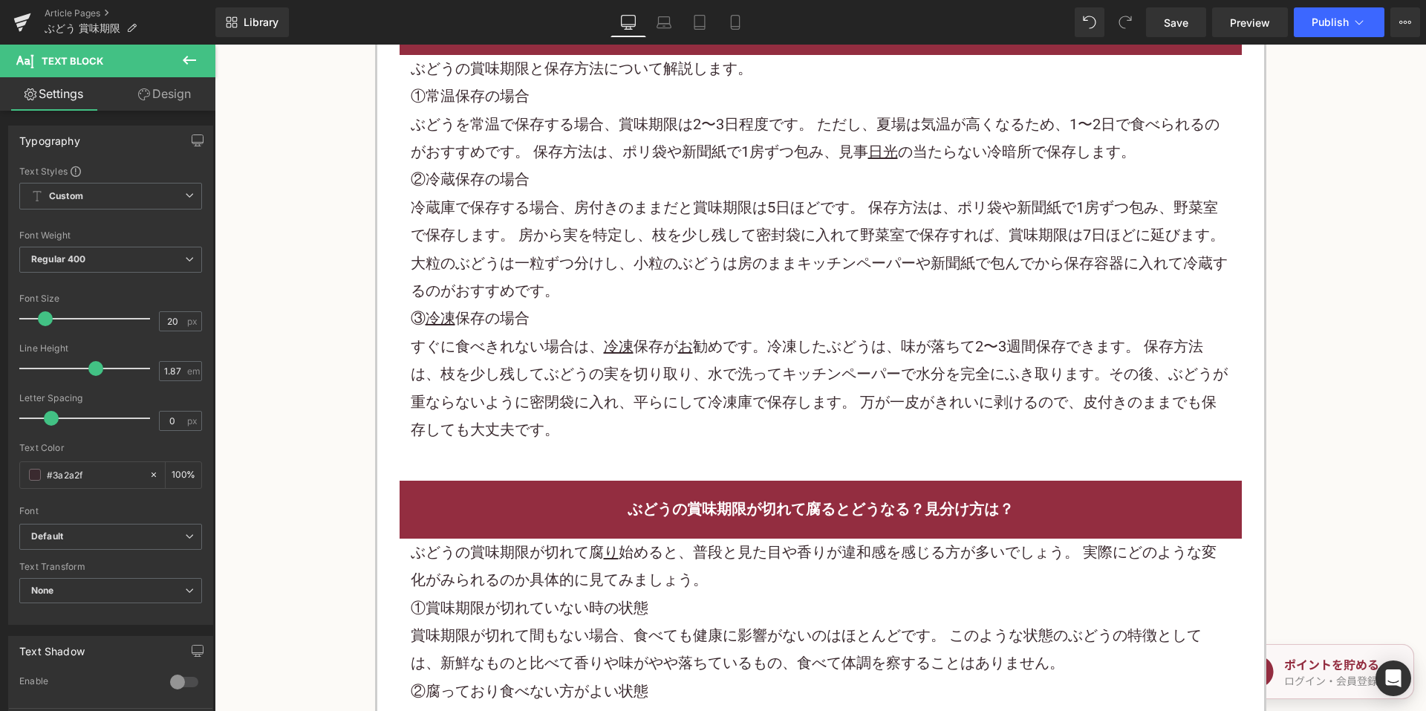
scroll to position [2079, 0]
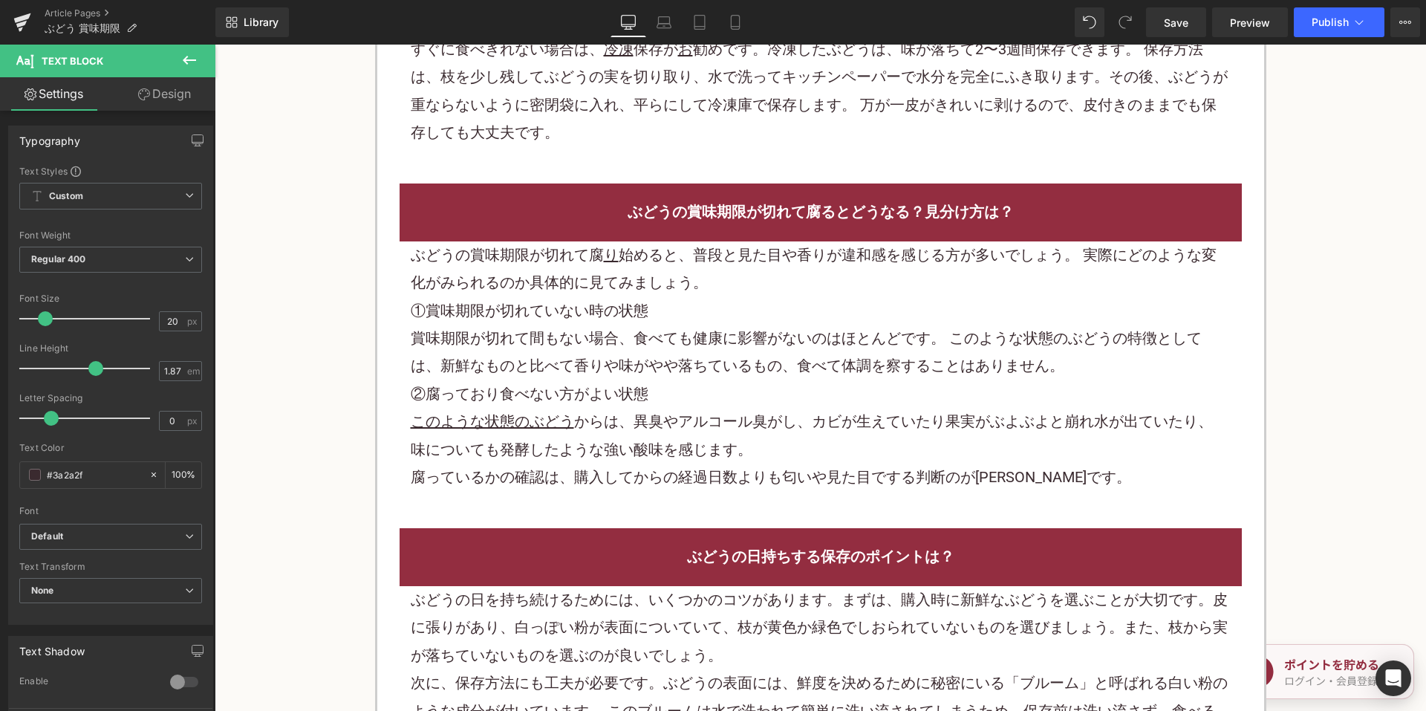
click at [772, 301] on p "①賞味期限が切れていない時の状態" at bounding box center [821, 310] width 820 height 27
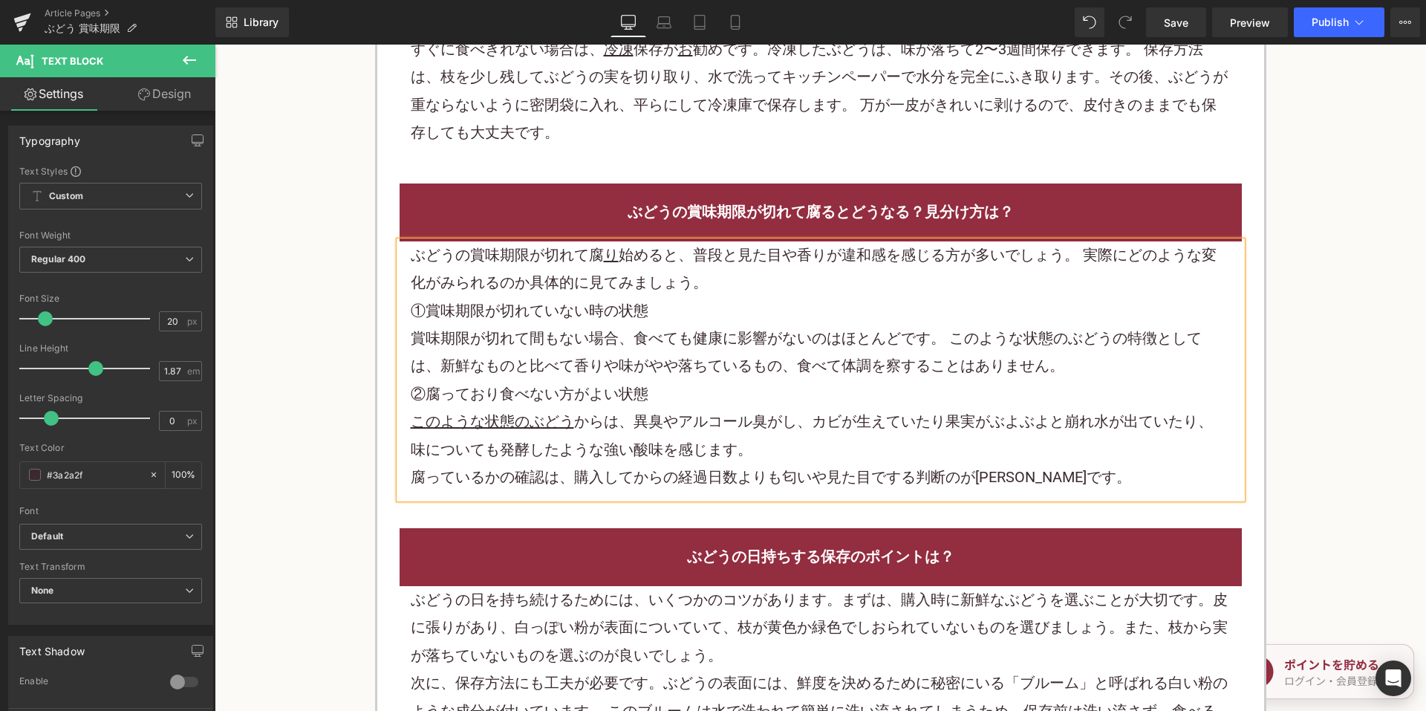
click at [772, 301] on p "①賞味期限が切れていない時の状態" at bounding box center [821, 310] width 820 height 27
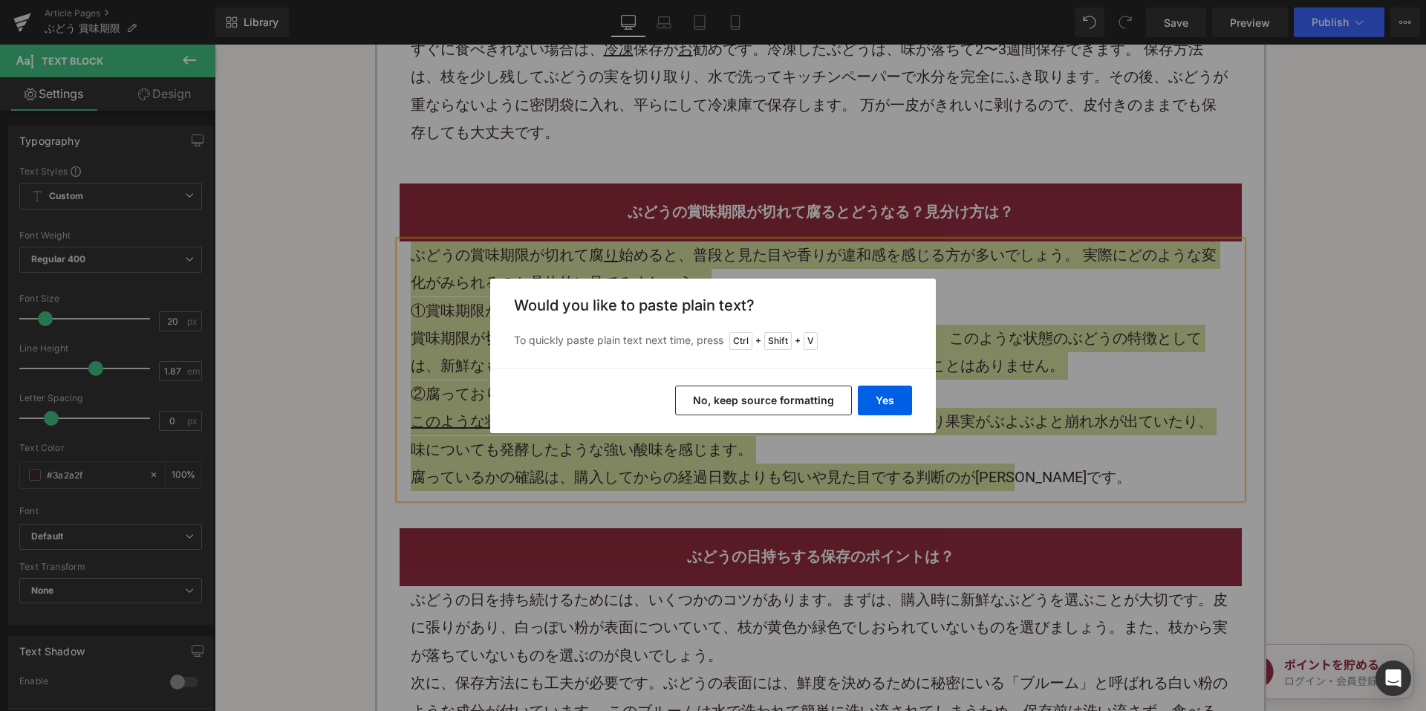
click at [755, 411] on button "No, keep source formatting" at bounding box center [763, 400] width 177 height 30
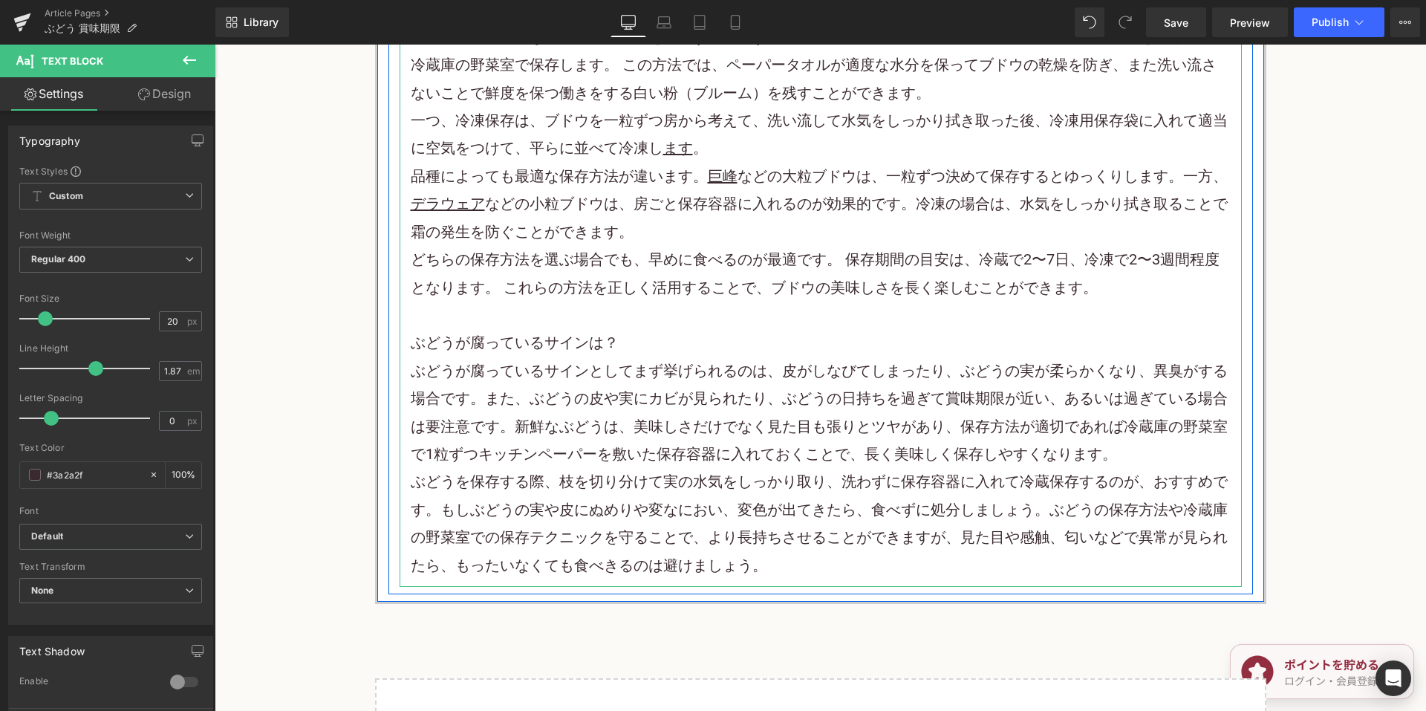
scroll to position [4381, 0]
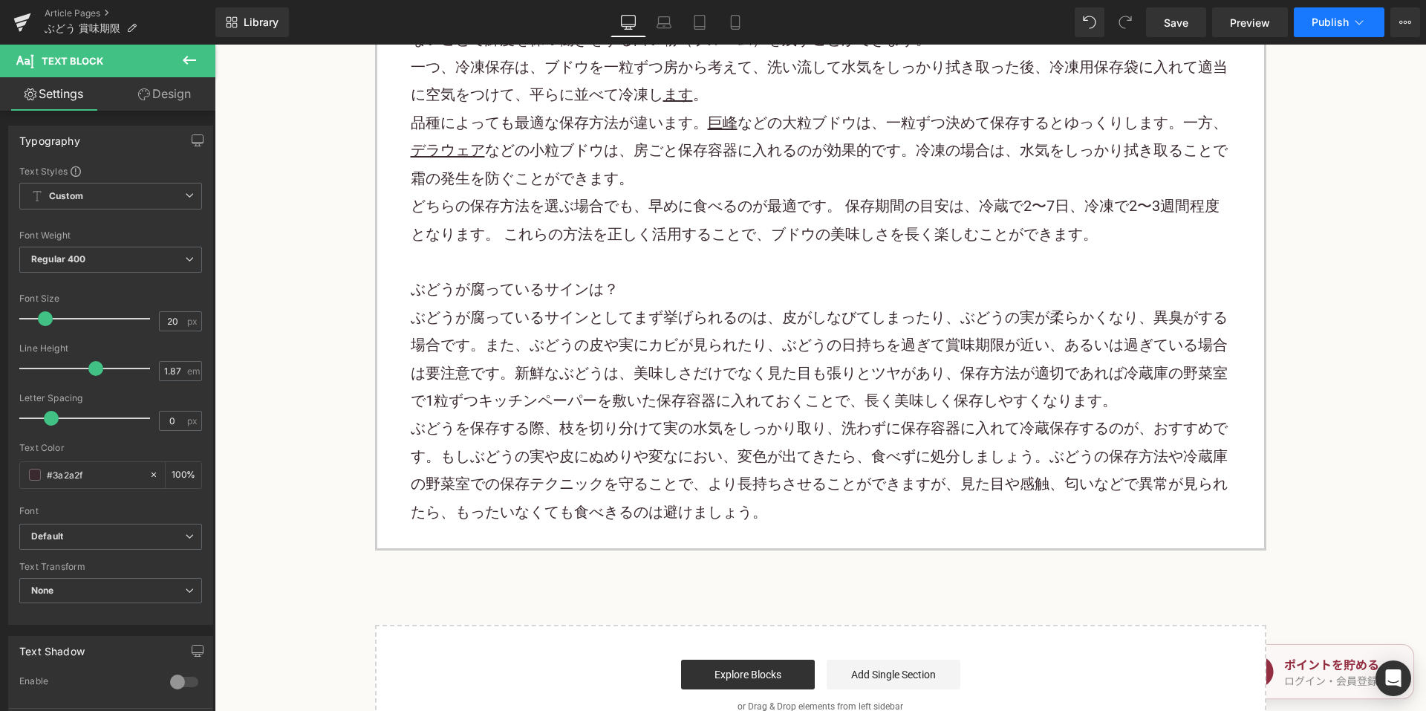
click at [1303, 30] on button "Publish" at bounding box center [1339, 22] width 91 height 30
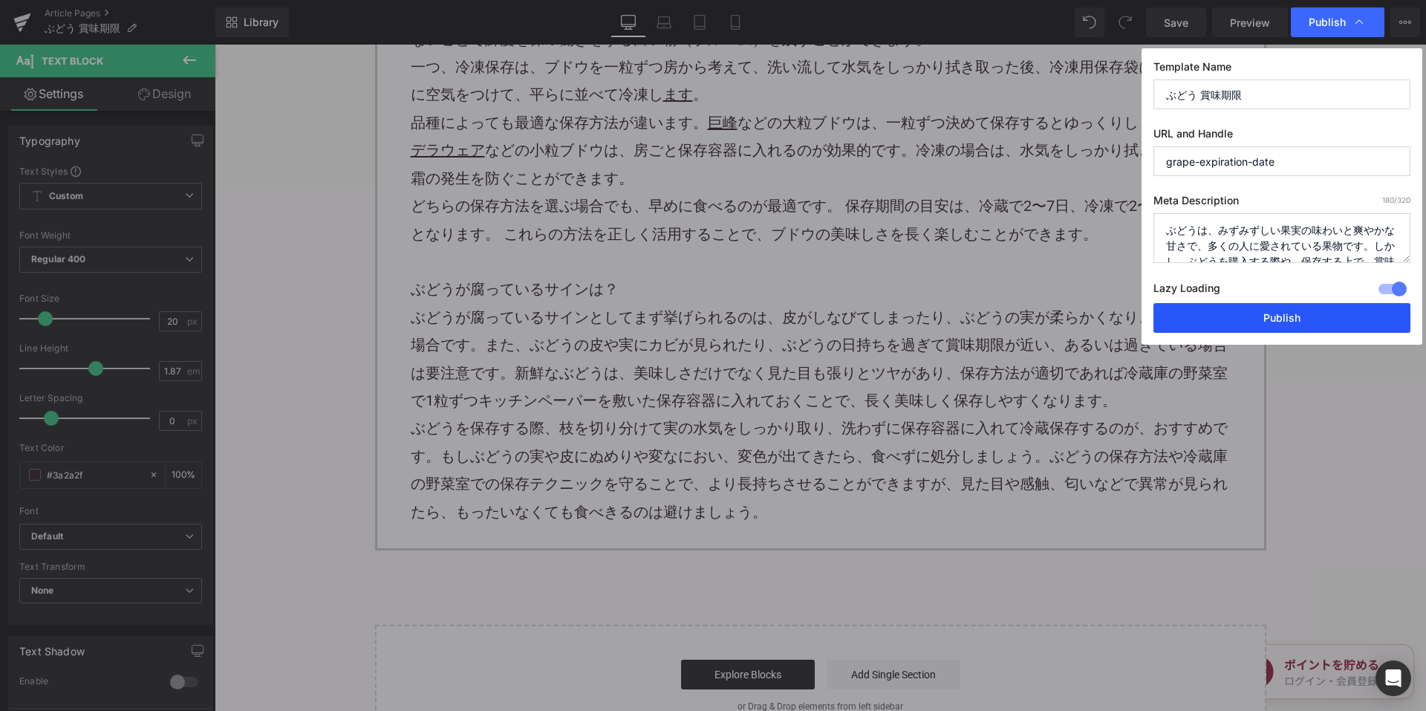
click at [1215, 307] on button "Publish" at bounding box center [1281, 318] width 257 height 30
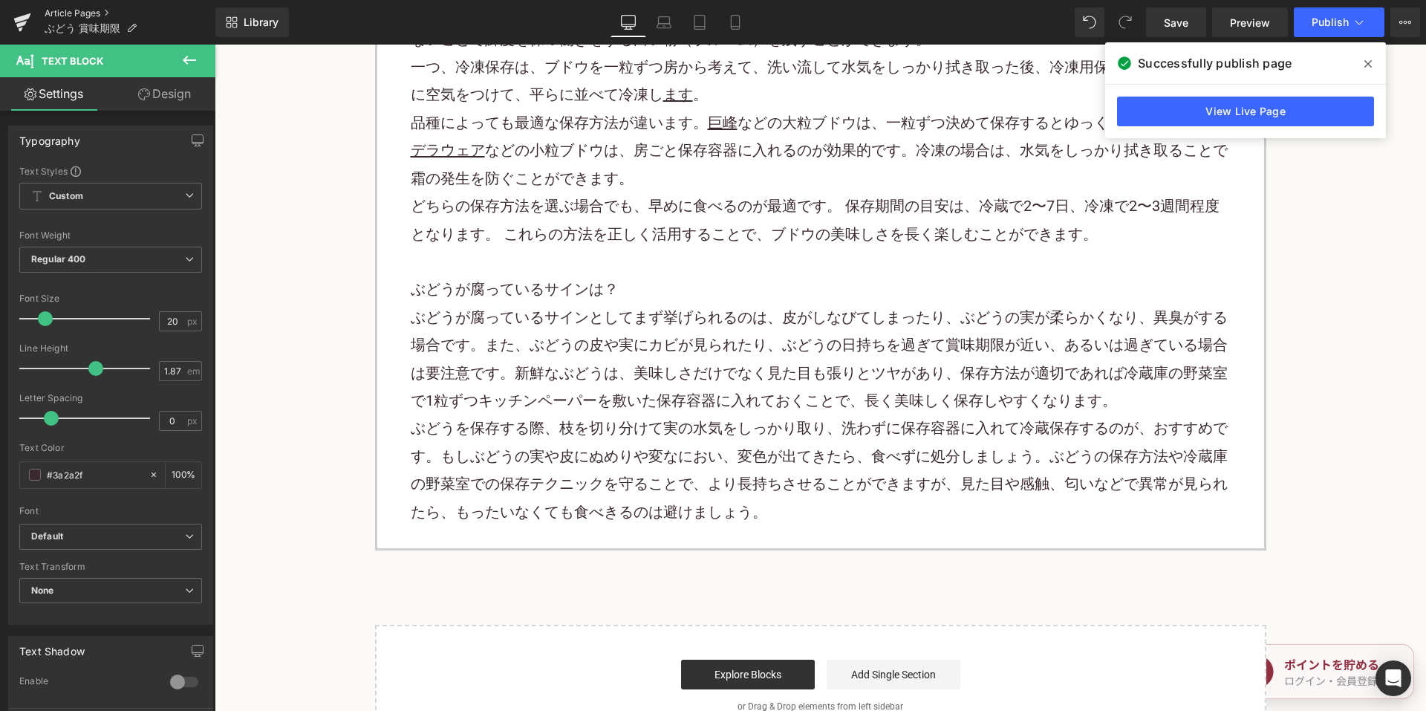
click at [101, 10] on link "Article Pages" at bounding box center [130, 13] width 171 height 12
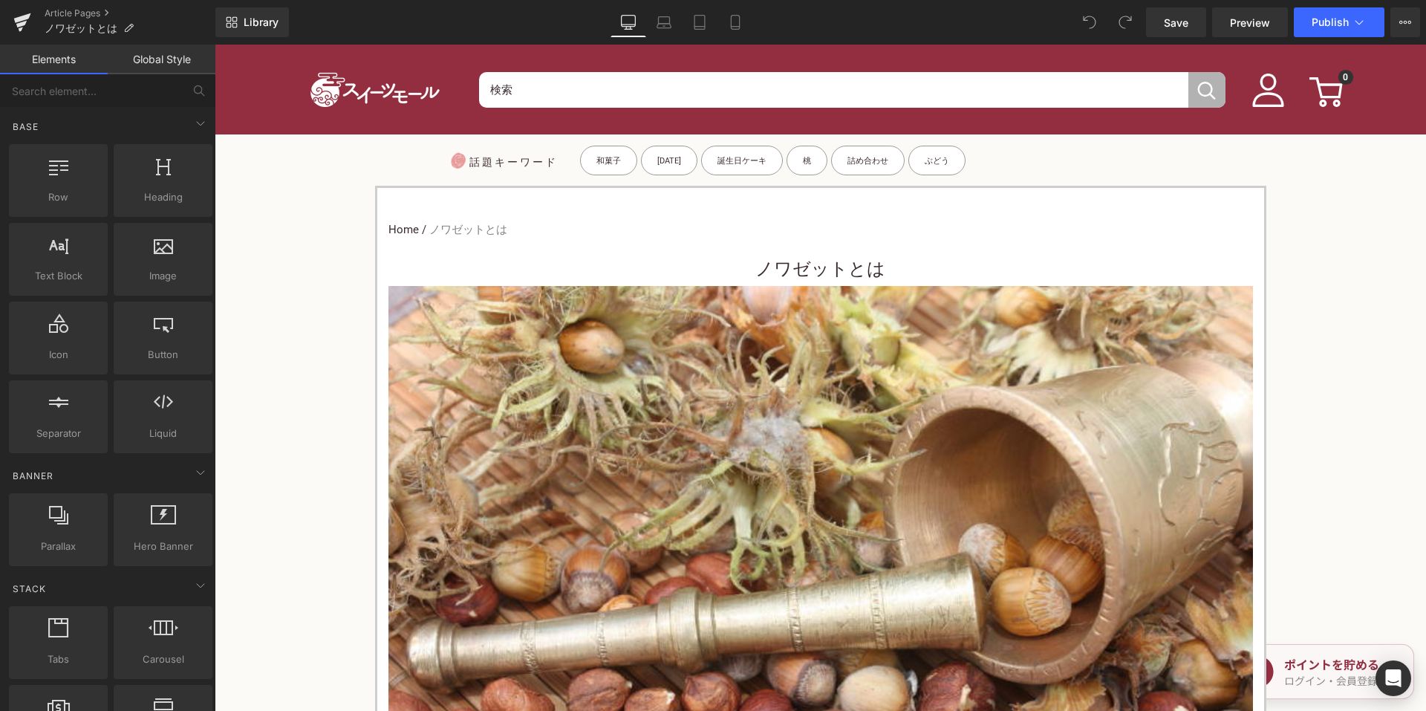
click at [731, 276] on h1 "ノワゼットとは" at bounding box center [820, 268] width 864 height 33
click at [734, 273] on h1 "ノワゼットとは" at bounding box center [820, 268] width 864 height 33
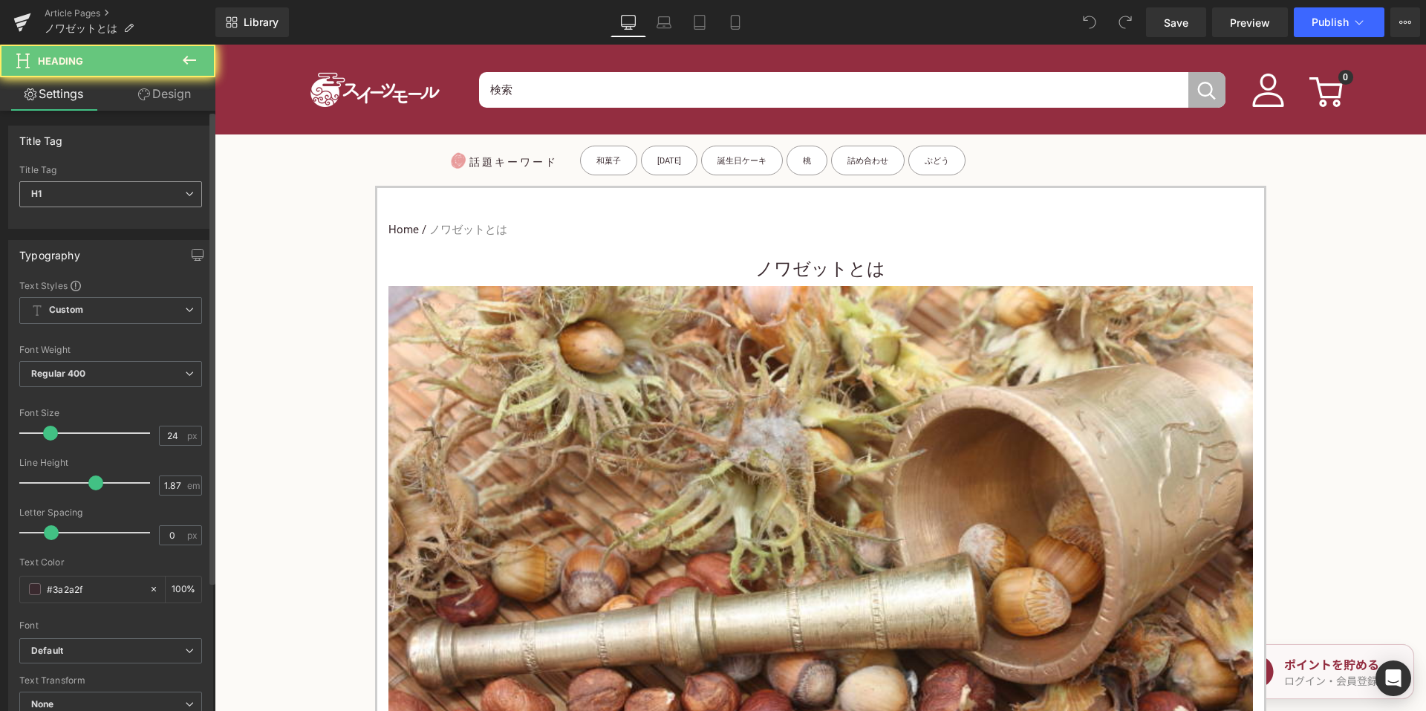
click at [139, 196] on span "H1" at bounding box center [110, 194] width 183 height 26
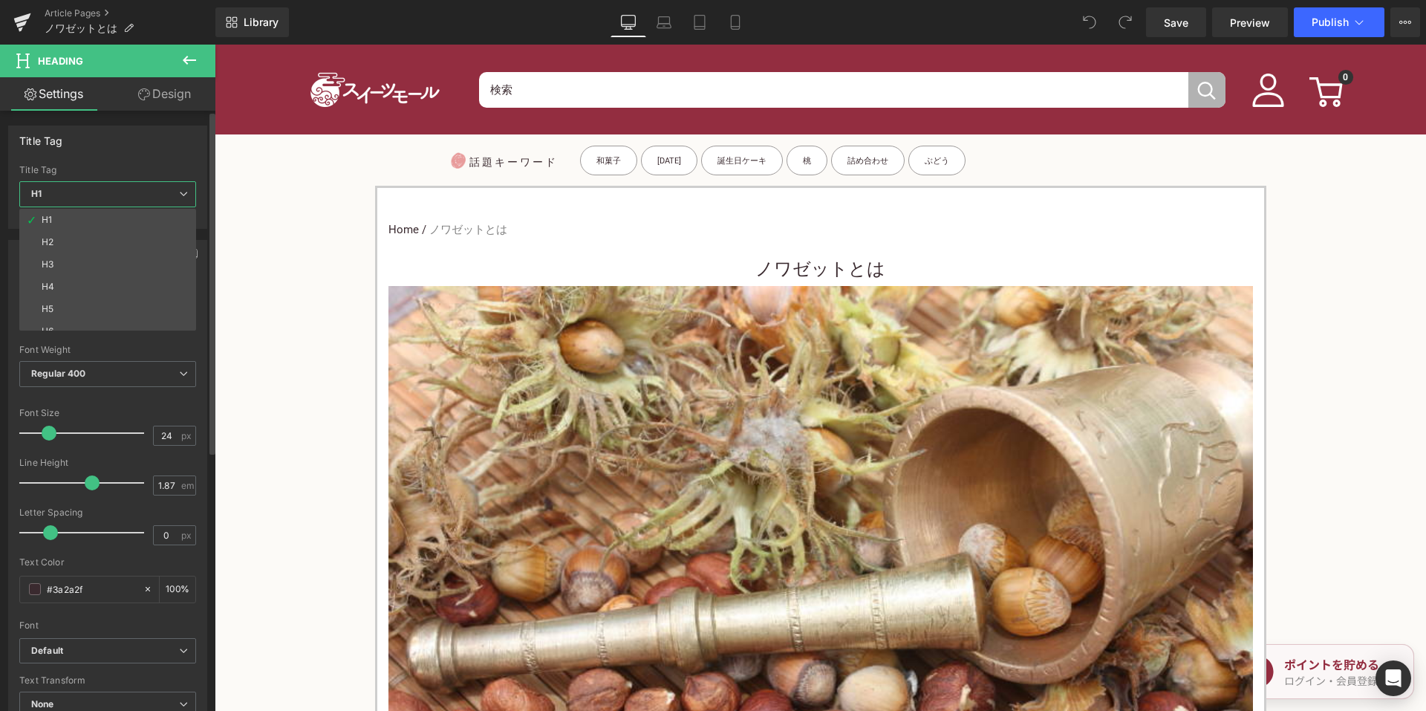
drag, startPoint x: 102, startPoint y: 259, endPoint x: 162, endPoint y: 416, distance: 167.8
click at [102, 260] on li "H3" at bounding box center [110, 264] width 183 height 22
type input "15"
type input "100"
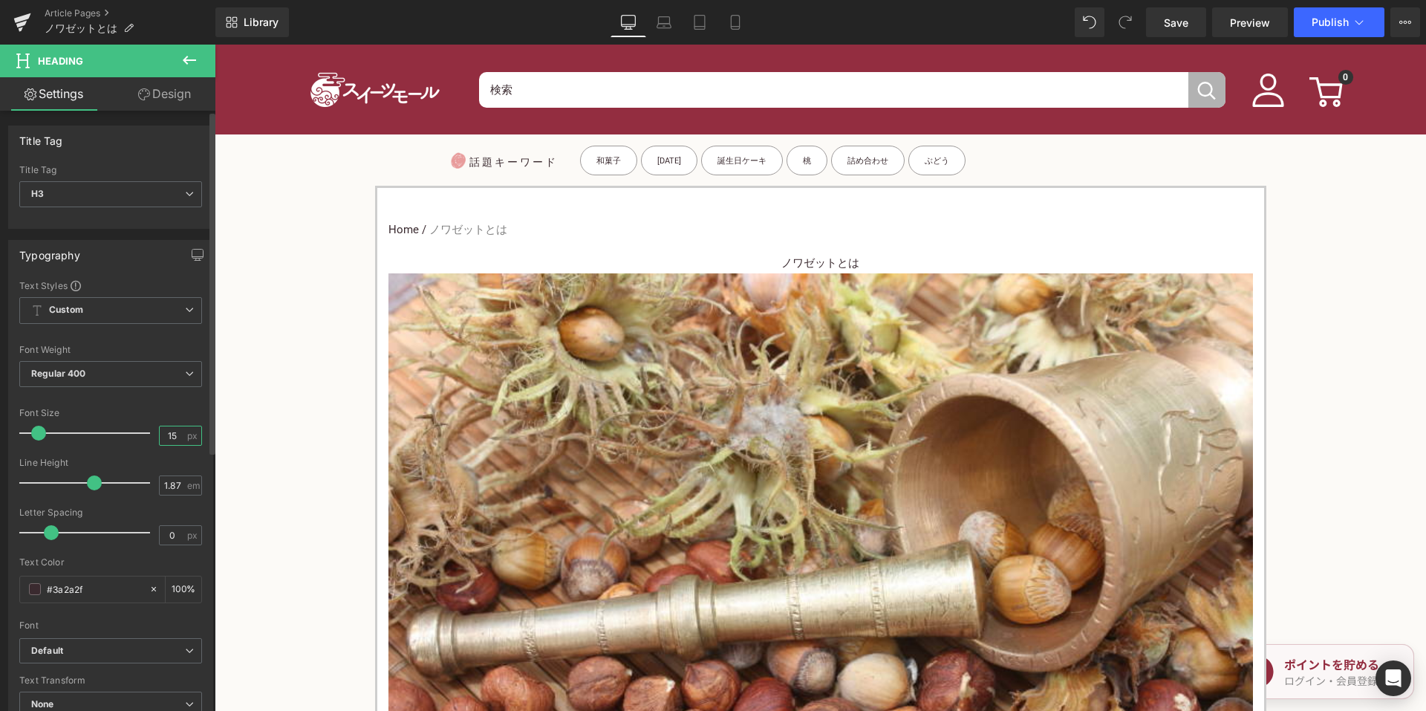
drag, startPoint x: 171, startPoint y: 433, endPoint x: 155, endPoint y: 434, distance: 15.7
click at [160, 434] on input "15" at bounding box center [173, 435] width 26 height 19
type input "24"
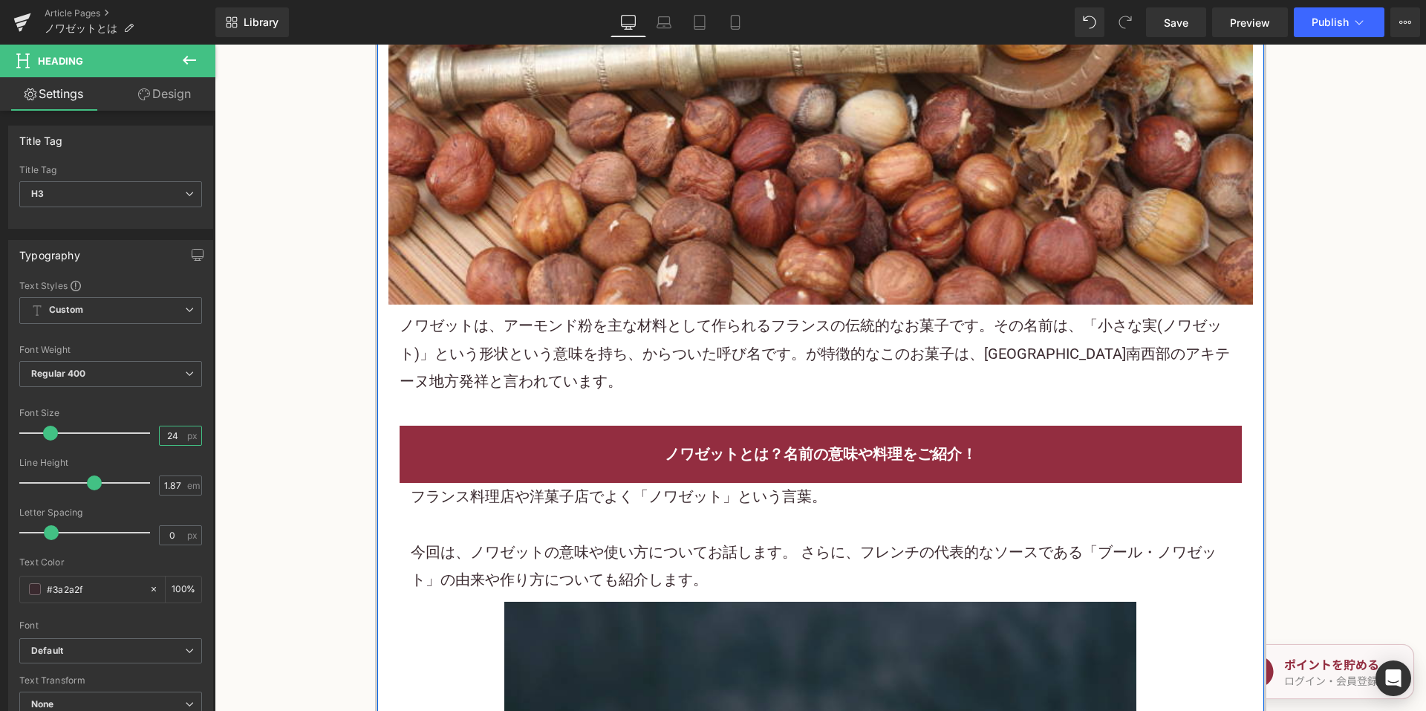
scroll to position [594, 0]
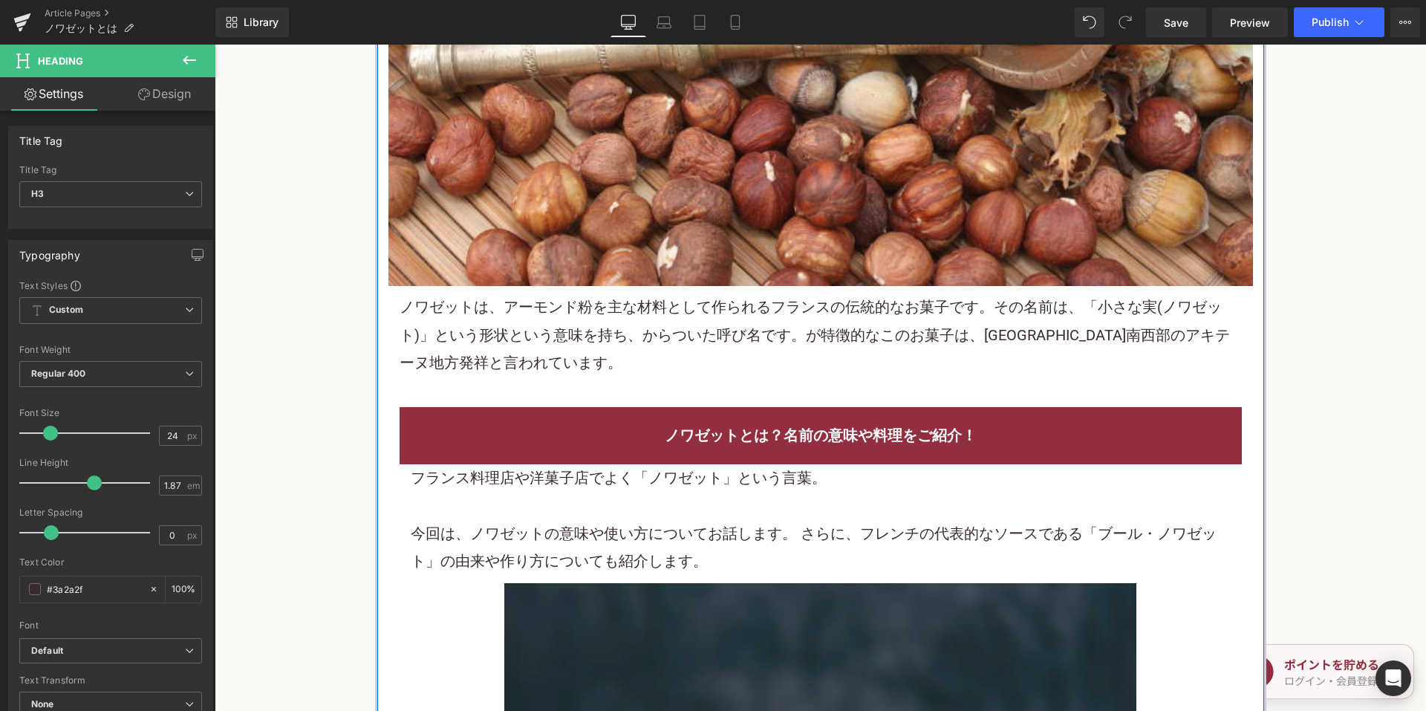
click at [602, 333] on font "ノワゼットは、アーモンド粉を主な材料として作られるフランスの伝統的なお菓子です。その名前は、「小さな実(ノワゼット)」という形状という意味を持ち、からついた呼…" at bounding box center [815, 335] width 830 height 74
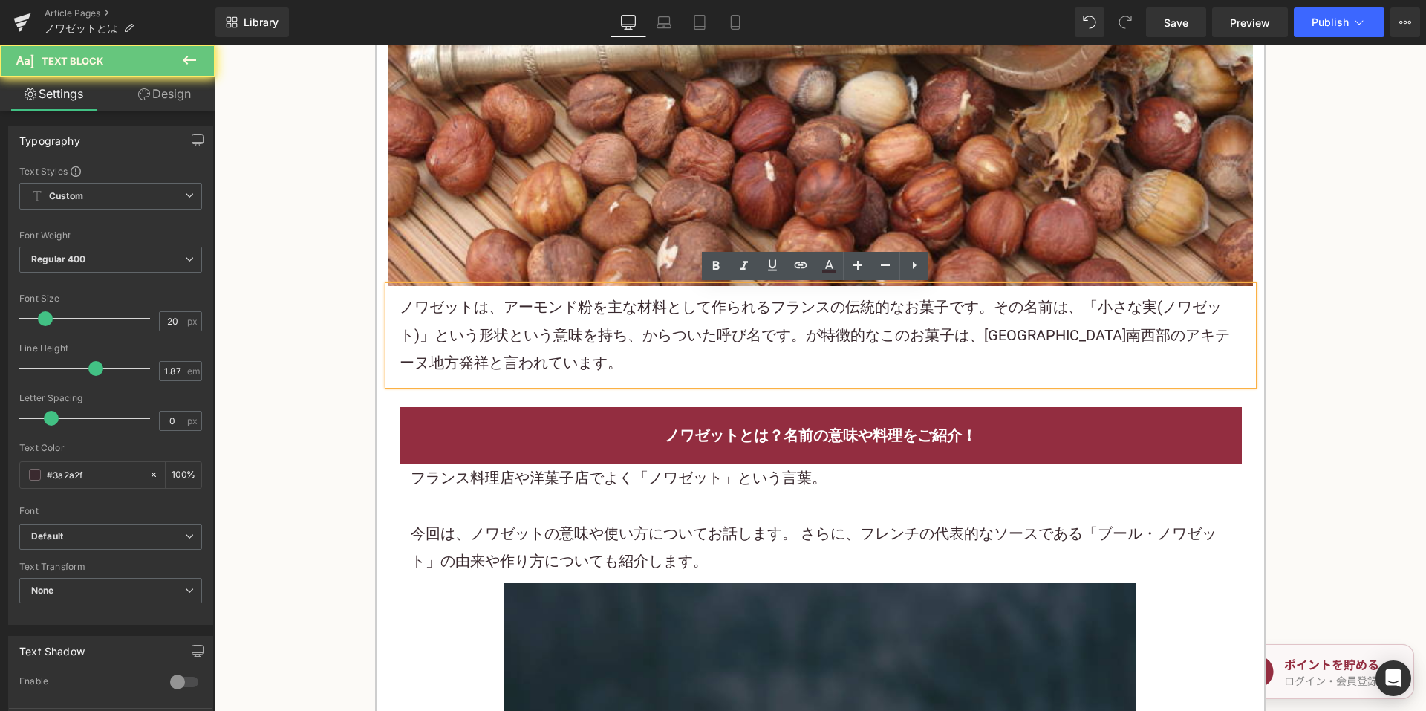
click at [602, 333] on font "ノワゼットは、アーモンド粉を主な材料として作られるフランスの伝統的なお菓子です。その名前は、「小さな実(ノワゼット)」という形状という意味を持ち、からついた呼…" at bounding box center [815, 335] width 830 height 74
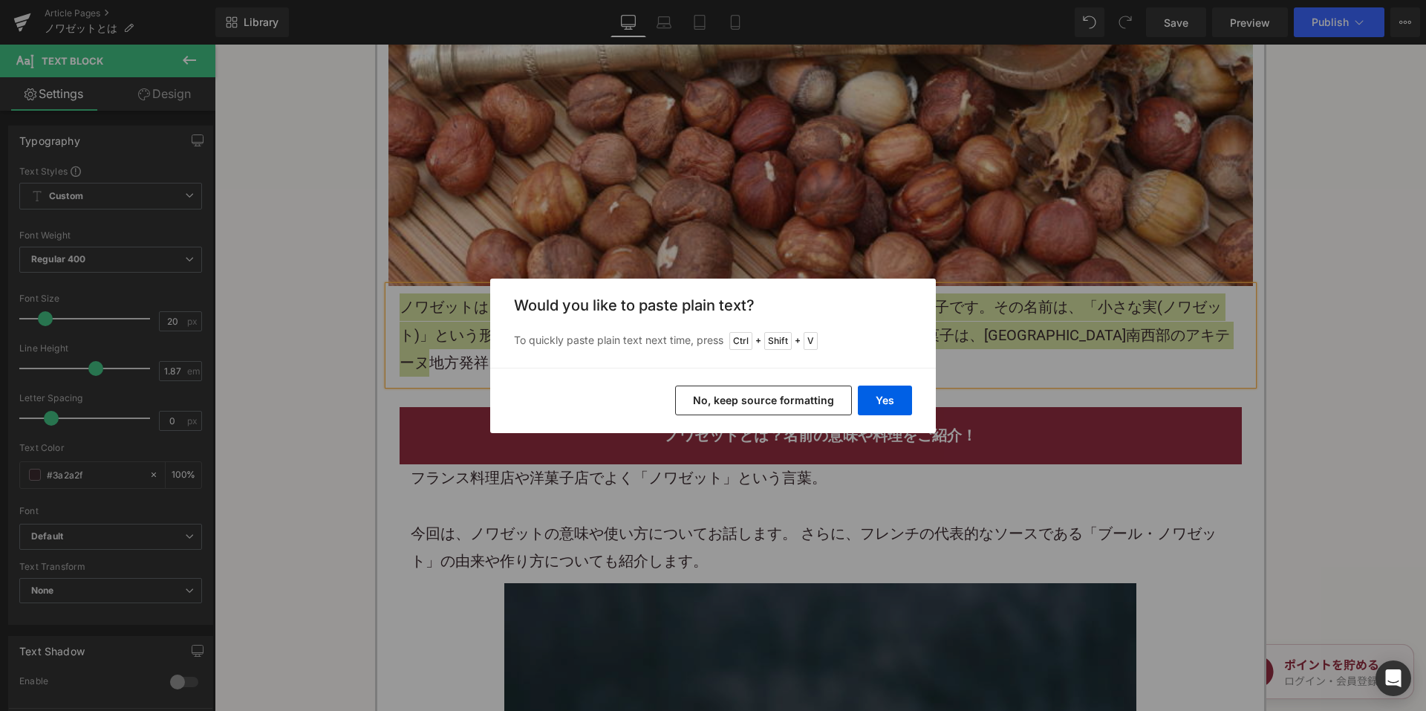
click at [727, 408] on button "No, keep source formatting" at bounding box center [763, 400] width 177 height 30
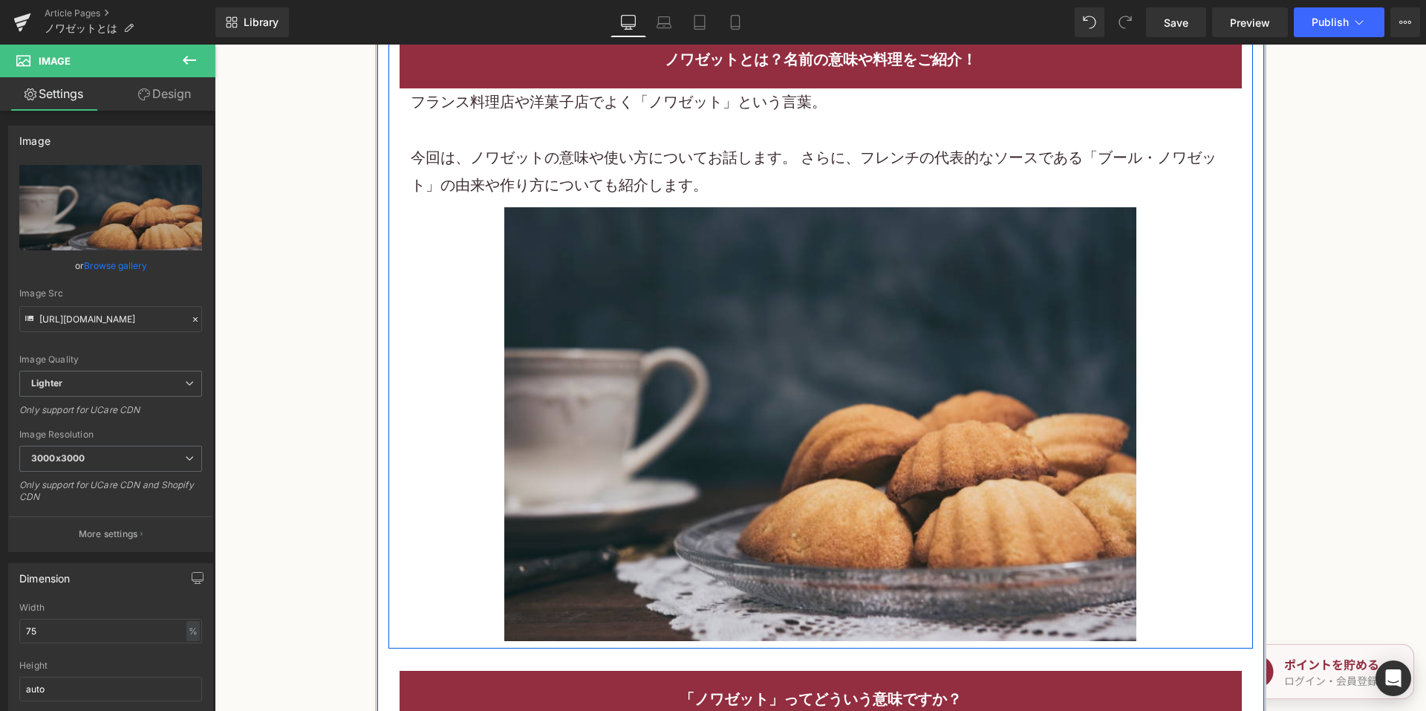
scroll to position [965, 0]
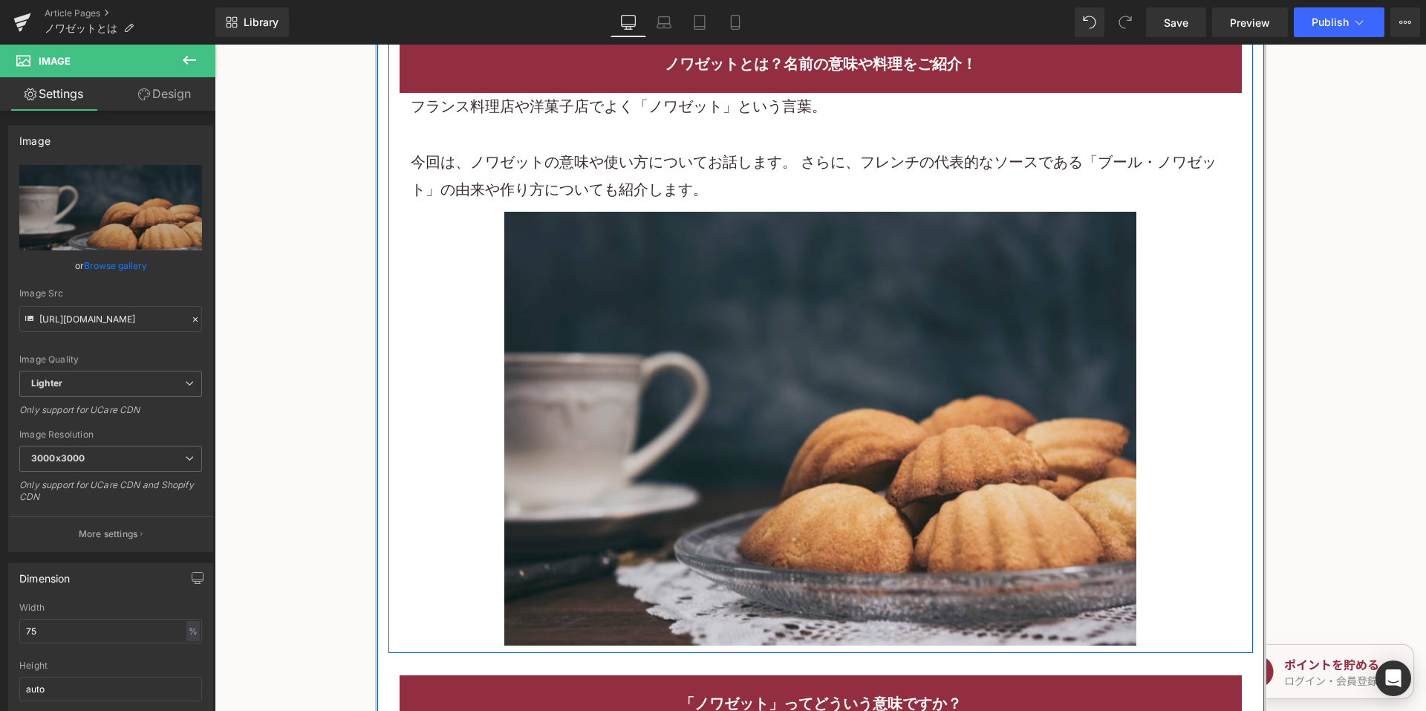
click at [552, 175] on p "今回は、ノワゼットの意味や使い方についてお話します。 さらに、フレンチの代表的なソースである「ブール・ノワゼット」の由来や作り方についても紹介します。" at bounding box center [821, 177] width 820 height 56
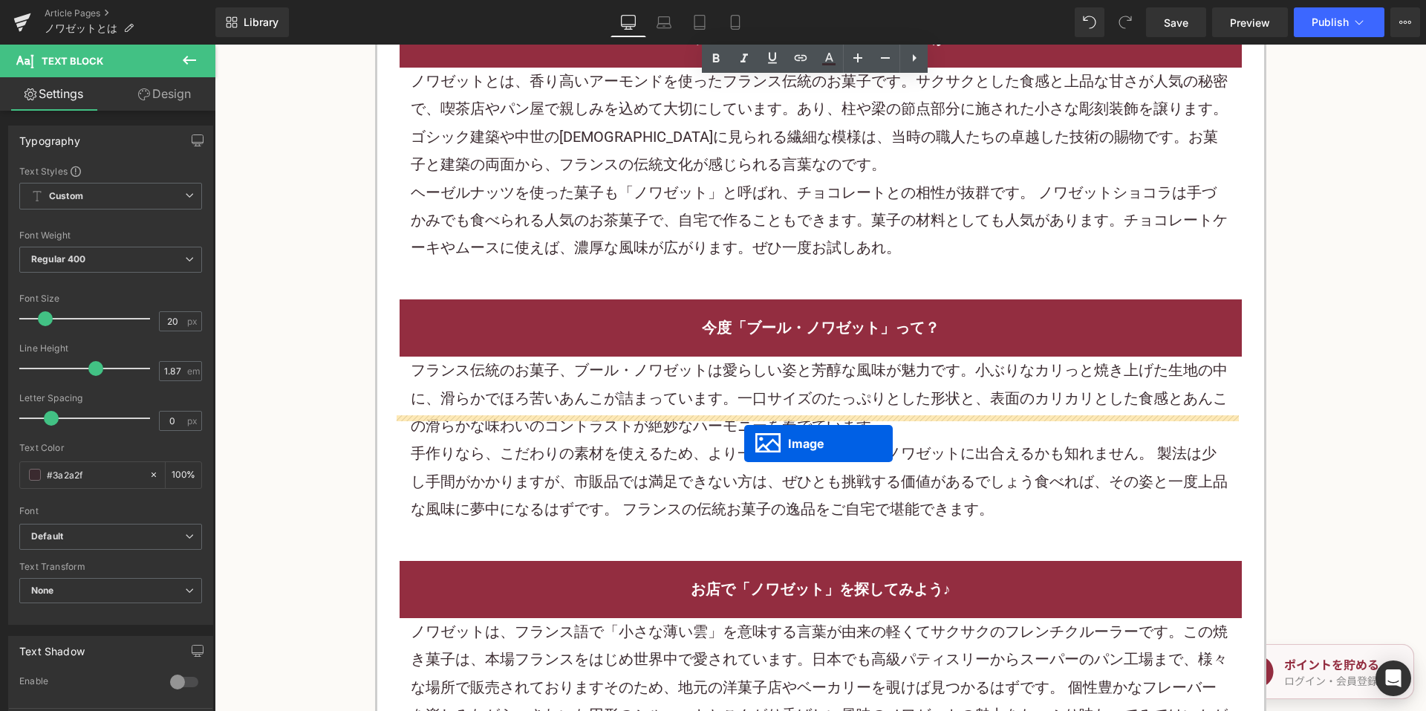
scroll to position [1262, 0]
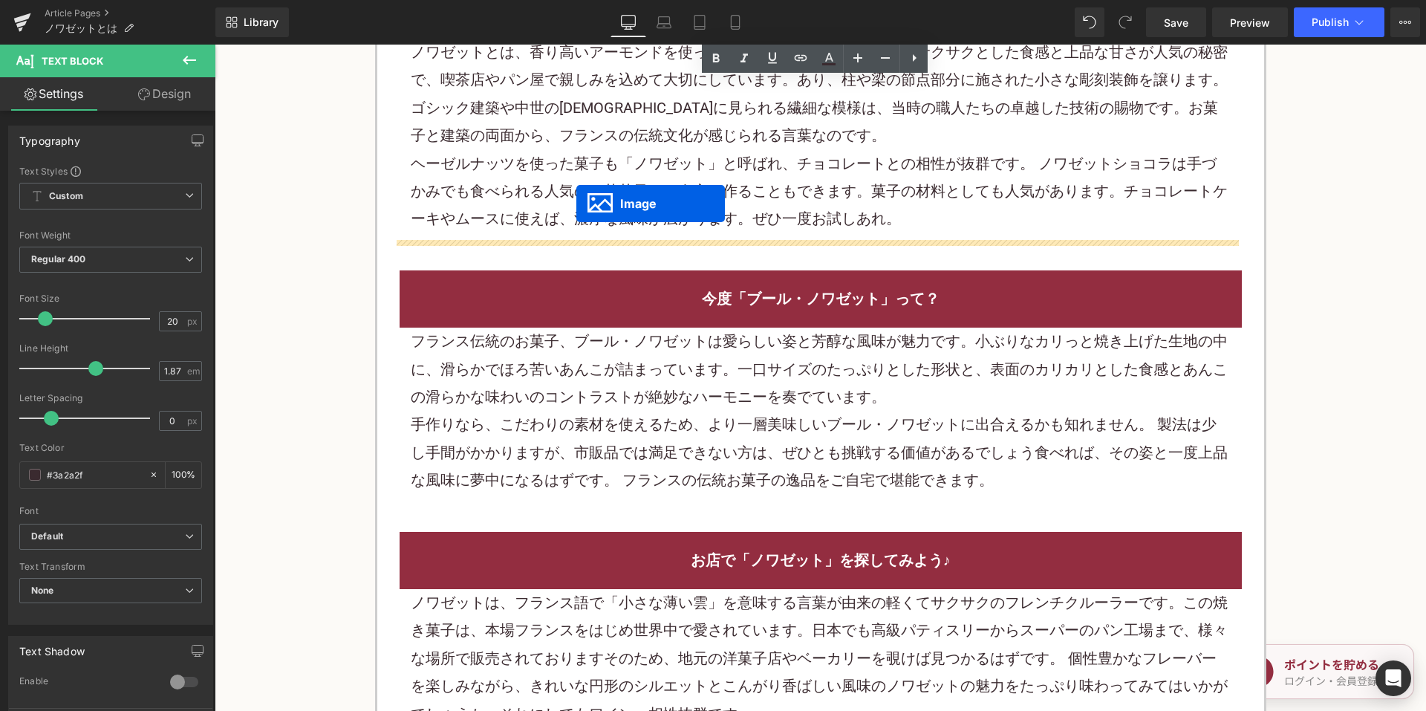
drag, startPoint x: 789, startPoint y: 426, endPoint x: 576, endPoint y: 203, distance: 308.8
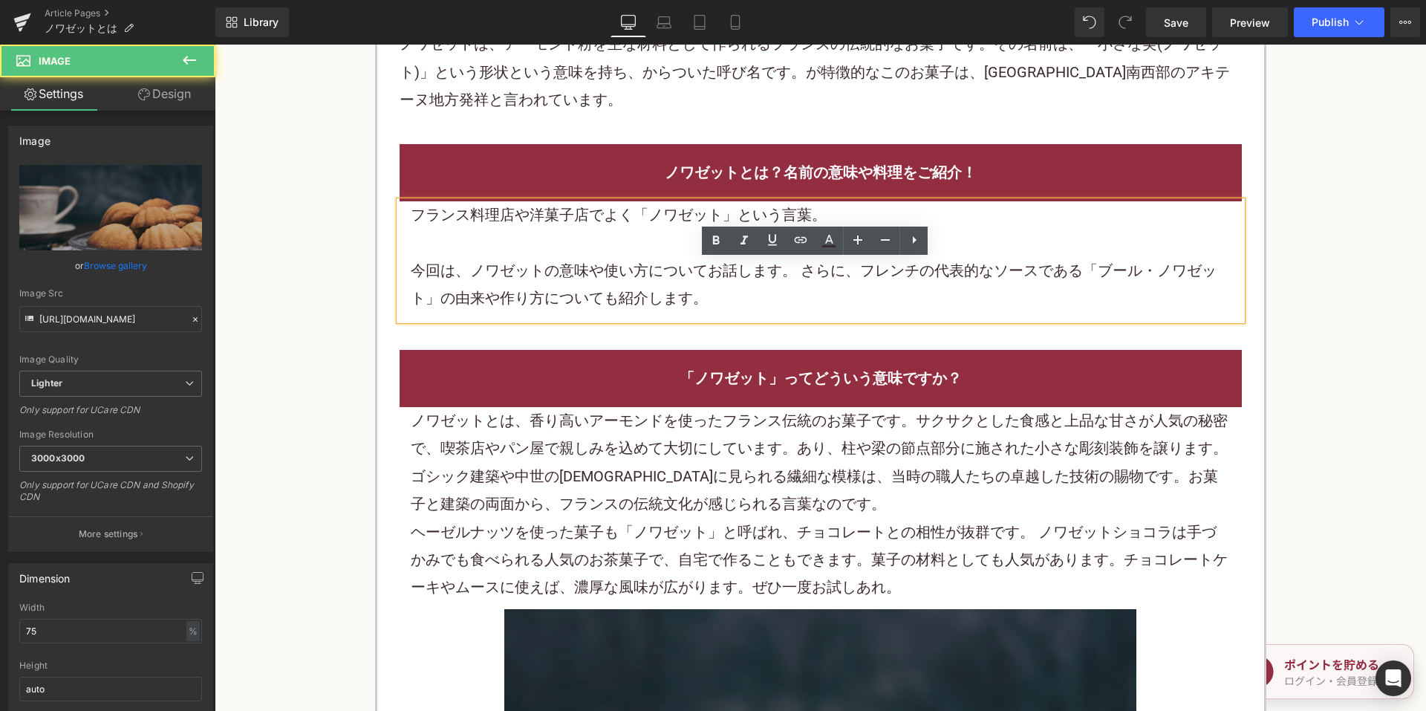
scroll to position [780, 0]
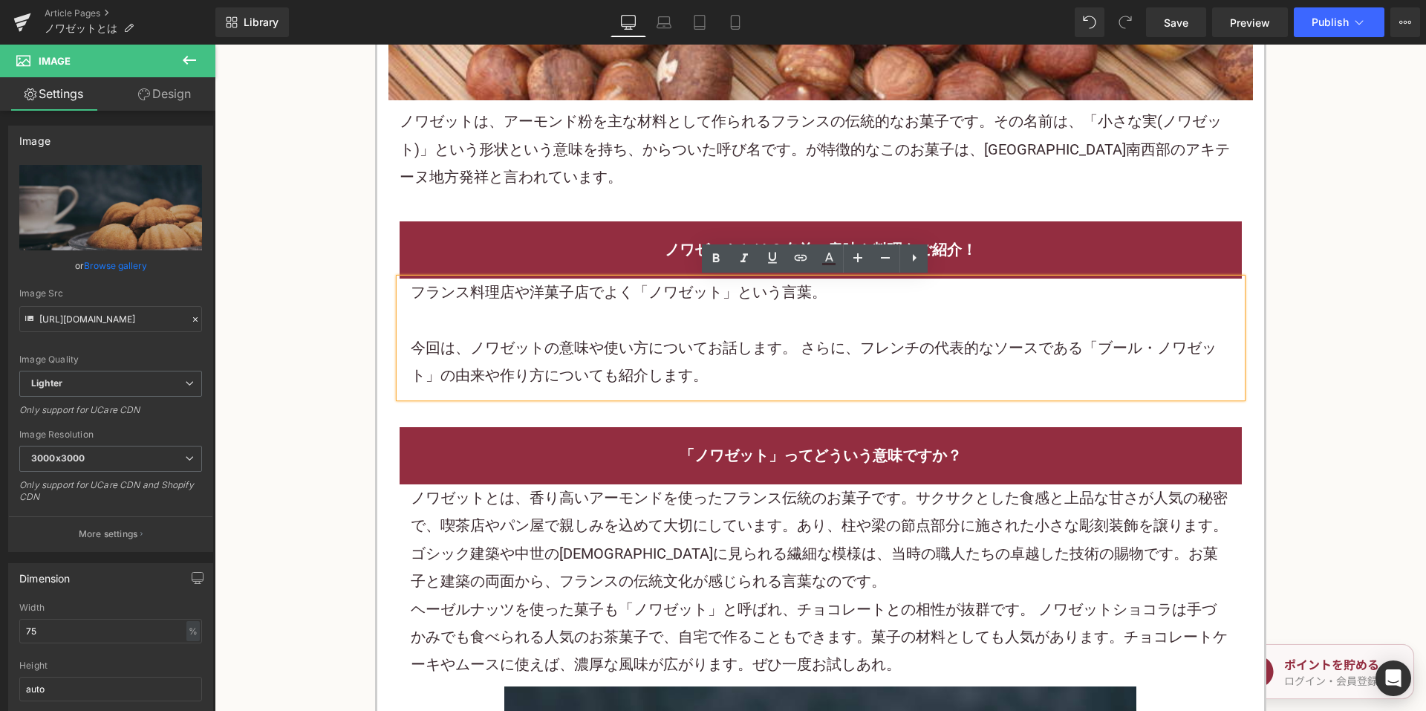
click at [498, 164] on p "ノワゼットは、 アーモンド 粉を主な材料として作られるフランスの伝統的な お菓子 です。その名前は、「小さな実(ノワゼット)」という形状という意味を持ち、から…" at bounding box center [821, 149] width 842 height 83
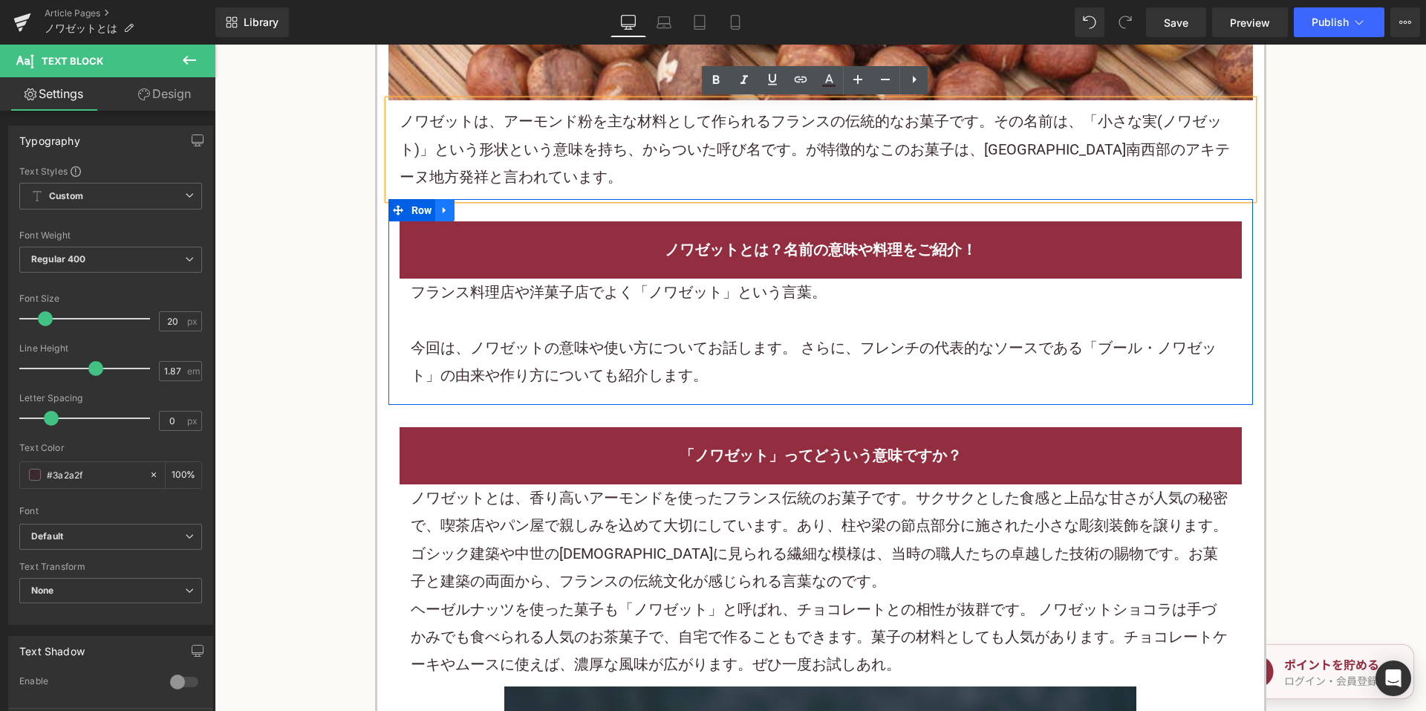
click at [448, 209] on link at bounding box center [444, 210] width 19 height 22
click at [475, 210] on link at bounding box center [483, 210] width 19 height 22
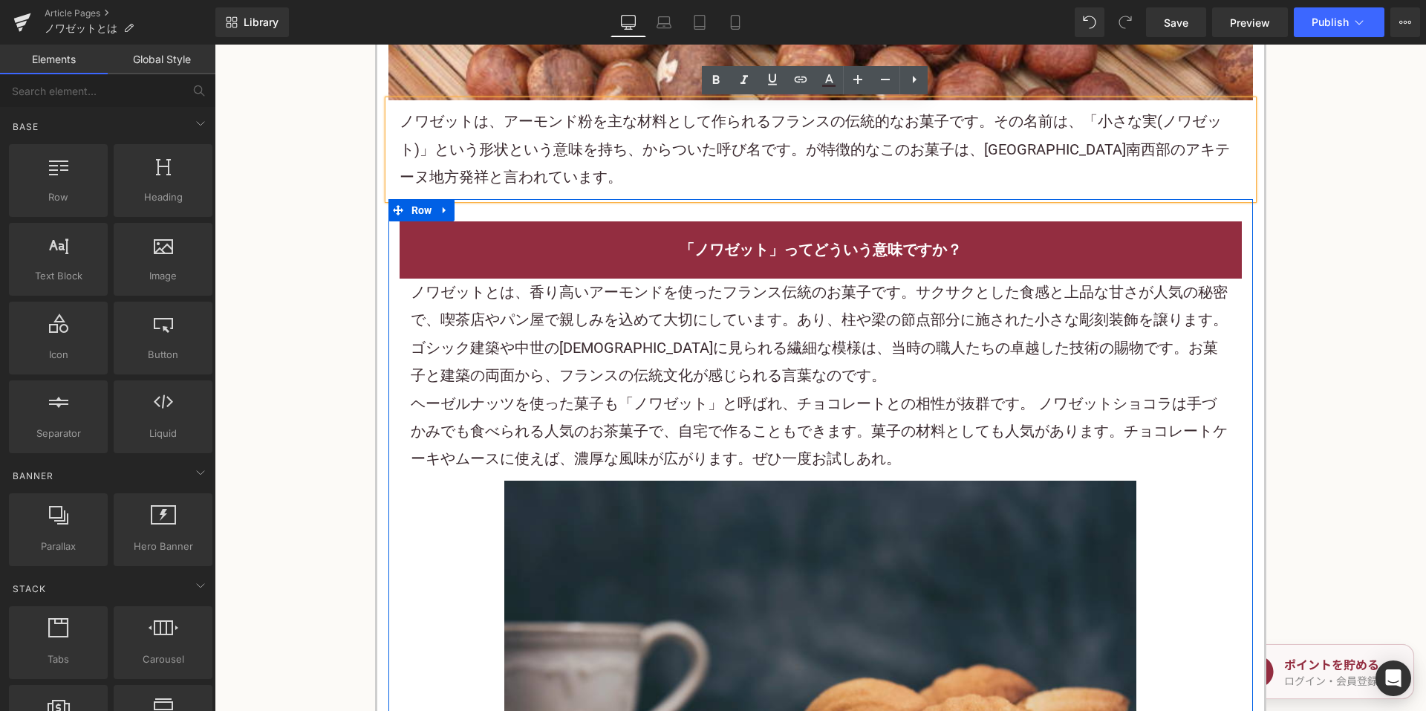
click at [665, 310] on font "ノワゼットとは、香り高いアーモンドを使ったフランス伝統のお菓子です。サクサクとした食感と上品な甘さが人気の秘密で、喫茶店やパン屋で親しみを込めて大切にしていま…" at bounding box center [819, 333] width 817 height 101
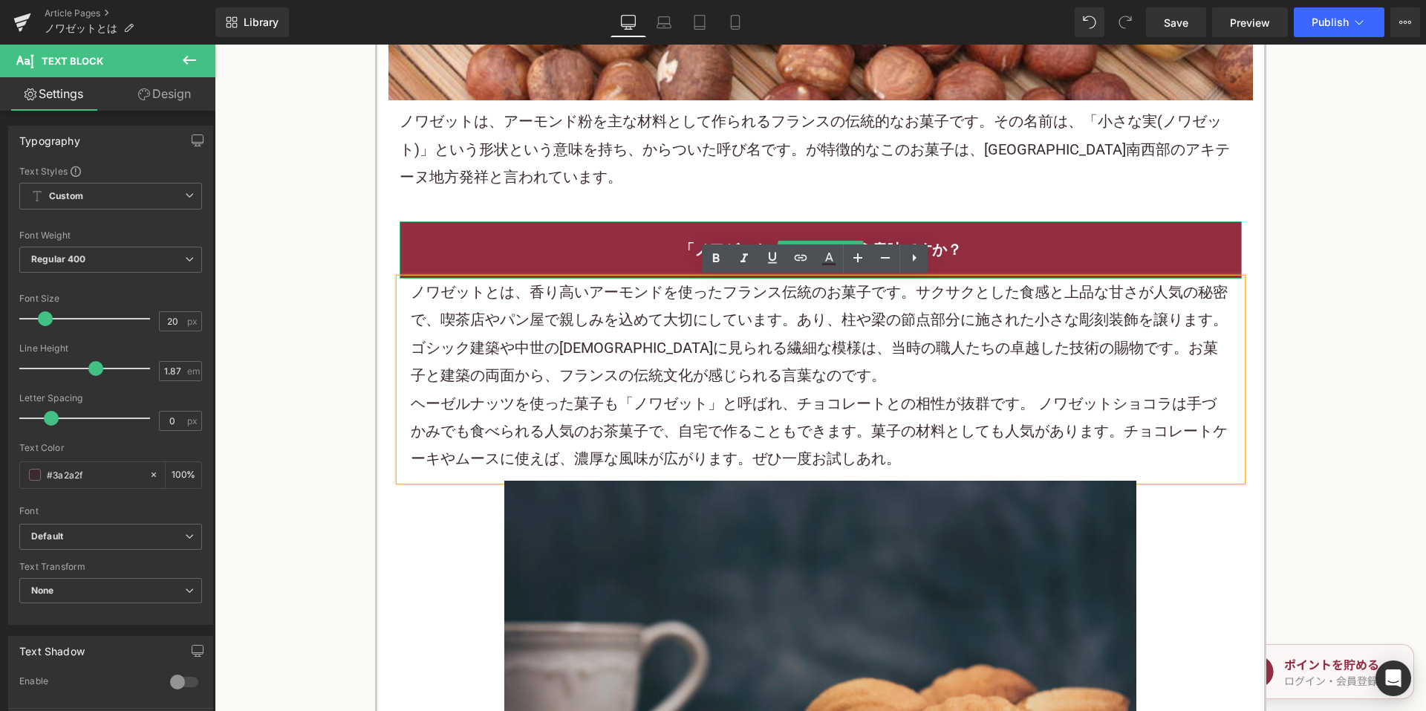
click at [656, 244] on h2 "「ノワゼット」ってどういう意味ですか？" at bounding box center [821, 249] width 820 height 27
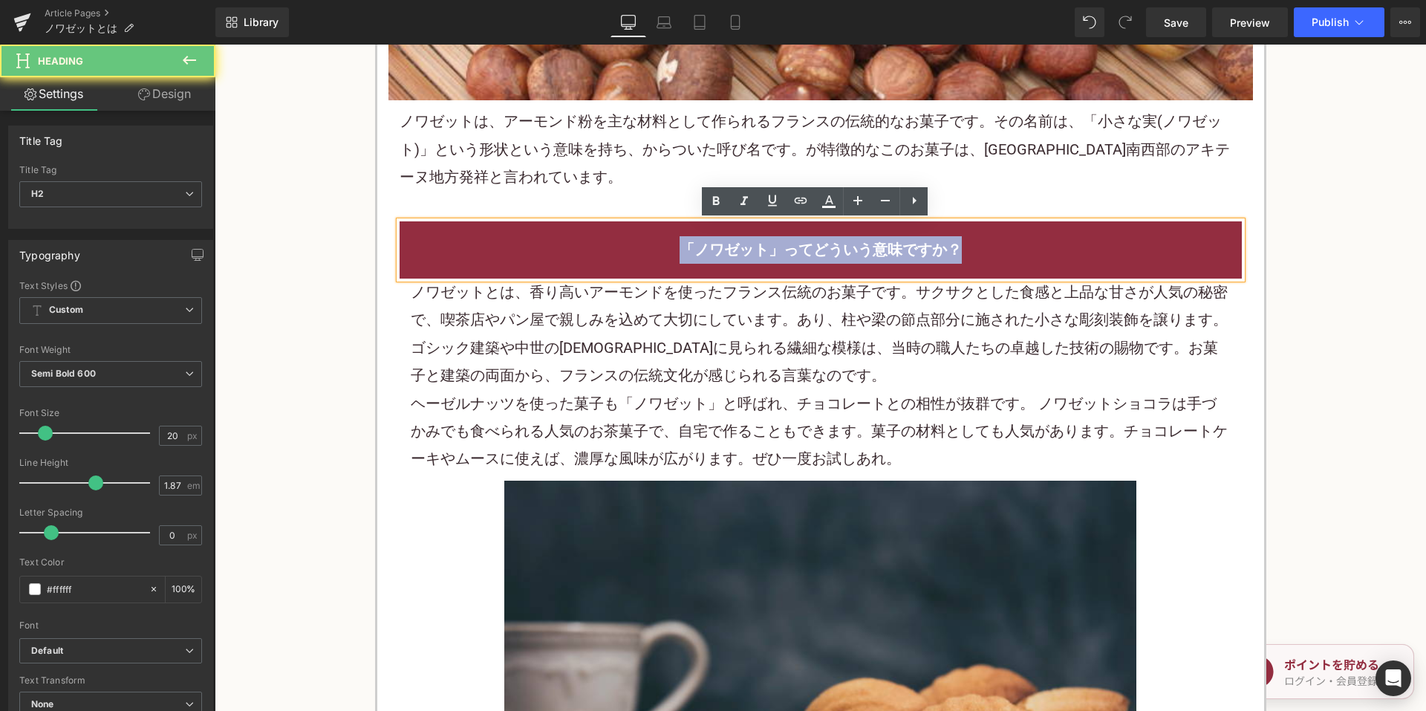
drag, startPoint x: 684, startPoint y: 243, endPoint x: 1089, endPoint y: 234, distance: 405.6
click at [1091, 242] on h2 "「ノワゼット」ってどういう意味ですか？" at bounding box center [821, 249] width 820 height 27
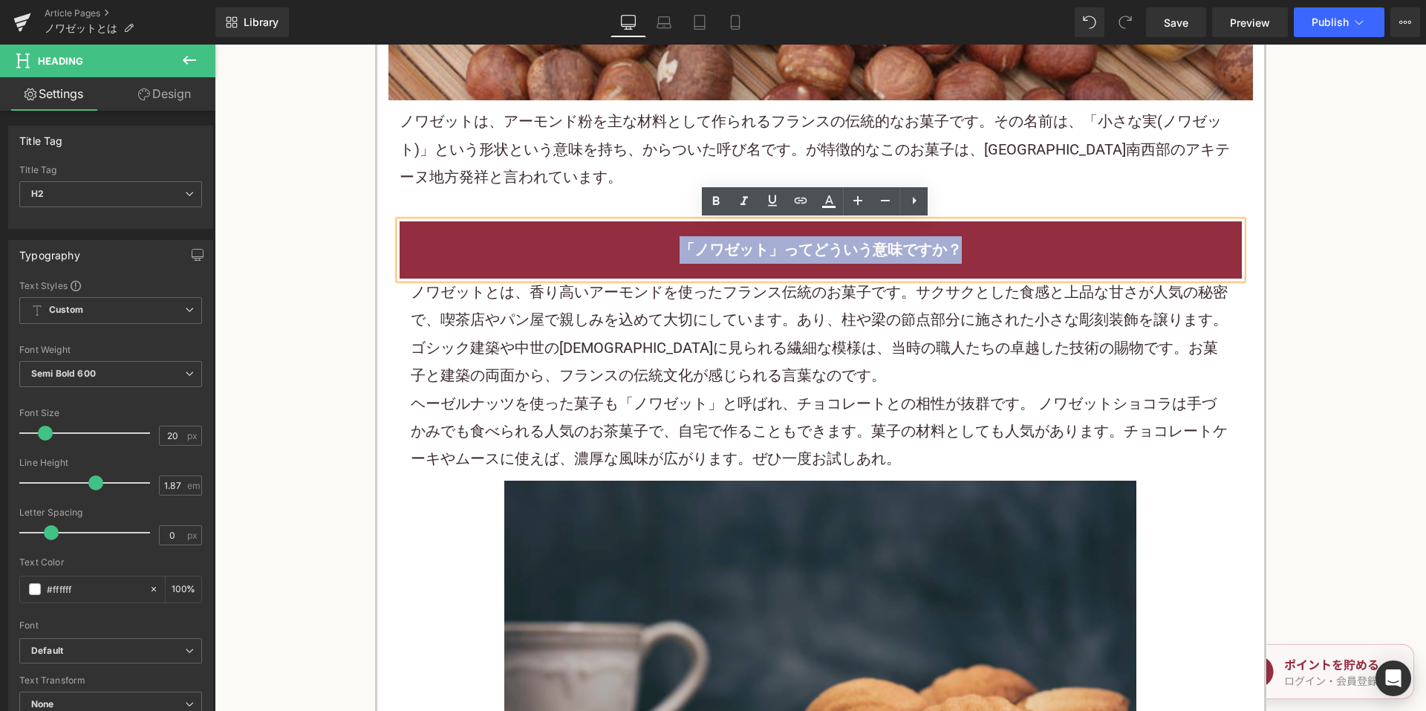
copy font "「ノワゼット」ってどういう意味ですか？"
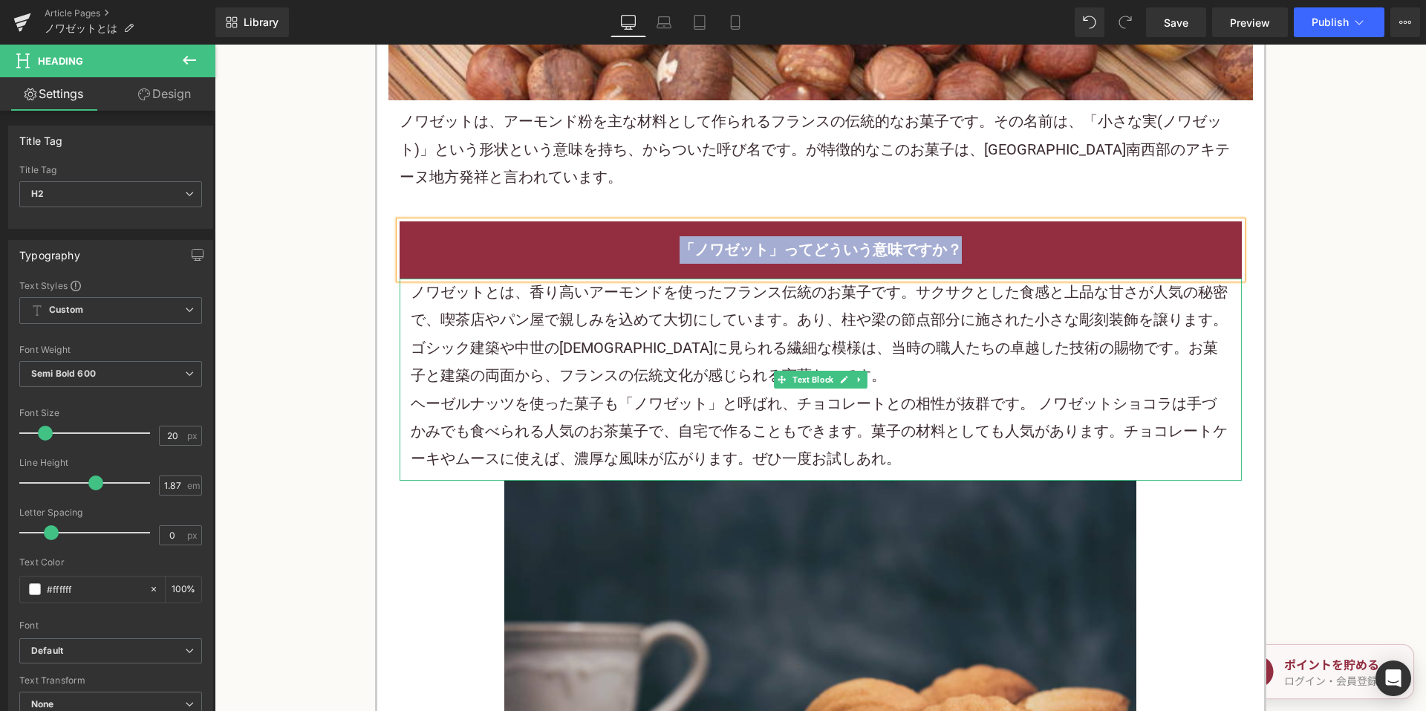
click at [635, 378] on font "ノワゼットとは、香り高いアーモンドを使ったフランス伝統のお菓子です。サクサクとした食感と上品な甘さが人気の秘密で、喫茶店やパン屋で親しみを込めて大切にしていま…" at bounding box center [819, 333] width 817 height 101
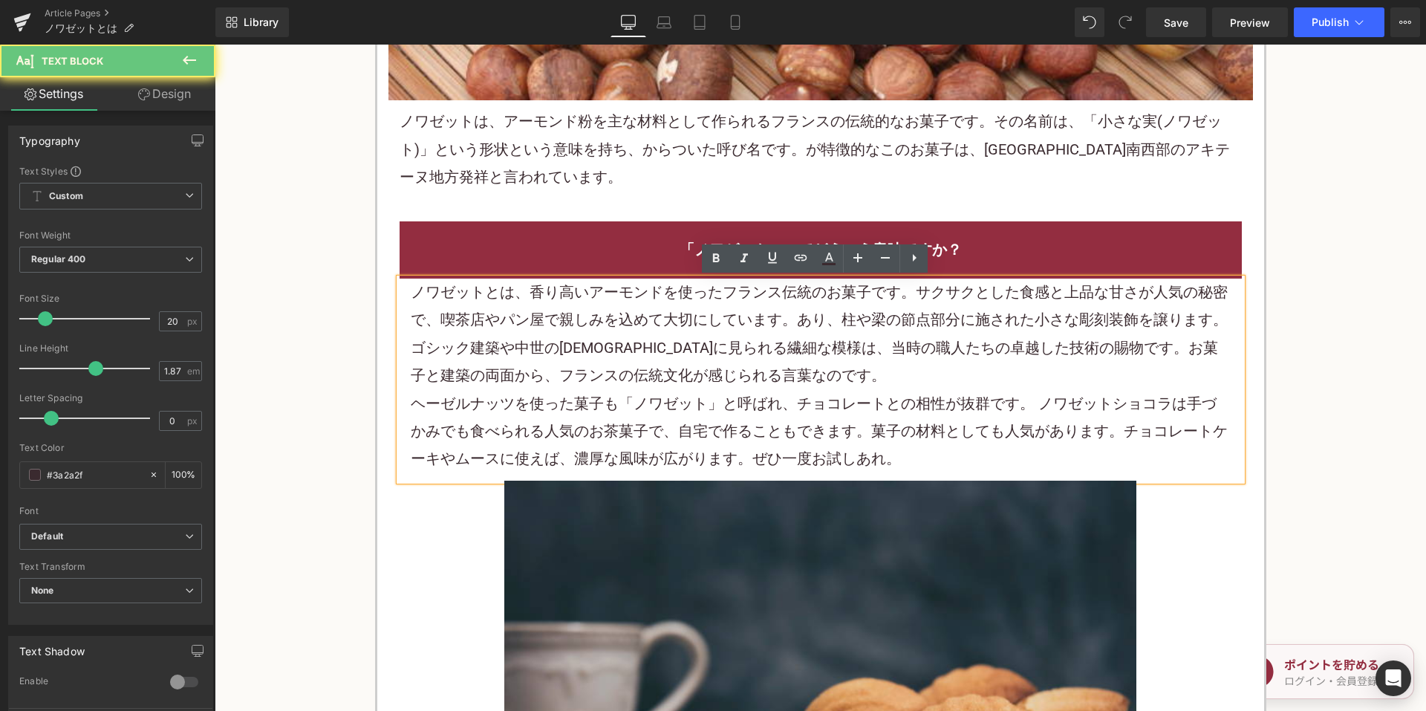
click at [613, 372] on font "ノワゼットとは、香り高いアーモンドを使ったフランス伝統のお菓子です。サクサクとした食感と上品な甘さが人気の秘密で、喫茶店やパン屋で親しみを込めて大切にしていま…" at bounding box center [819, 333] width 817 height 101
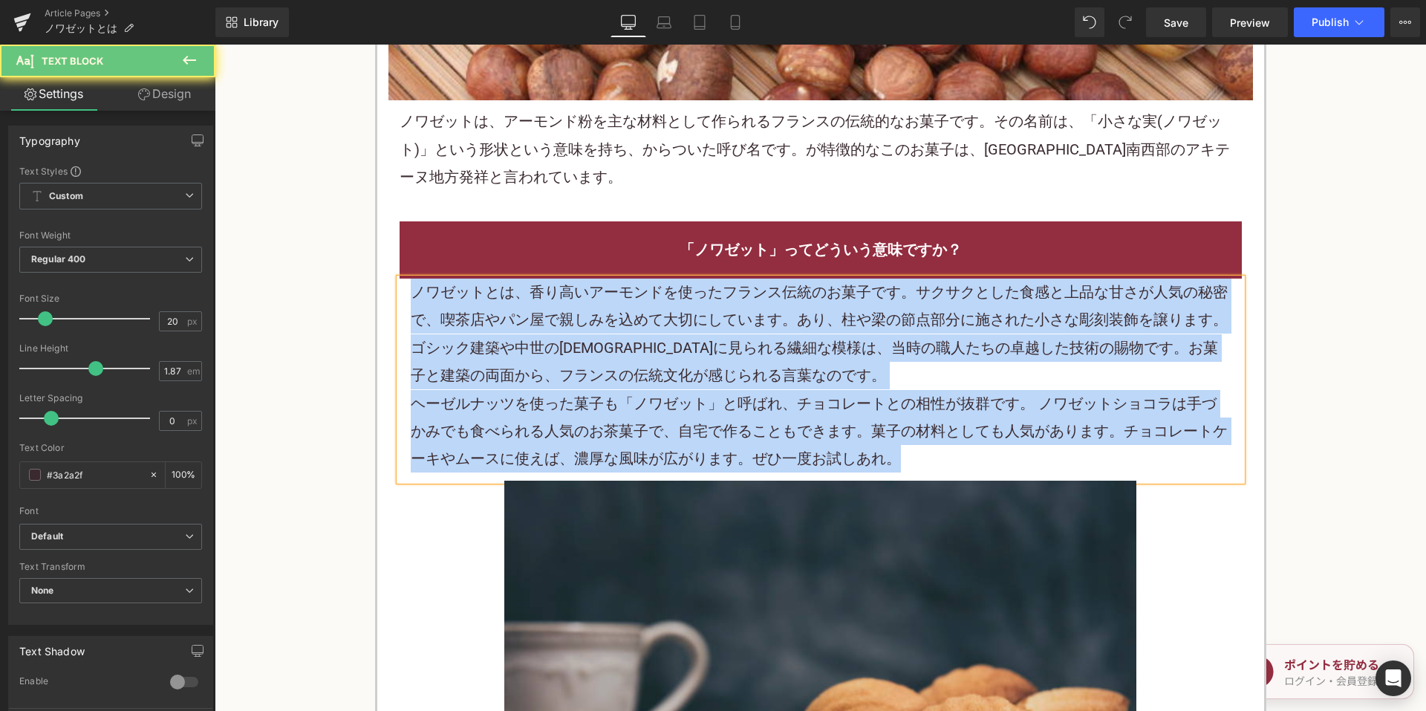
paste div
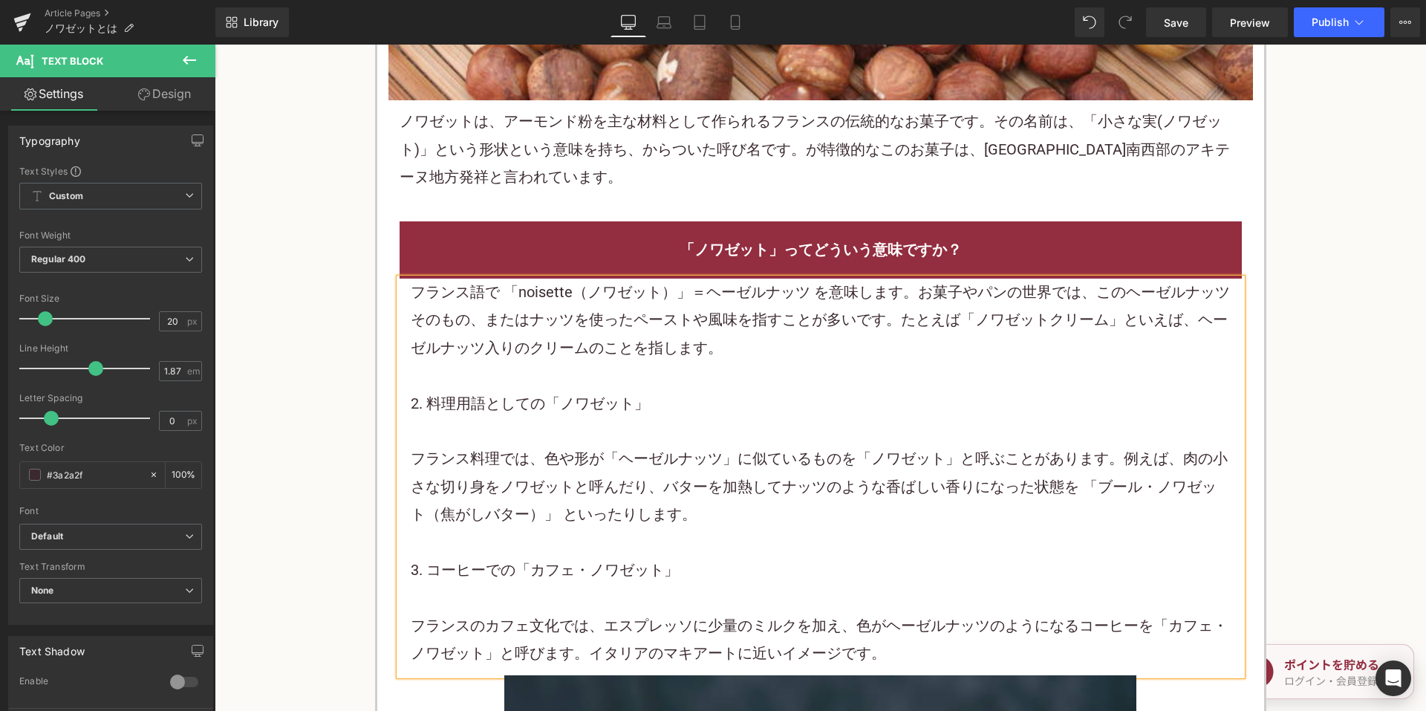
click at [747, 352] on p "フランス語で 「noisette（ノワゼット）」＝ヘーゼルナッツ を意味します。お菓子やパンの世界では、このヘーゼルナッツそのもの、またはナッツを使ったペース…" at bounding box center [821, 319] width 820 height 83
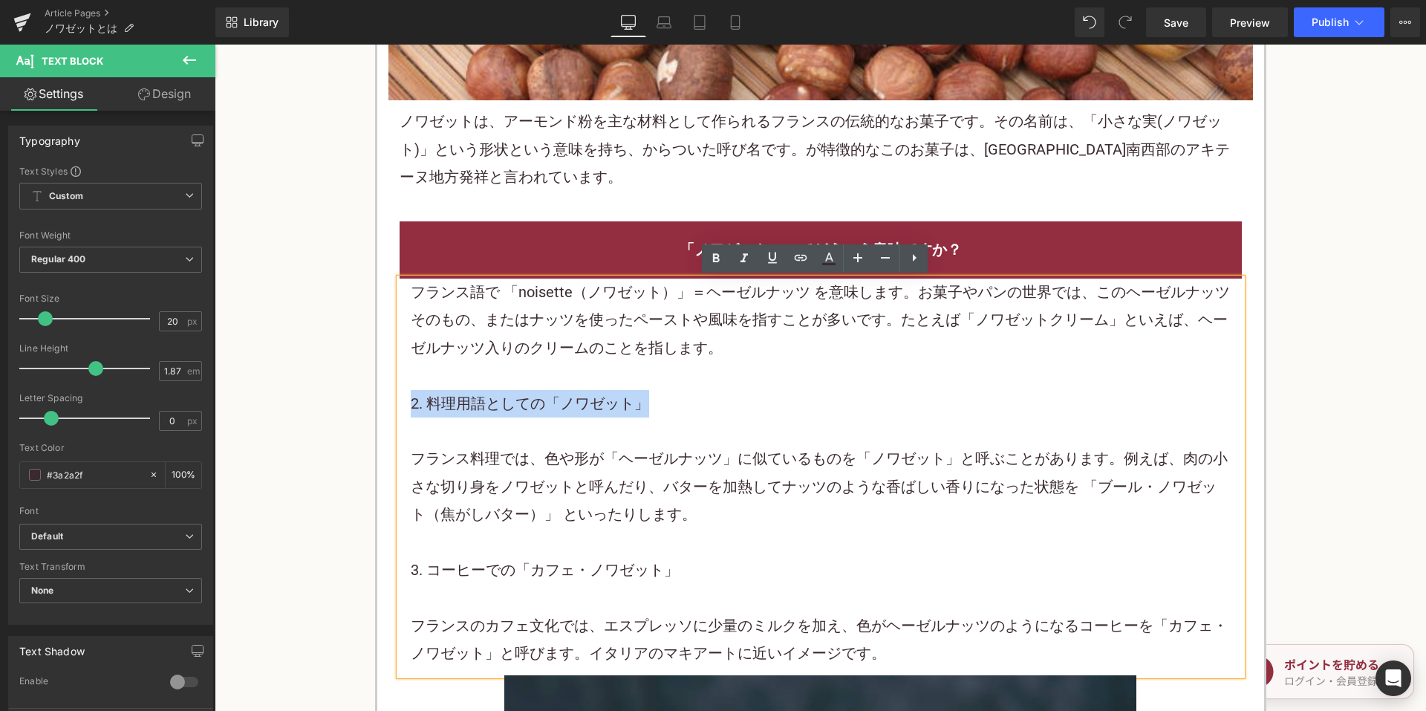
drag, startPoint x: 657, startPoint y: 408, endPoint x: 386, endPoint y: 405, distance: 271.1
click at [388, 405] on div "「ノワゼット」ってどういう意味ですか？ Heading フランス語で 「noisette（ノワゼット）」＝ヘーゼルナッツ を意味します。お菓子やパンの世界では…" at bounding box center [820, 665] width 864 height 888
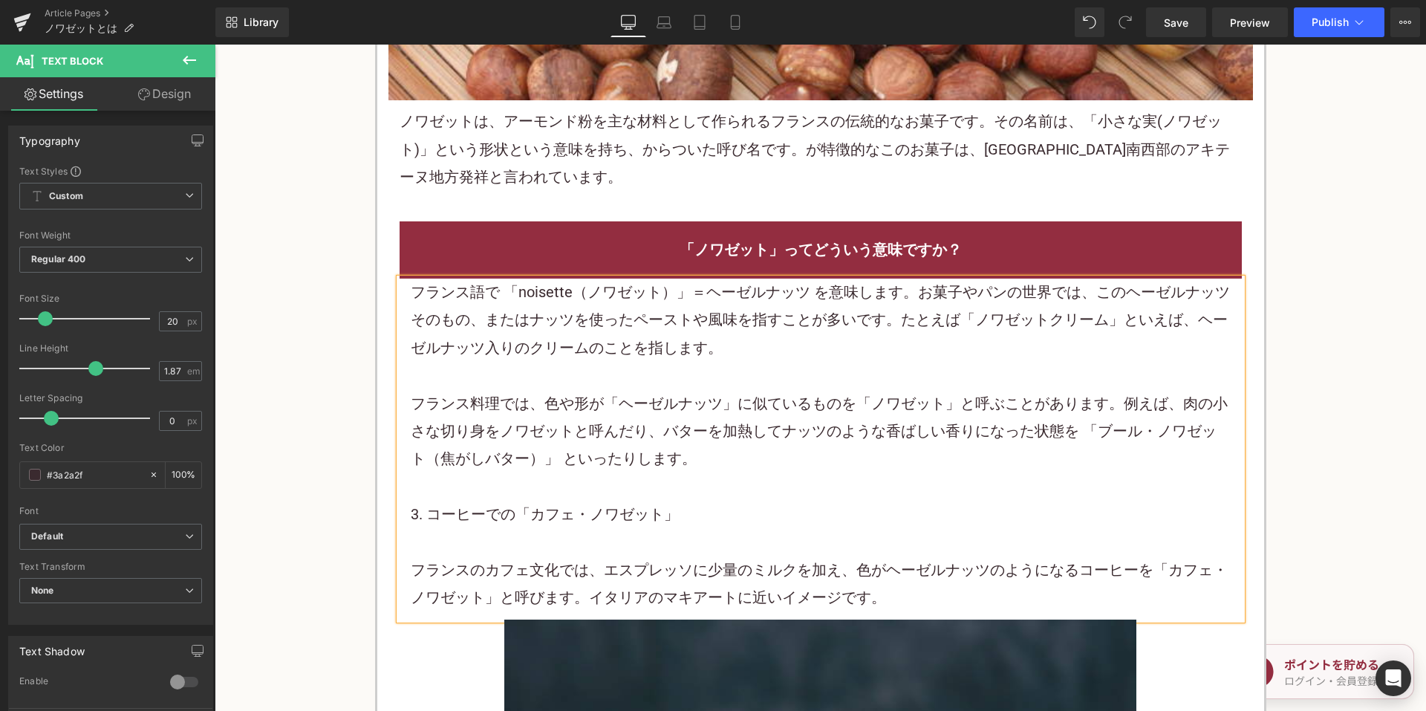
click at [555, 506] on p "3. コーヒーでの「カフェ・ノワゼット」" at bounding box center [821, 514] width 820 height 27
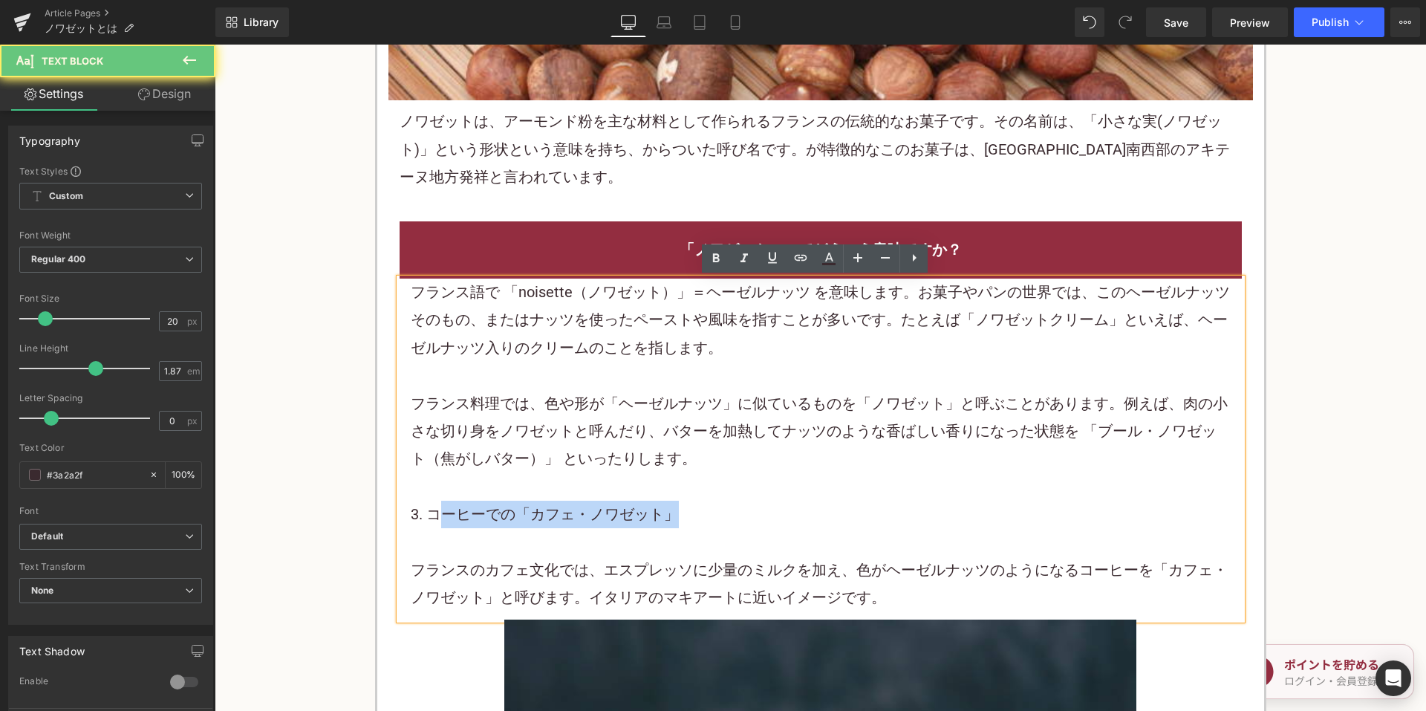
drag, startPoint x: 732, startPoint y: 516, endPoint x: 422, endPoint y: 512, distance: 310.4
click at [428, 511] on p "3. コーヒーでの「カフェ・ノワゼット」" at bounding box center [821, 514] width 820 height 27
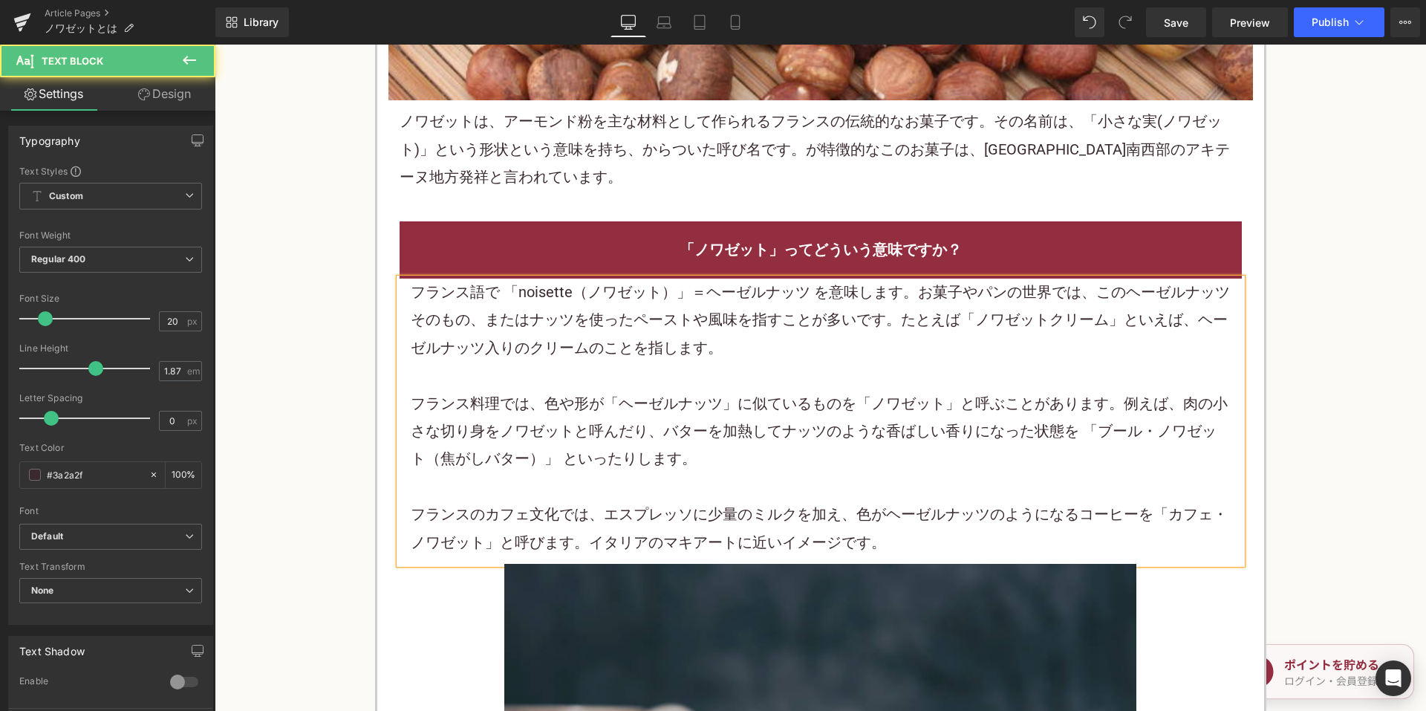
click at [758, 353] on p "フランス語で 「noisette（ノワゼット）」＝ヘーゼルナッツ を意味します。お菓子やパンの世界では、このヘーゼルナッツそのもの、またはナッツを使ったペース…" at bounding box center [821, 319] width 820 height 83
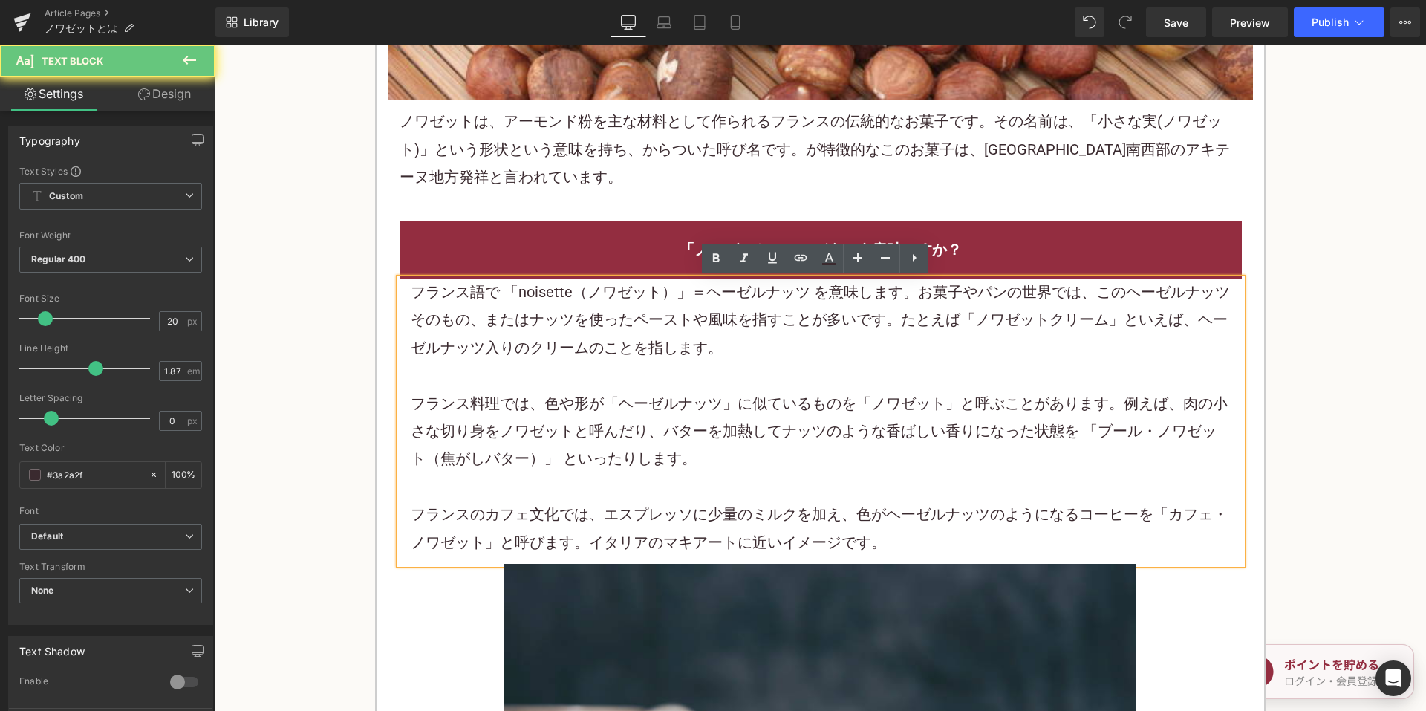
click at [637, 379] on p at bounding box center [821, 375] width 820 height 27
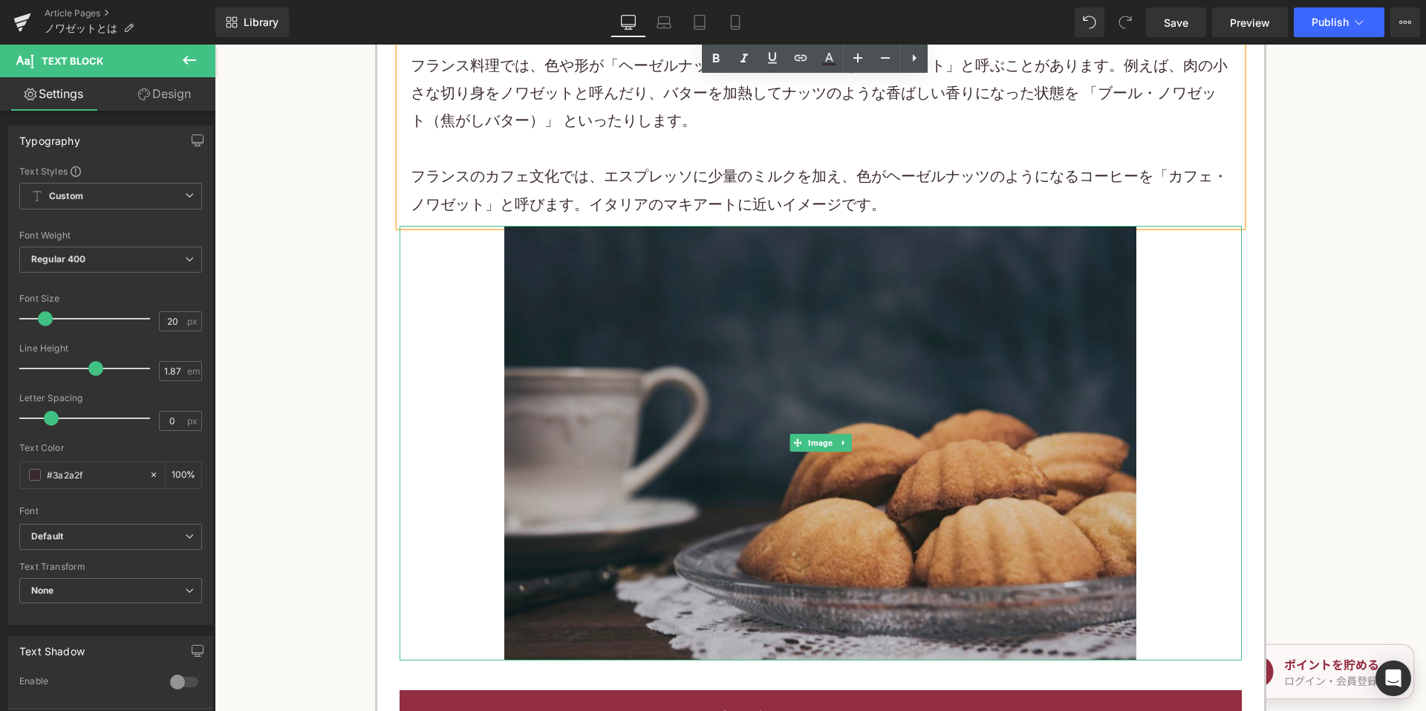
scroll to position [854, 0]
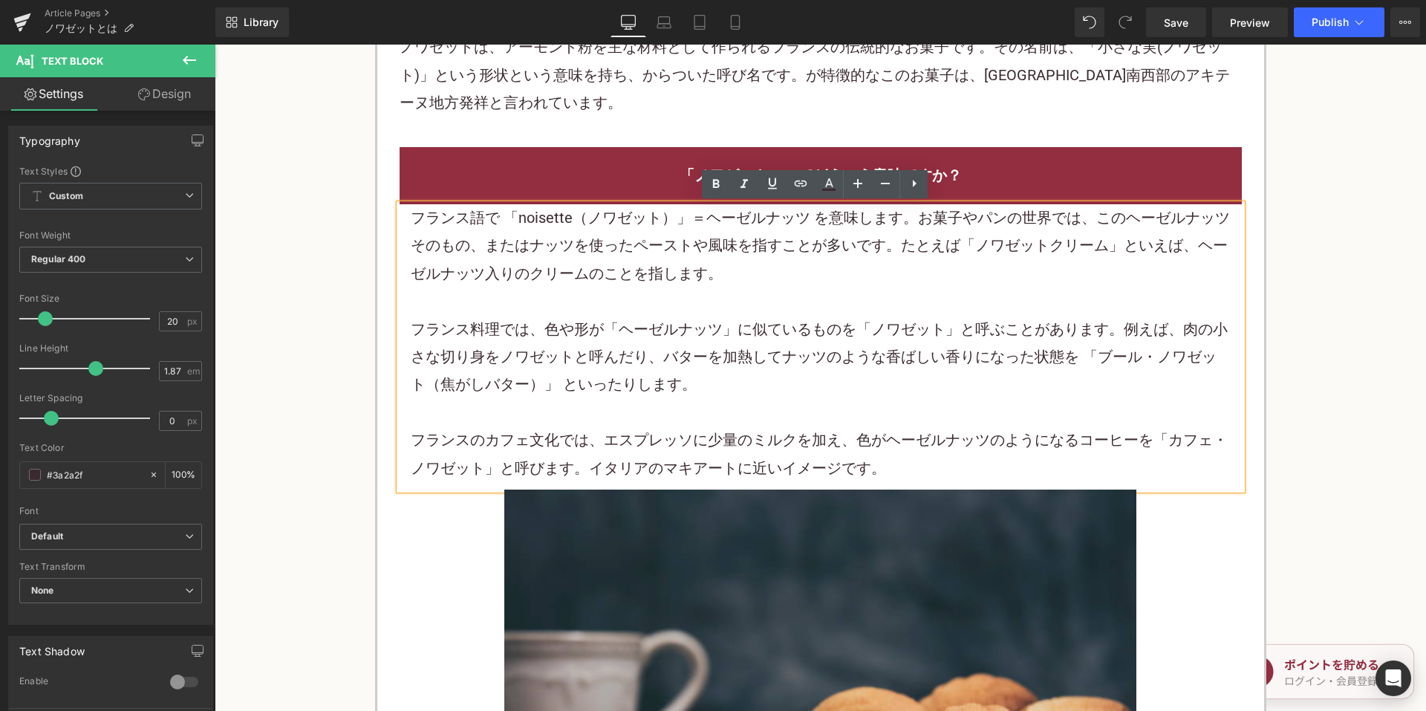
click at [669, 261] on p "フランス語で 「noisette（ノワゼット）」＝ヘーゼルナッツ を意味します。お菓子やパンの世界では、このヘーゼルナッツそのもの、またはナッツを使ったペース…" at bounding box center [821, 245] width 820 height 83
click at [668, 261] on p "フランス語で 「noisette（ノワゼット）」＝ヘーゼルナッツ を意味します。お菓子やパンの世界では、このヘーゼルナッツそのもの、またはナッツを使ったペース…" at bounding box center [821, 245] width 820 height 83
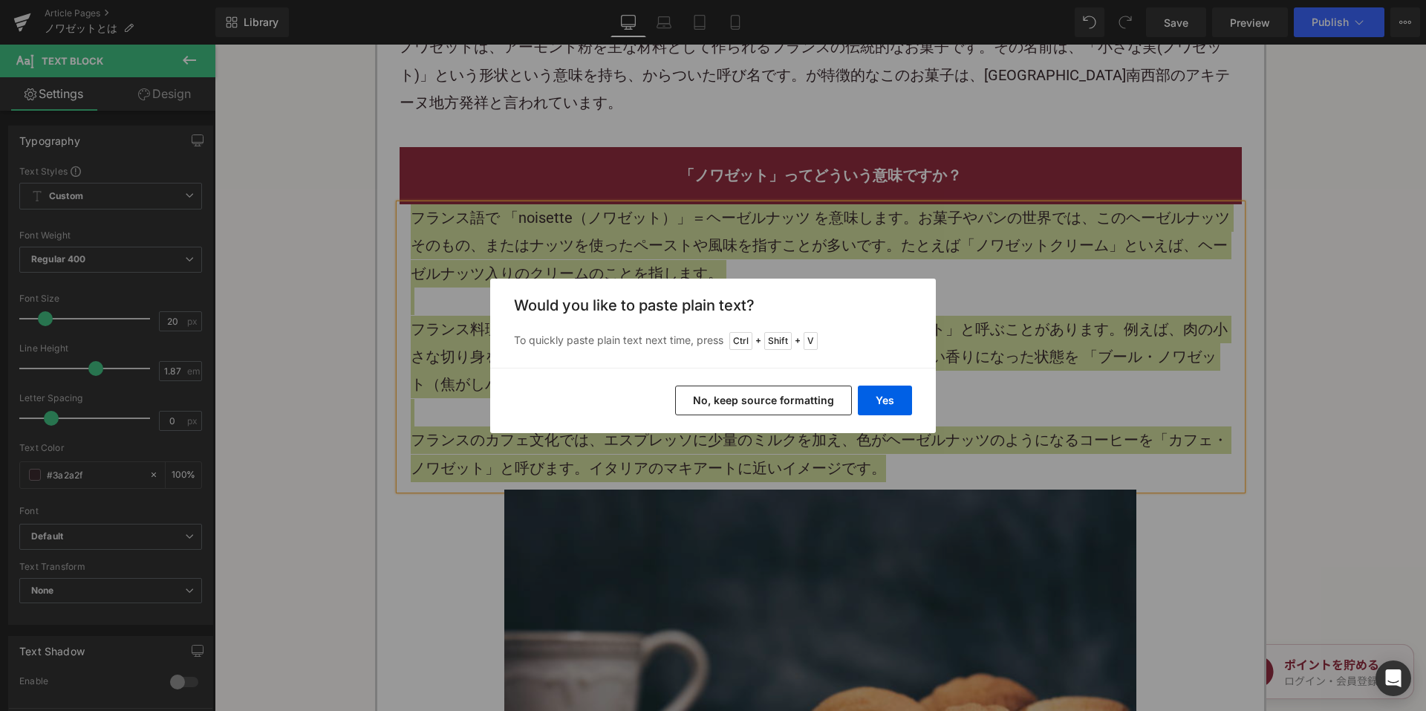
click at [751, 394] on button "No, keep source formatting" at bounding box center [763, 400] width 177 height 30
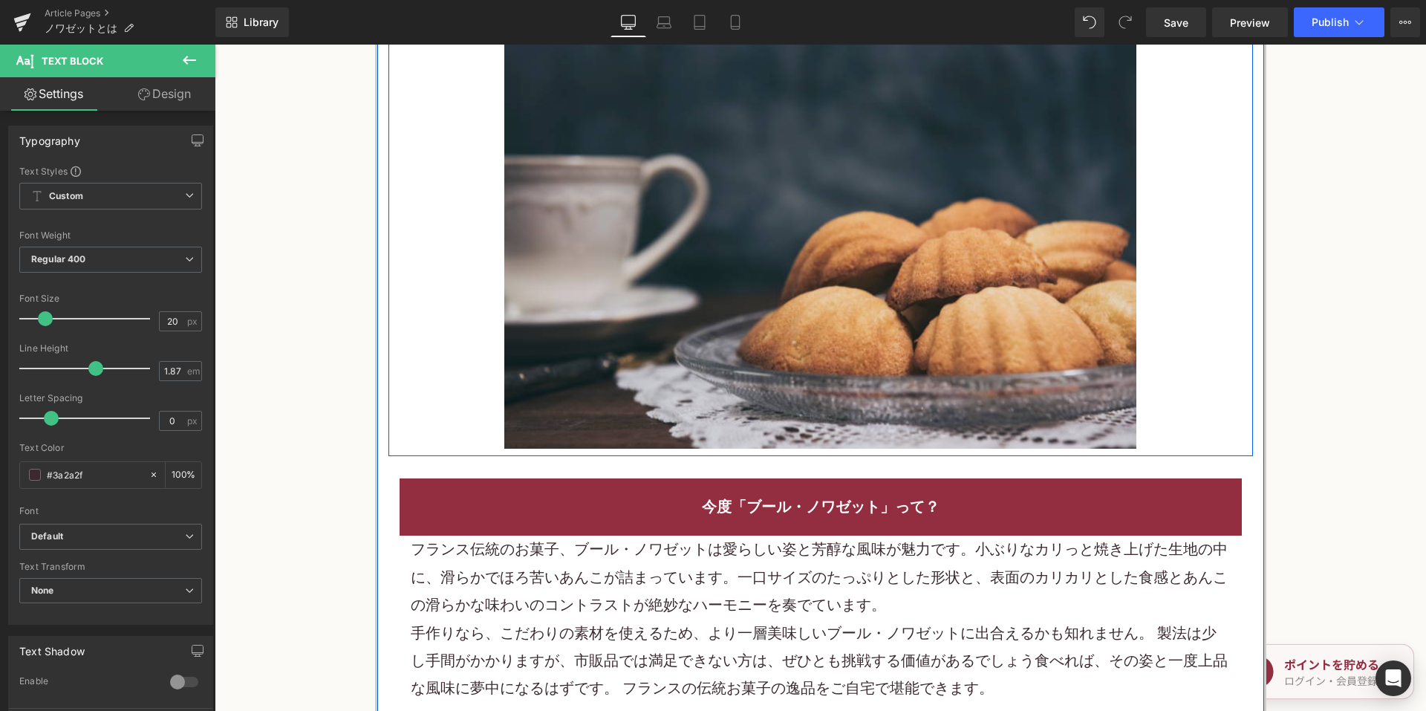
scroll to position [1374, 0]
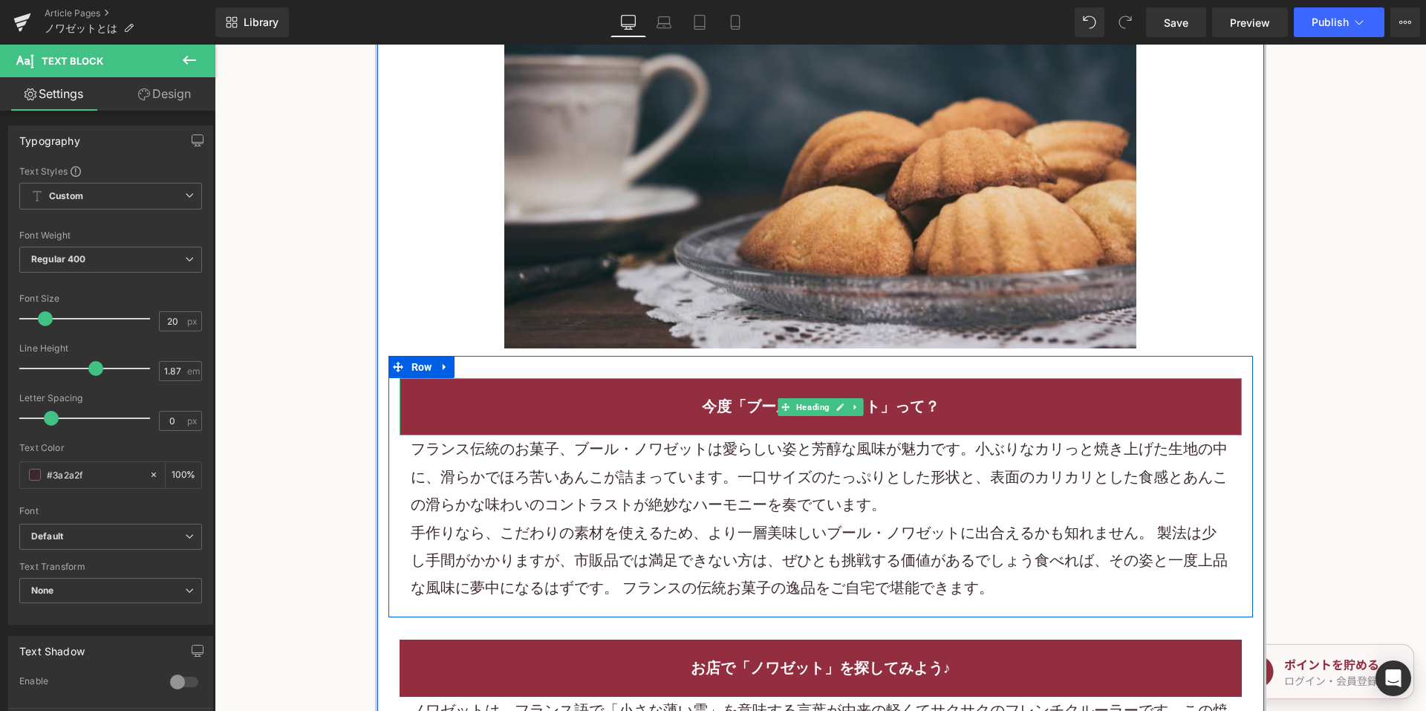
click at [726, 411] on font "今度「ブール・ノワゼット」って？" at bounding box center [821, 406] width 238 height 18
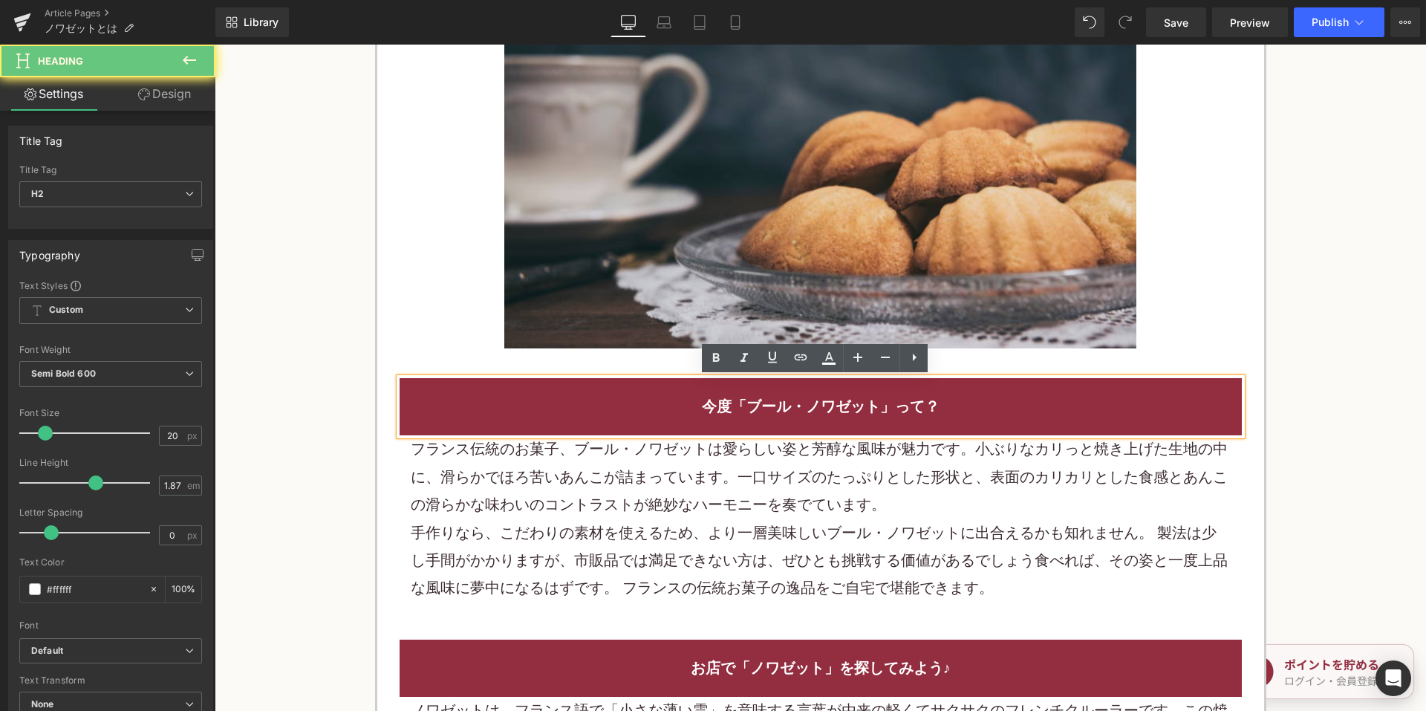
click at [732, 410] on font "今度「ブール・ノワゼット」って？" at bounding box center [821, 406] width 238 height 18
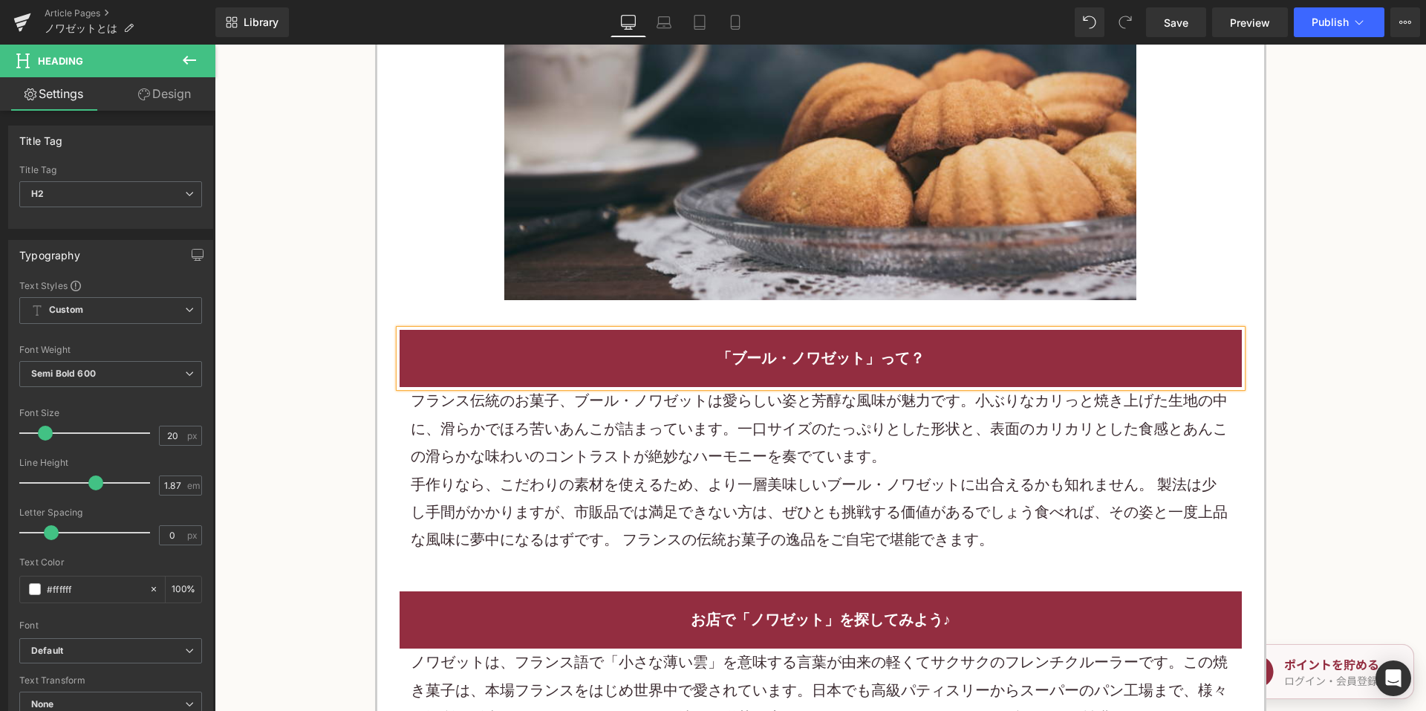
scroll to position [1448, 0]
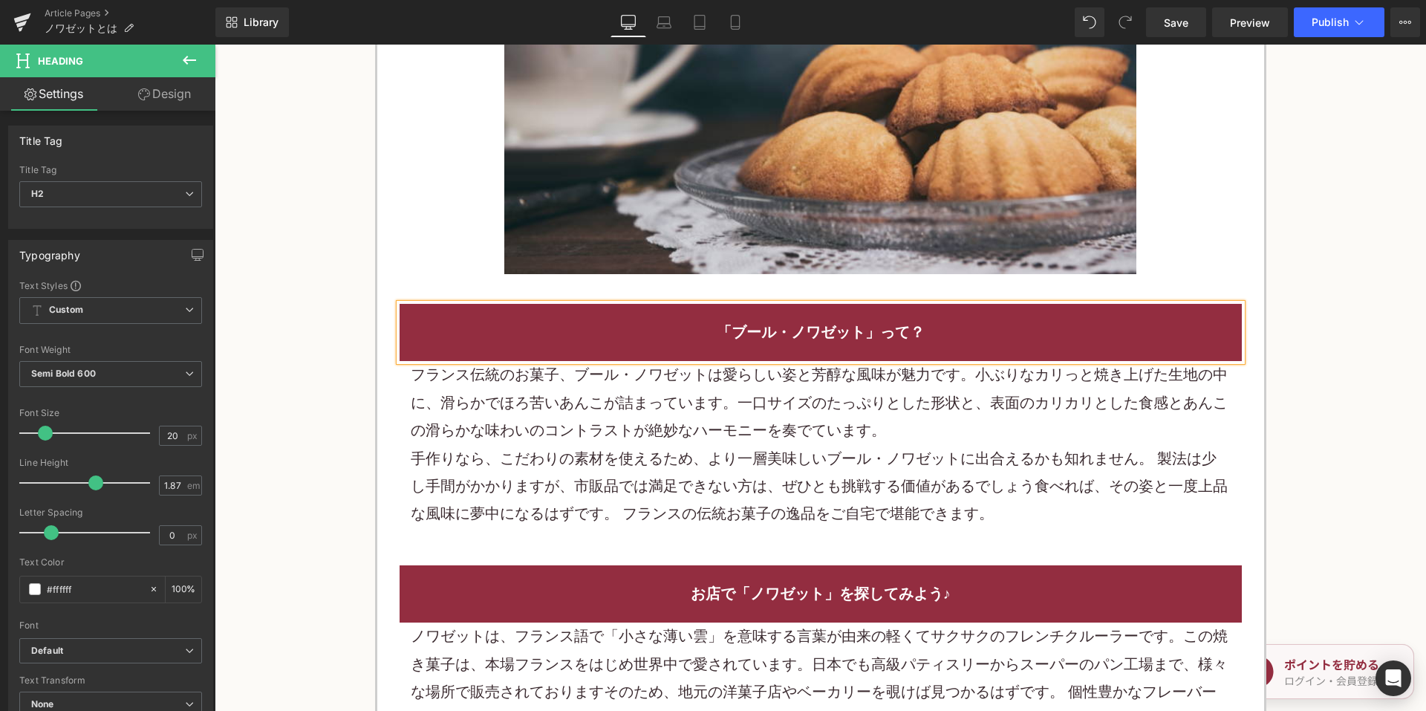
click at [593, 385] on font "フランス伝統のお菓子、ブール・ノワゼットは愛らしい姿と芳醇な風味が魅力です。小ぶりなカリっと焼き上げた生地の中に、滑らかでほろ苦いあんこが詰まっています。一口…" at bounding box center [819, 402] width 817 height 74
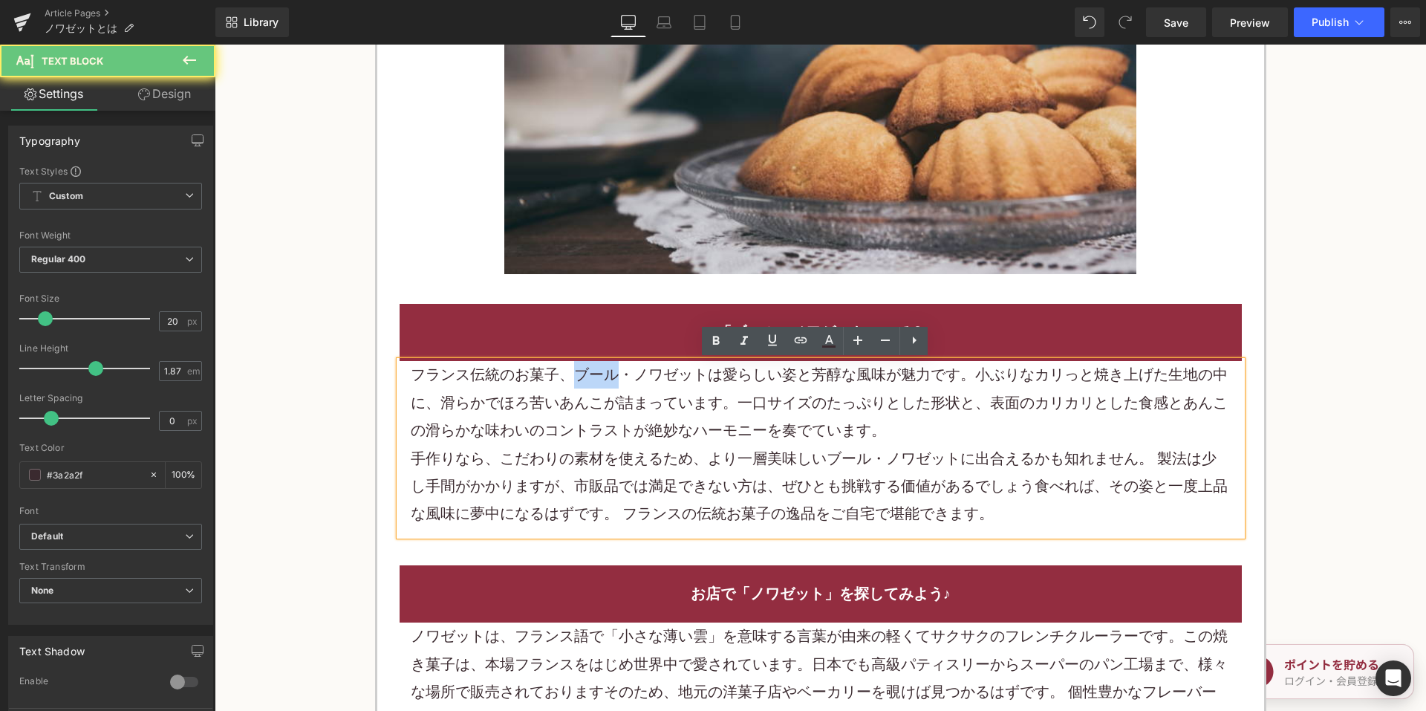
click at [593, 385] on font "フランス伝統のお菓子、ブール・ノワゼットは愛らしい姿と芳醇な風味が魅力です。小ぶりなカリっと焼き上げた生地の中に、滑らかでほろ苦いあんこが詰まっています。一口…" at bounding box center [819, 402] width 817 height 74
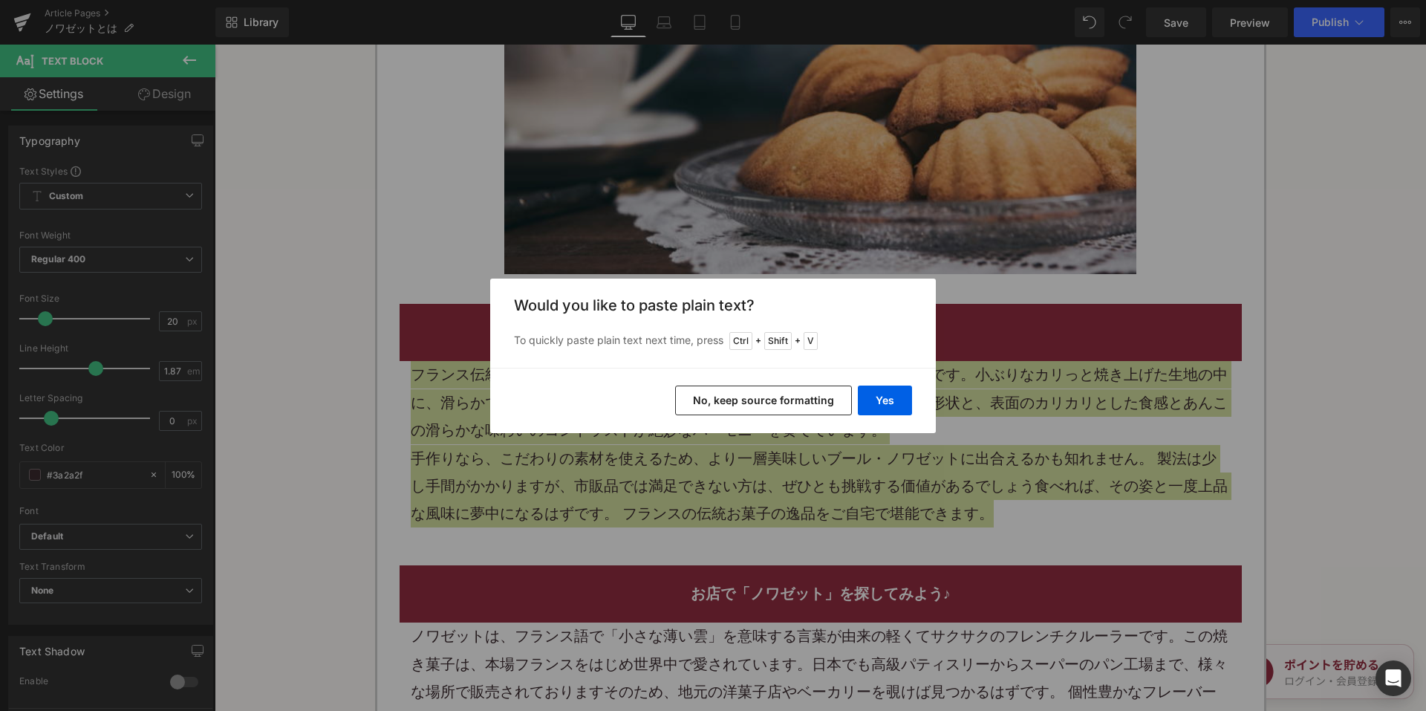
click at [734, 408] on button "No, keep source formatting" at bounding box center [763, 400] width 177 height 30
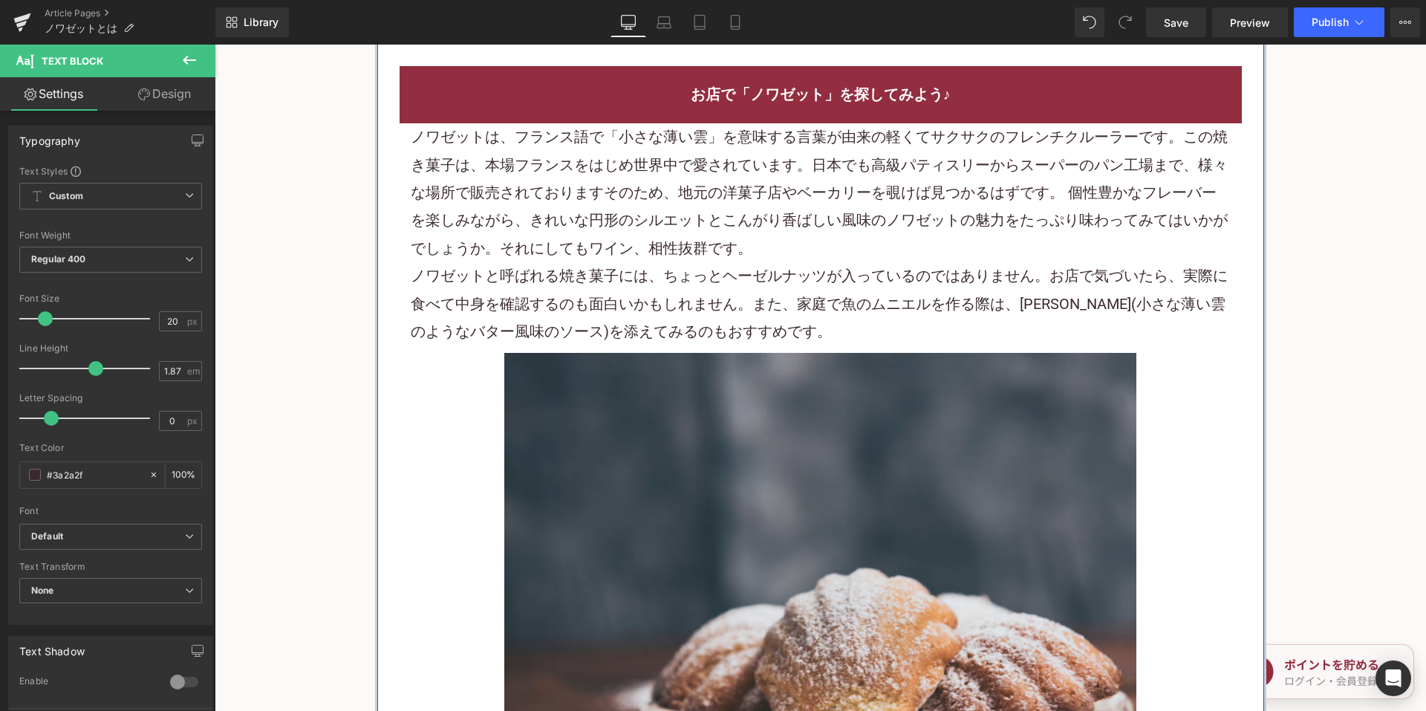
scroll to position [1968, 0]
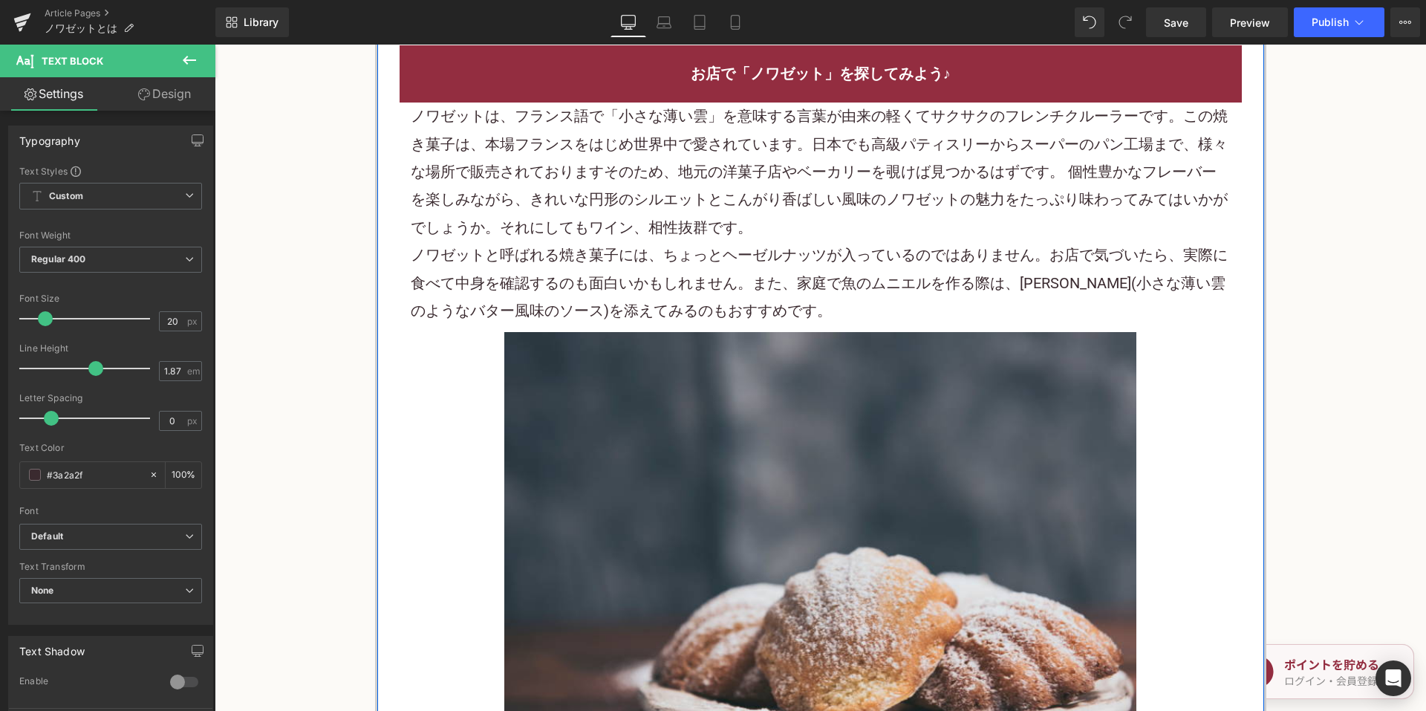
click at [544, 240] on p "ノワゼットは、フランス語で「小さな薄い雲」を意味する言葉が由来の軽くてサクサクのフレンチクルーラーです。この焼き菓子は、本場フランスをはじめ世界中で愛されてい…" at bounding box center [821, 171] width 820 height 139
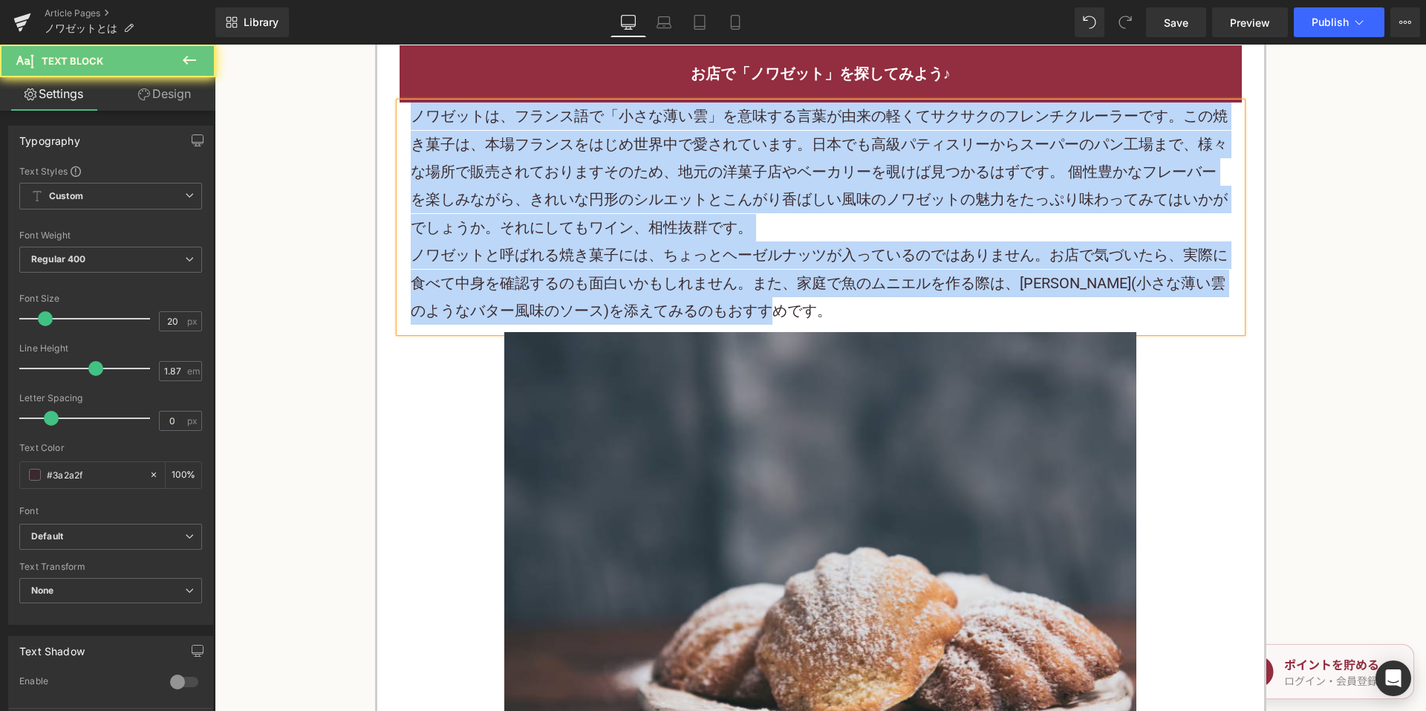
paste div
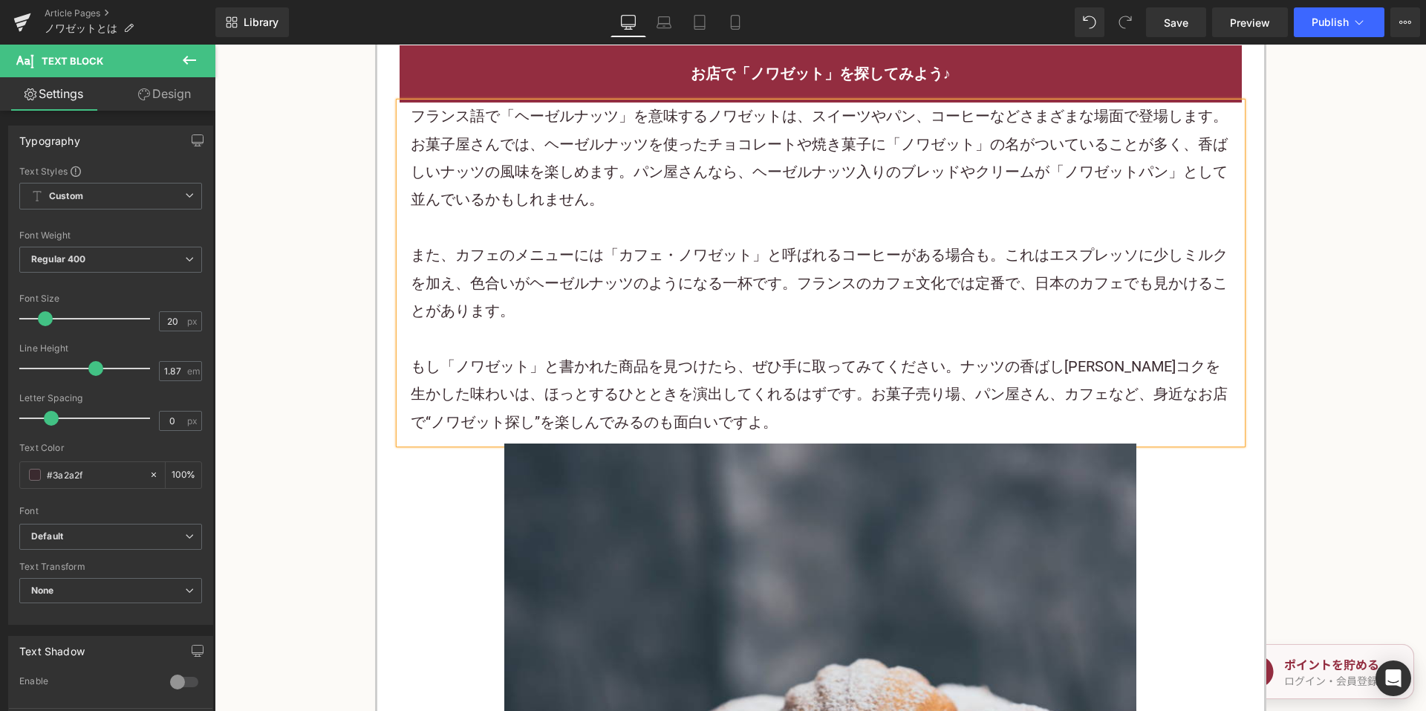
click at [713, 290] on p "また、カフェのメニューには「カフェ・ノワゼット」と呼ばれるコーヒーがある場合も。これはエスプレッソに少しミルクを加え、色合いがヘーゼルナッツのようになる一杯で…" at bounding box center [821, 282] width 820 height 83
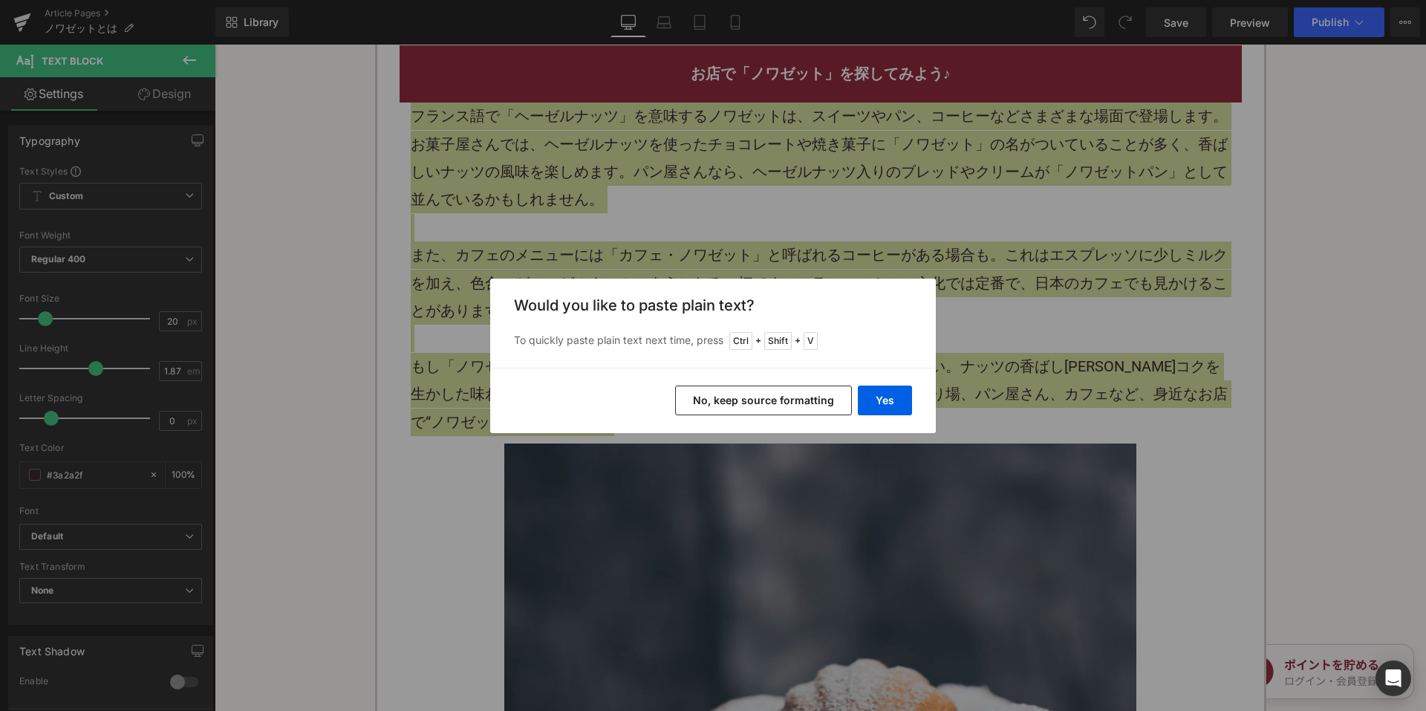
click at [750, 403] on button "No, keep source formatting" at bounding box center [763, 400] width 177 height 30
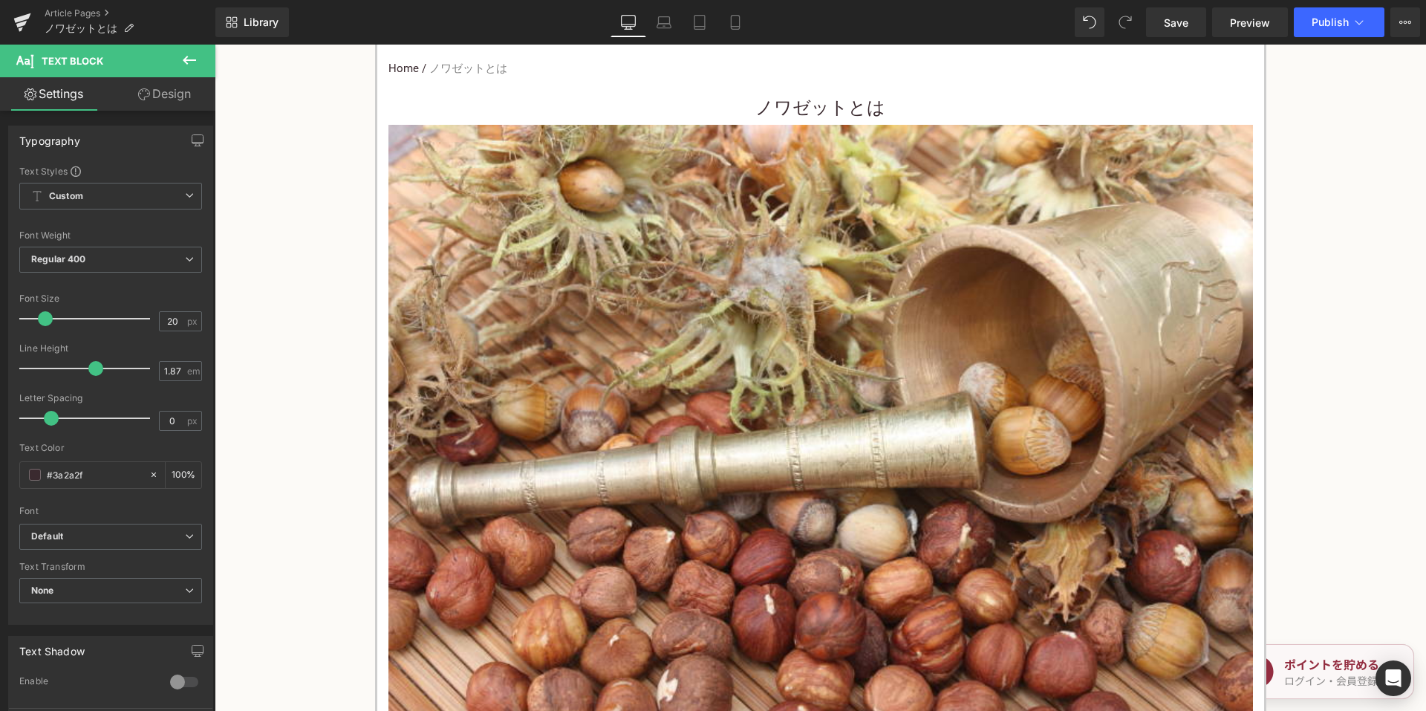
scroll to position [520, 0]
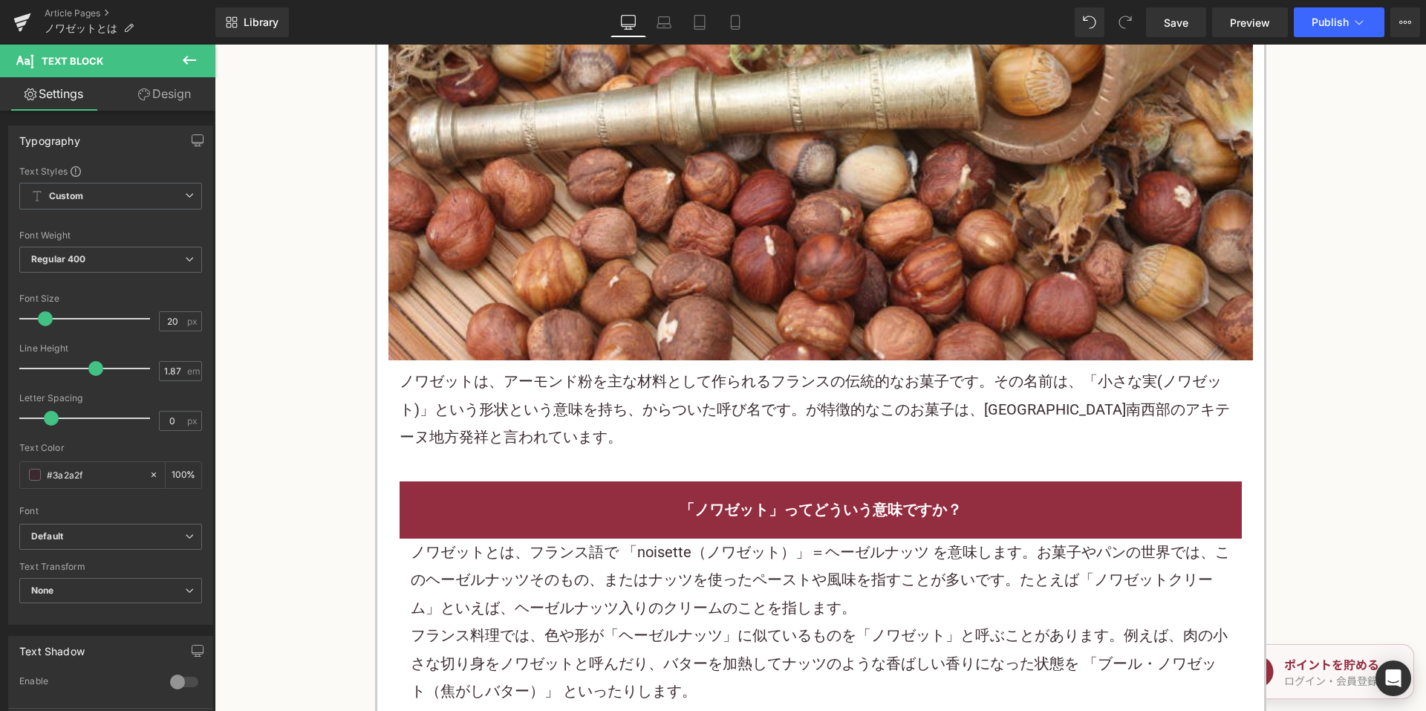
click at [665, 345] on img at bounding box center [820, 63] width 864 height 594
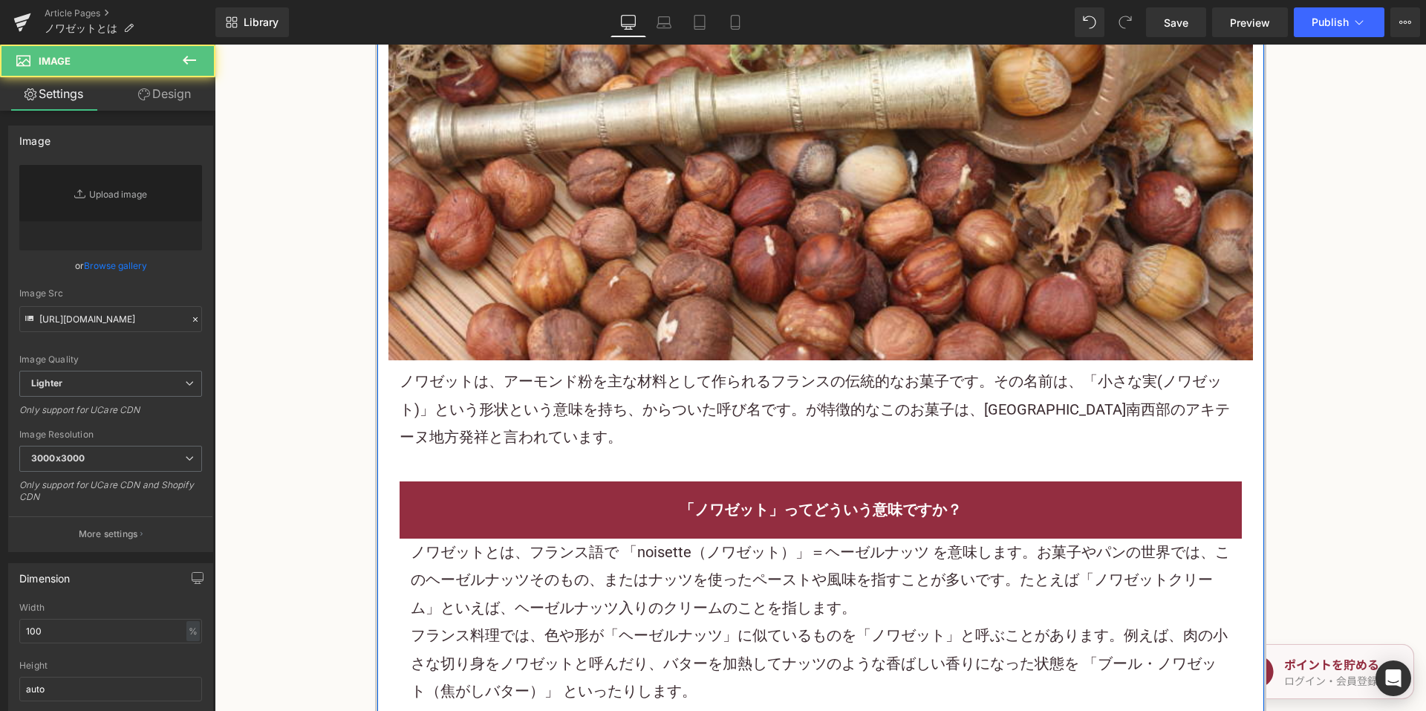
click at [645, 382] on p "ノワゼットは、 アーモンド 粉を主な材料として作られるフランスの伝統的な お菓子 です。その名前は、「小さな実(ノワゼット)」という形状という意味を持ち、から…" at bounding box center [821, 409] width 842 height 83
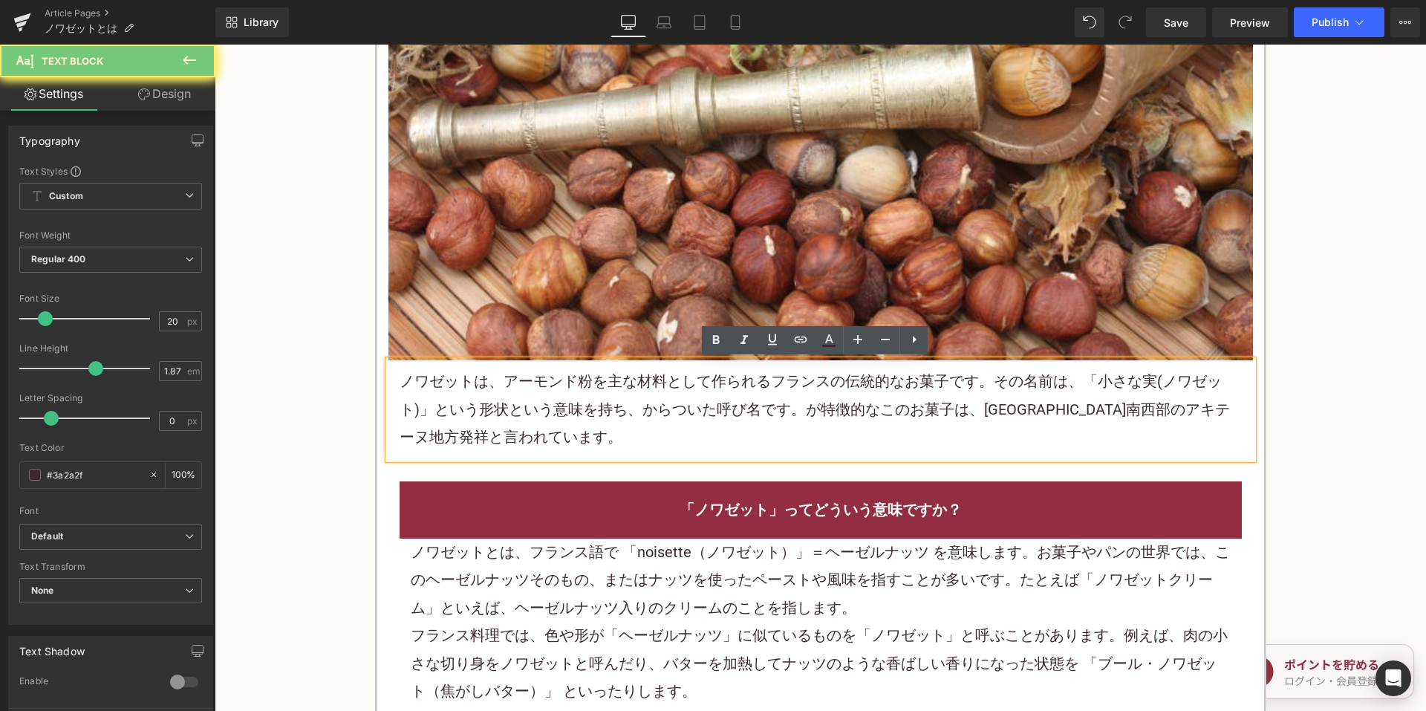
click at [645, 382] on p "ノワゼットは、 アーモンド 粉を主な材料として作られるフランスの伝統的な お菓子 です。その名前は、「小さな実(ノワゼット)」という形状という意味を持ち、から…" at bounding box center [821, 409] width 842 height 83
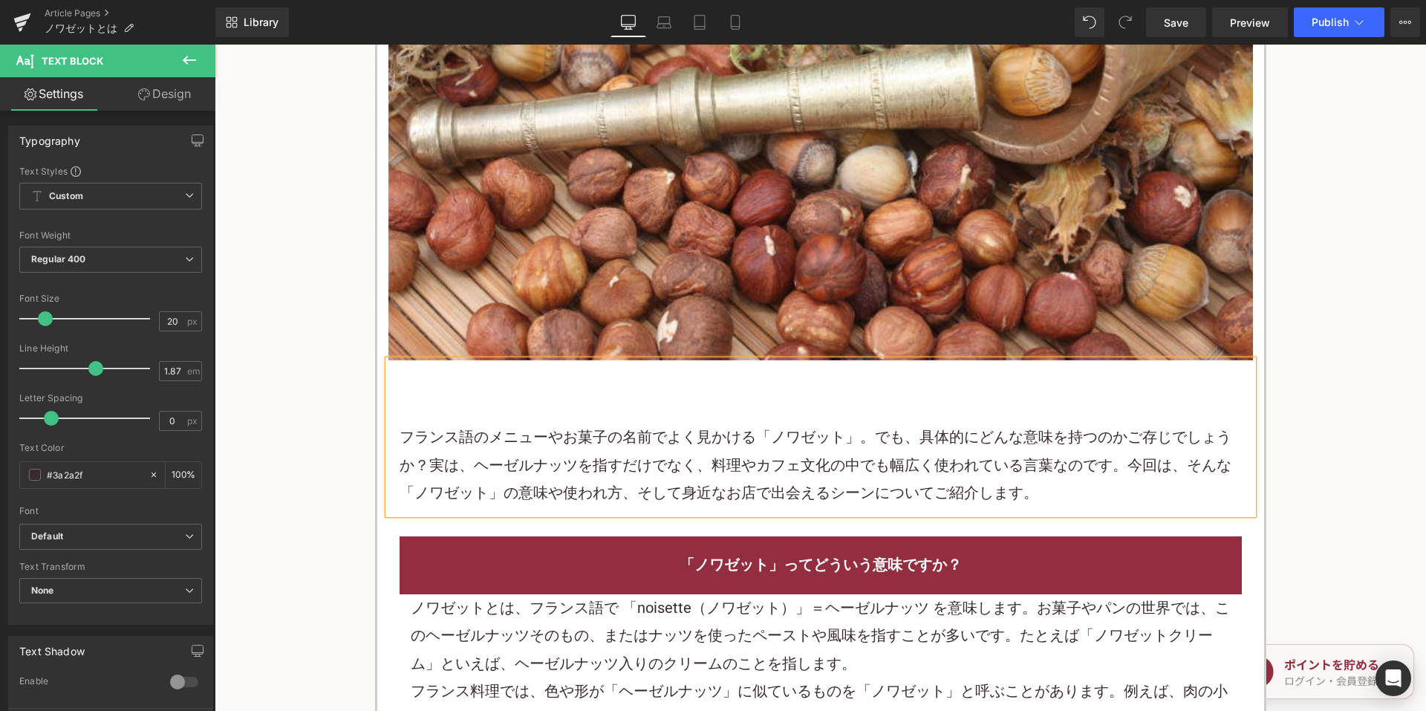
click at [651, 386] on p at bounding box center [821, 381] width 842 height 27
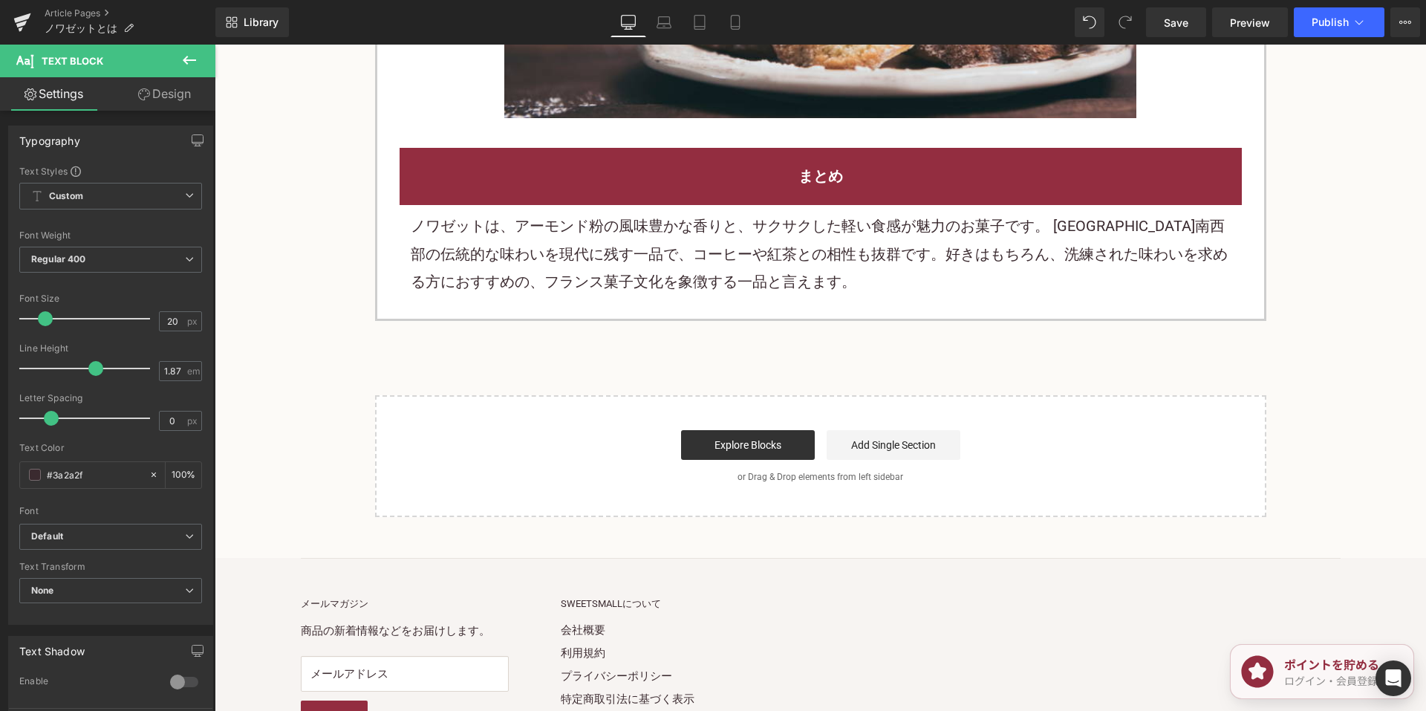
scroll to position [2673, 0]
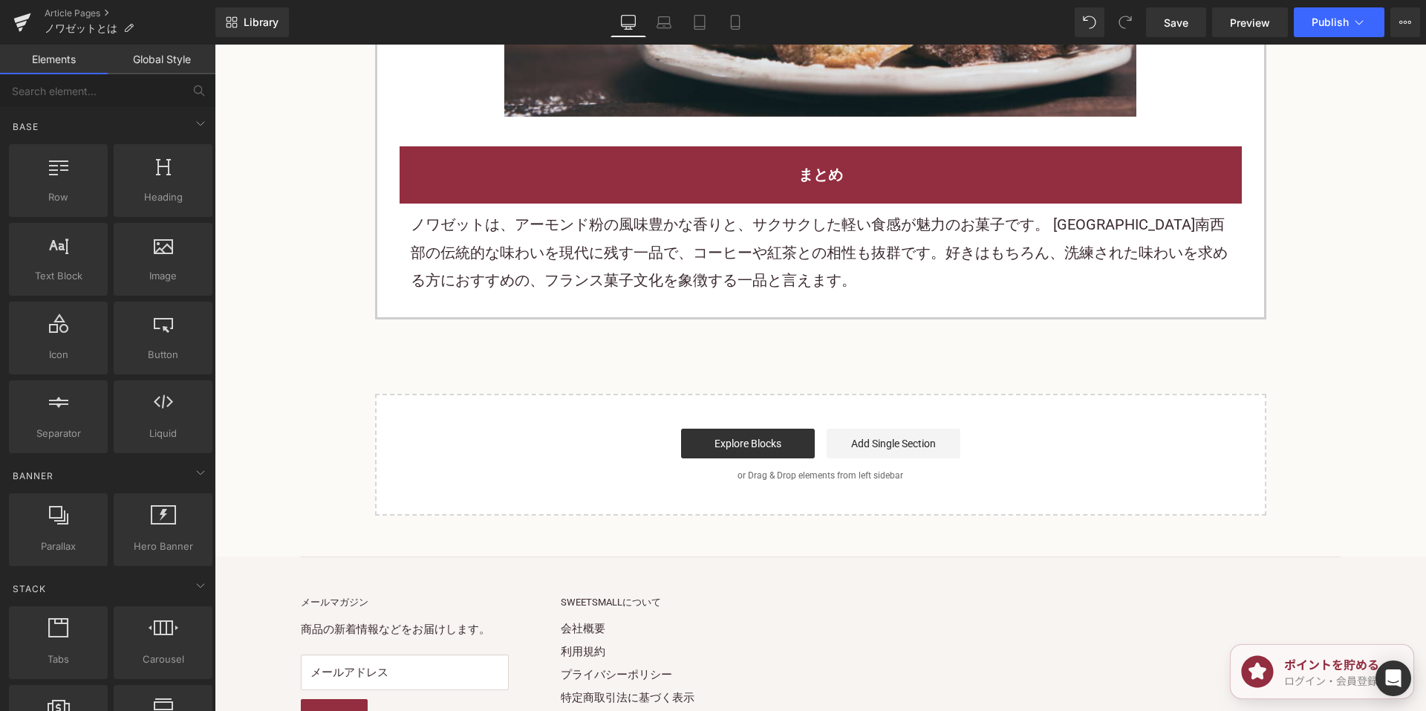
click at [676, 271] on font "ノワゼットは、アーモンド粉の風味豊かな香りと、サクサクした軽い食感が魅力のお菓子です。 フランス南西部の伝統的な味わいを現代に残す一品で、コーヒーや紅茶との相…" at bounding box center [819, 252] width 817 height 74
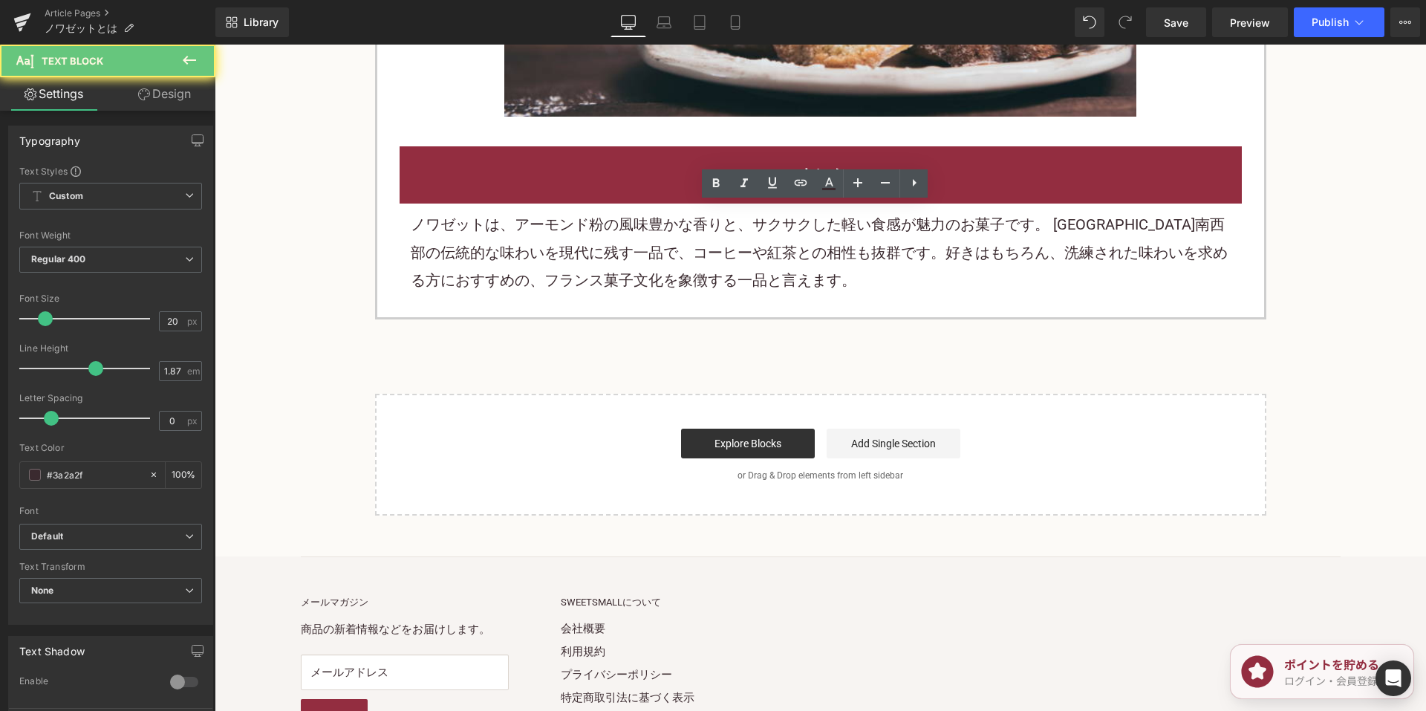
click at [676, 271] on font "ノワゼットは、アーモンド粉の風味豊かな香りと、サクサクした軽い食感が魅力のお菓子です。 フランス南西部の伝統的な味わいを現代に残す一品で、コーヒーや紅茶との相…" at bounding box center [819, 252] width 817 height 74
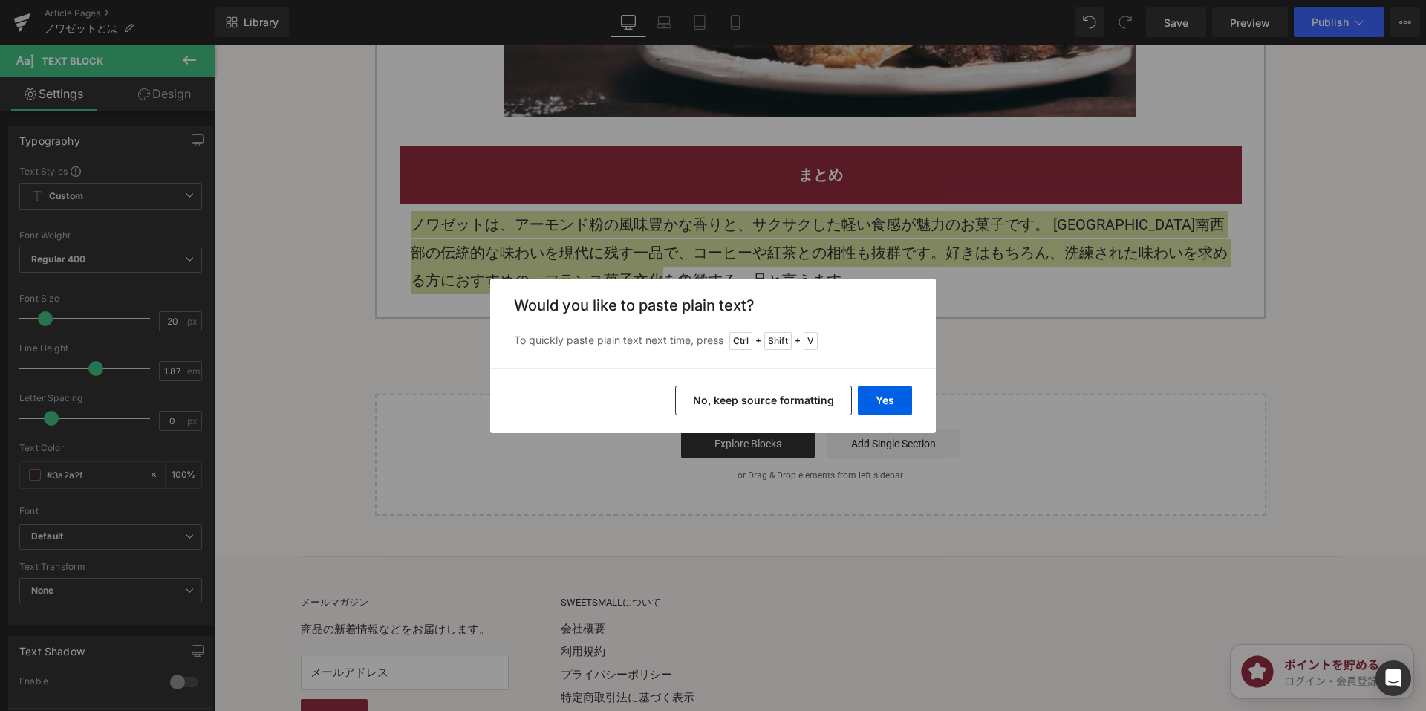
click at [740, 408] on button "No, keep source formatting" at bounding box center [763, 400] width 177 height 30
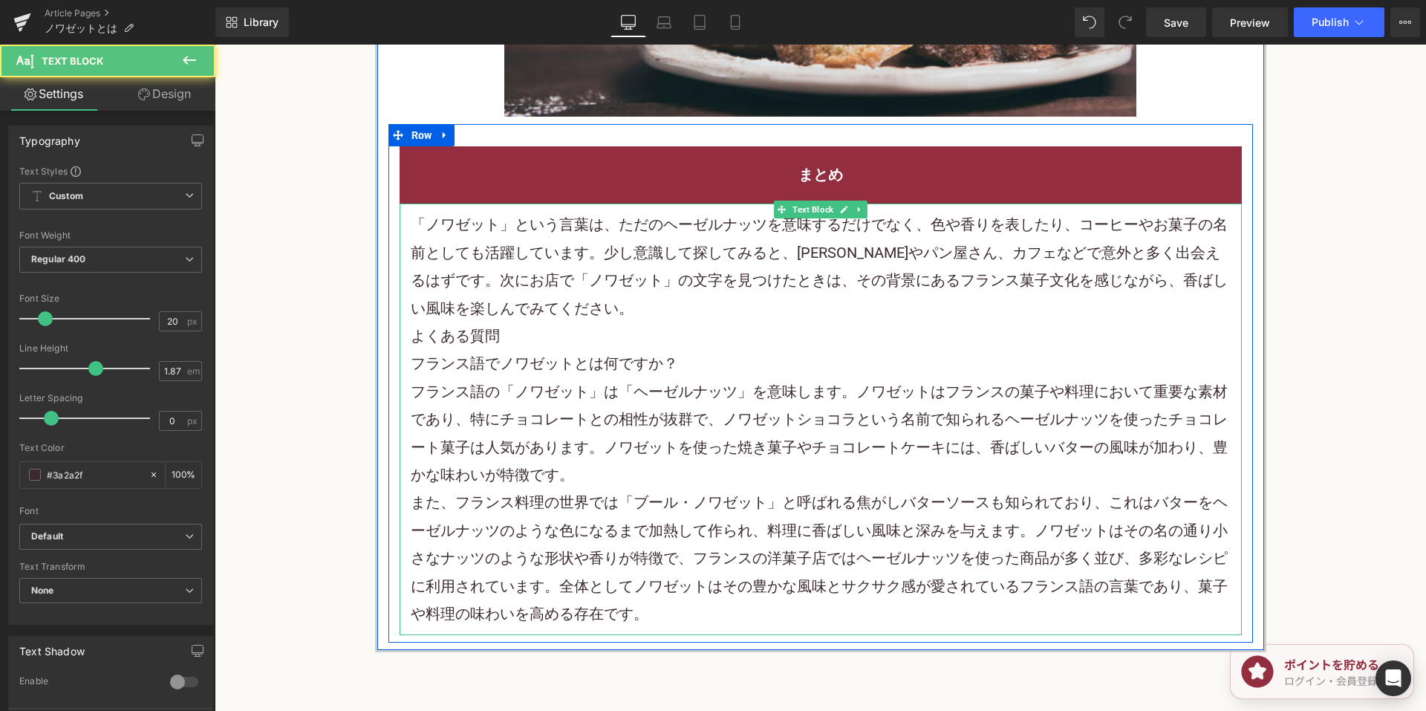
click at [853, 303] on p "「ノワゼット」という言葉は、ただのヘーゼルナッツを意味するだけでなく、色や香りを表したり、コーヒーやお菓子の名前としても活躍しています。少し意識して探してみる…" at bounding box center [821, 266] width 820 height 111
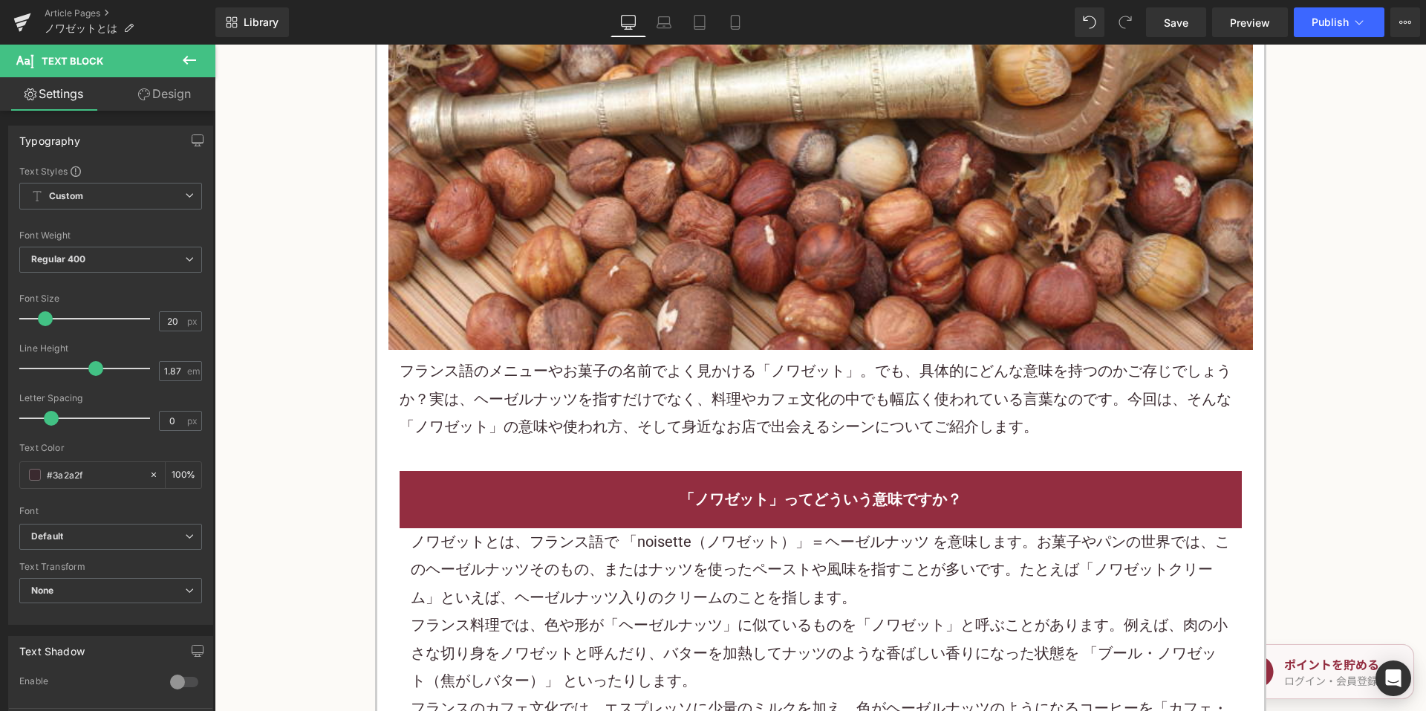
scroll to position [594, 0]
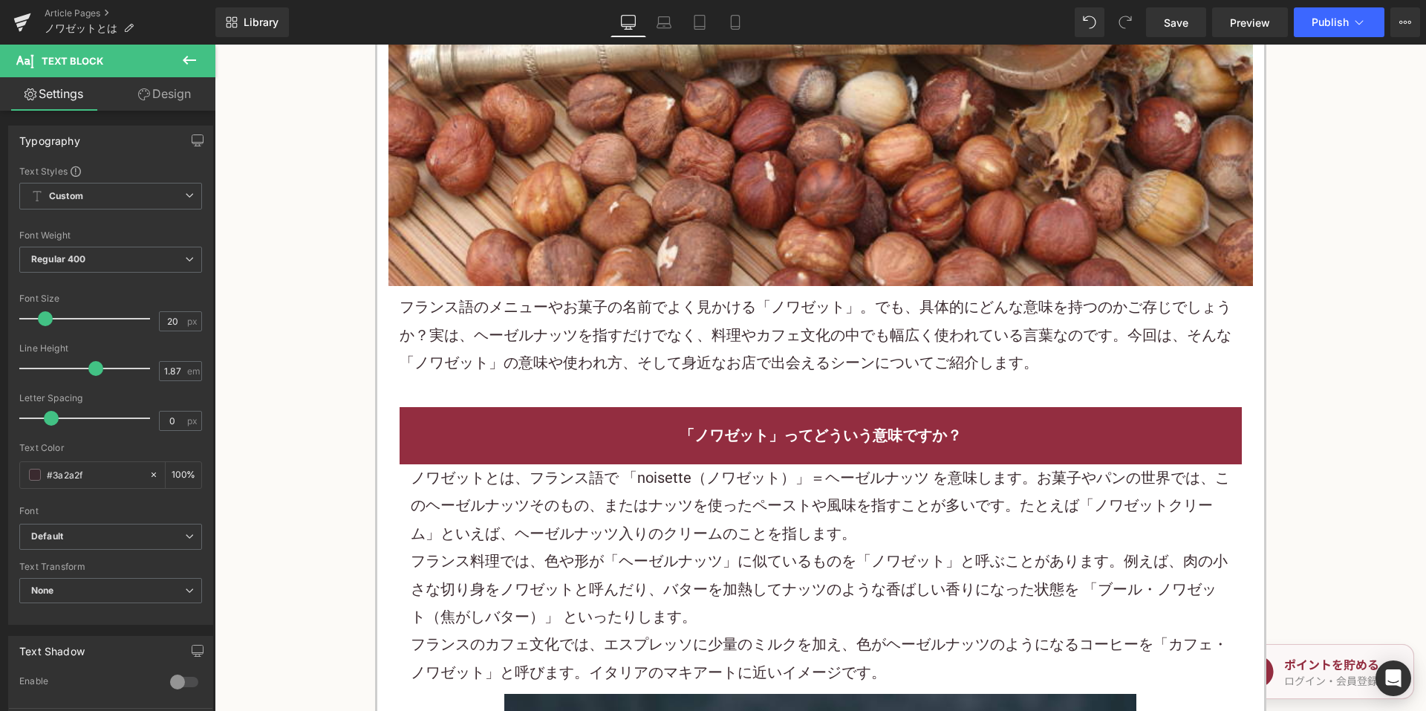
click at [774, 353] on span "フランス語のメニューやお菓子の名前でよく見かける「ノワゼット」。でも、具体的にどんな意味を持つのかご存じでしょうか？実は、ヘーゼルナッツを指すだけでなく、料理…" at bounding box center [816, 335] width 832 height 74
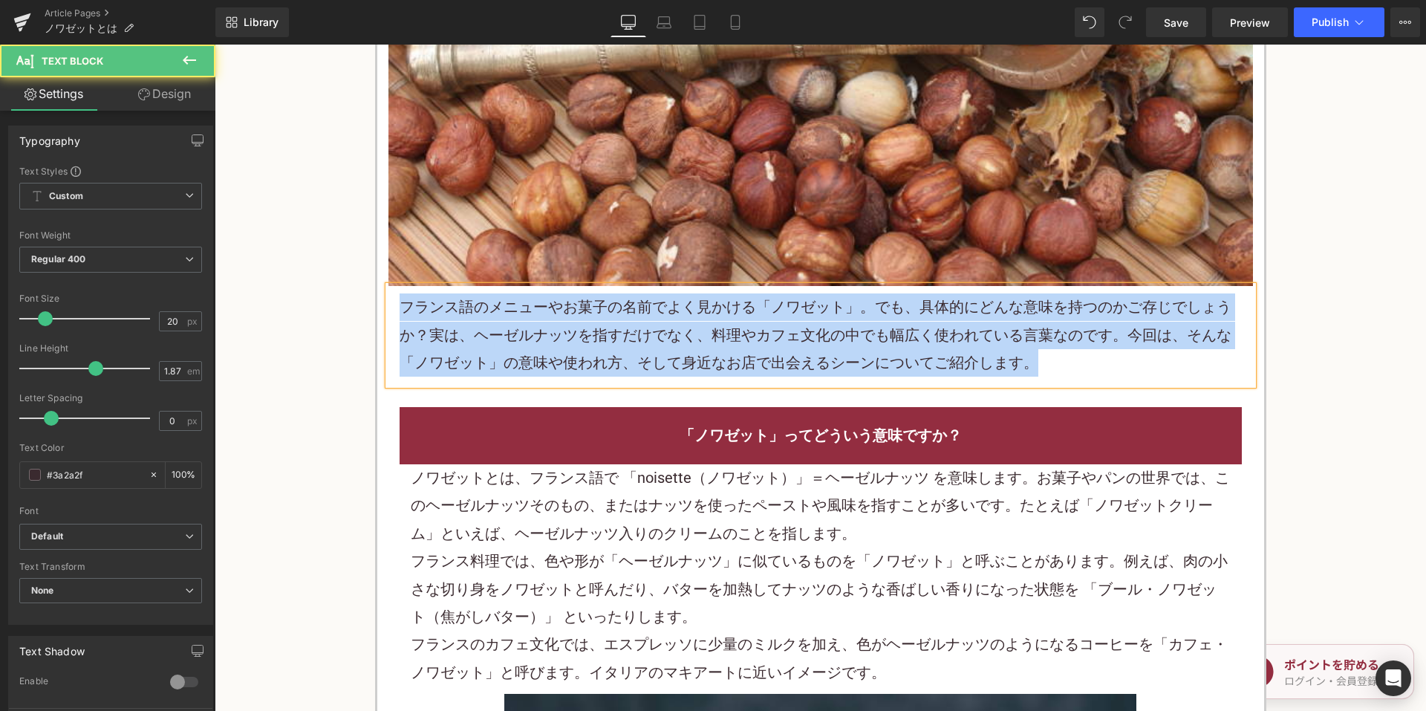
copy span "フランス語のメニューやお菓子の名前でよく見かける「ノワゼット」。でも、具体的にどんな意味を持つのかご存じでしょうか？実は、ヘーゼルナッツを指すだけでなく、料理…"
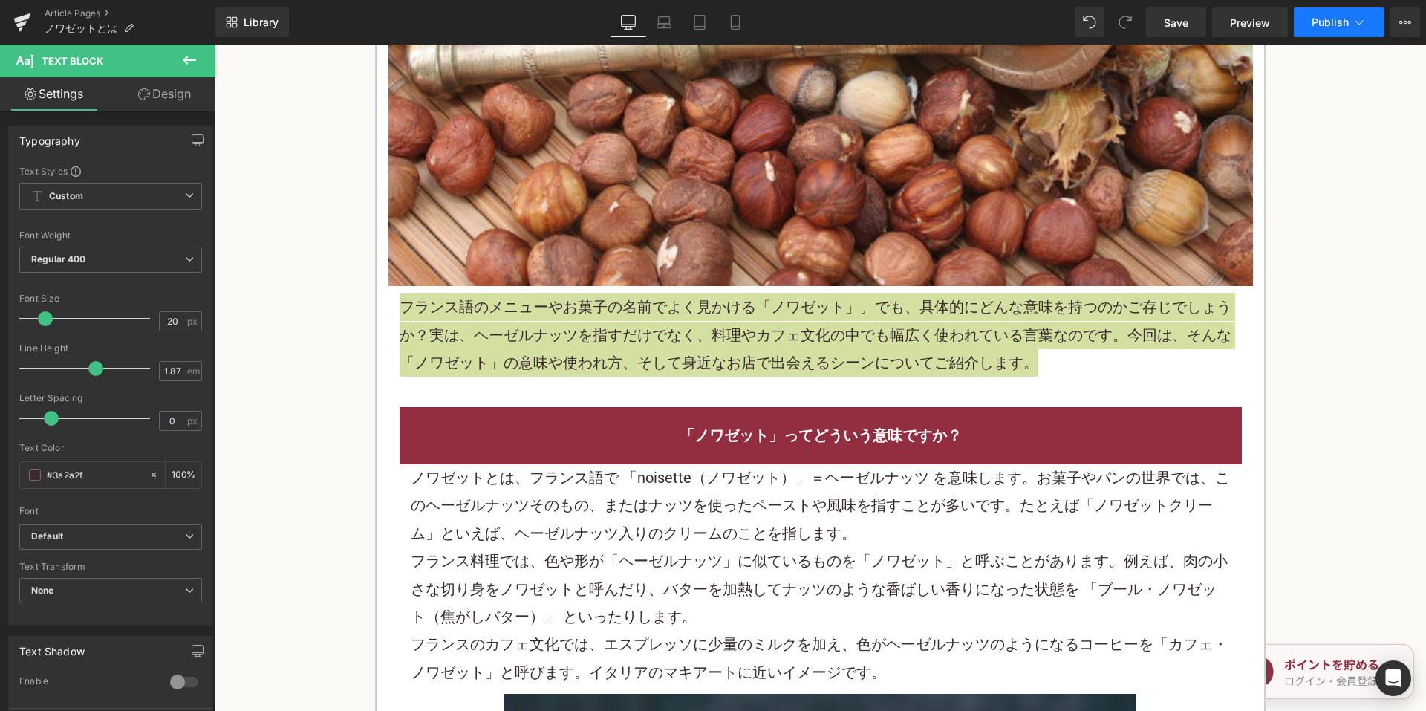
click at [1311, 34] on button "Publish" at bounding box center [1339, 22] width 91 height 30
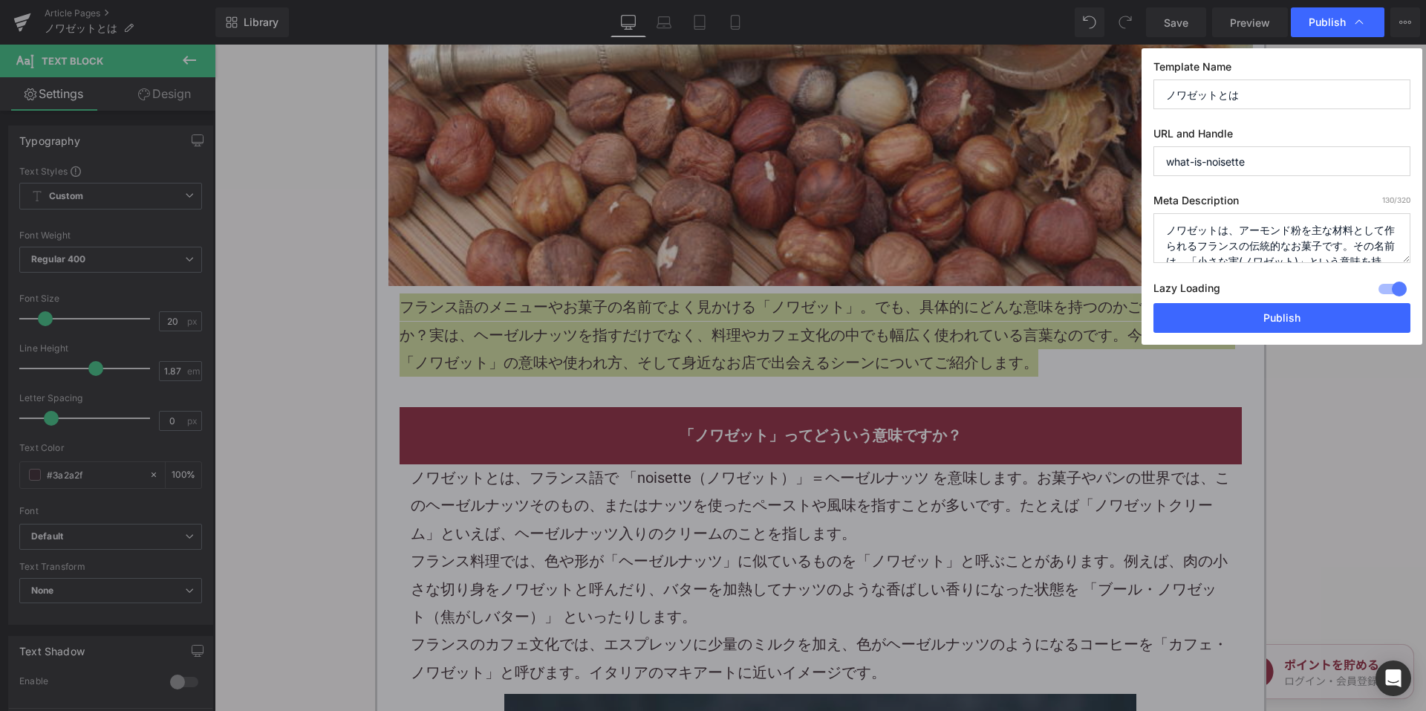
click at [1264, 229] on textarea "ノワゼットは、アーモンド粉を主な材料として作られるフランスの伝統的なお菓子です。その名前は、「小さな実(ノワゼット)」という意味を持ち、形状からついた呼び名で…" at bounding box center [1281, 238] width 257 height 50
paste textarea "ランス語のメニューやお菓子の名前でよく見かける「ノワゼット」。でも、具体的にどんな意味を持つのかご存じでしょうか？実は、ヘーゼルナッツを指すだけでなく、料理や…"
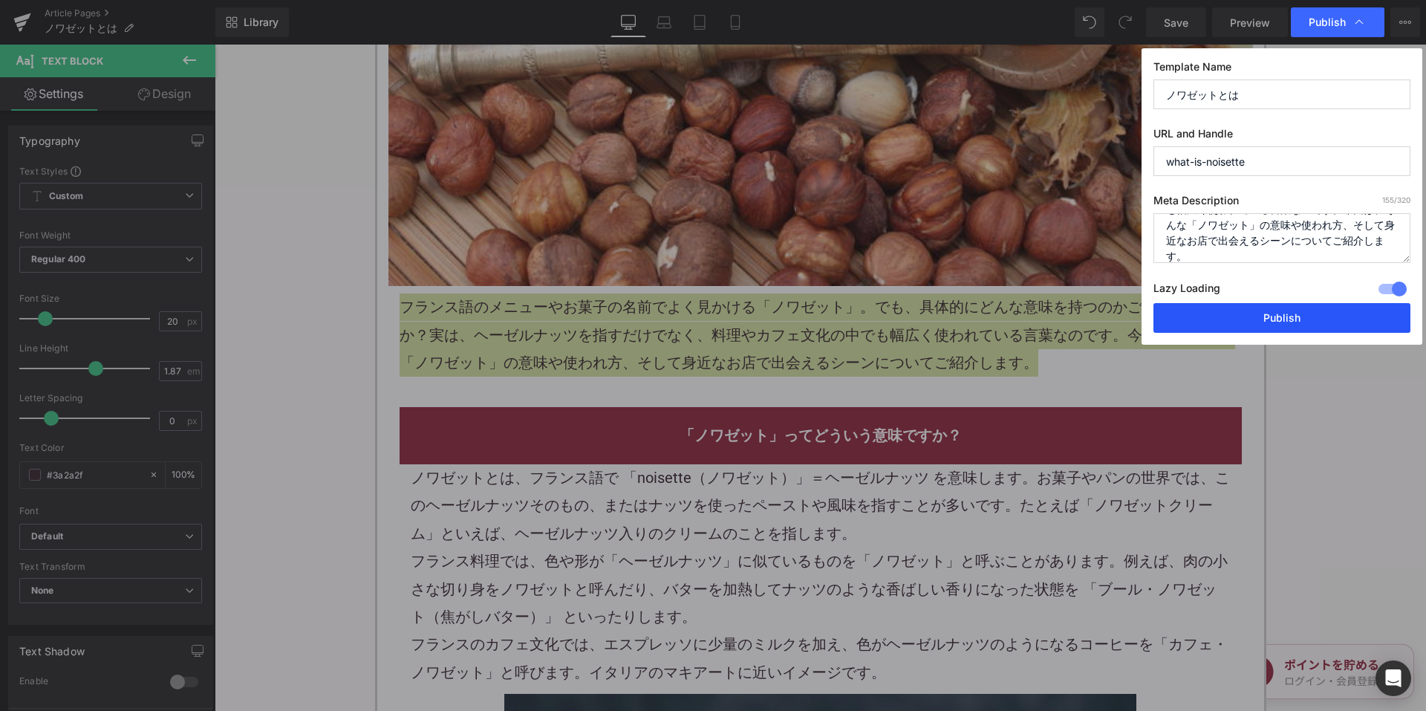
type textarea "フランス語のメニューやお菓子の名前でよく見かける「ノワゼット」。でも、具体的にどんな意味を持つのかご存じでしょうか？実は、ヘーゼルナッツを指すだけでなく、料理…"
click at [1240, 322] on button "Publish" at bounding box center [1281, 318] width 257 height 30
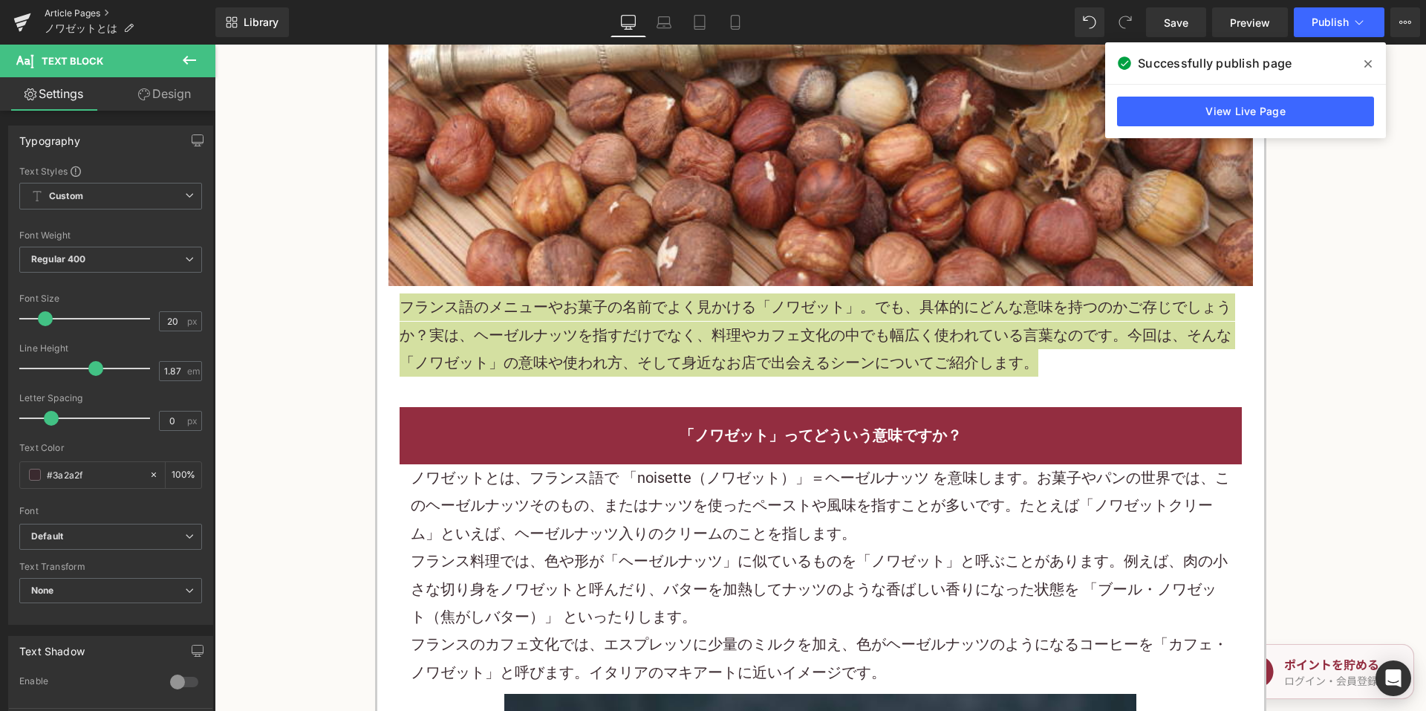
click at [91, 12] on link "Article Pages" at bounding box center [130, 13] width 171 height 12
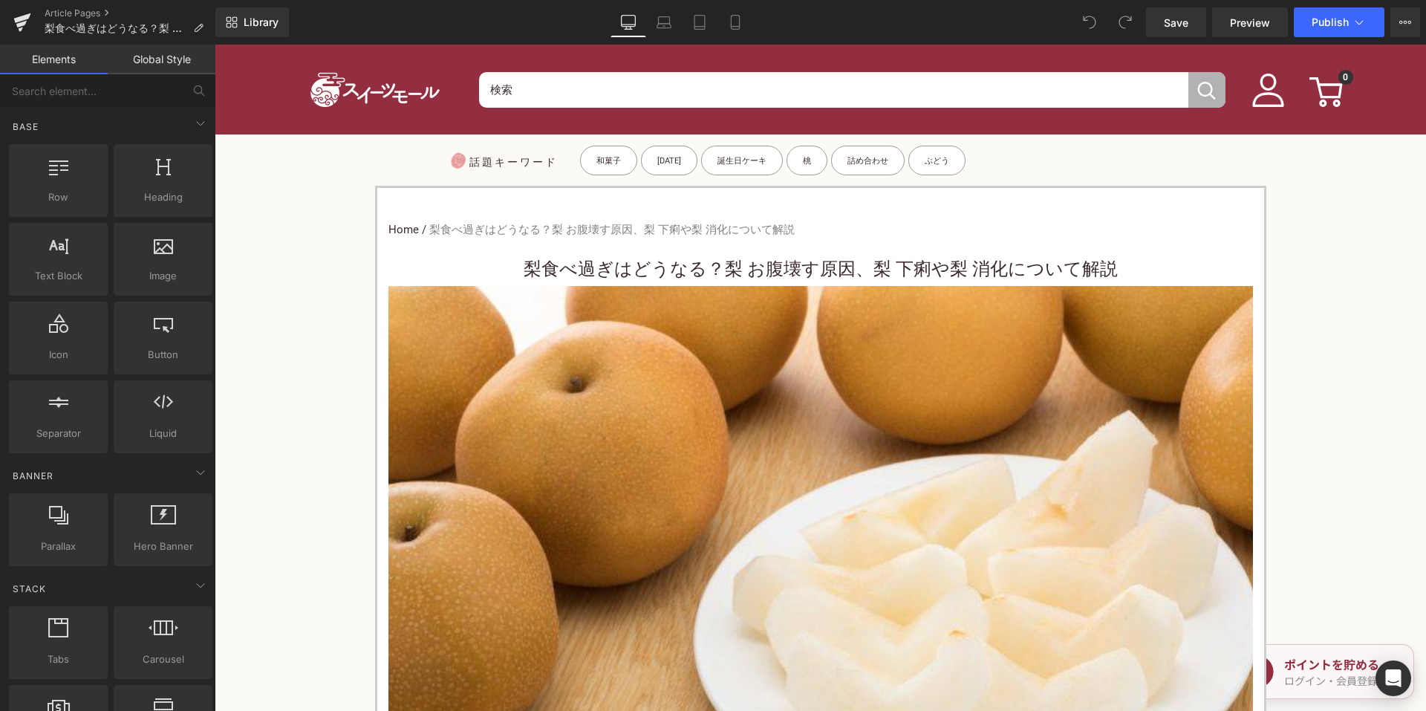
click at [619, 268] on h1 "梨食べ過ぎはどうなる？梨 お腹壊す原因、梨 下痢や梨 消化について解説" at bounding box center [820, 268] width 864 height 33
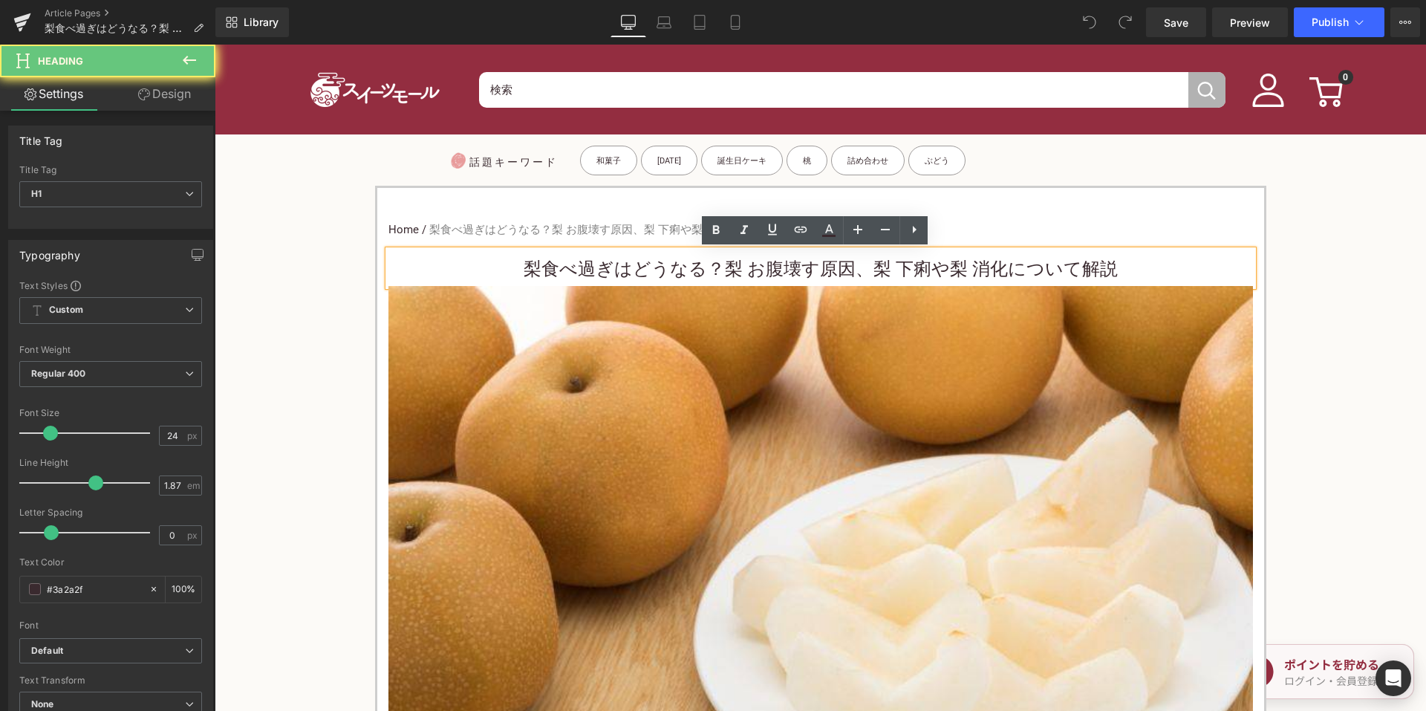
click at [589, 269] on h1 "梨食べ過ぎはどうなる？梨 お腹壊す原因、梨 下痢や梨 消化について解説" at bounding box center [820, 268] width 864 height 33
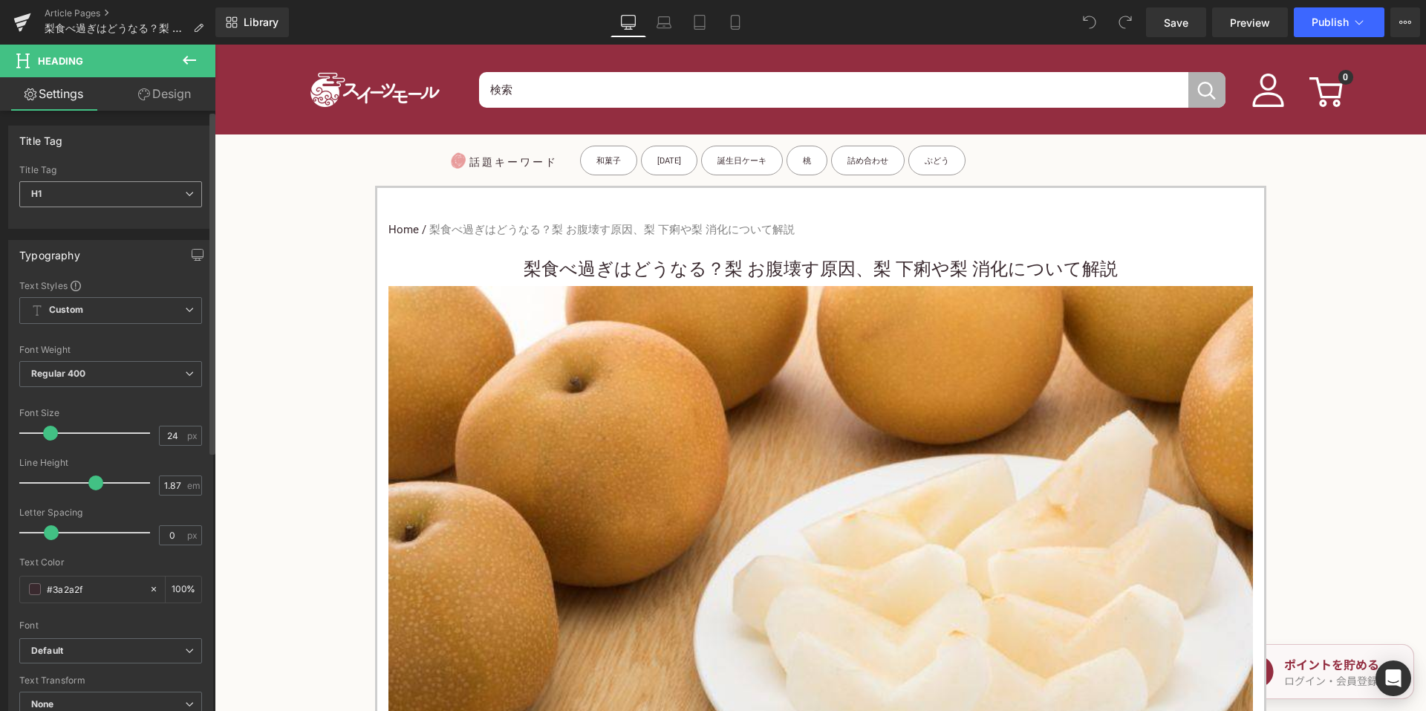
click at [178, 189] on span "H1" at bounding box center [110, 194] width 183 height 26
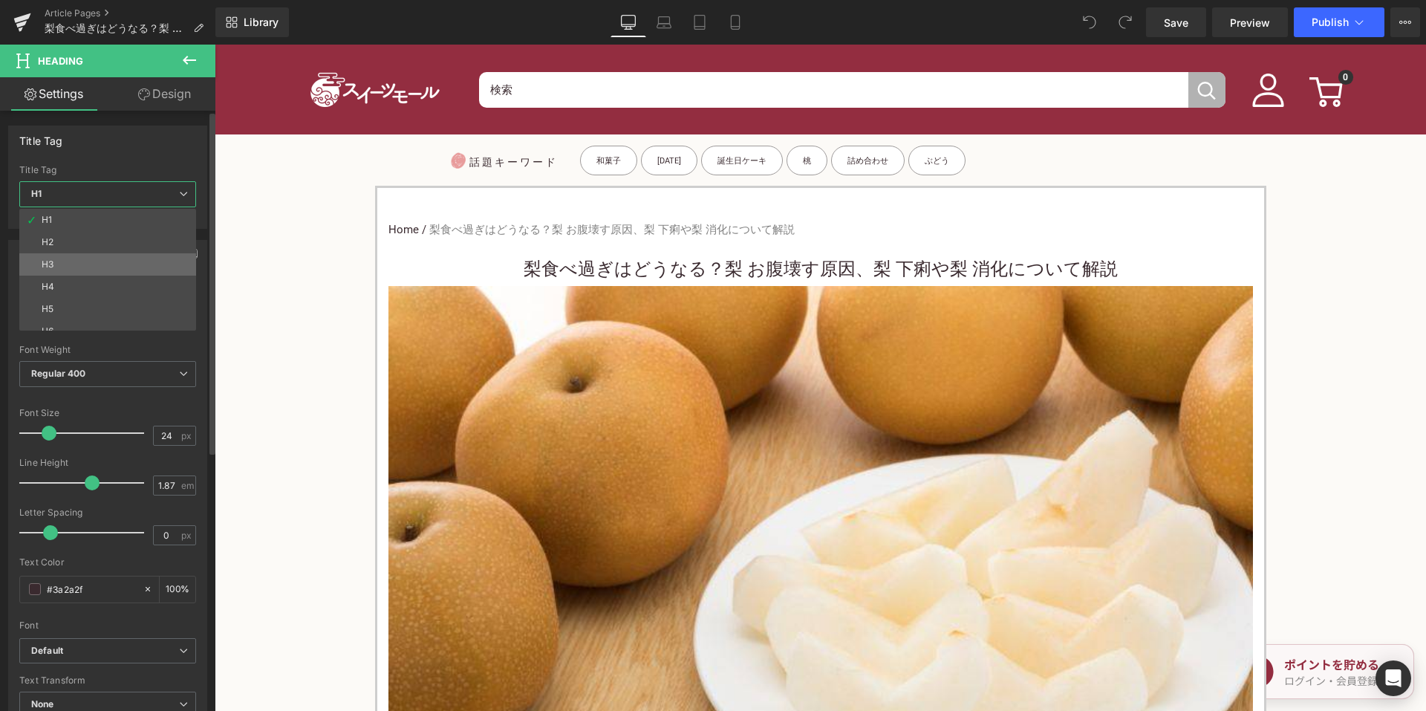
click at [98, 263] on li "H3" at bounding box center [110, 264] width 183 height 22
type input "15"
type input "100"
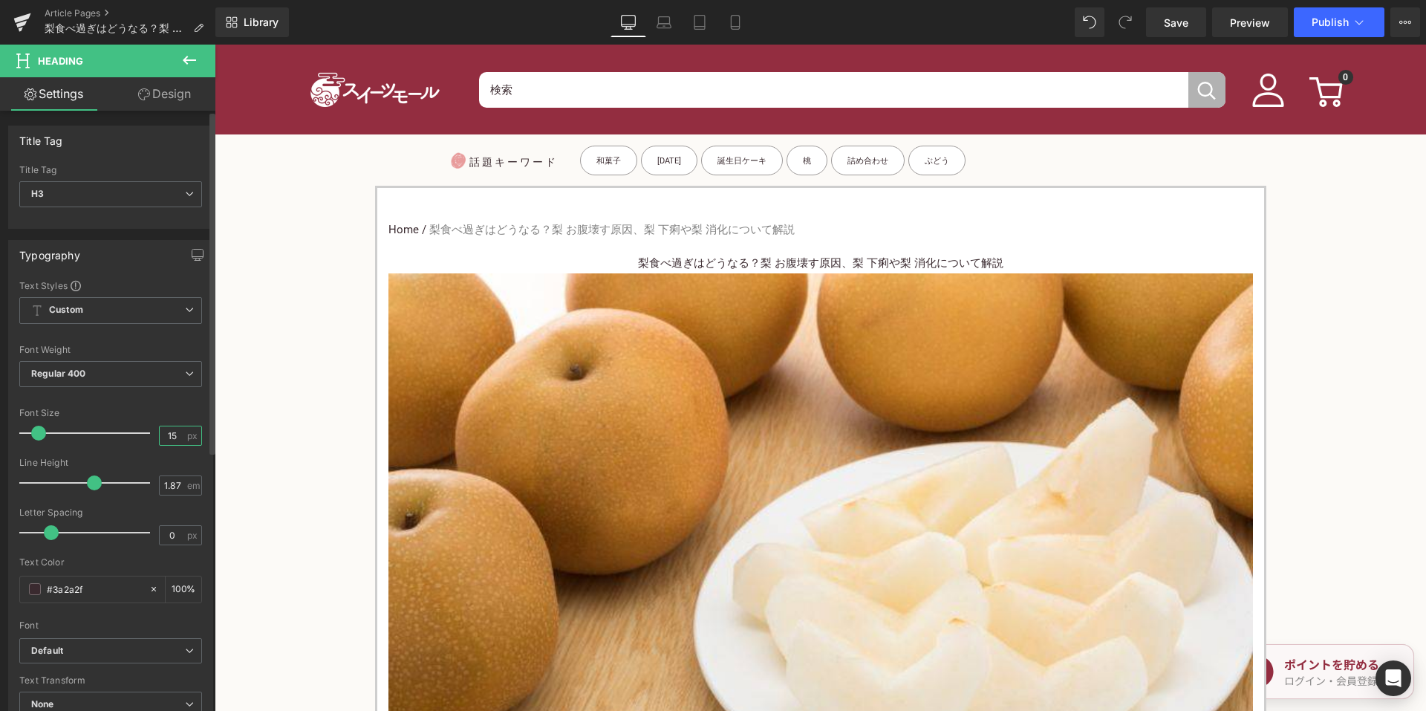
drag, startPoint x: 178, startPoint y: 440, endPoint x: 163, endPoint y: 438, distance: 15.7
click at [163, 438] on input "15" at bounding box center [173, 435] width 26 height 19
type input "24"
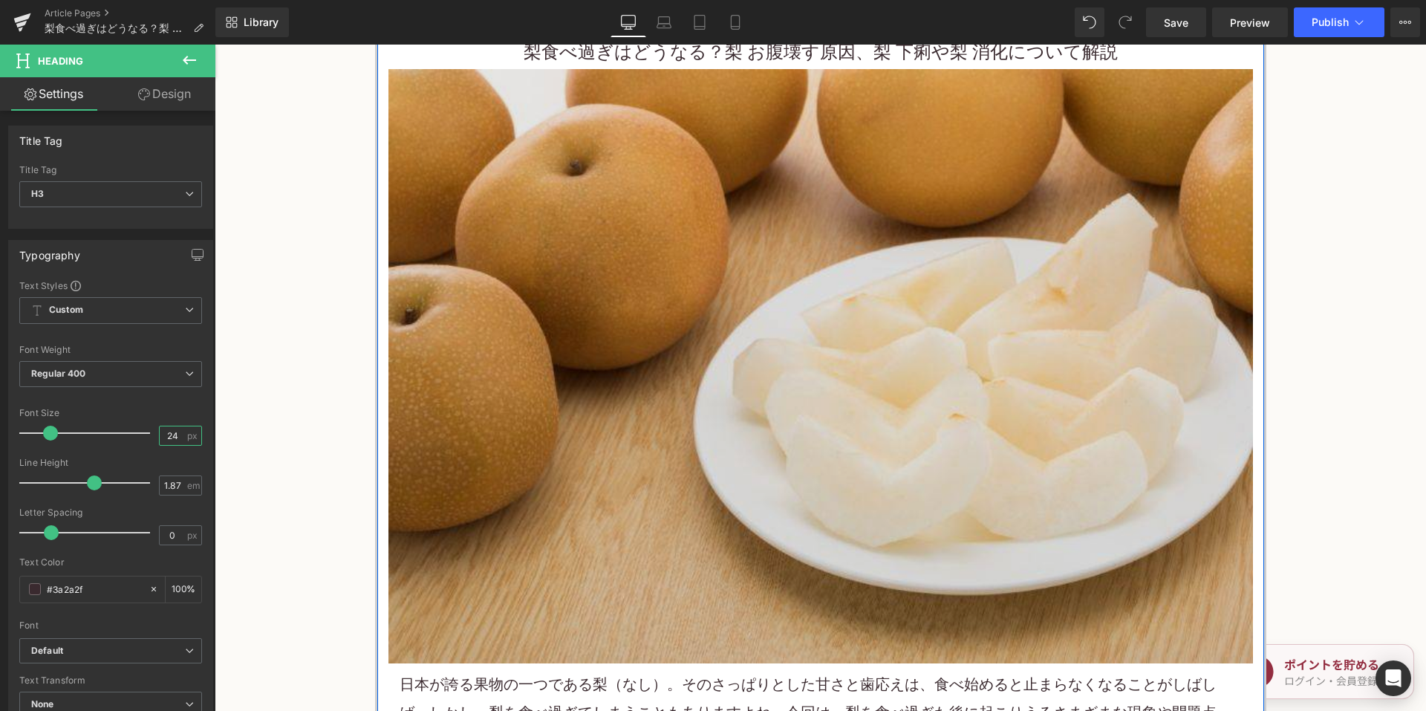
scroll to position [594, 0]
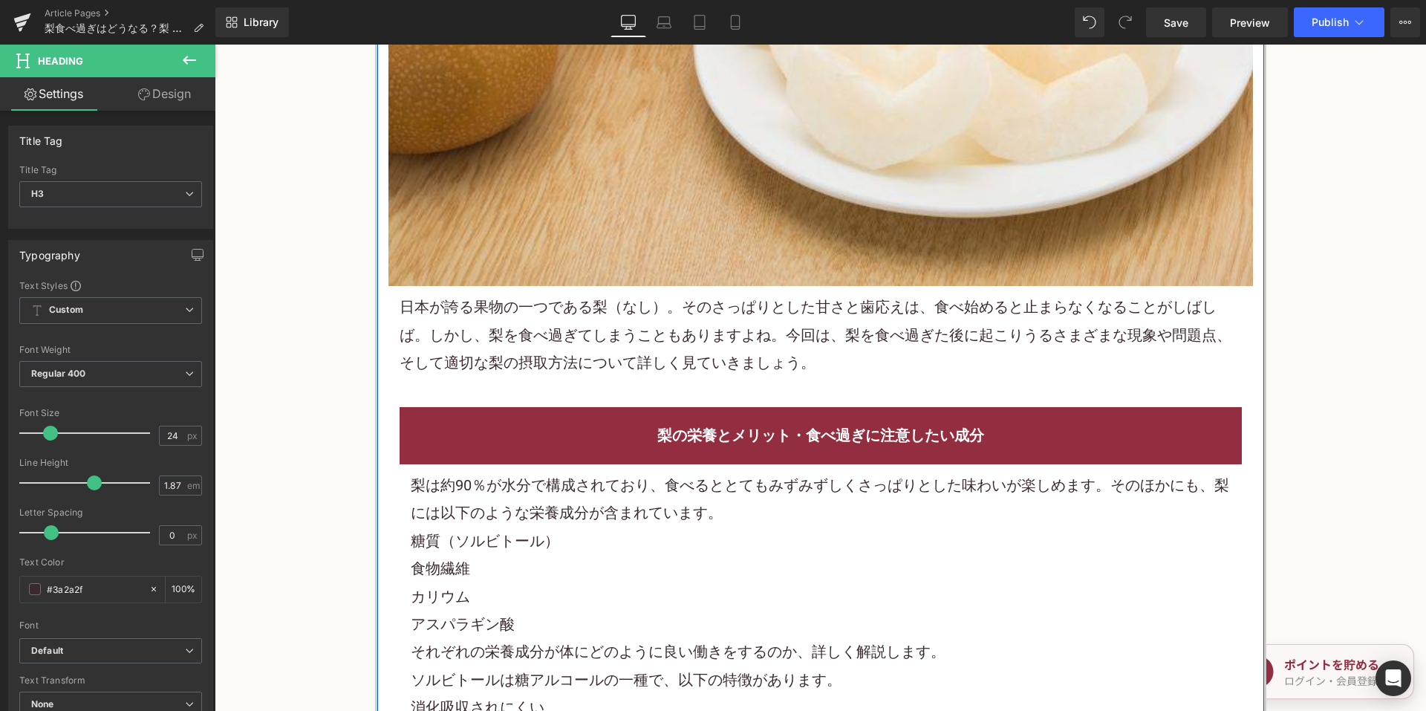
click at [557, 340] on p "日本が誇る果物の一つである梨（なし）。そのさっぱりとした甘さと歯応えは、食べ始めると止まらなくなることがしばしば。しかし、梨を食べ過ぎてしまうこともありますよ…" at bounding box center [821, 334] width 842 height 83
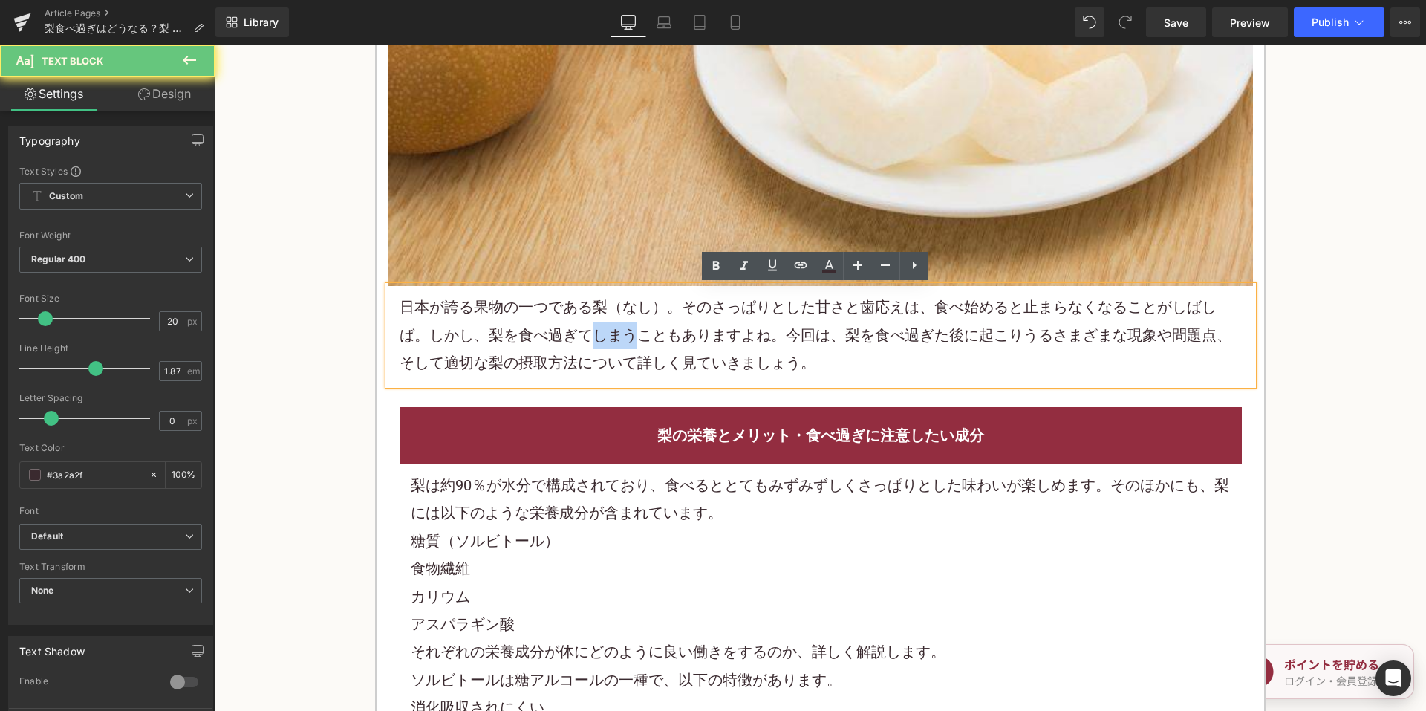
click at [557, 340] on p "日本が誇る果物の一つである梨（なし）。そのさっぱりとした甘さと歯応えは、食べ始めると止まらなくなることがしばしば。しかし、梨を食べ過ぎてしまうこともありますよ…" at bounding box center [821, 334] width 842 height 83
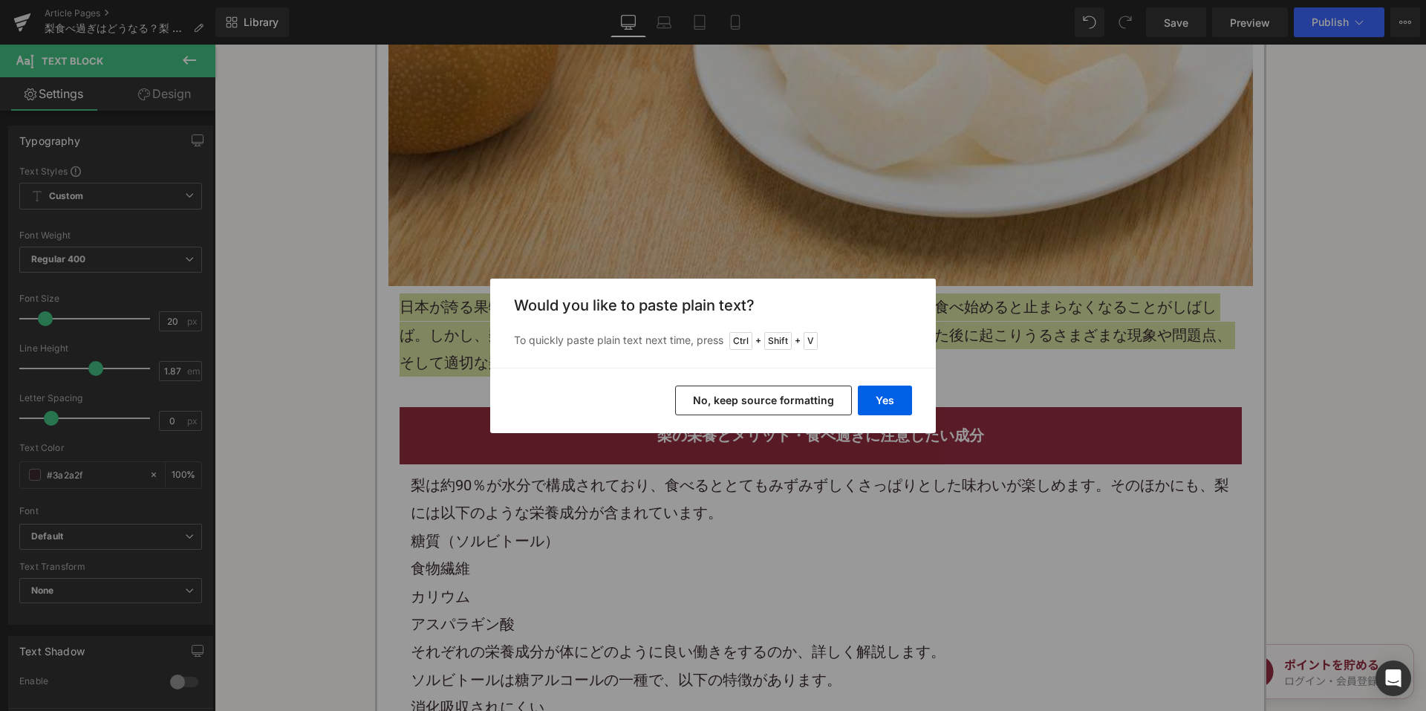
click at [744, 408] on button "No, keep source formatting" at bounding box center [763, 400] width 177 height 30
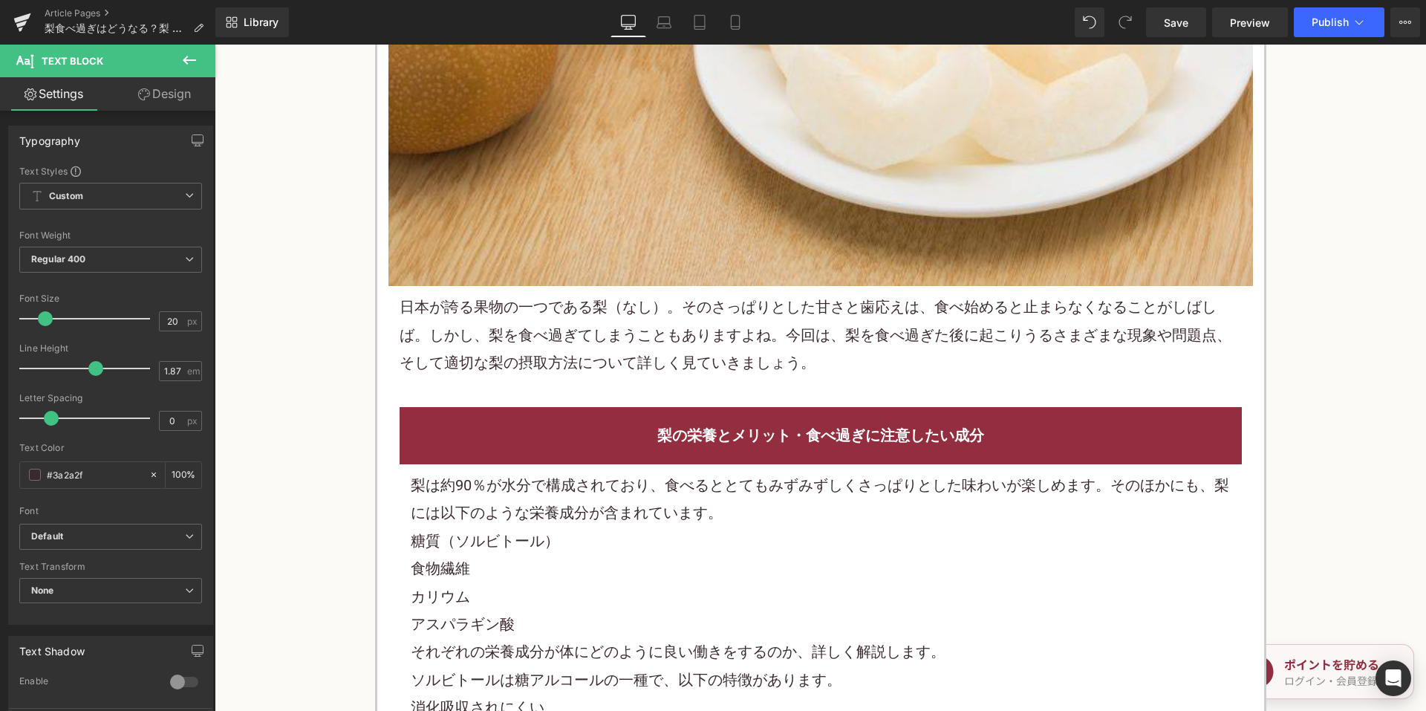
click at [559, 493] on p "梨は約90％が水分で構成されており、食べるととてもみずみずしくさっぱりとした味わいが楽しめます。そのほかにも、梨には以下のような栄養成分が含まれています。" at bounding box center [821, 500] width 820 height 56
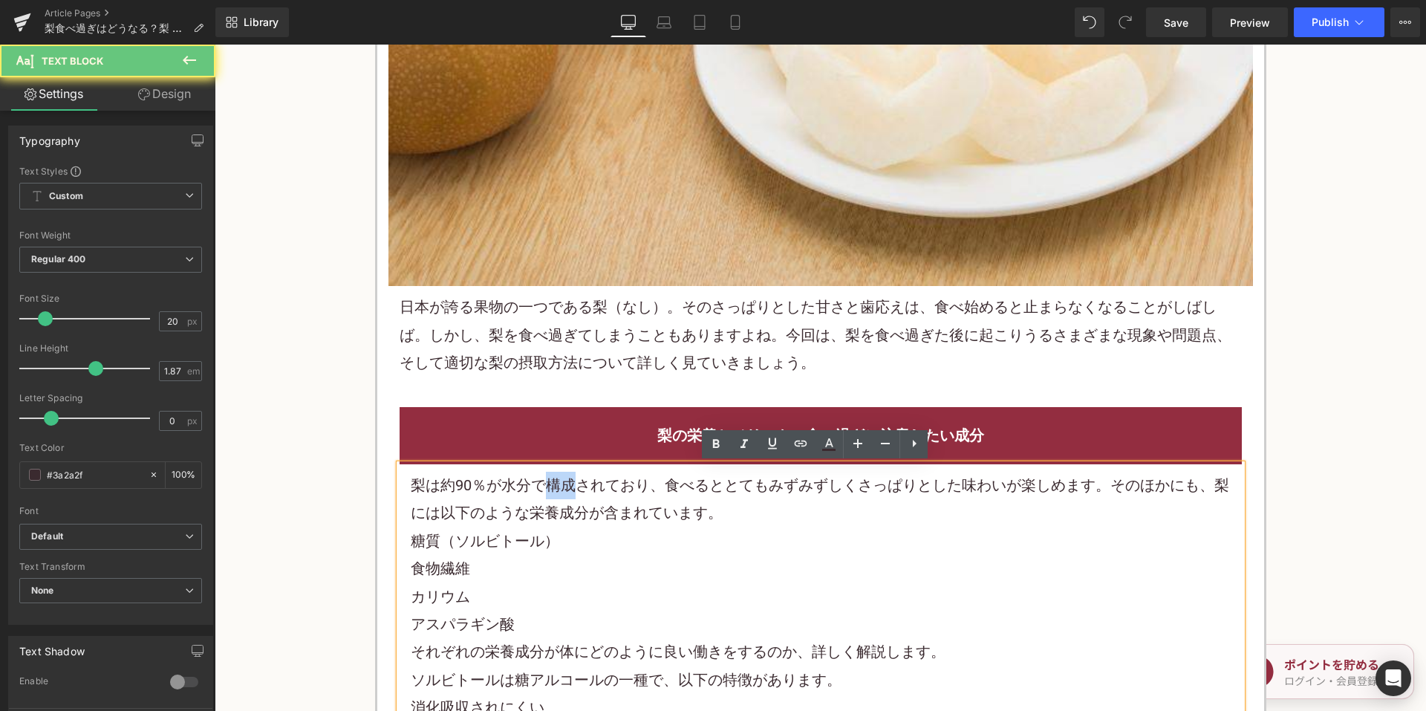
click at [559, 493] on p "梨は約90％が水分で構成されており、食べるととてもみずみずしくさっぱりとした味わいが楽しめます。そのほかにも、梨には以下のような栄養成分が含まれています。" at bounding box center [821, 500] width 820 height 56
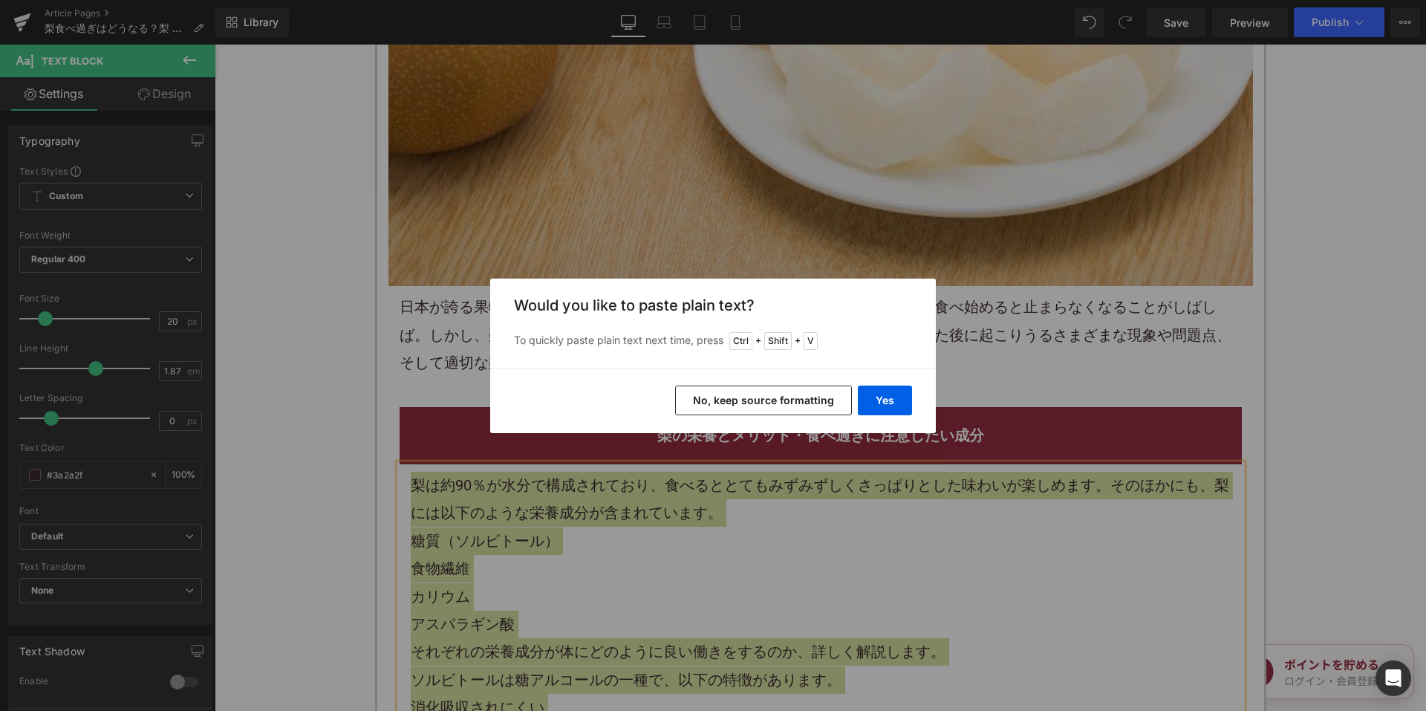
click at [708, 401] on button "No, keep source formatting" at bounding box center [763, 400] width 177 height 30
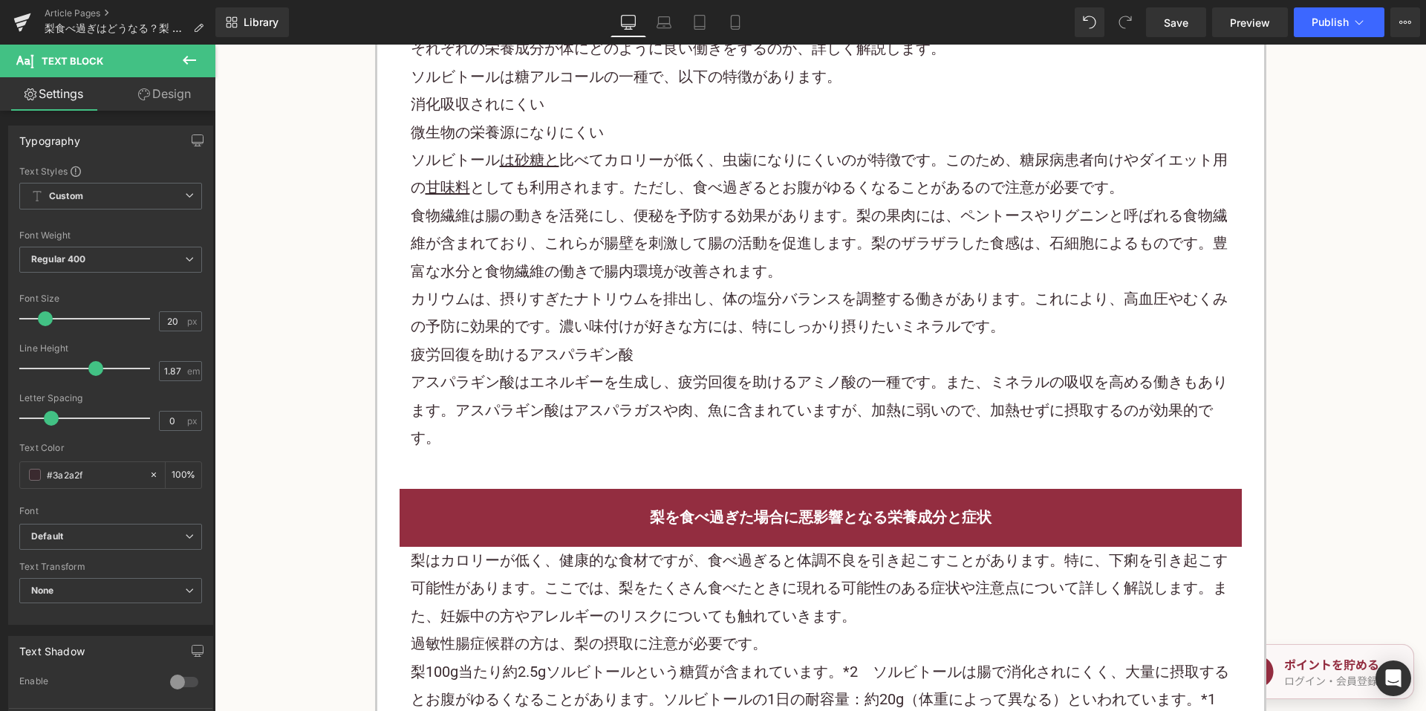
scroll to position [1411, 0]
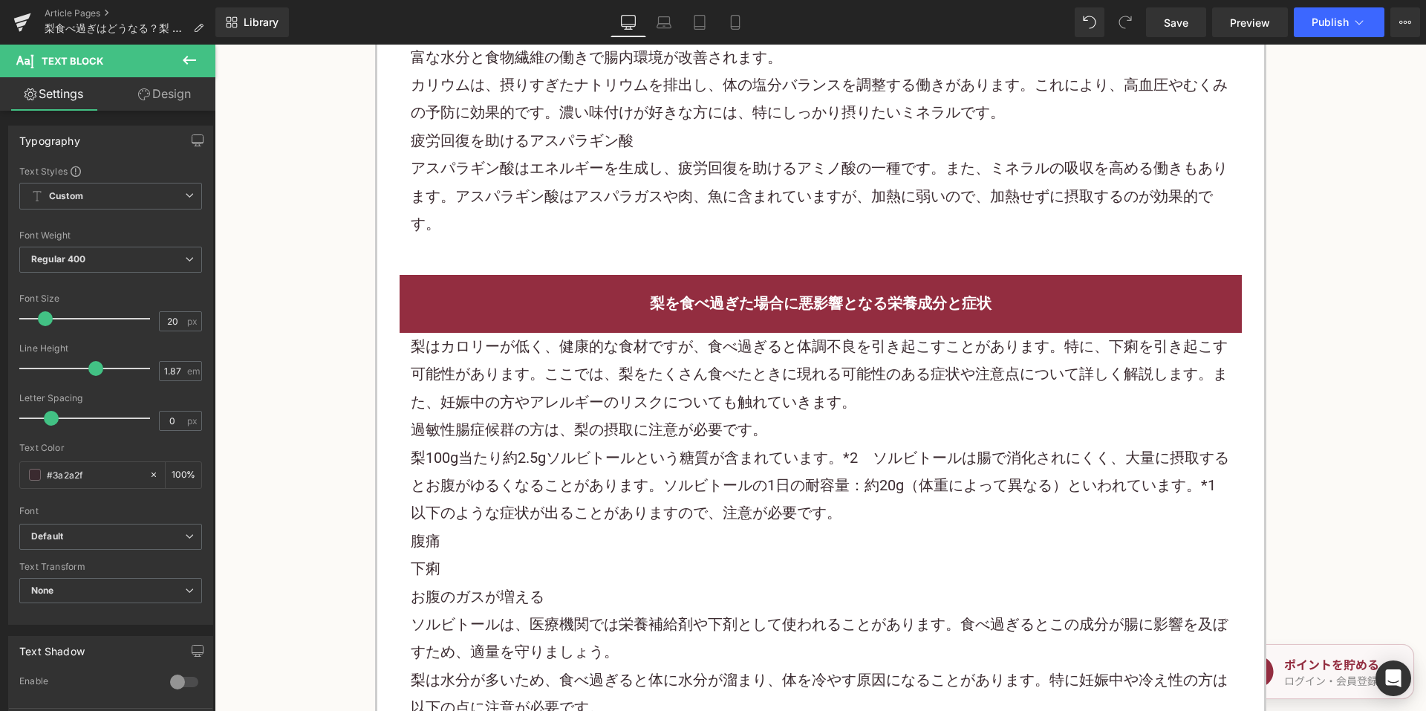
click at [564, 385] on p "梨はカロリーが低く、健康的な食材ですが、食べ過ぎると体調不良を引き起こすことがあります。特に、下痢を引き起こす可能性があります。ここでは、梨をたくさん食べたと…" at bounding box center [821, 374] width 820 height 83
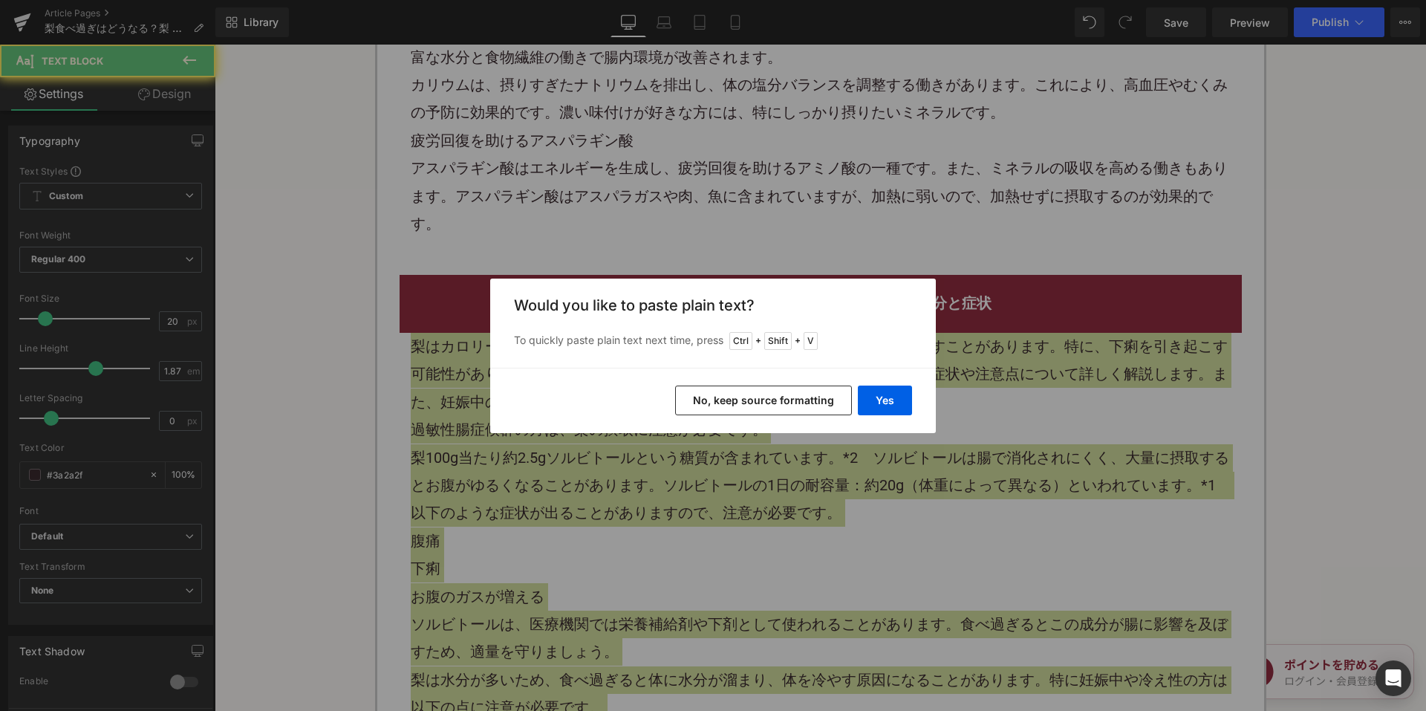
click at [728, 401] on button "No, keep source formatting" at bounding box center [763, 400] width 177 height 30
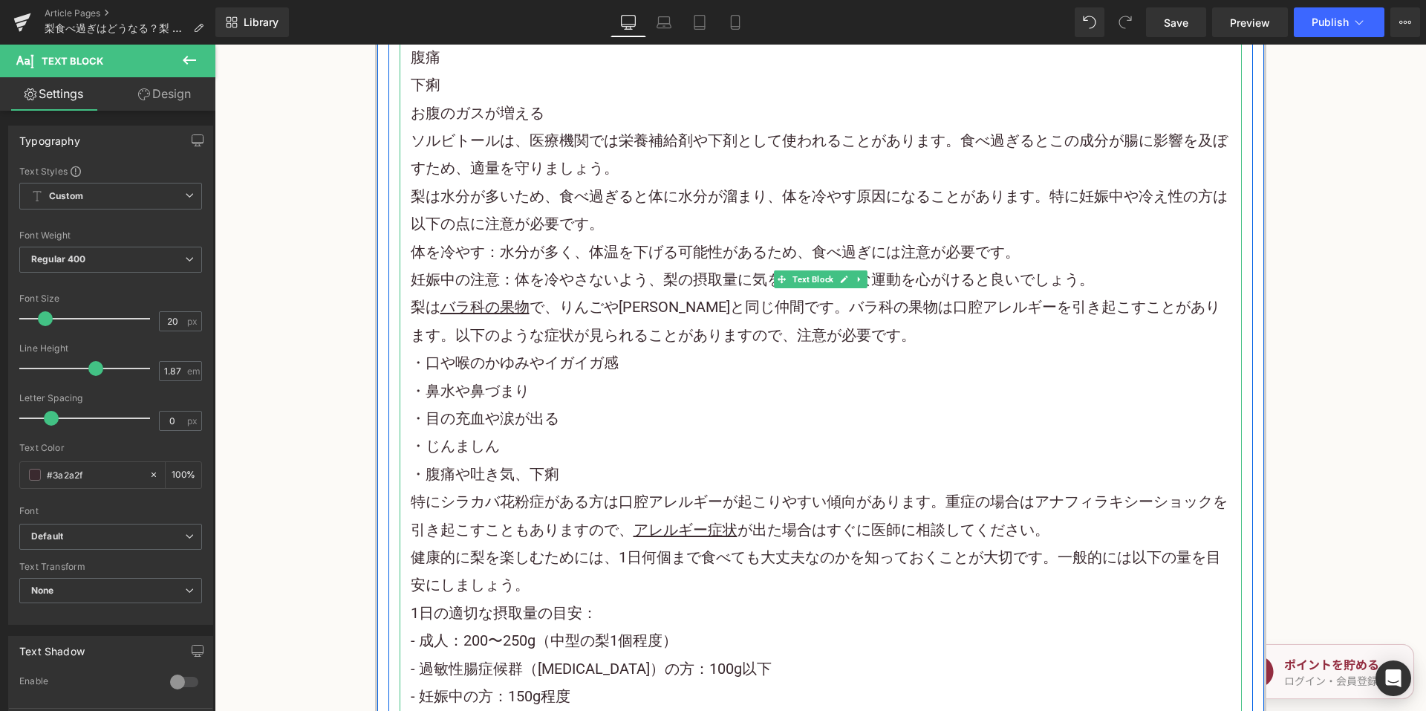
scroll to position [2154, 0]
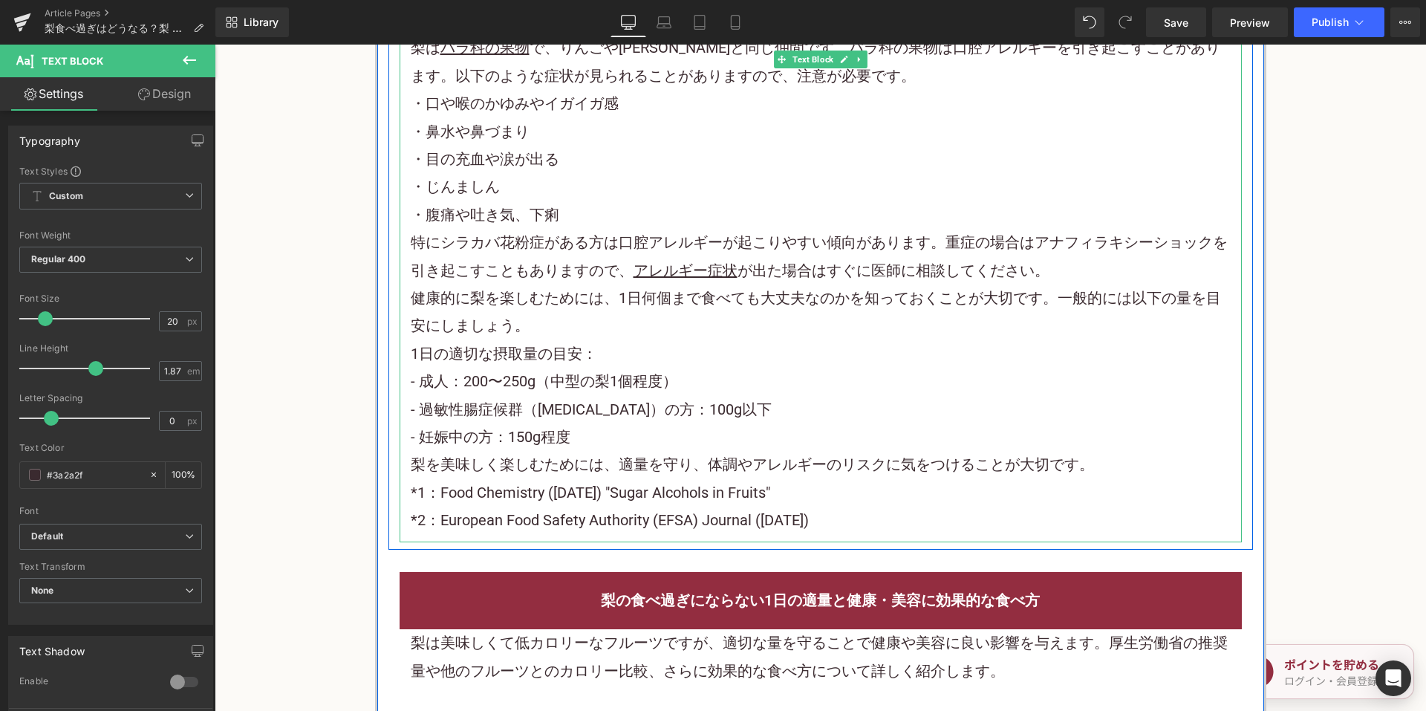
click at [542, 328] on p "健康的に梨を楽しむためには、1日何個まで食べても大丈夫なのかを知っておくことが大切です。一般的には以下の量を目安にしましょう。" at bounding box center [821, 312] width 820 height 56
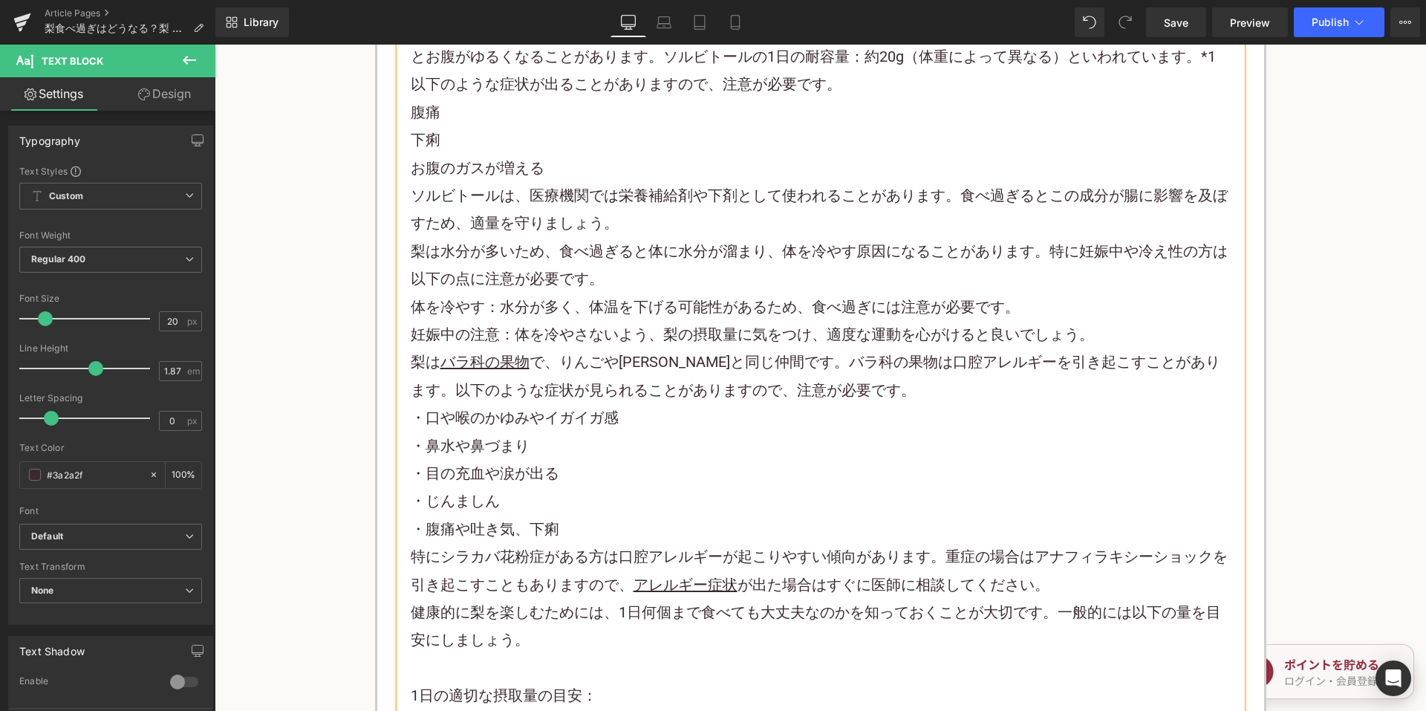
scroll to position [1708, 0]
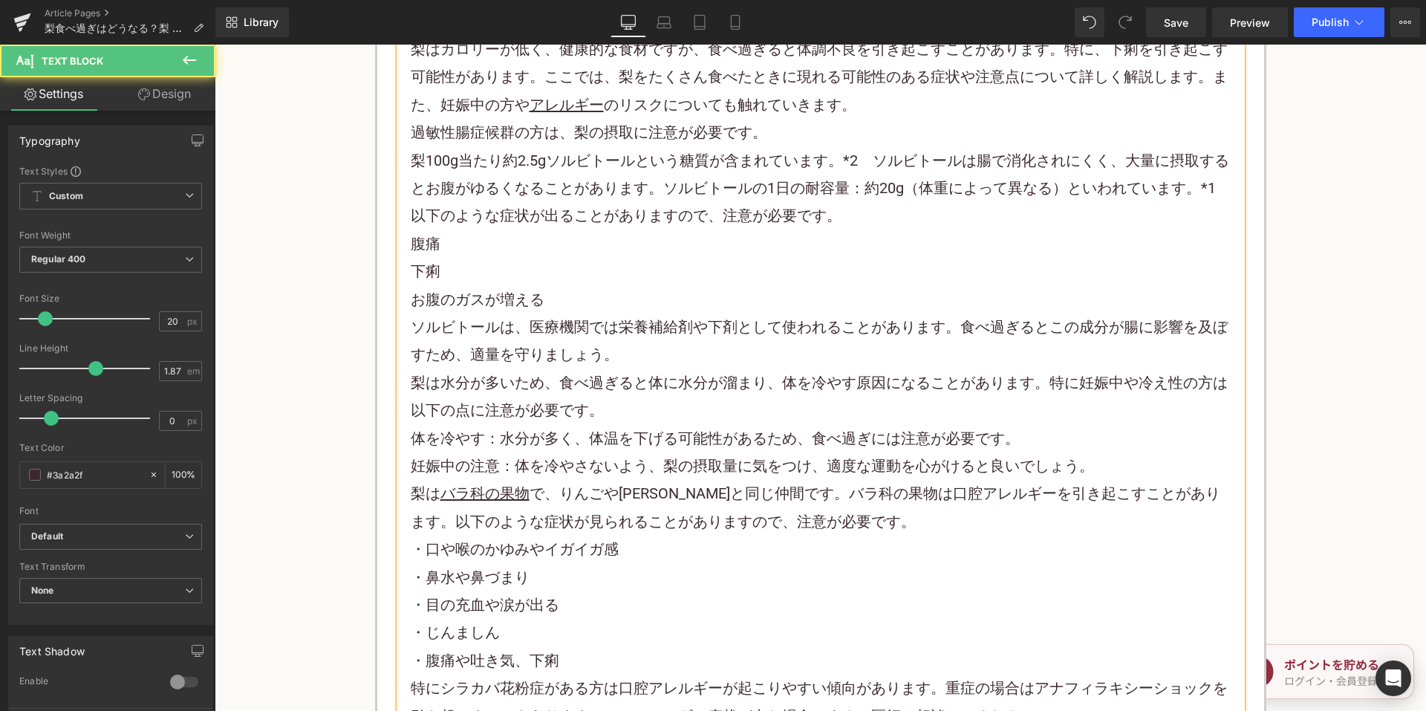
click at [642, 405] on p "梨は水分が多いため、食べ過ぎると体に水分が溜まり、体を冷やす原因になることがあります。特に妊娠中や冷え性の方は以下の点に注意が必要です。" at bounding box center [821, 397] width 820 height 56
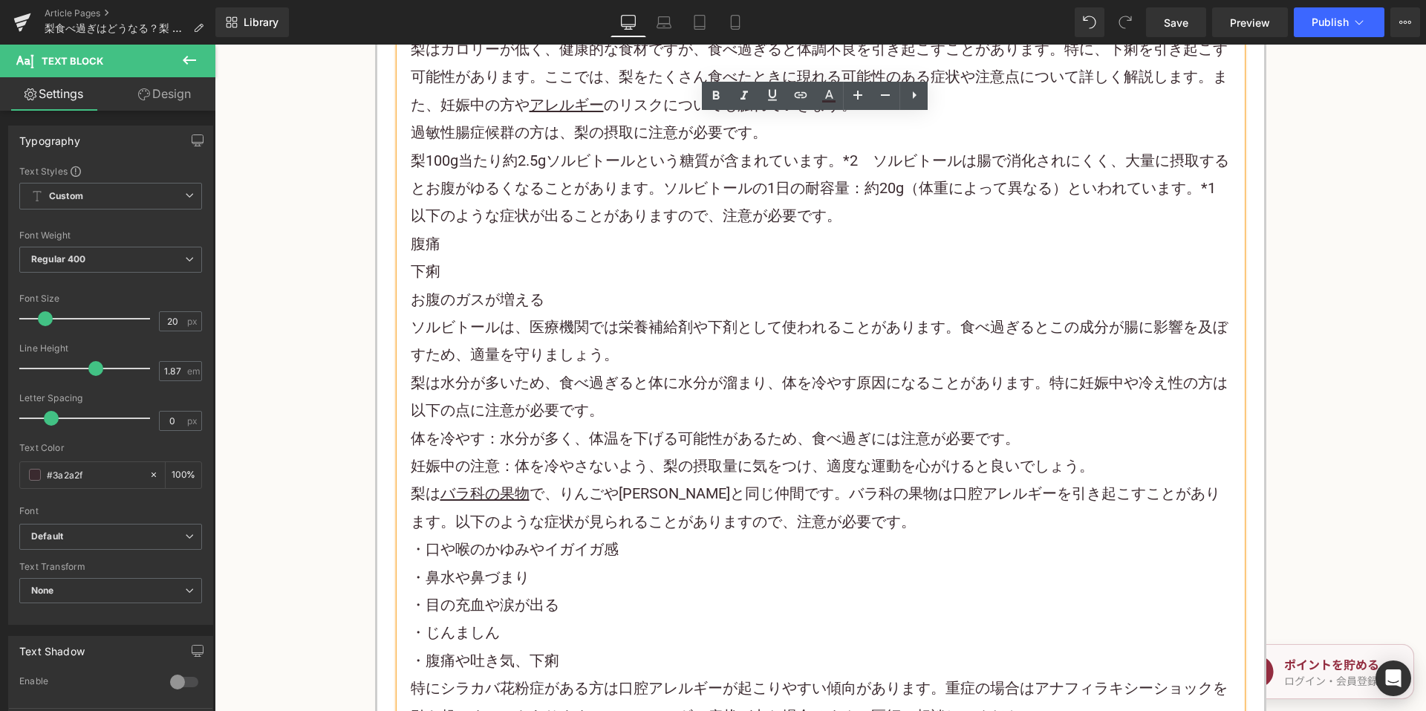
click at [674, 363] on p "ソルビトールは、医療機関では栄養補給剤や下剤として使われることがあります。食べ過ぎるとこの成分が腸に影響を及ぼすため、適量を守りましょう。" at bounding box center [821, 341] width 820 height 56
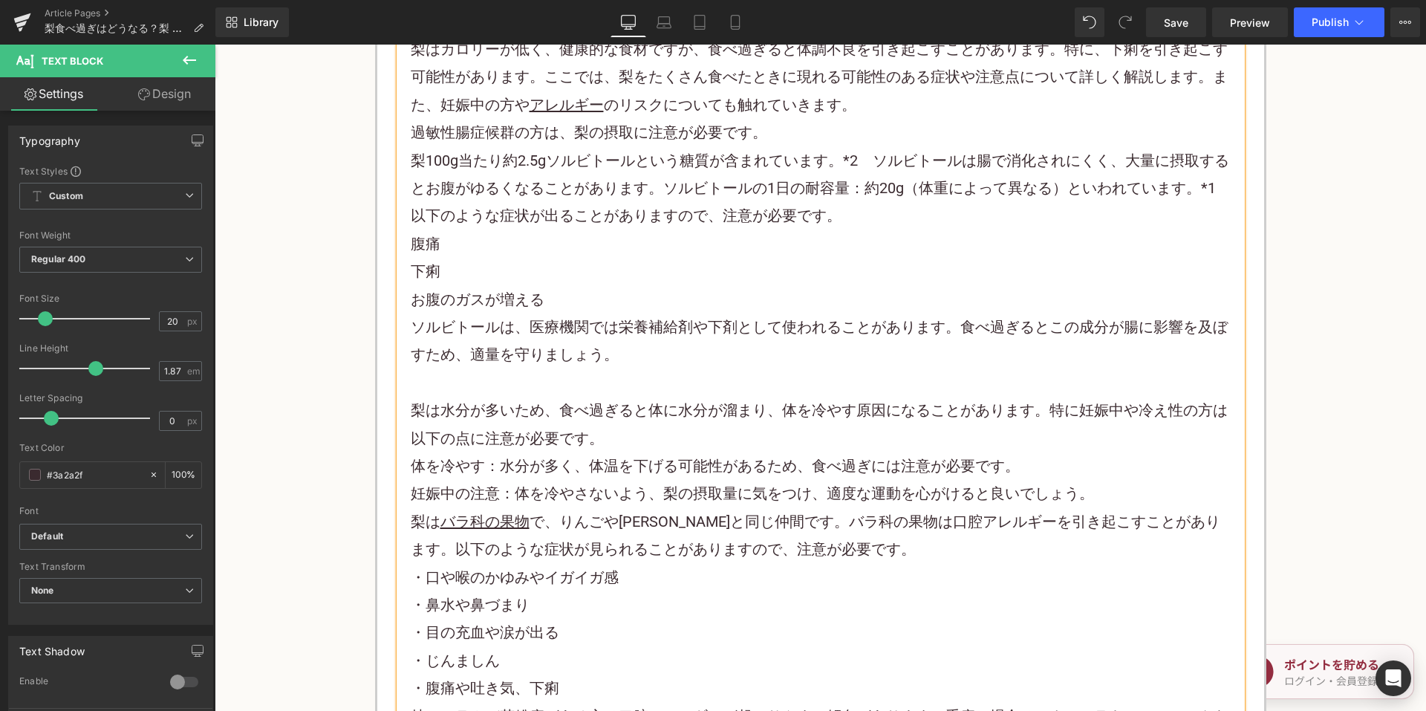
click at [623, 429] on p "梨は水分が多いため、食べ過ぎると体に水分が溜まり、体を冷やす原因になることがあります。特に妊娠中や冷え性の方は以下の点に注意が必要です。" at bounding box center [821, 425] width 820 height 56
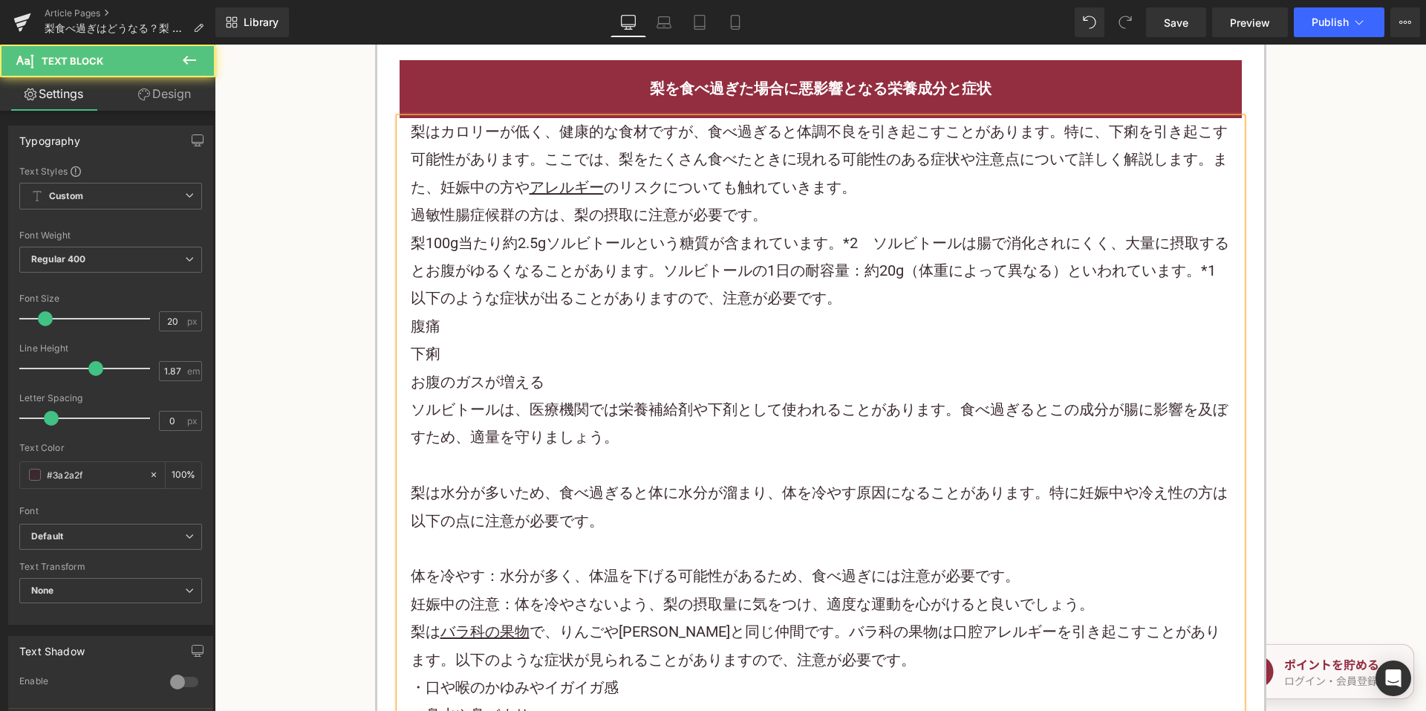
scroll to position [1411, 0]
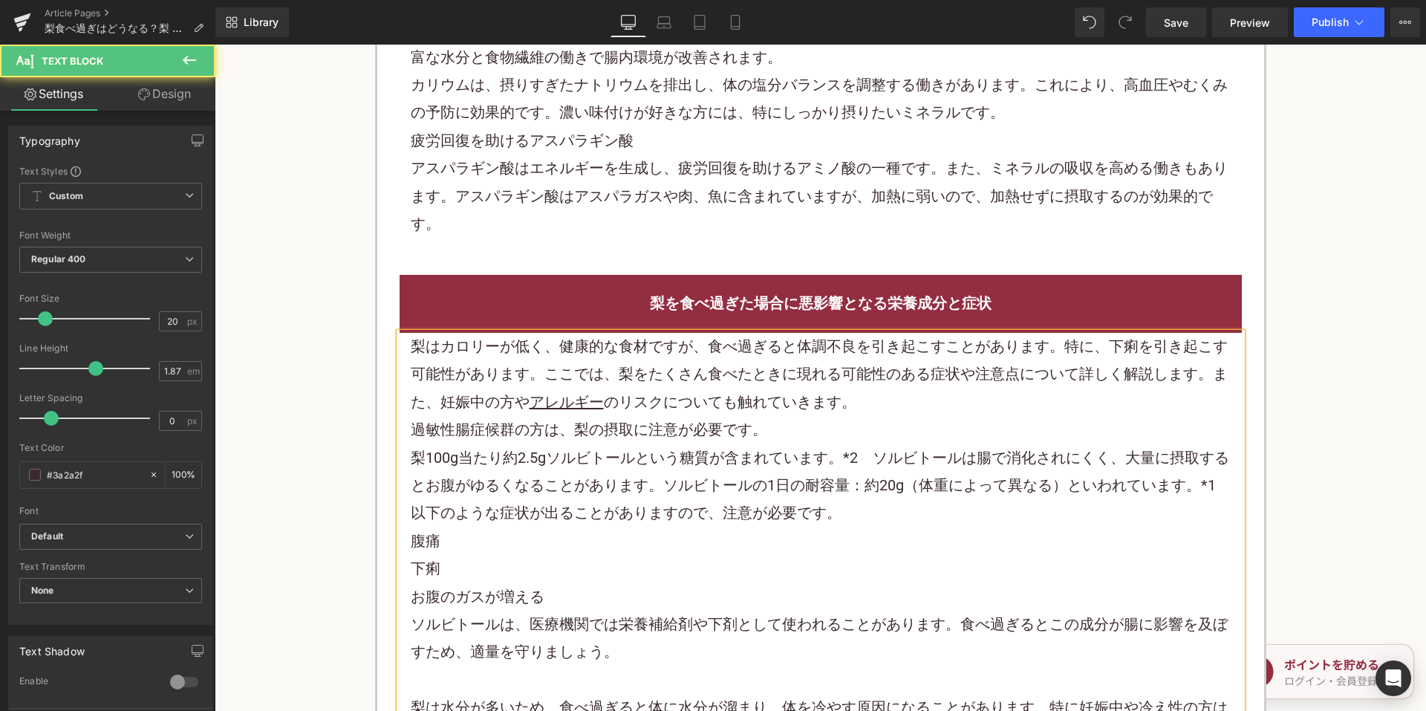
click at [819, 433] on p "過敏性腸症候群の方は、梨の摂取に注意が必要です。" at bounding box center [821, 429] width 820 height 27
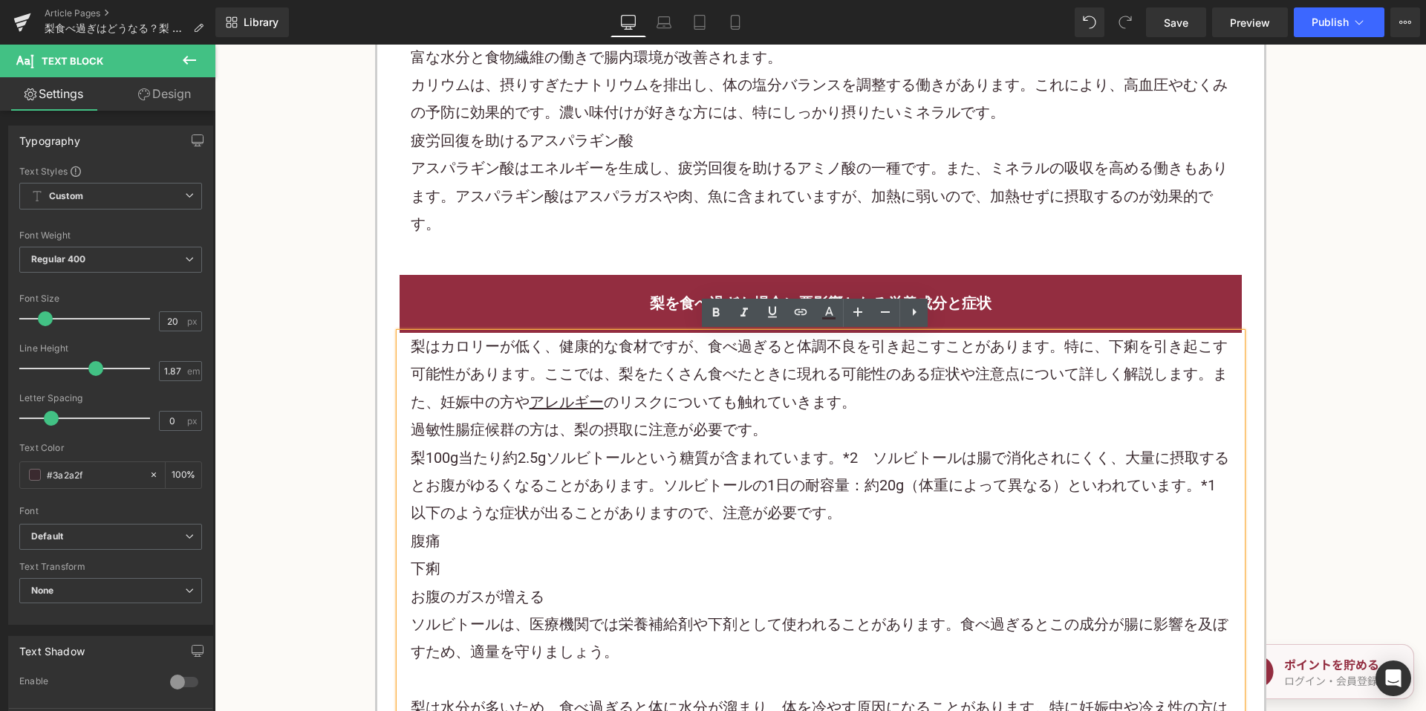
click at [926, 394] on p "梨はカロリーが低く、健康的な食材ですが、食べ過ぎると体調不良を引き起こすことがあります。特に、下痢を引き起こす可能性があります。ここでは、梨をたくさん食べたと…" at bounding box center [821, 374] width 820 height 83
click at [818, 423] on p "過敏性腸症候群の方は、梨の摂取に注意が必要です。" at bounding box center [821, 429] width 820 height 27
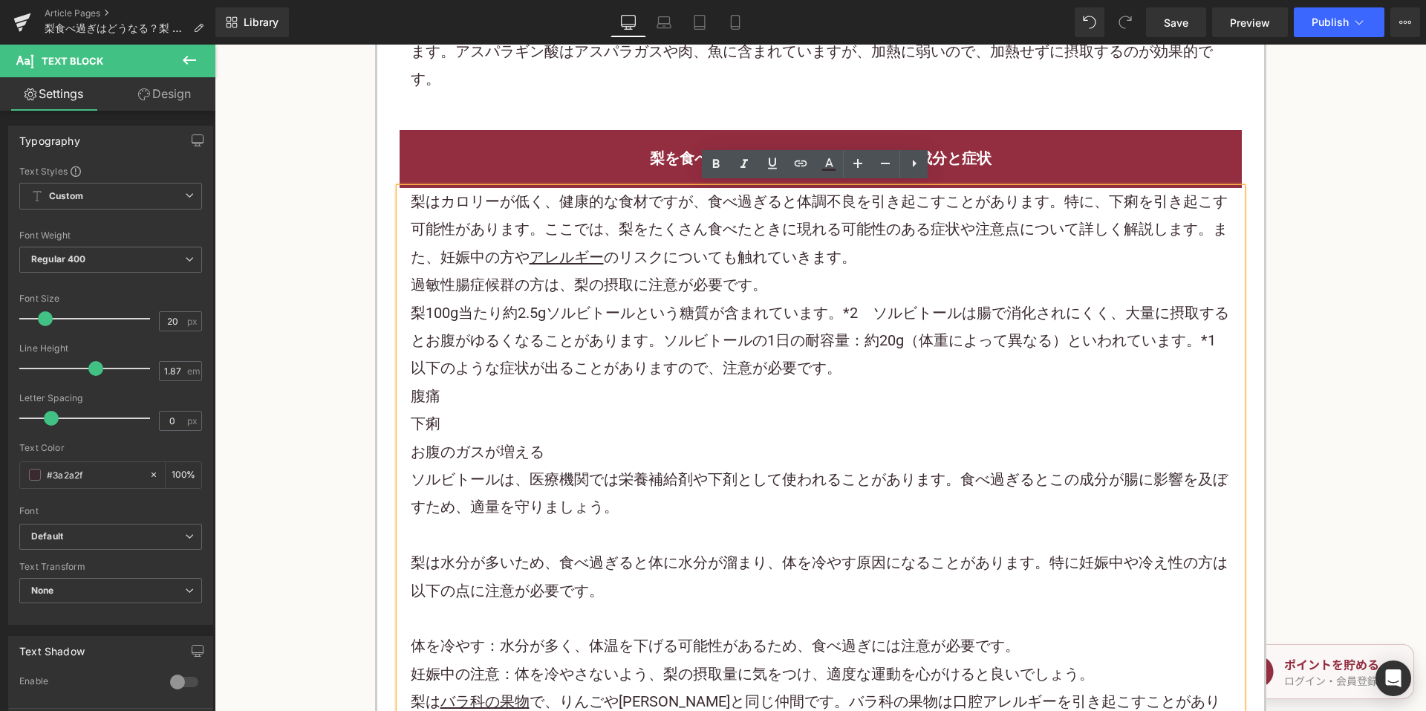
scroll to position [1559, 0]
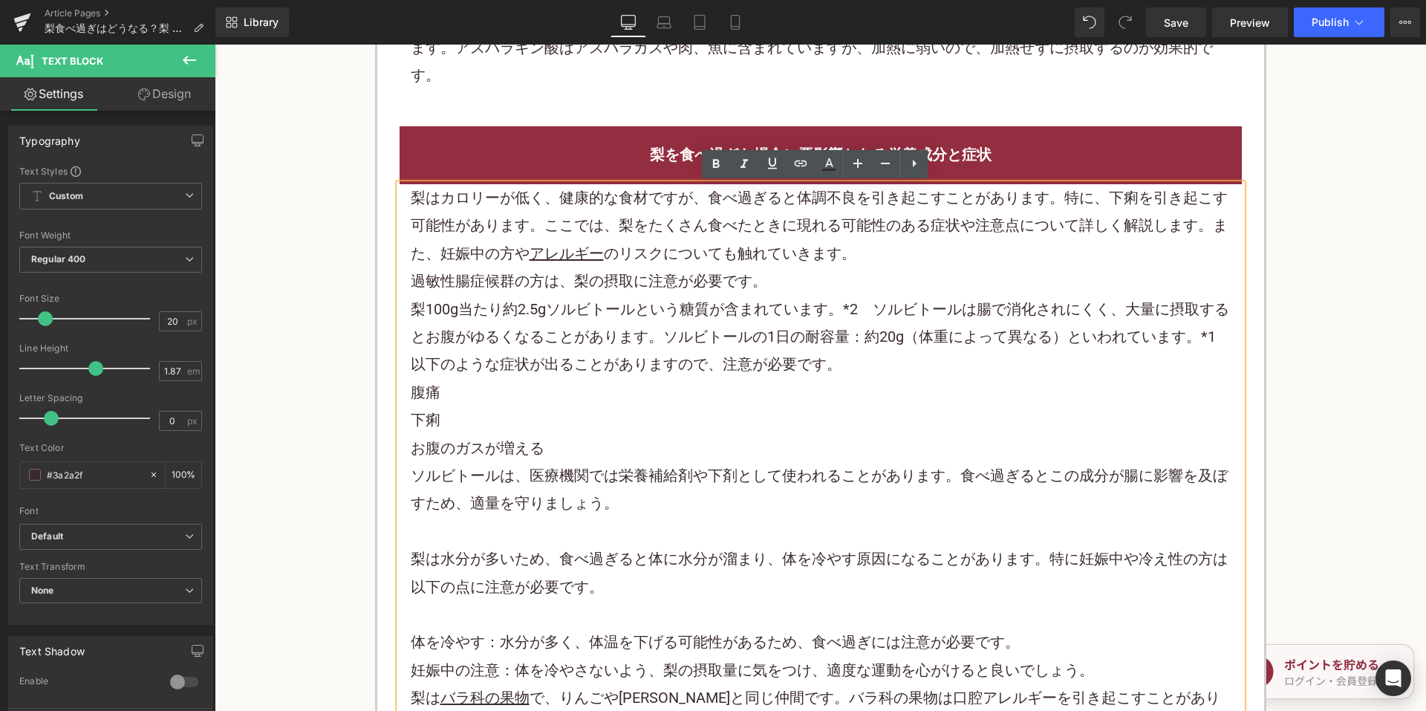
click at [861, 383] on p "腹痛" at bounding box center [821, 392] width 820 height 27
click at [859, 365] on p "梨100g当たり約2.5gソルビトールという糖質が含まれています。*2　ソルビトールは腸で消化されにくく、大量に摂取するとお腹がゆるくなることがあります。ソル…" at bounding box center [821, 337] width 820 height 83
click at [593, 446] on p "お腹のガスが増える" at bounding box center [821, 447] width 820 height 27
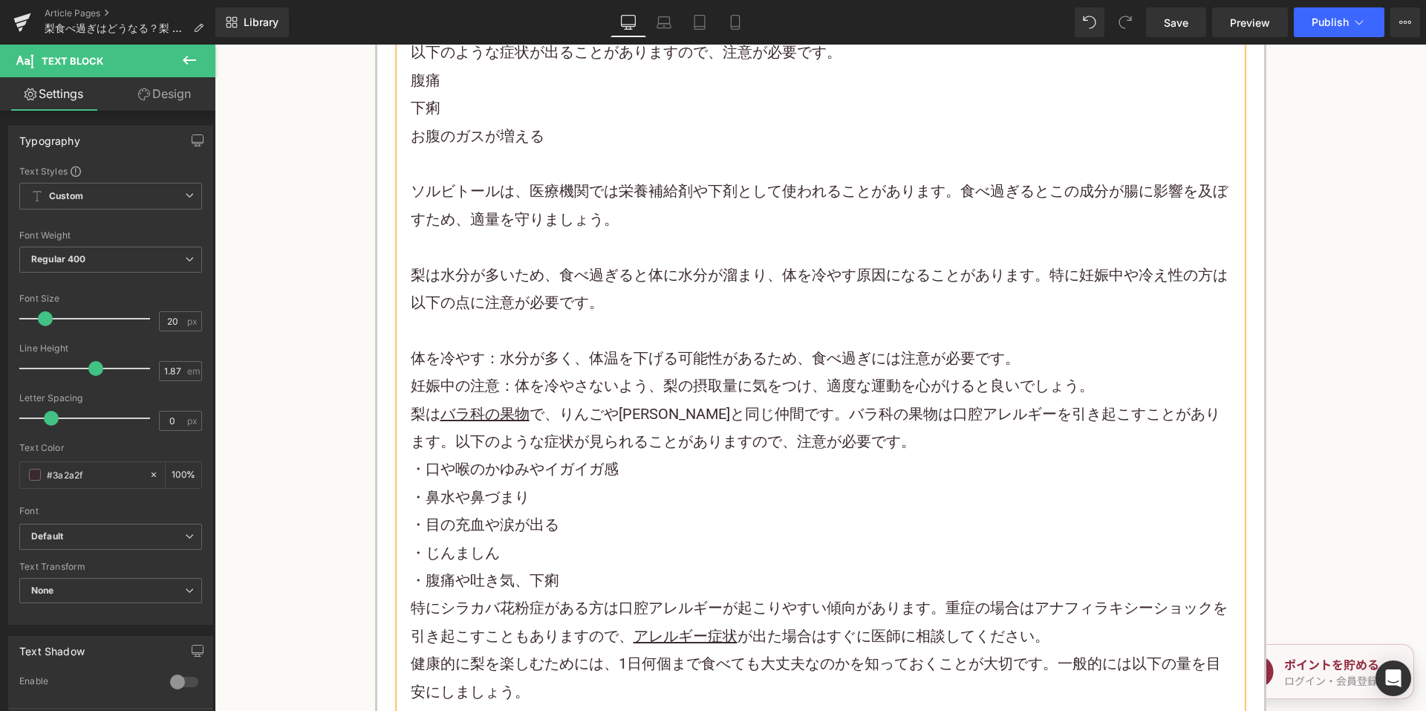
scroll to position [2005, 0]
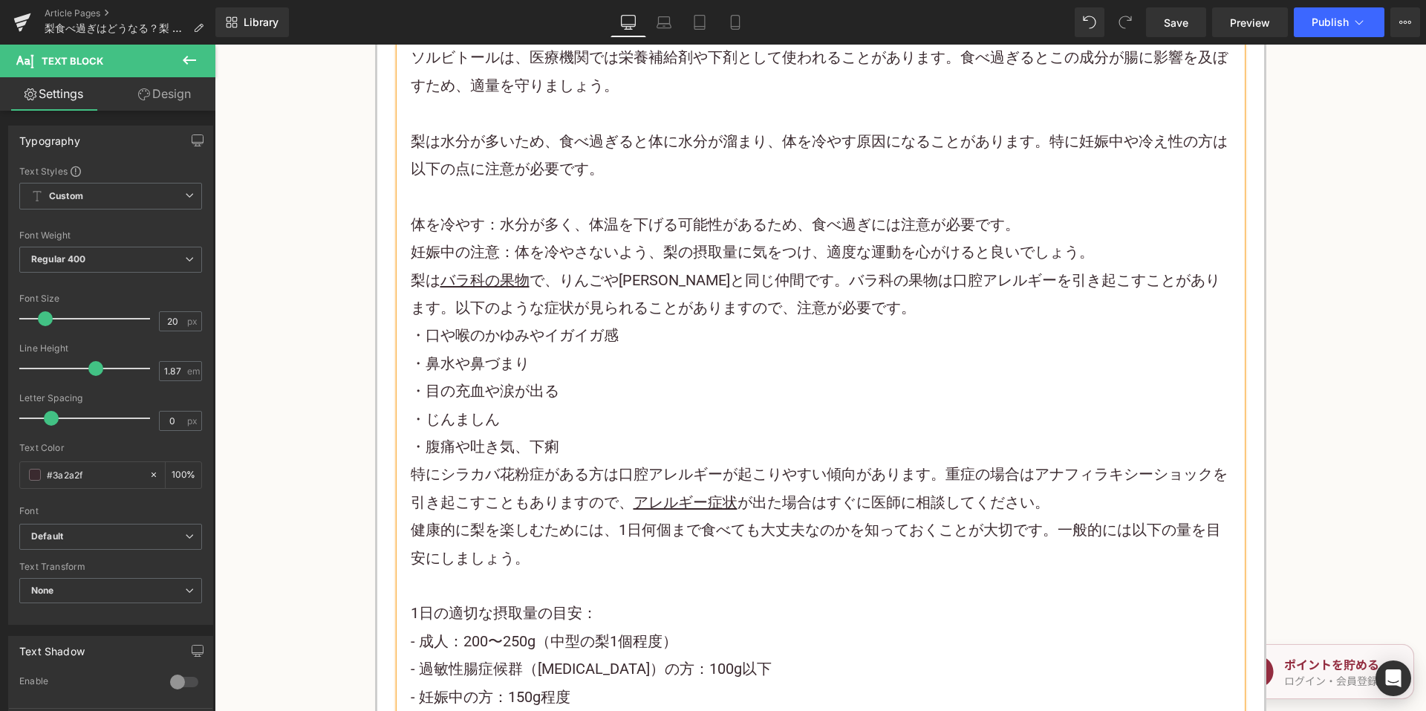
click at [853, 312] on p "梨は バラ科の果物 で、 りんご や[PERSON_NAME]と同じ仲間です。 バラ科の果物 は口腔アレルギーを引き起こすことがあります。以下のような症状が見…" at bounding box center [821, 295] width 820 height 56
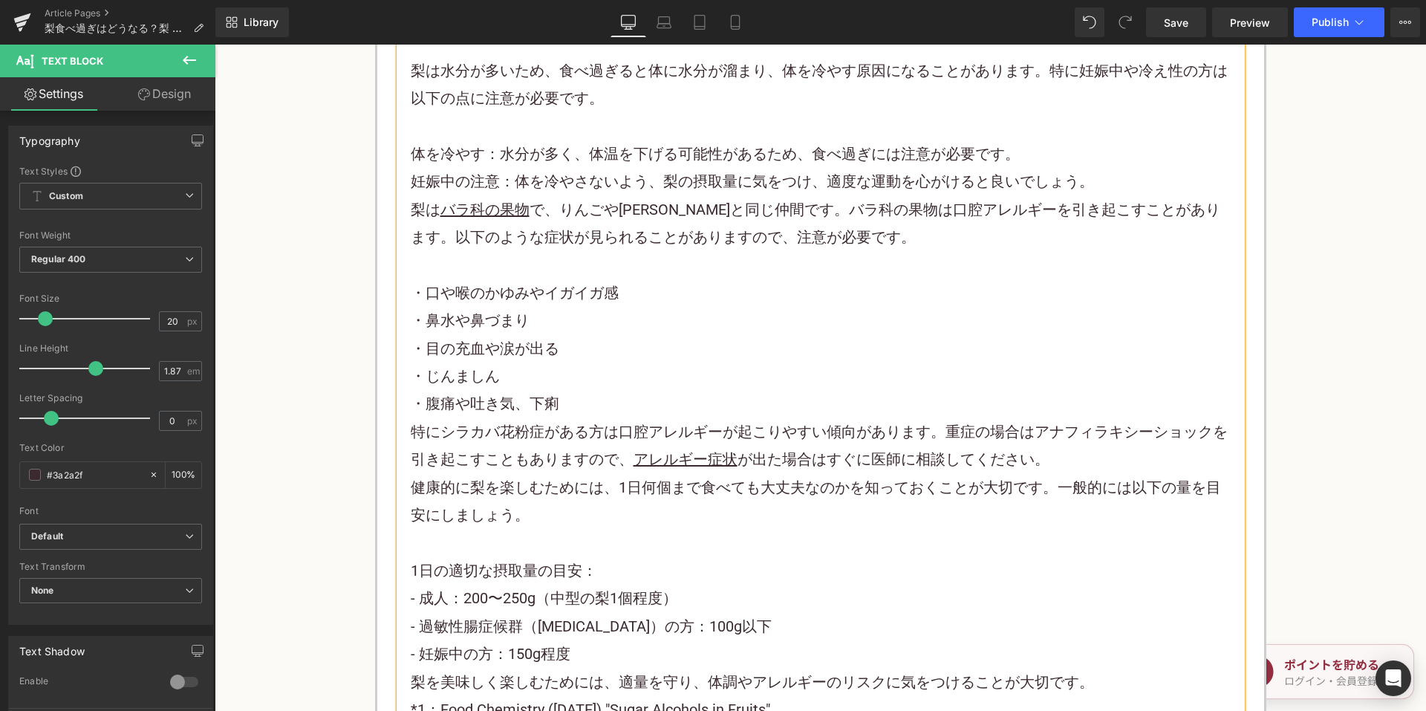
scroll to position [2079, 0]
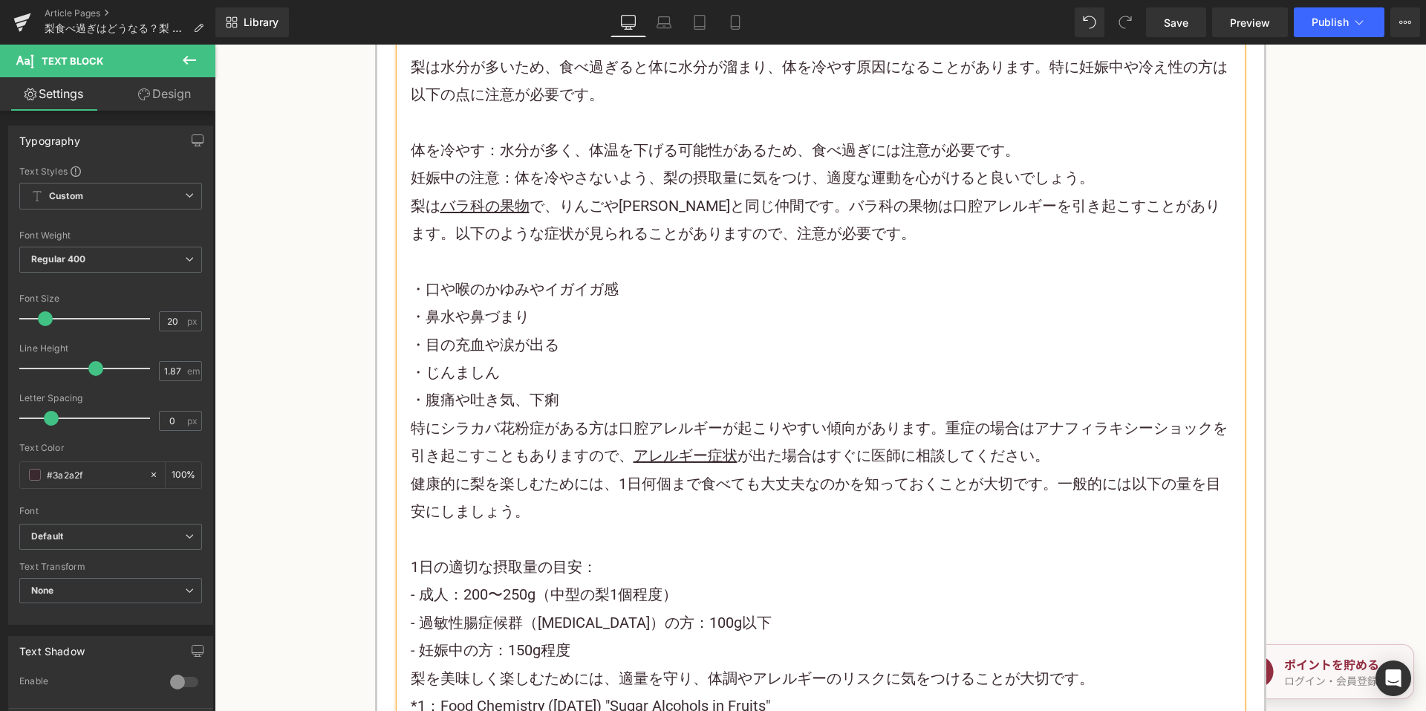
click at [625, 393] on p "・腹痛や吐き気、下痢" at bounding box center [821, 399] width 820 height 27
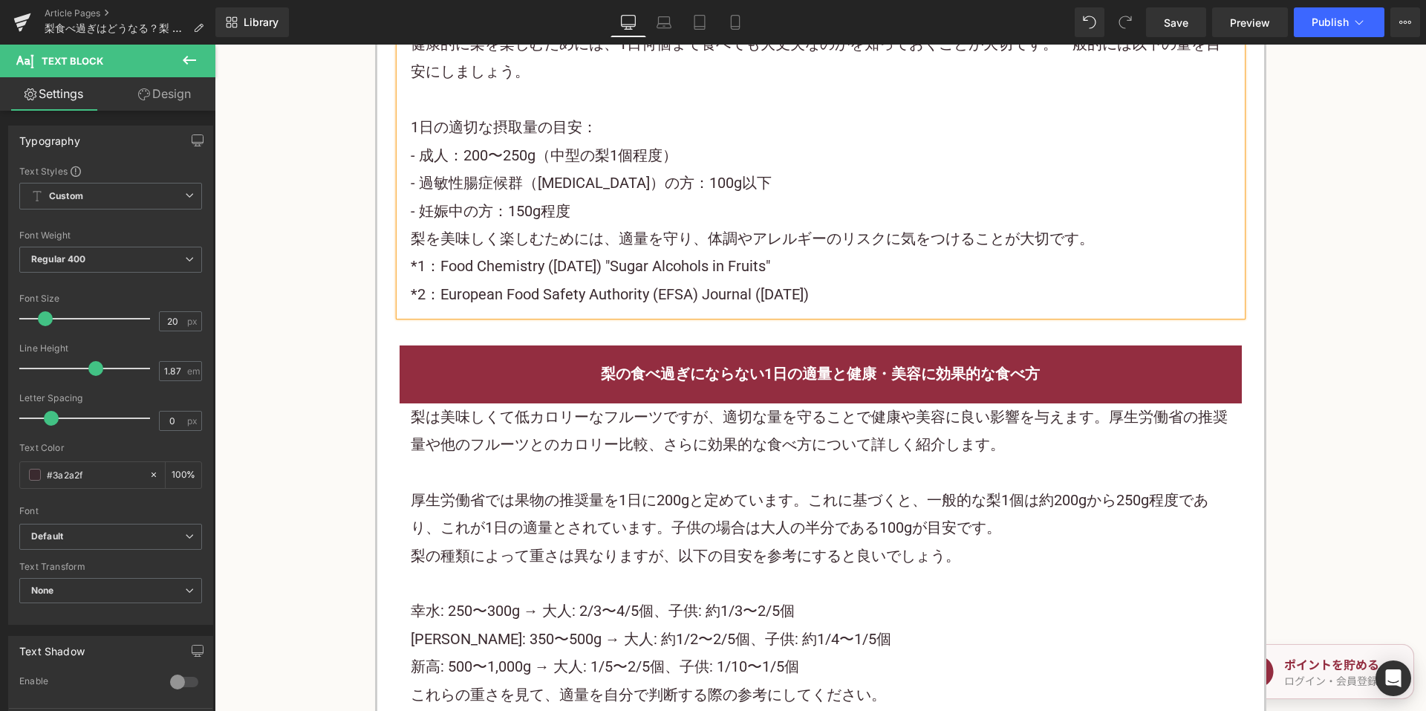
scroll to position [2599, 0]
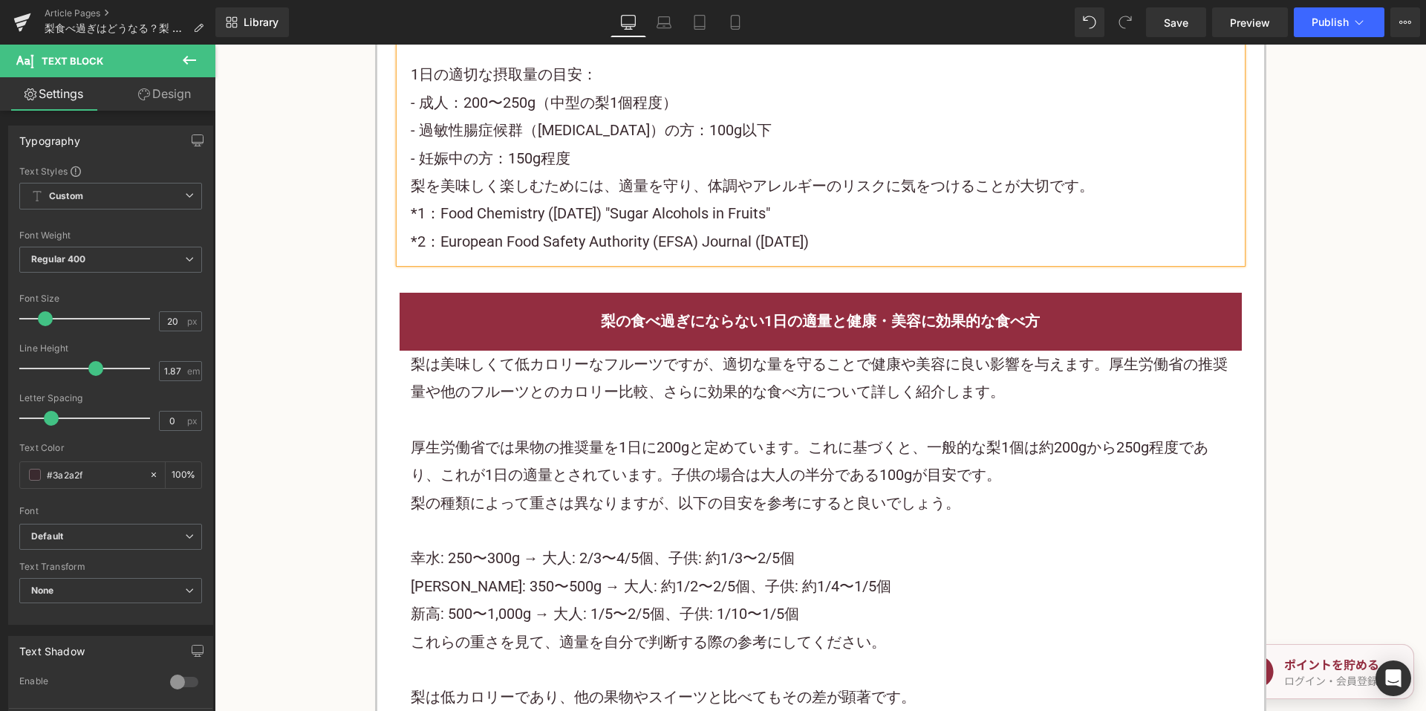
click at [599, 439] on p "厚生労働省では果物の推奨量を1日に200gと定めています。これに基づくと、一般的な梨1個は約200gから250g程度であり、これが1日の適量とされています。子…" at bounding box center [821, 462] width 820 height 56
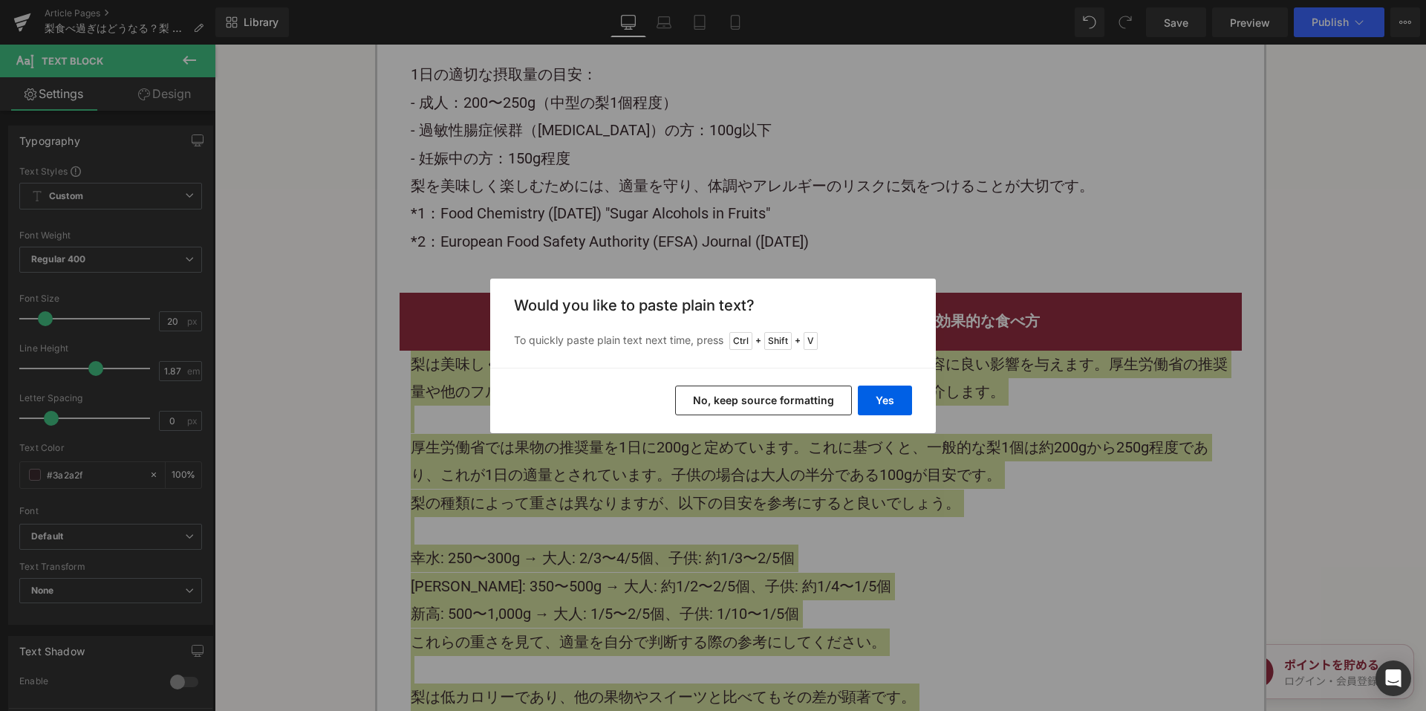
click at [694, 408] on button "No, keep source formatting" at bounding box center [763, 400] width 177 height 30
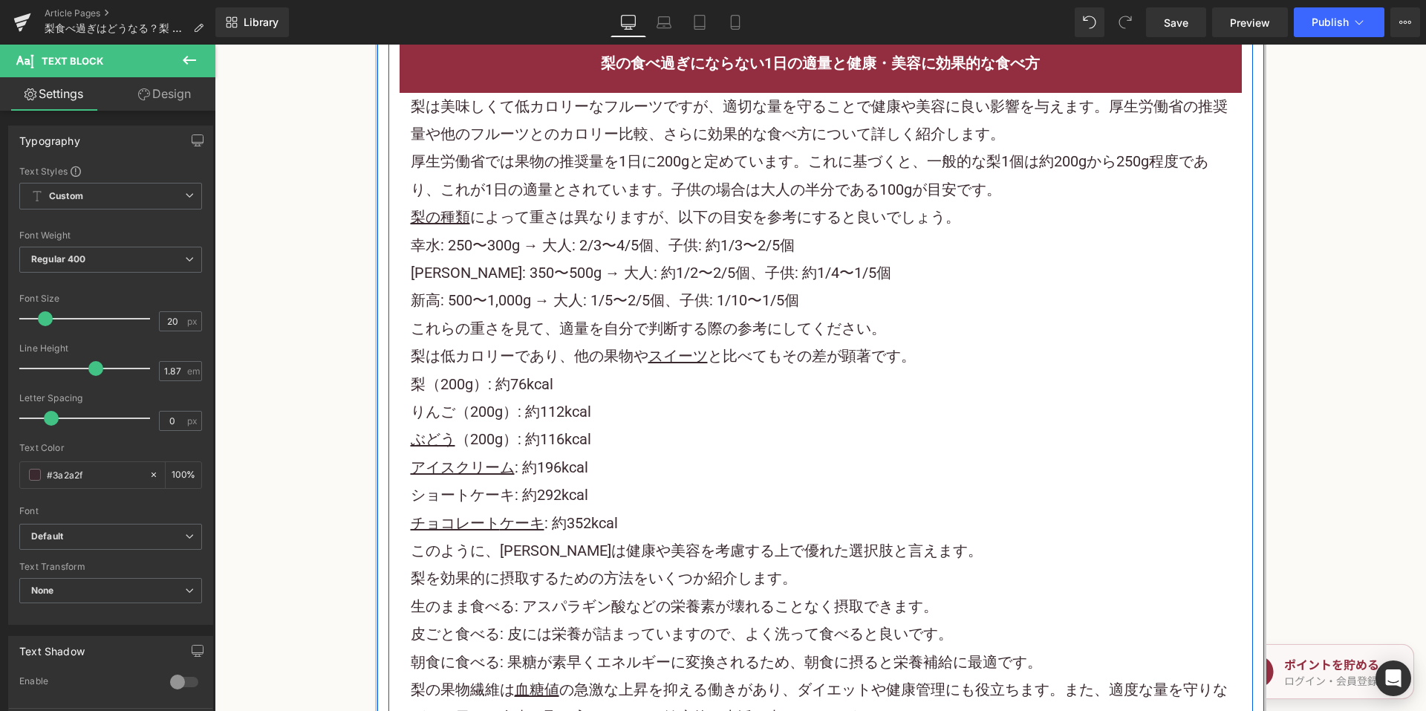
scroll to position [2970, 0]
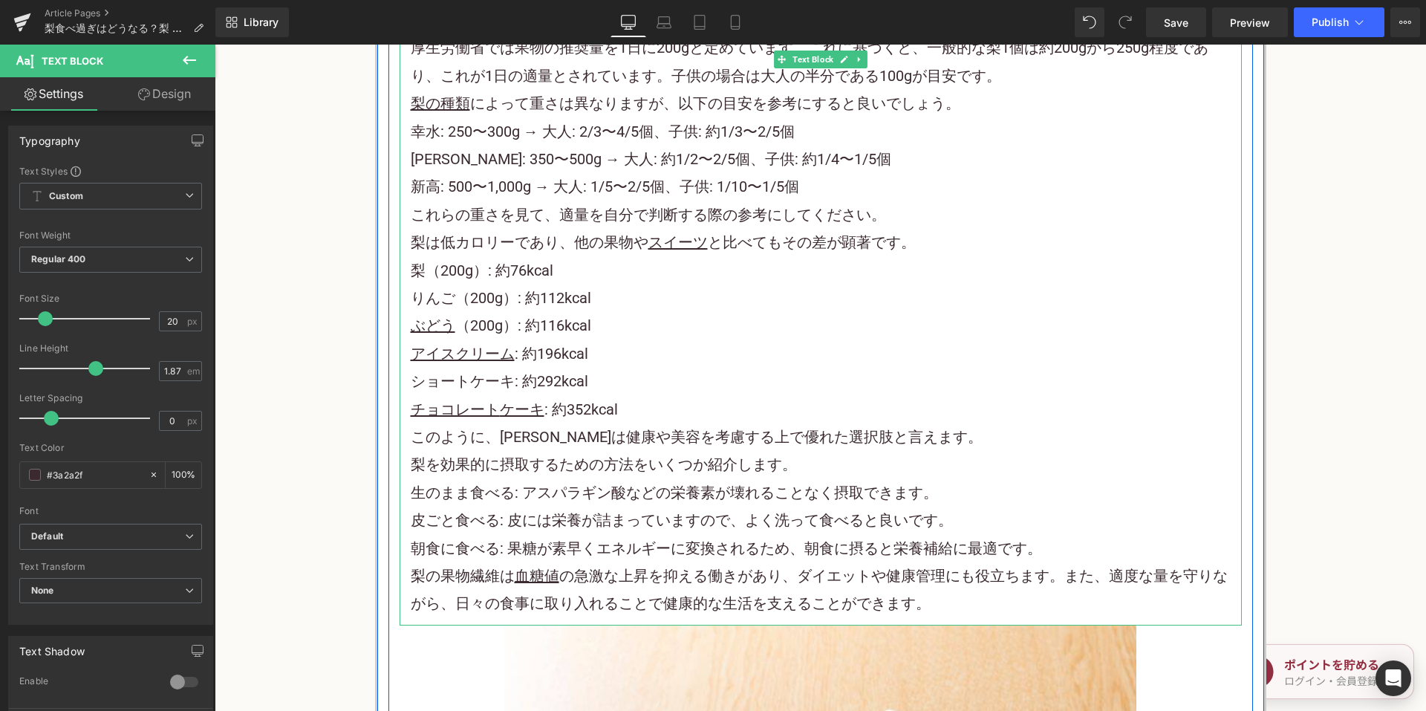
drag, startPoint x: 613, startPoint y: 408, endPoint x: 662, endPoint y: 411, distance: 49.1
click at [614, 408] on p "チョコレート ケーキ : 約352kcal" at bounding box center [821, 409] width 820 height 27
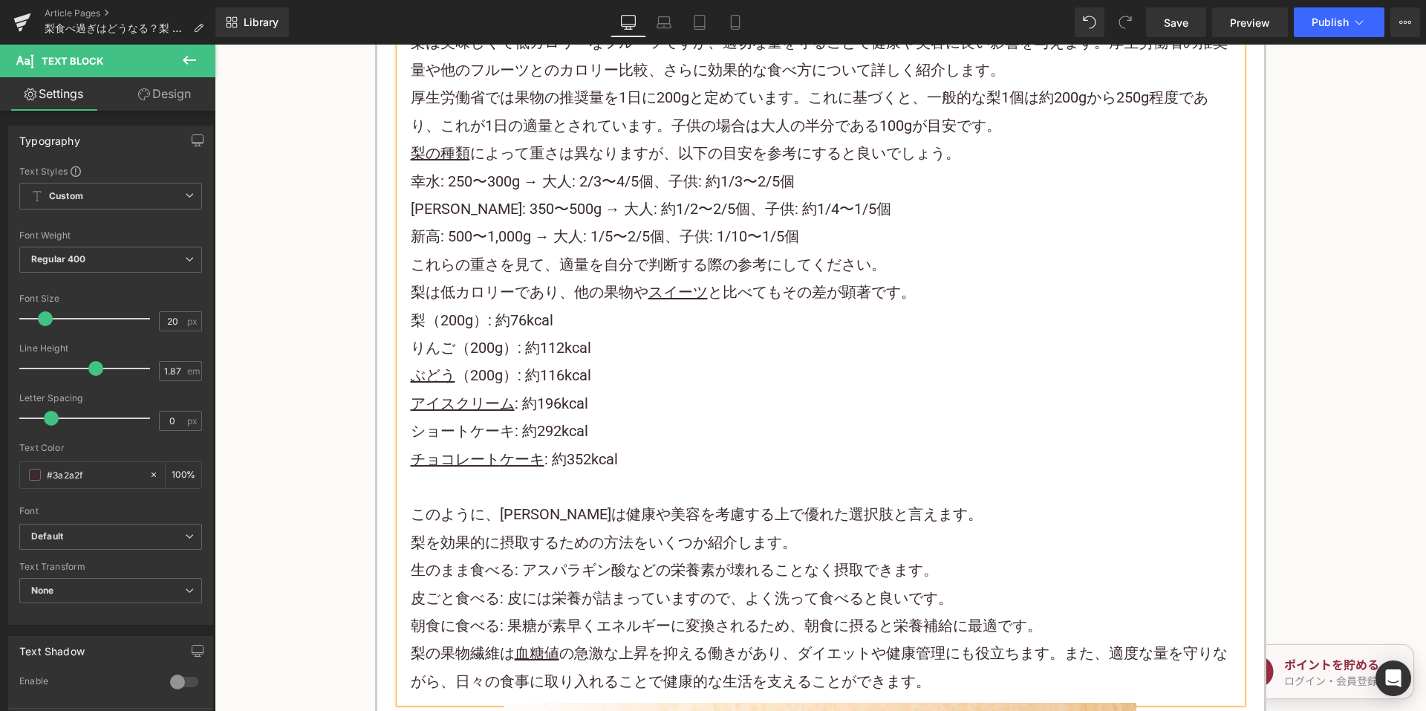
scroll to position [2896, 0]
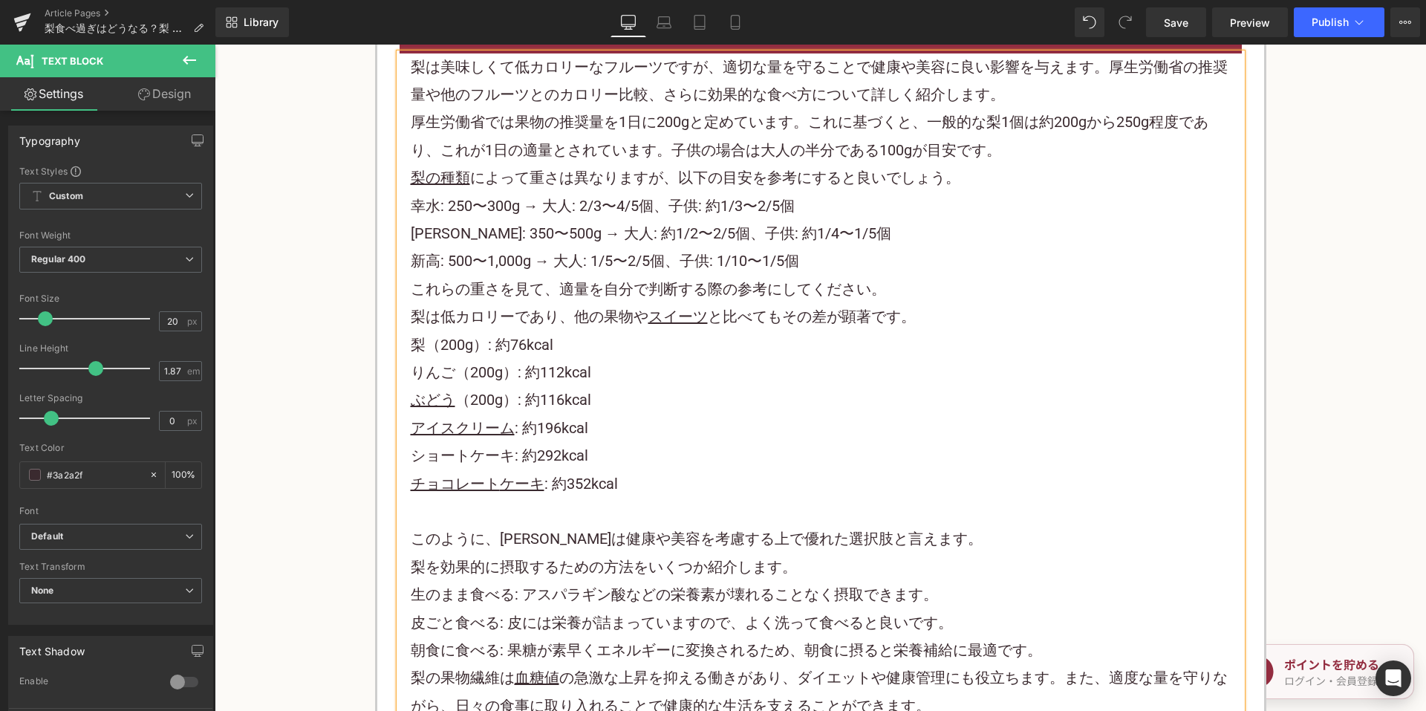
click at [982, 175] on p "梨の種類 によって重さは異なりますが、以下の目安を参考にすると良いでしょう。" at bounding box center [821, 177] width 820 height 27
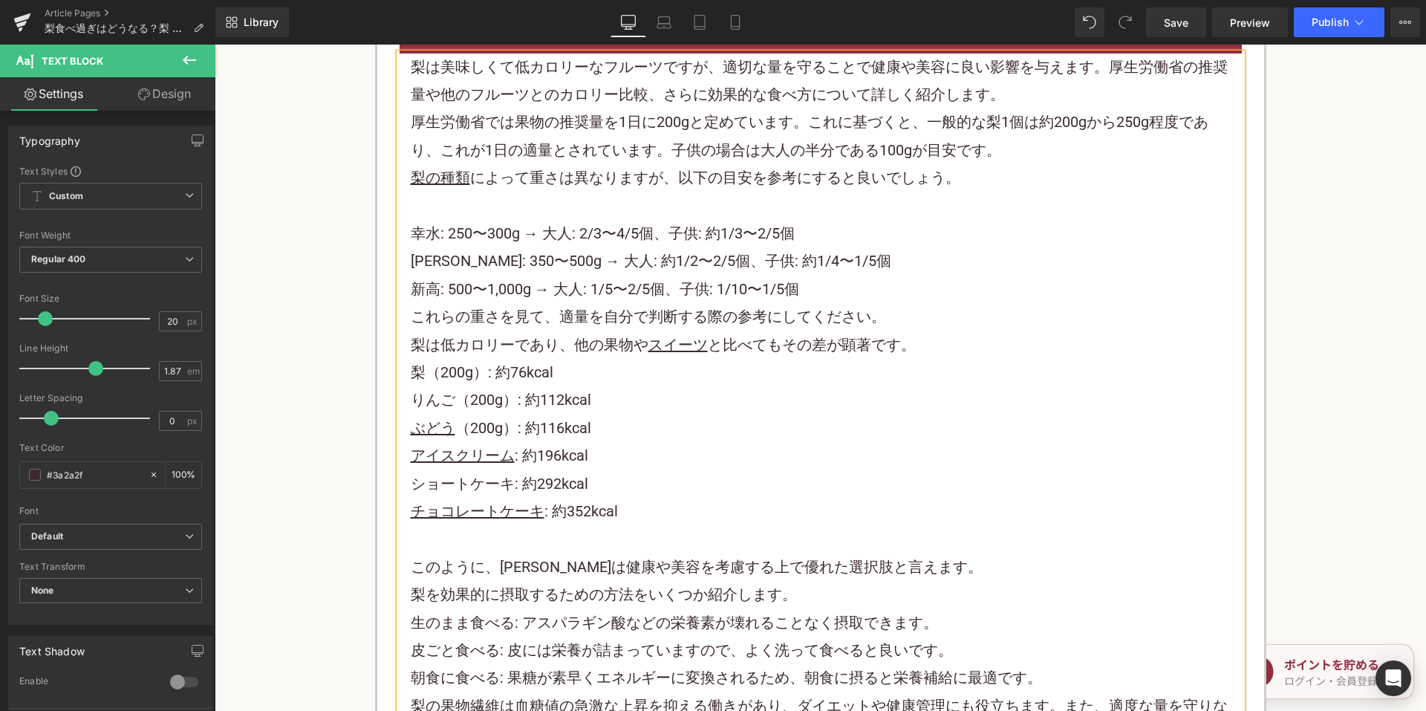
click at [831, 293] on p "新高: 500〜1,000g → 大人: 1/5〜2/5個、子供: 1/10〜1/5個" at bounding box center [821, 289] width 820 height 27
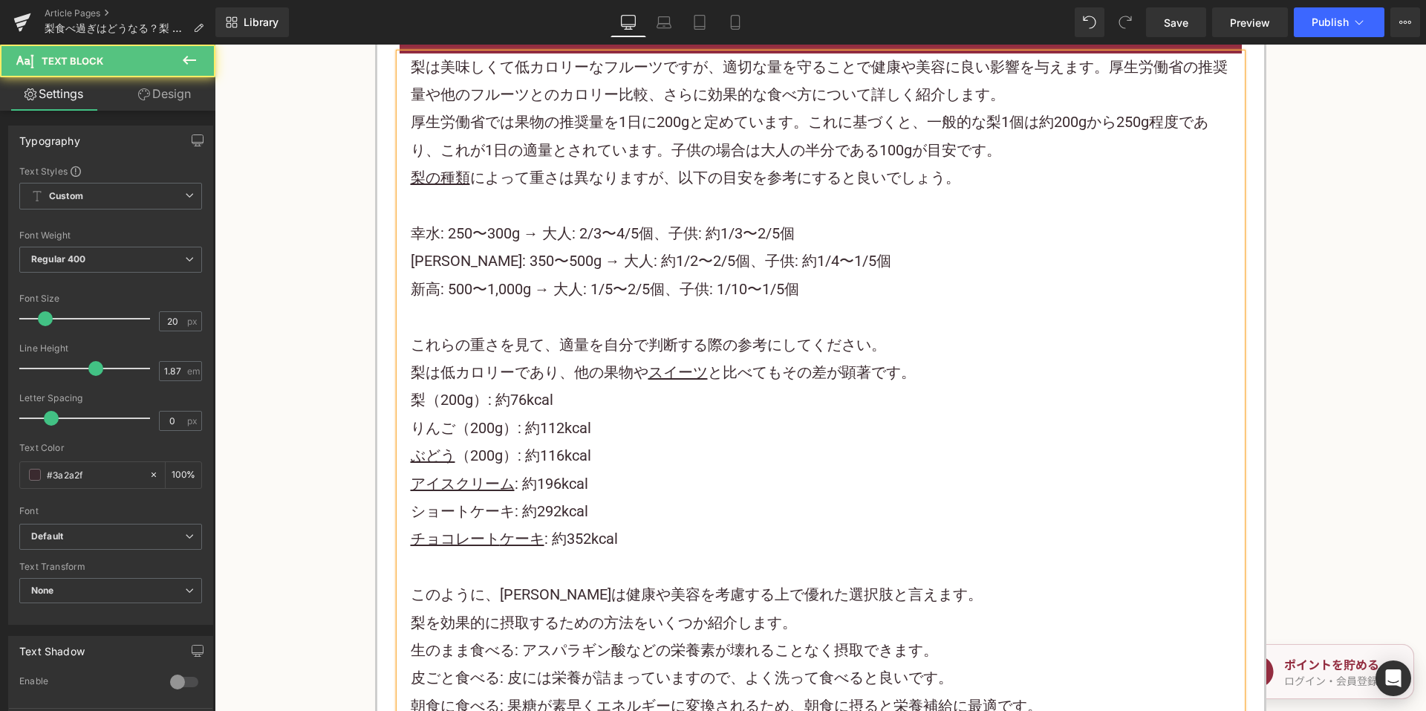
click at [933, 374] on p "梨は低カロリーであり、他の果物や スイーツ と比べてもその差が顕著です。" at bounding box center [821, 372] width 820 height 27
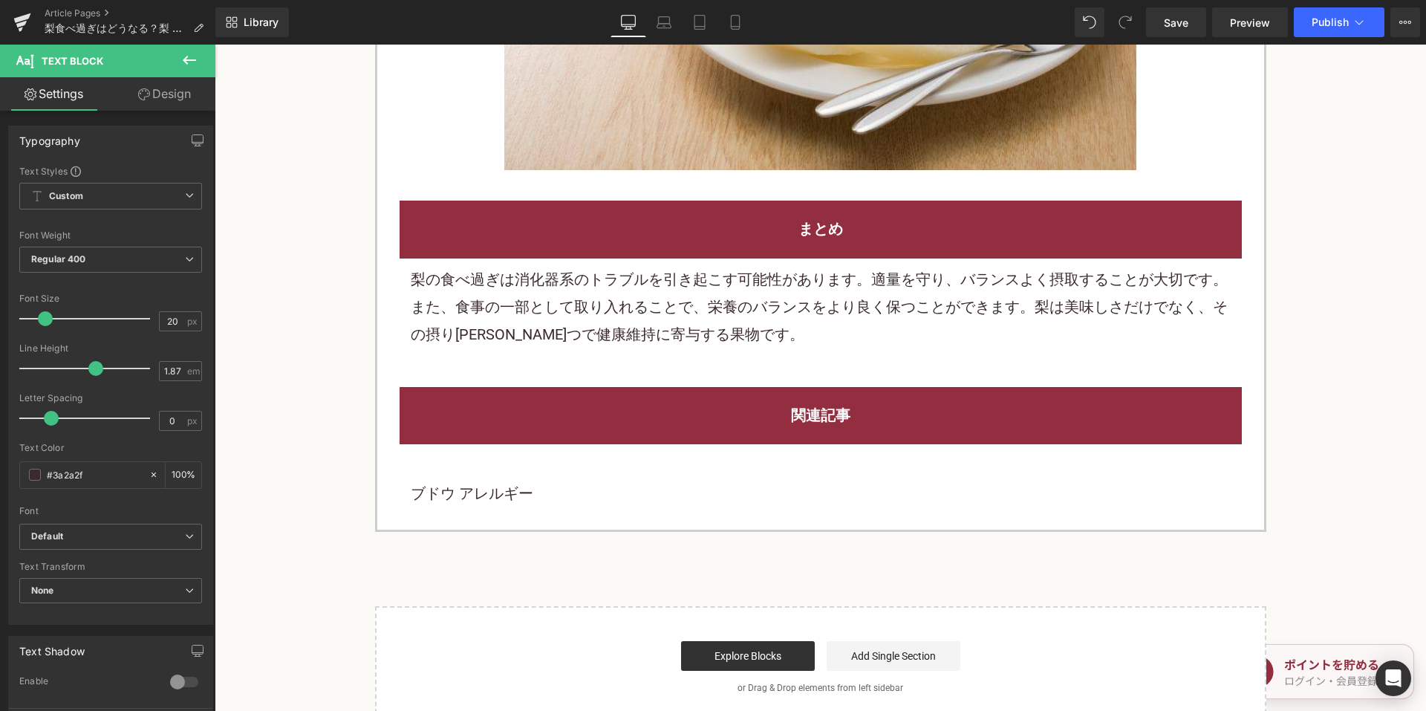
scroll to position [4084, 0]
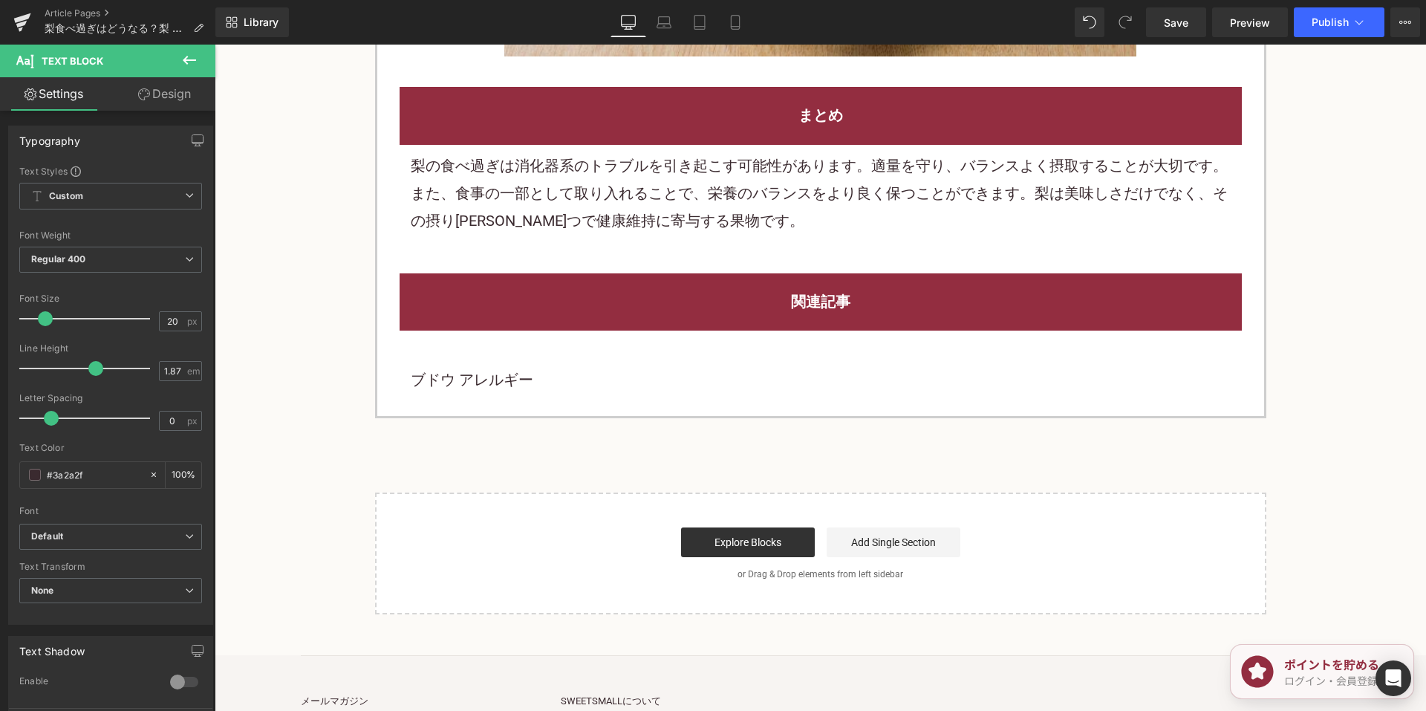
click at [546, 214] on p "梨の食べ過ぎは消化器系のトラブルを引き起こす可能性があります。適量を守り、バランスよく摂取することが大切です。また、食事の一部として取り入れることで、栄養のバ…" at bounding box center [821, 193] width 820 height 83
click at [546, 212] on p "梨の食べ過ぎは消化器系のトラブルを引き起こす可能性があります。適量を守り、バランスよく摂取することが大切です。また、食事の一部として取り入れることで、栄養のバ…" at bounding box center [821, 193] width 820 height 83
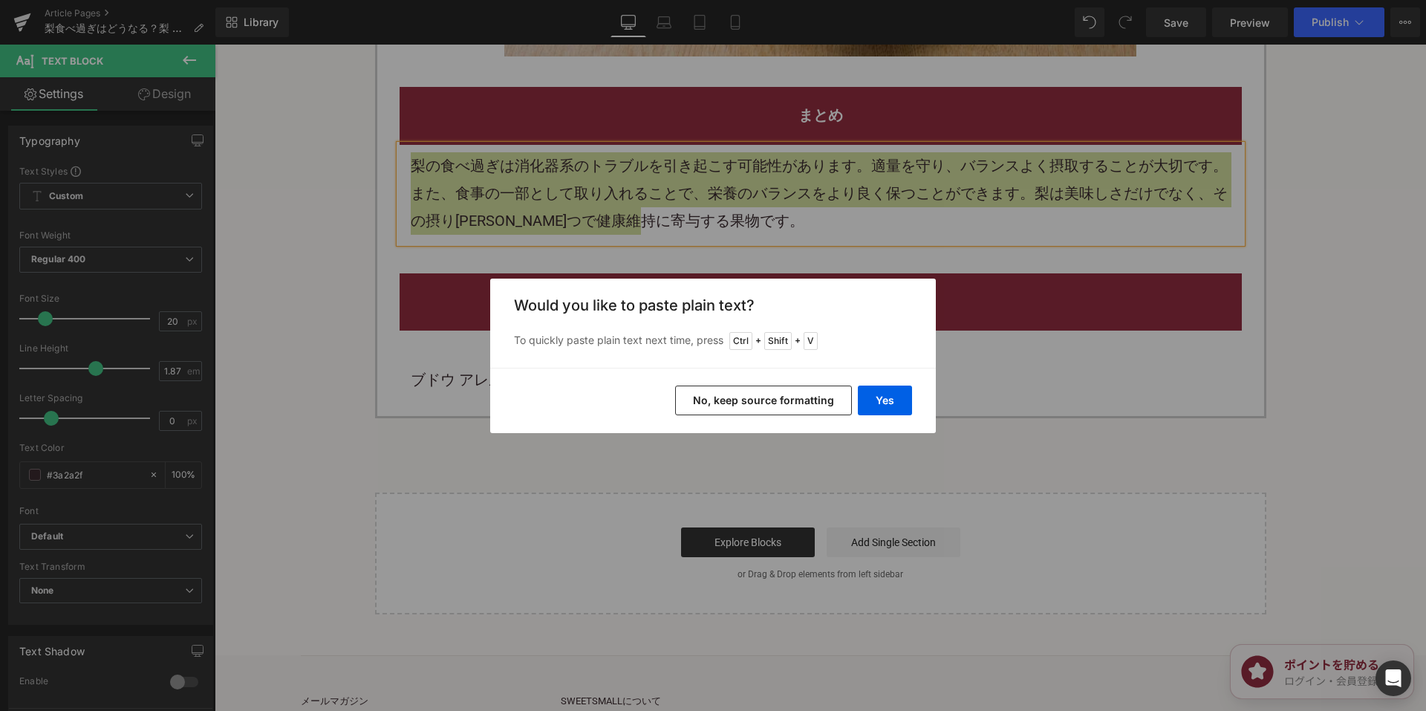
click at [727, 405] on button "No, keep source formatting" at bounding box center [763, 400] width 177 height 30
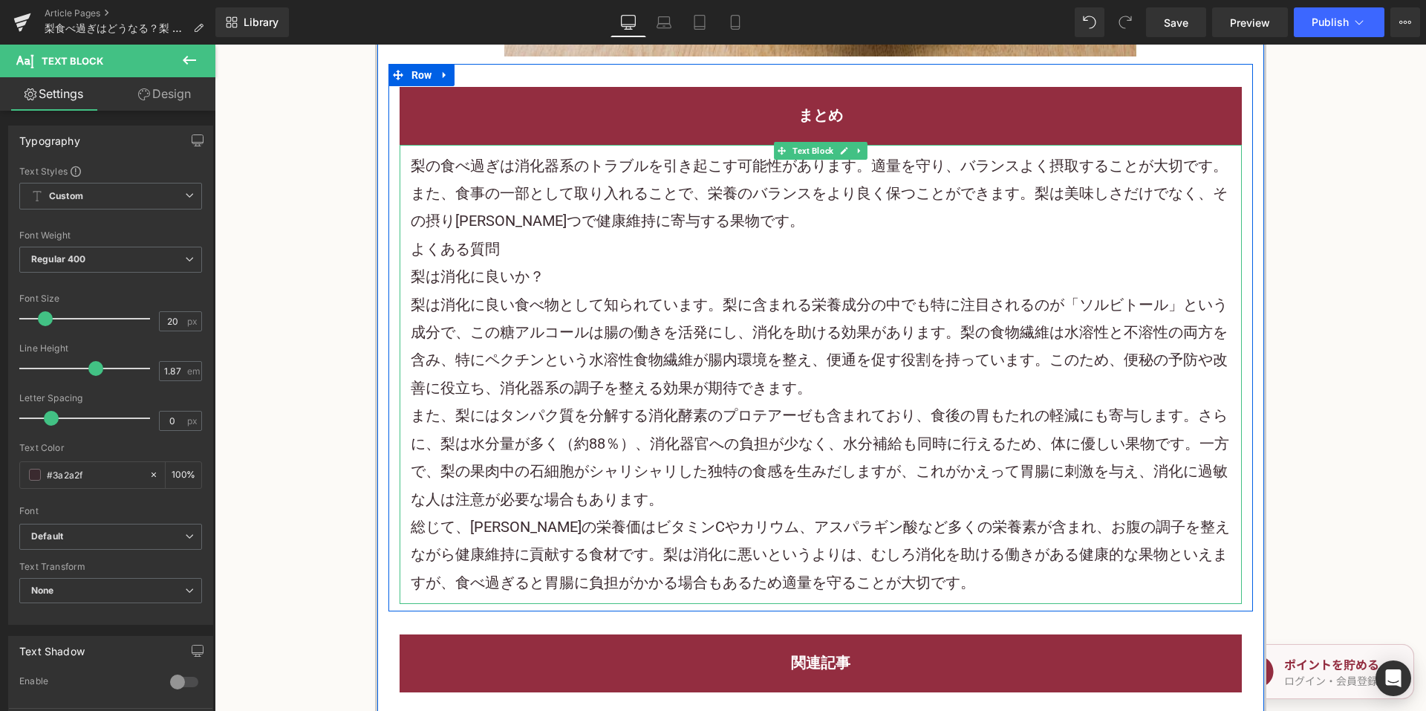
click at [747, 217] on p "梨の食べ過ぎは消化器系のトラブルを引き起こす可能性があります。適量を守り、バランスよく摂取することが大切です。また、食事の一部として取り入れることで、栄養のバ…" at bounding box center [821, 193] width 820 height 83
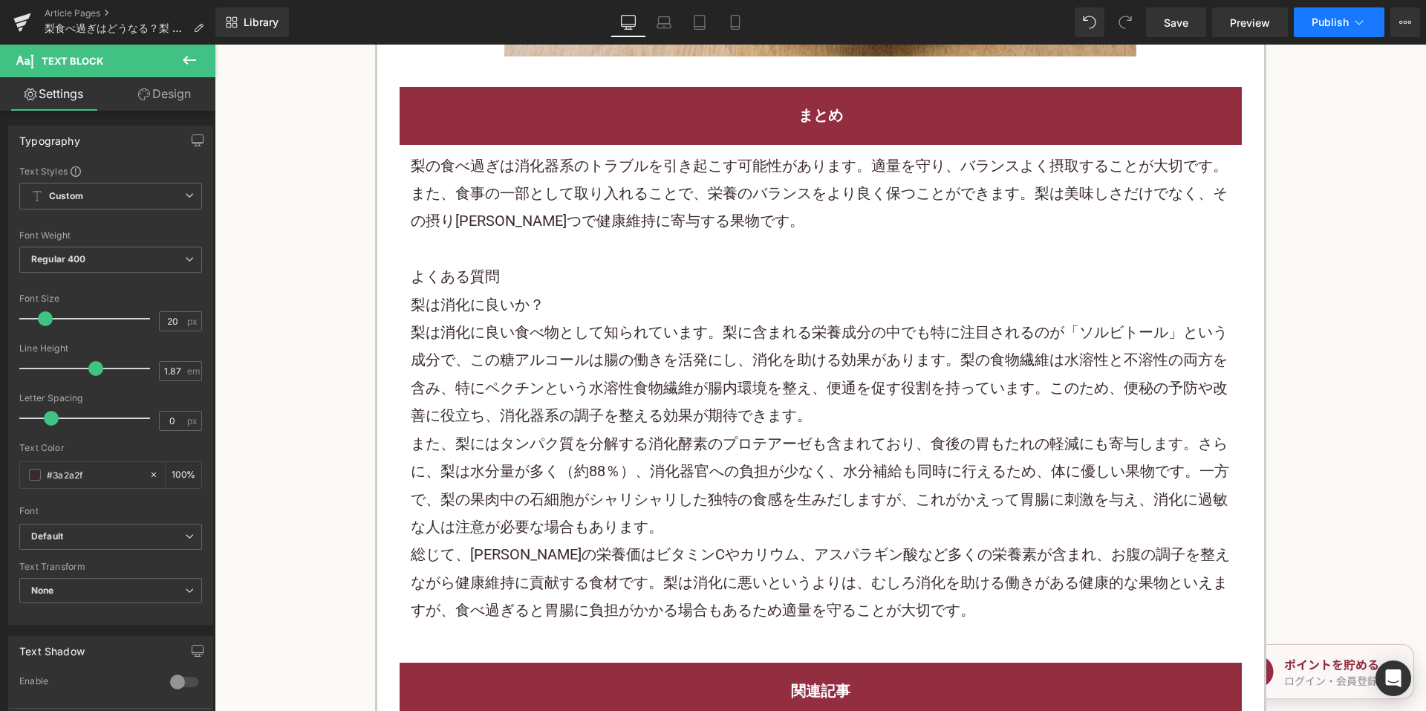
click at [1331, 17] on span "Publish" at bounding box center [1329, 22] width 37 height 12
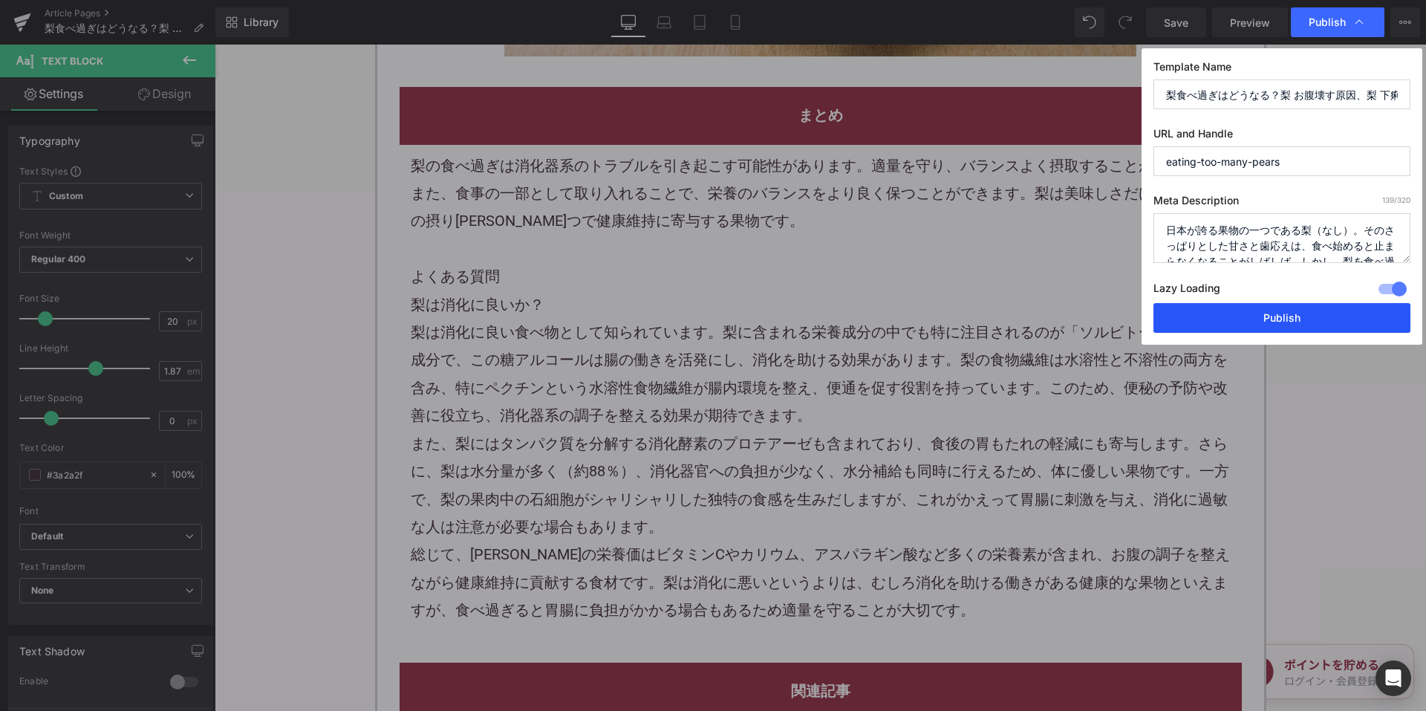
click at [1209, 321] on button "Publish" at bounding box center [1281, 318] width 257 height 30
